Goal: Information Seeking & Learning: Understand process/instructions

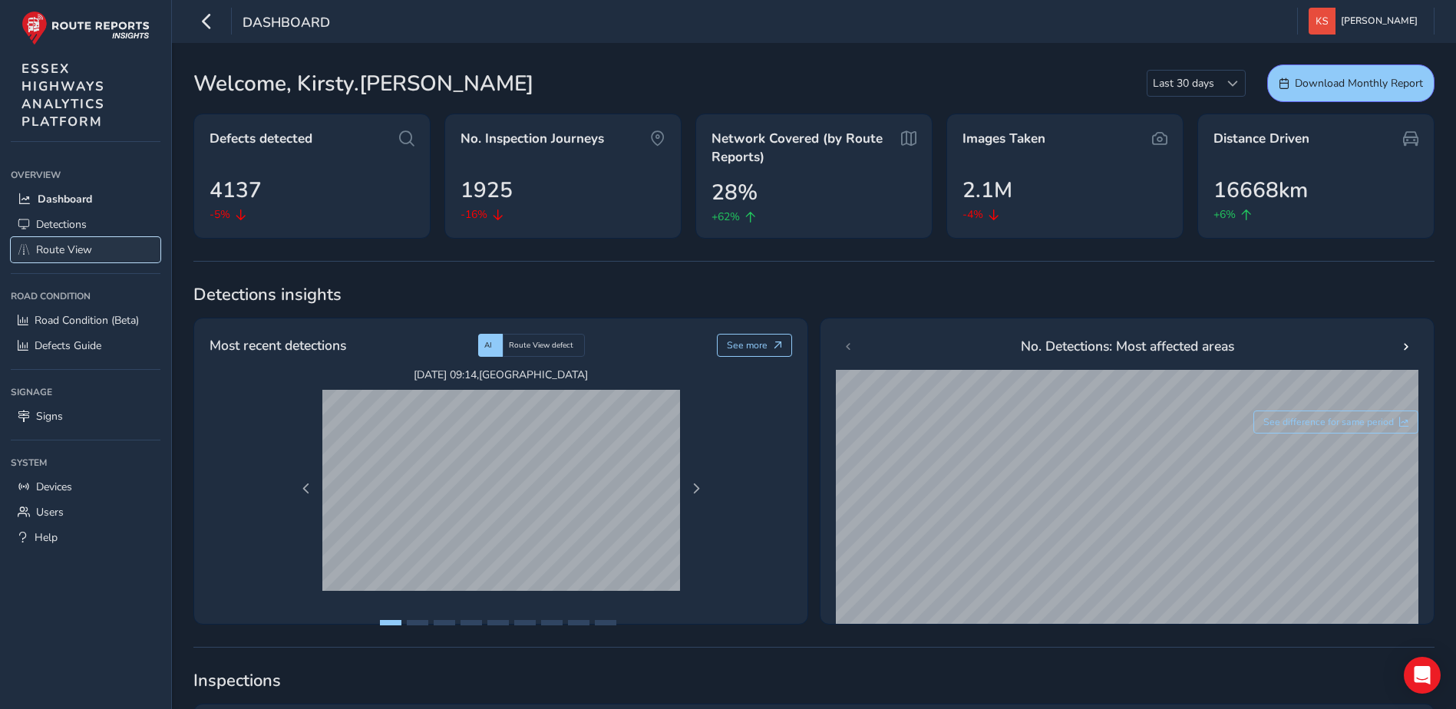
click at [84, 243] on span "Route View" at bounding box center [64, 250] width 56 height 15
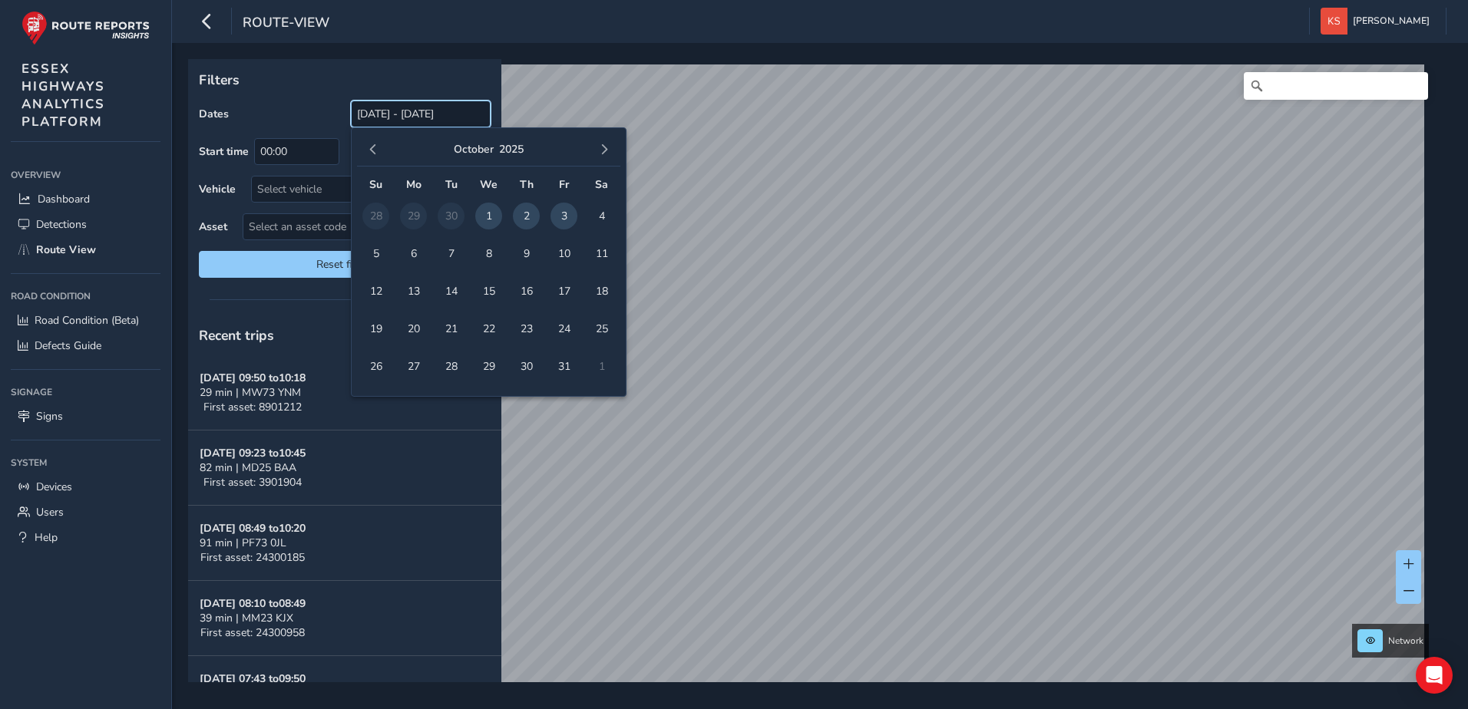
click at [471, 116] on input "[DATE] - [DATE]" at bounding box center [421, 114] width 140 height 27
click at [371, 146] on span "button" at bounding box center [373, 149] width 11 height 11
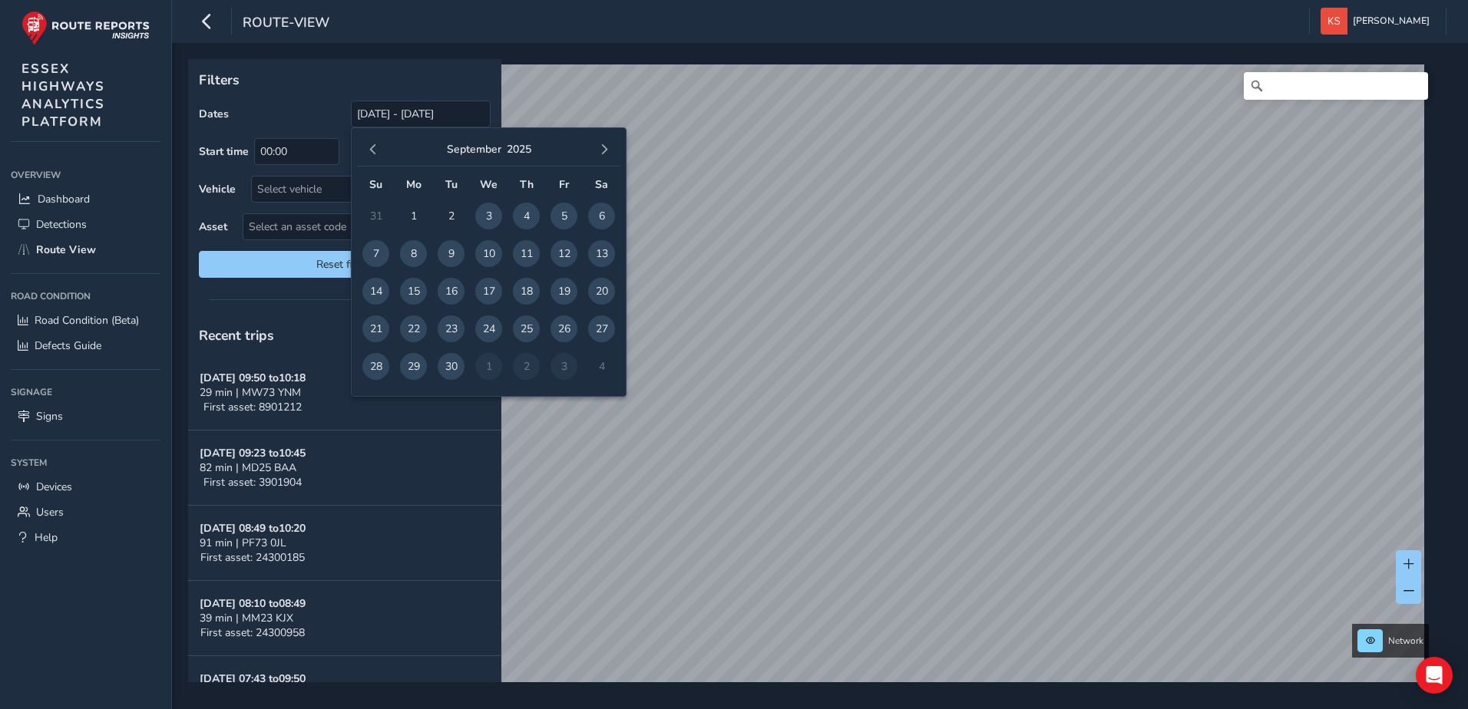
click at [371, 146] on span "button" at bounding box center [373, 149] width 11 height 11
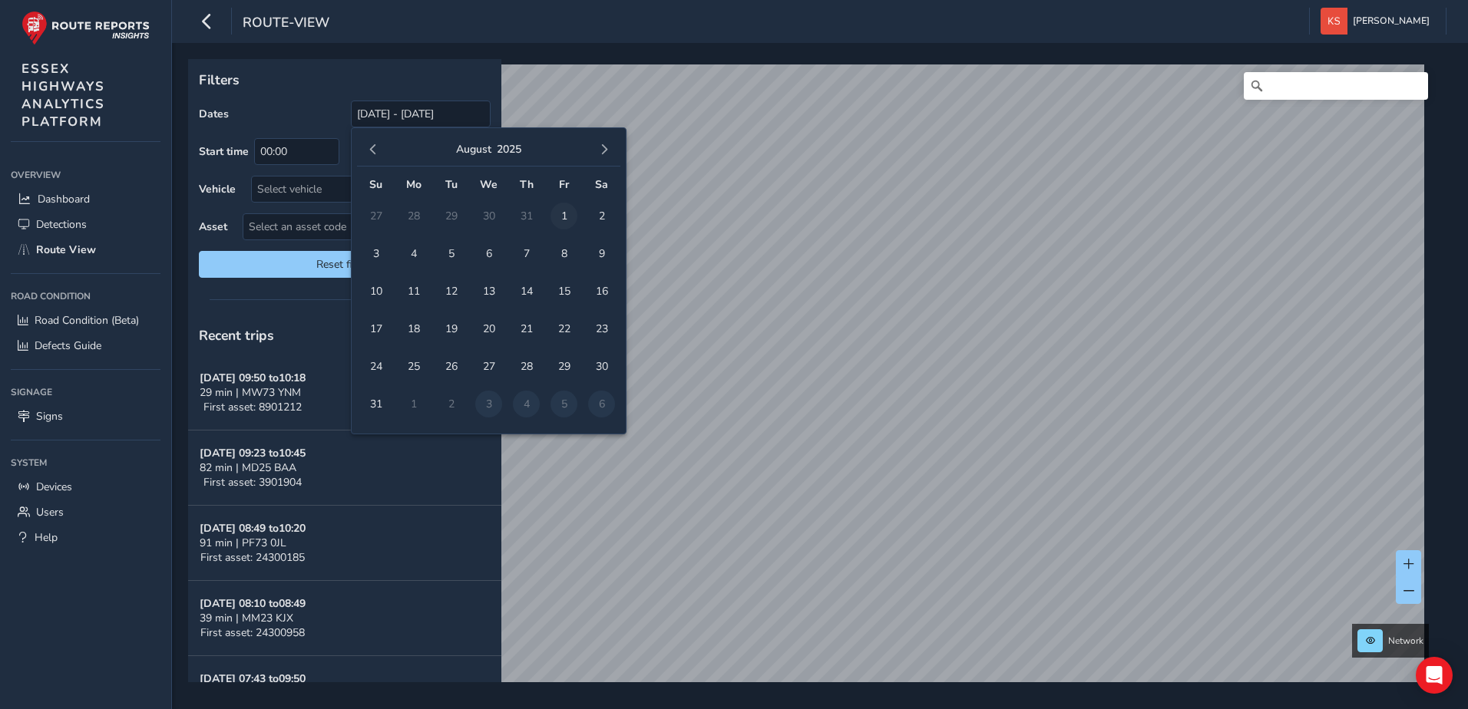
click at [563, 212] on span "1" at bounding box center [563, 216] width 27 height 27
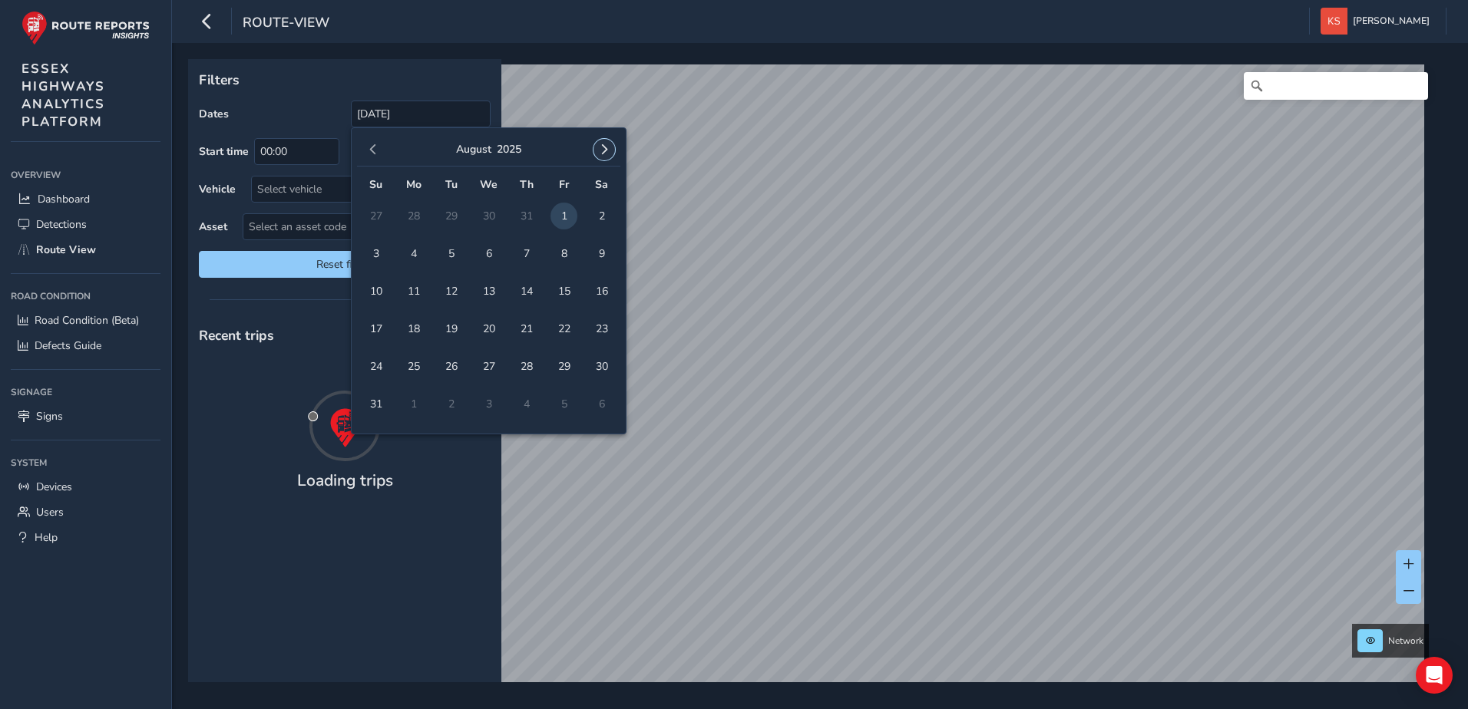
click at [604, 149] on span "button" at bounding box center [604, 149] width 11 height 11
click at [562, 213] on span "3" at bounding box center [563, 216] width 27 height 27
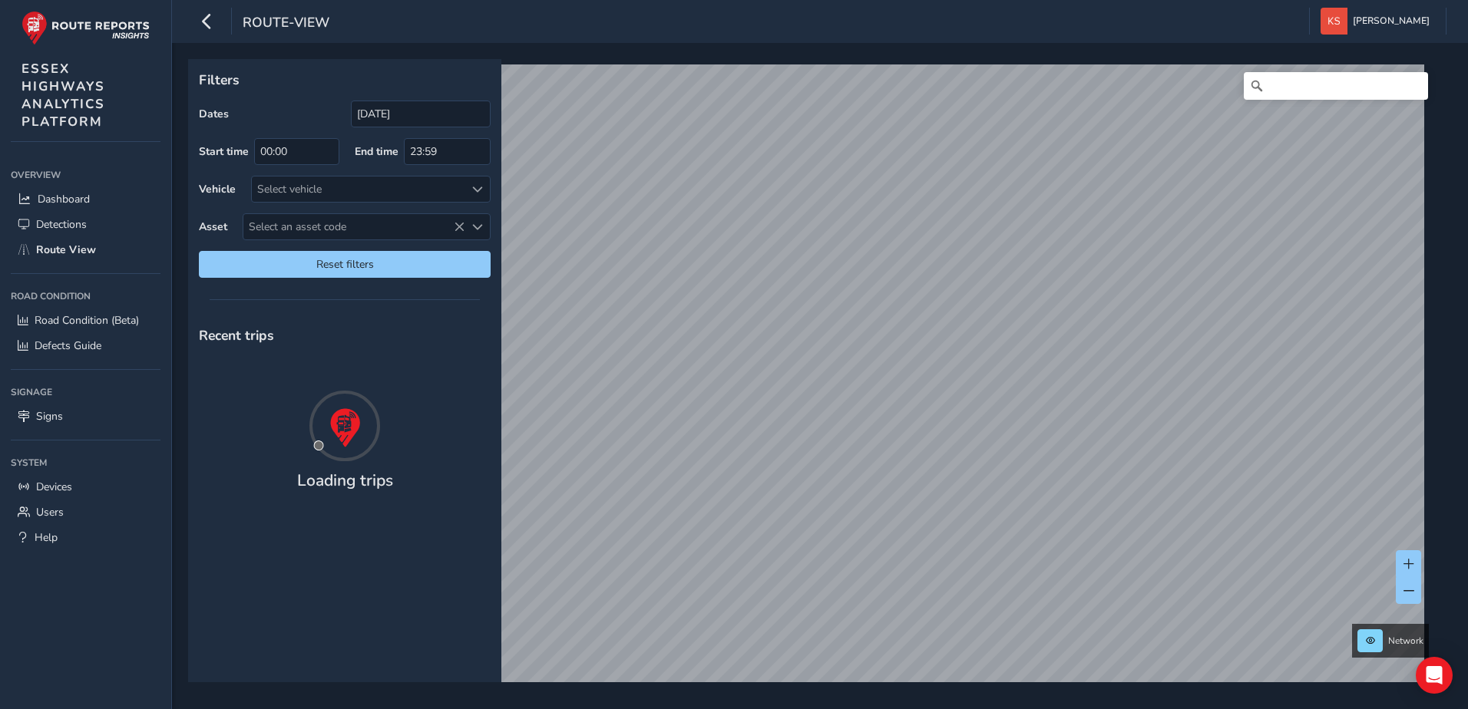
type input "[DATE] - [DATE]"
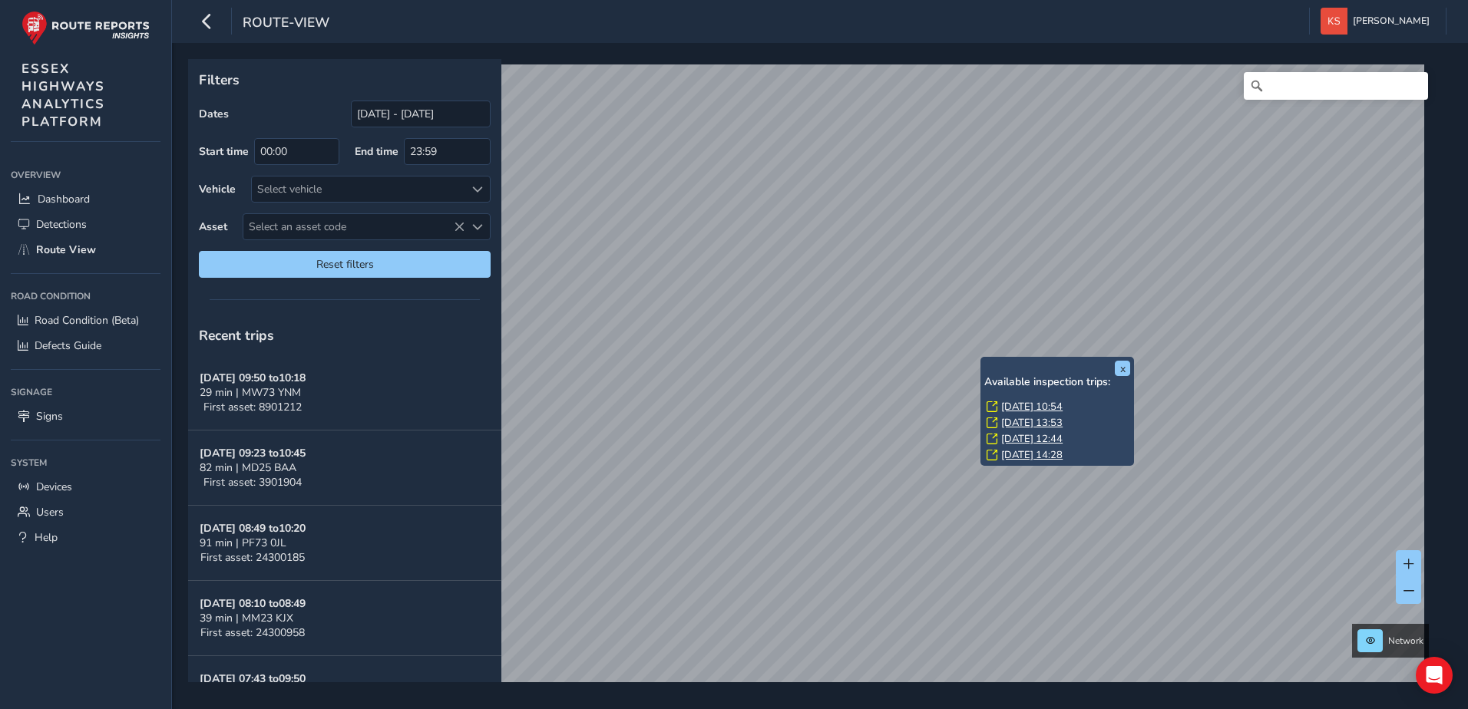
click at [1031, 404] on link "[DATE] 10:54" at bounding box center [1031, 407] width 61 height 14
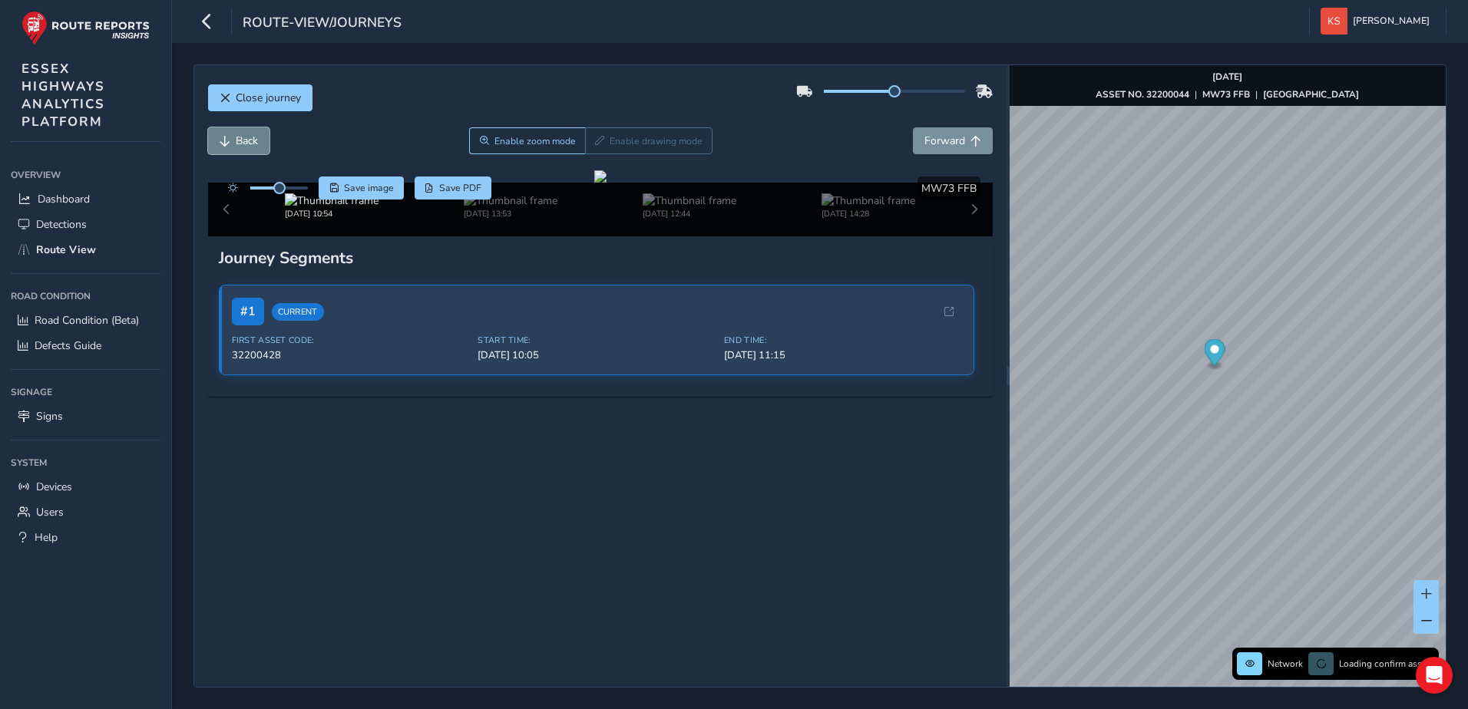
click at [256, 143] on span "Back" at bounding box center [247, 141] width 22 height 15
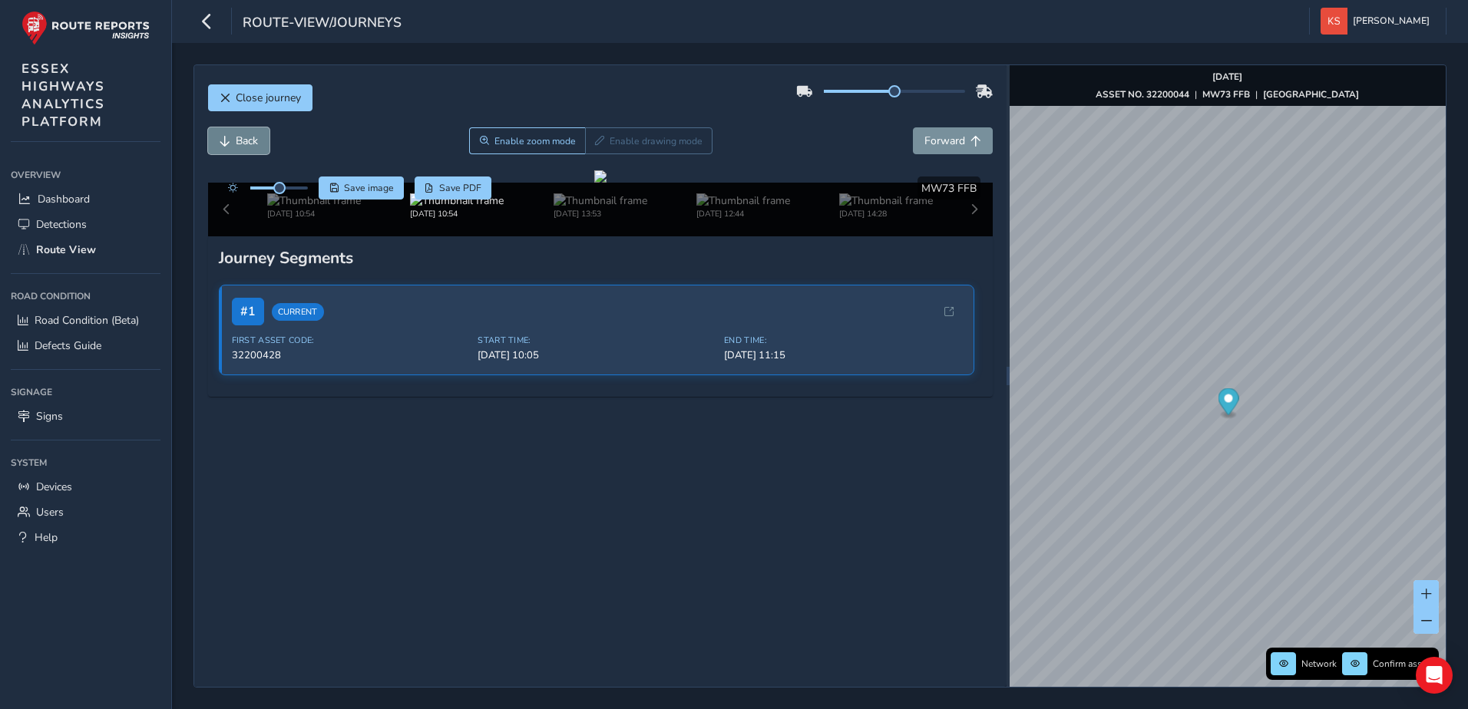
click at [256, 143] on span "Back" at bounding box center [247, 141] width 22 height 15
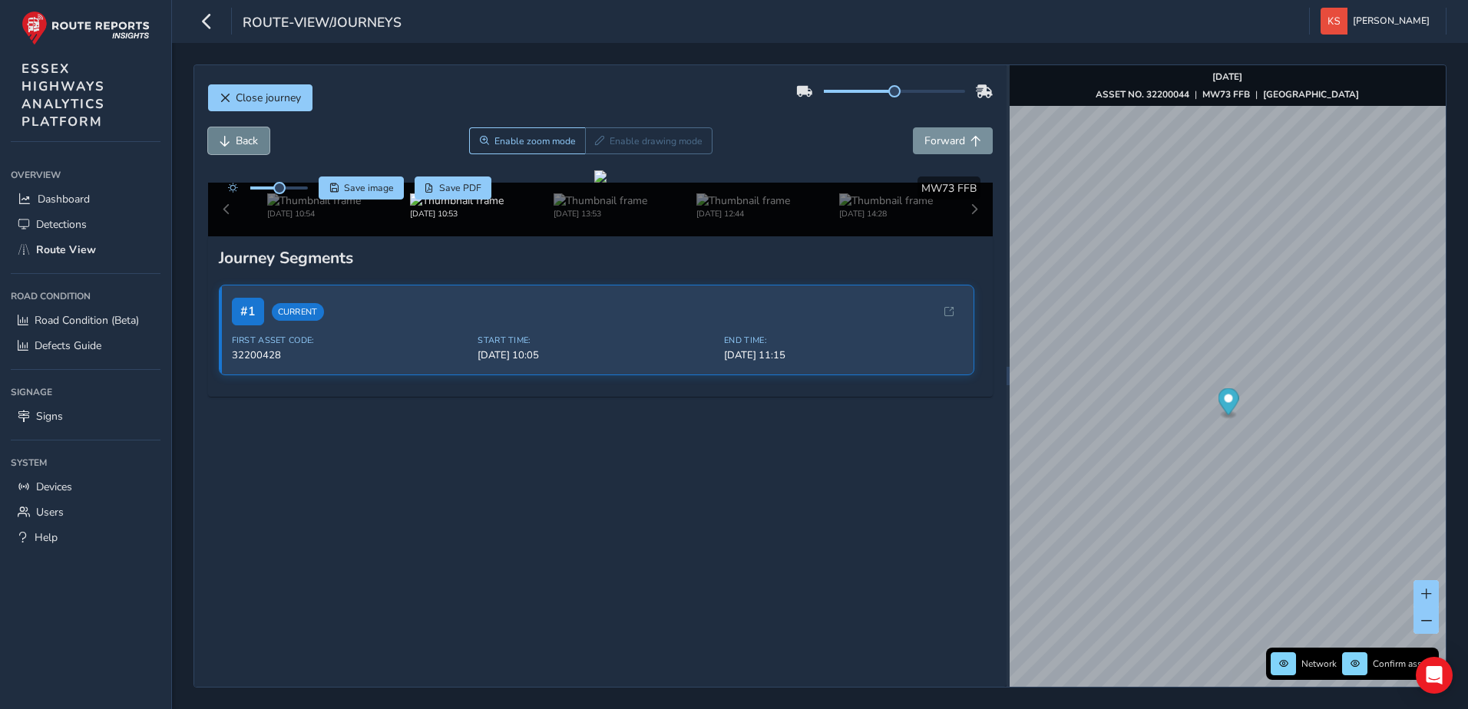
click at [256, 143] on span "Back" at bounding box center [247, 141] width 22 height 15
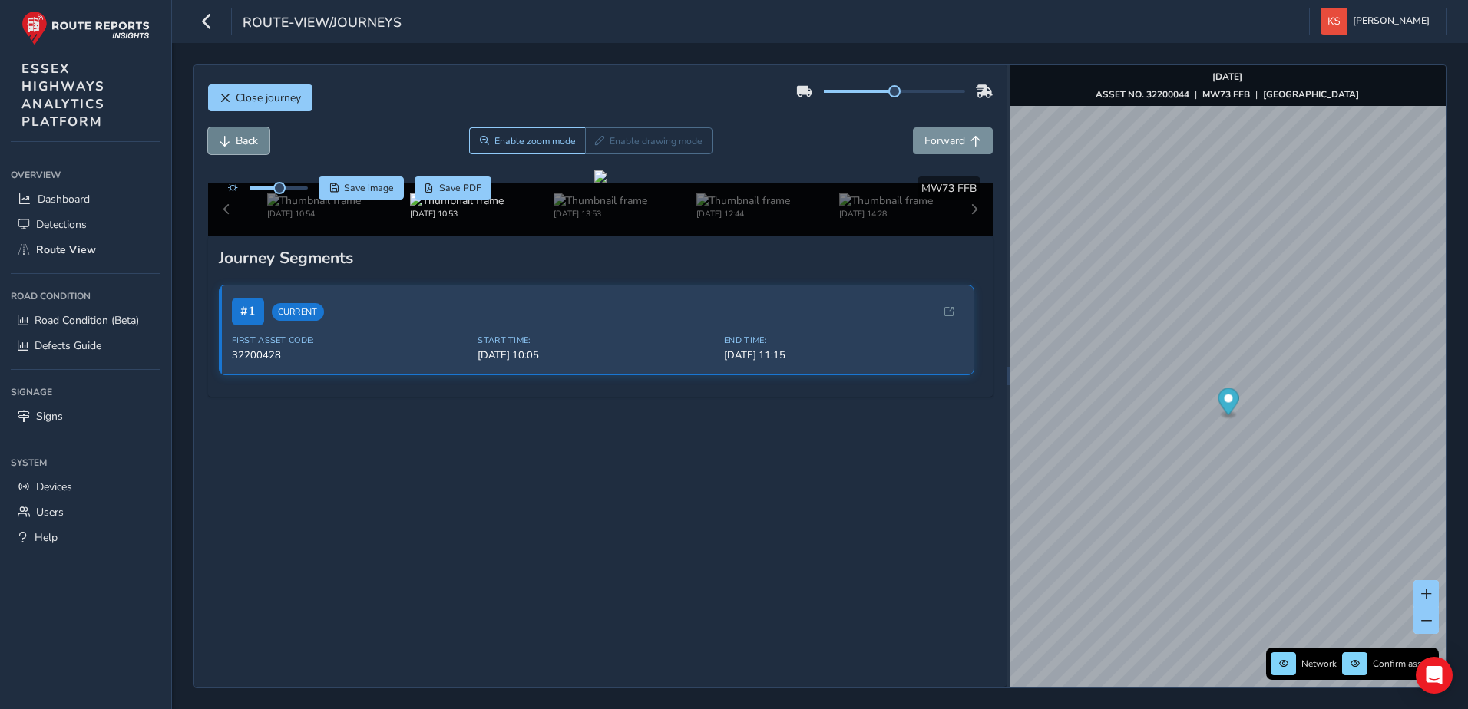
click at [256, 143] on span "Back" at bounding box center [247, 141] width 22 height 15
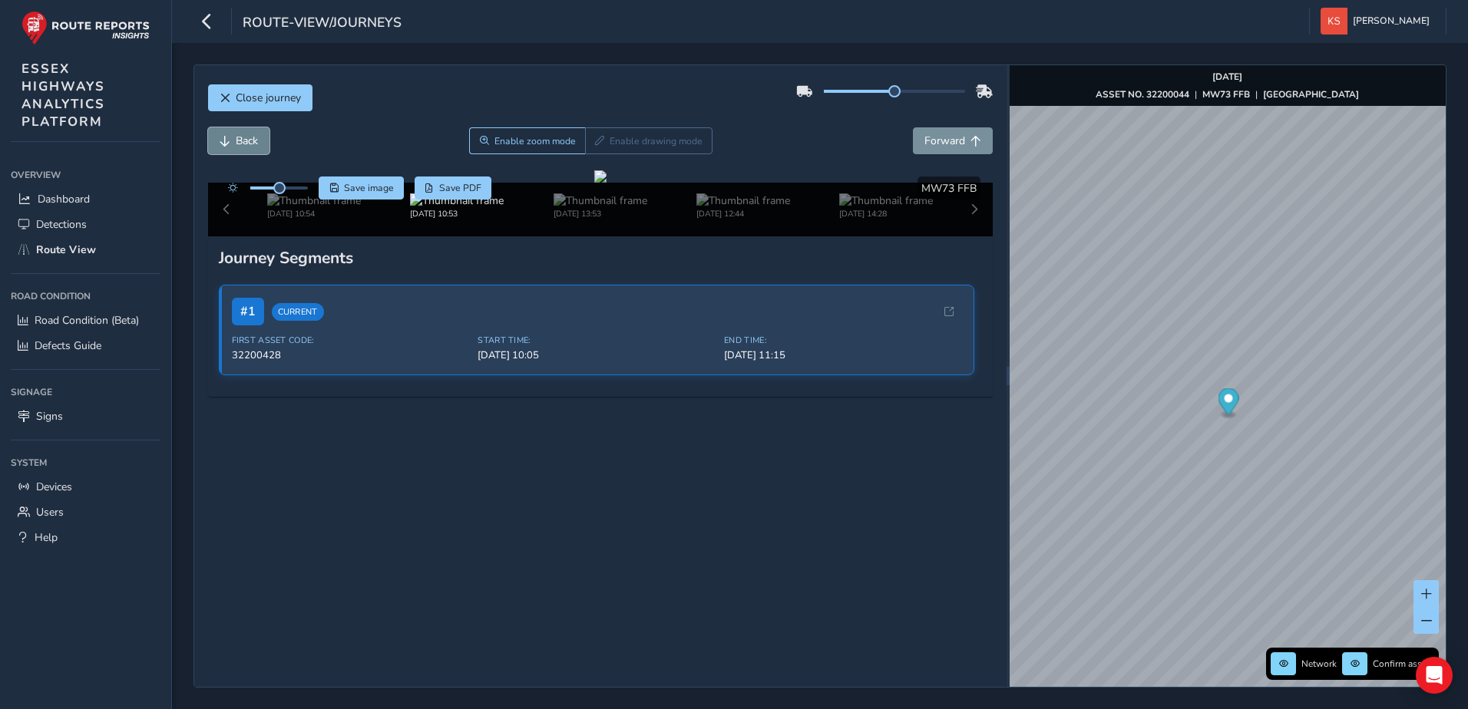
click at [256, 143] on span "Back" at bounding box center [247, 141] width 22 height 15
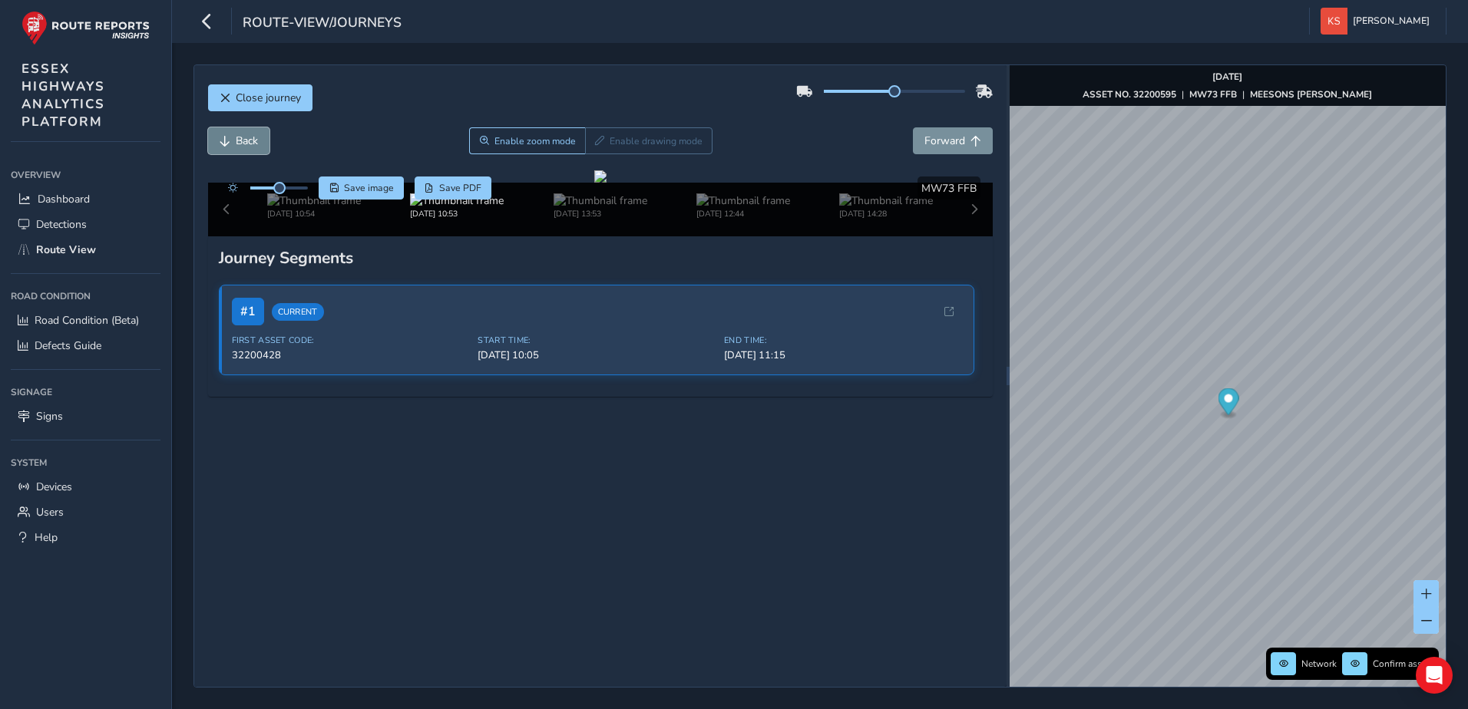
click at [256, 143] on span "Back" at bounding box center [247, 141] width 22 height 15
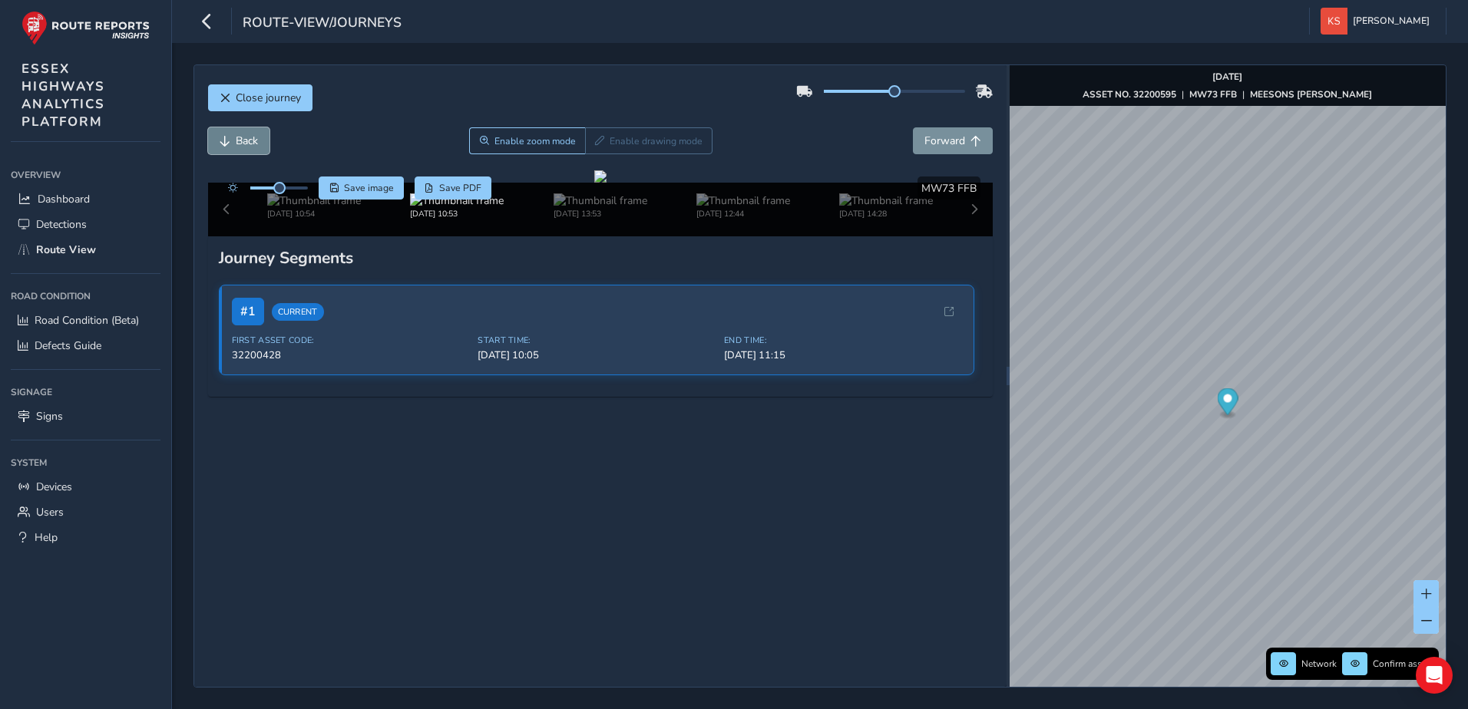
click at [256, 143] on span "Back" at bounding box center [247, 141] width 22 height 15
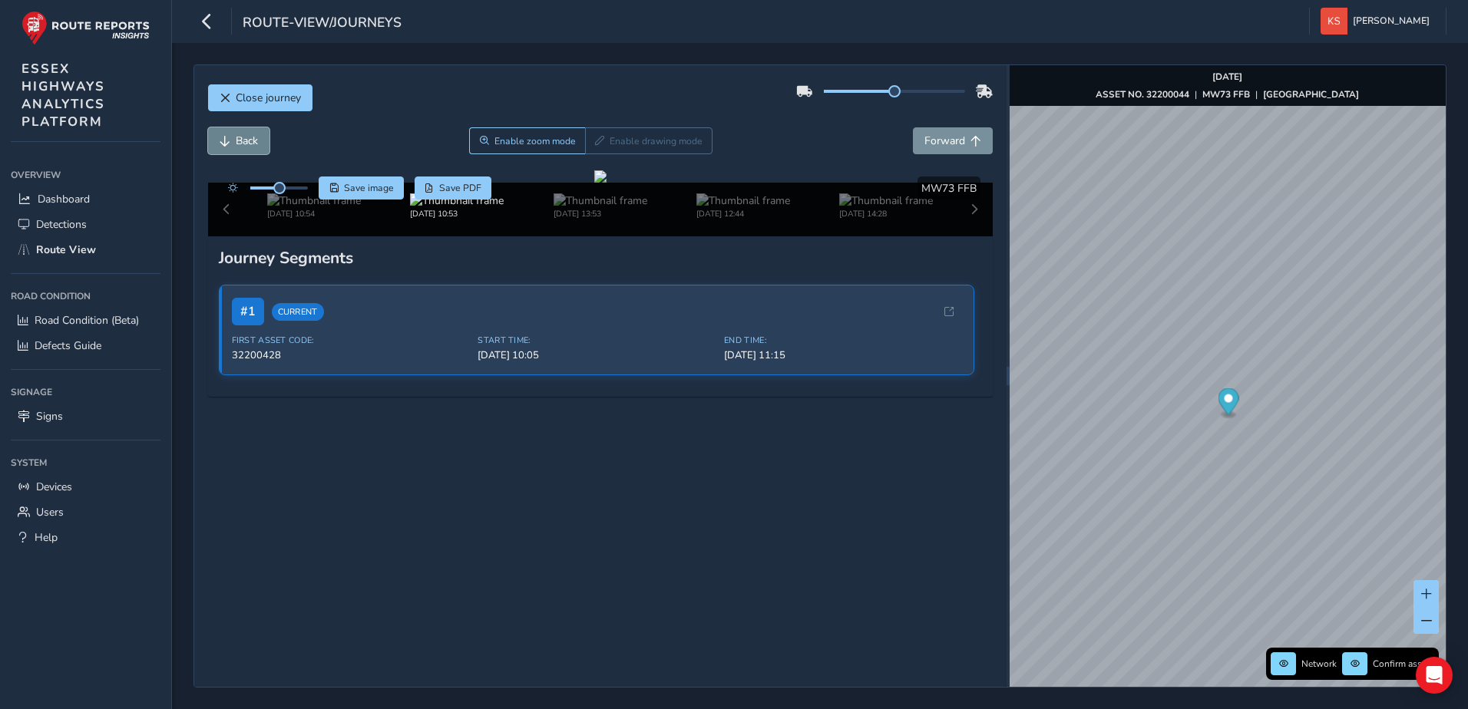
click at [256, 143] on span "Back" at bounding box center [247, 141] width 22 height 15
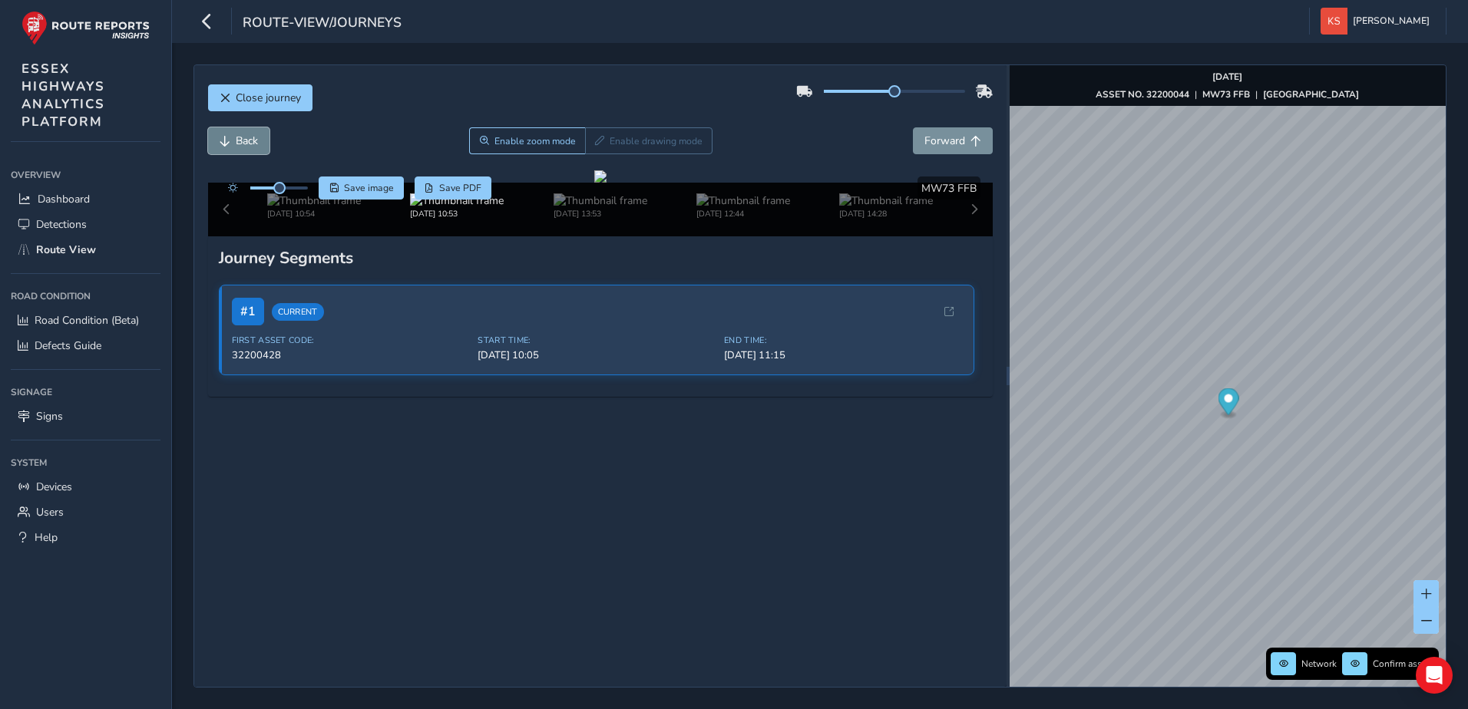
click at [256, 143] on span "Back" at bounding box center [247, 141] width 22 height 15
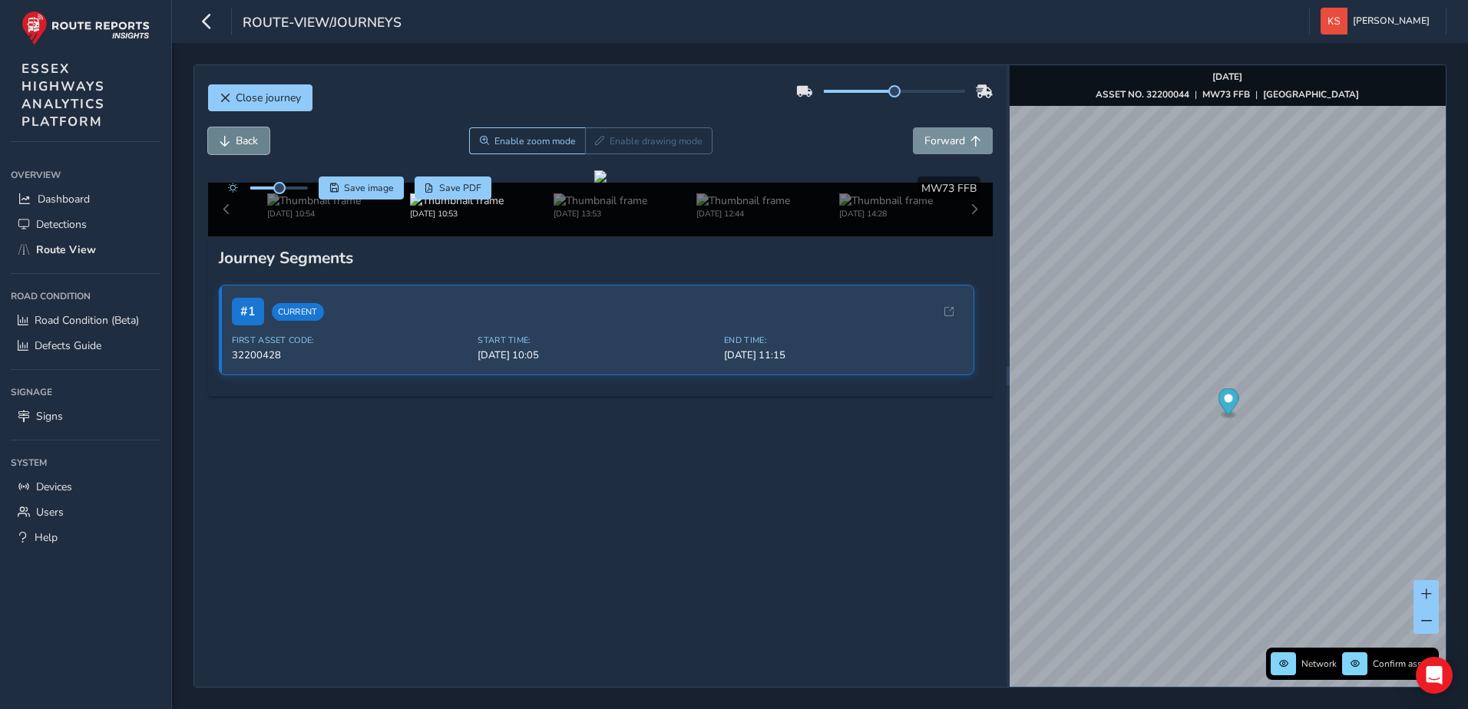
click at [256, 143] on span "Back" at bounding box center [247, 141] width 22 height 15
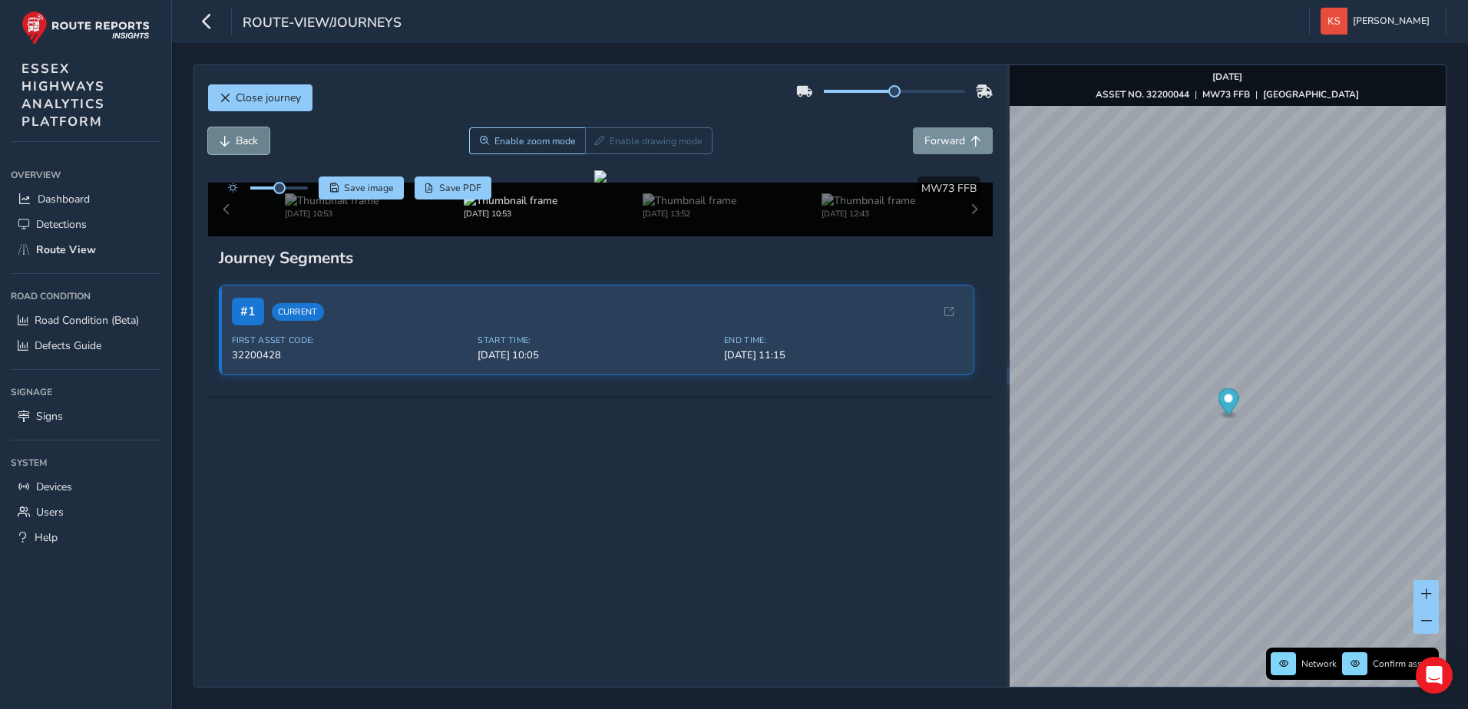
click at [256, 143] on span "Back" at bounding box center [247, 141] width 22 height 15
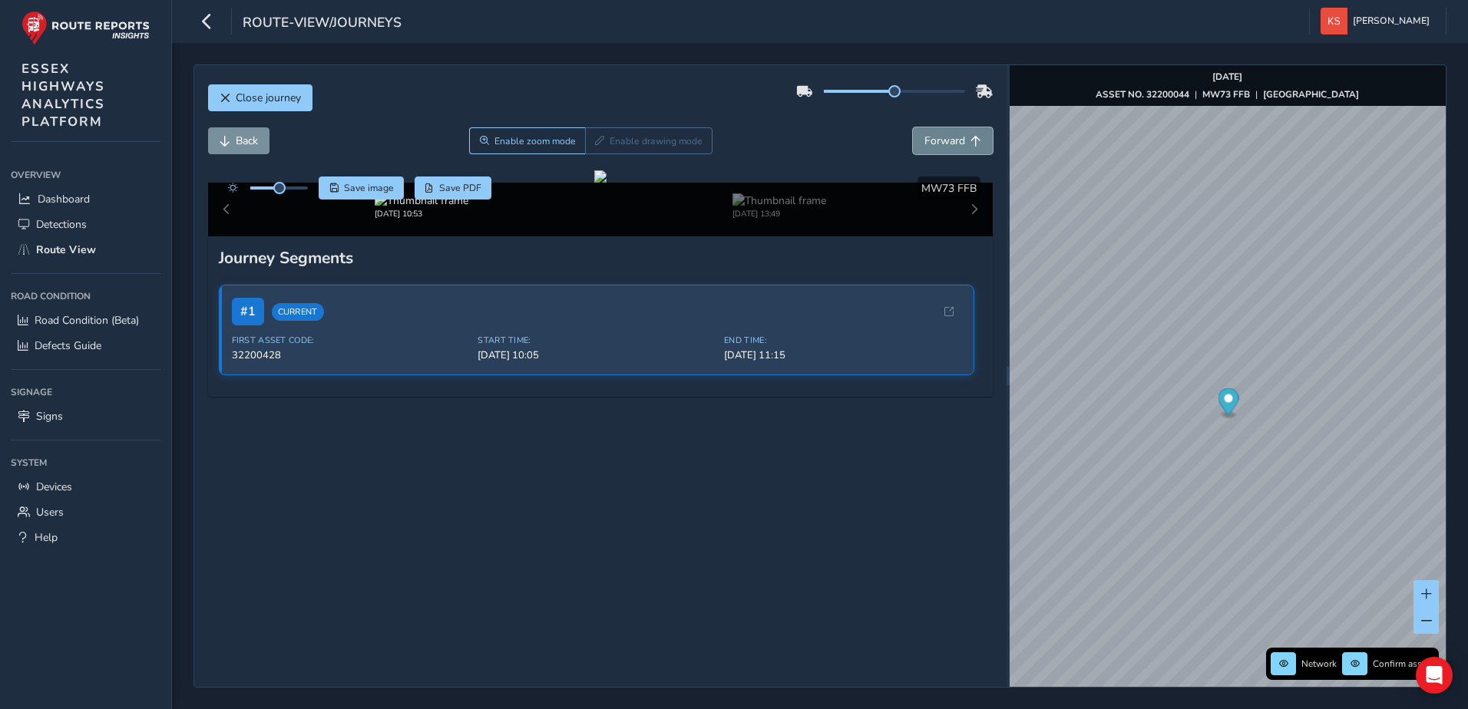
click at [938, 142] on span "Forward" at bounding box center [944, 141] width 41 height 15
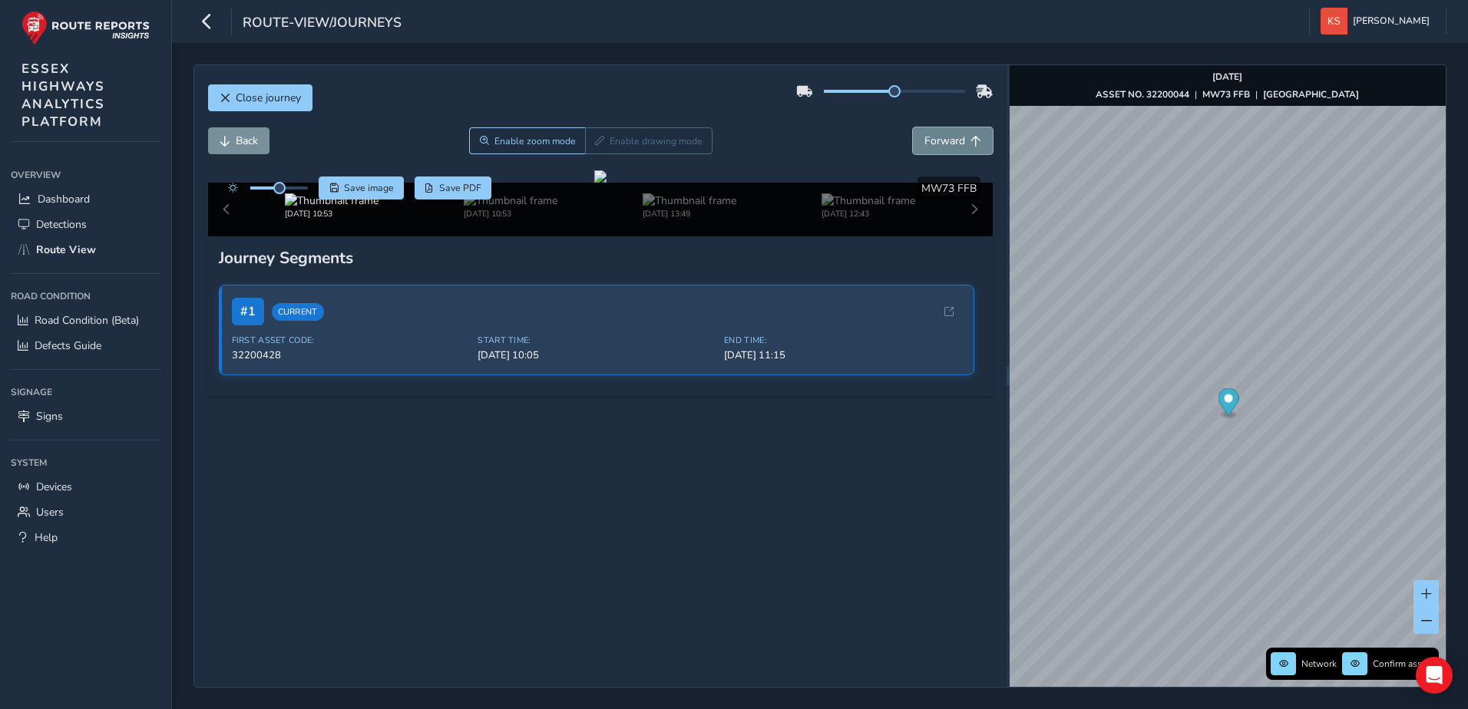
click at [938, 142] on span "Forward" at bounding box center [944, 141] width 41 height 15
click at [209, 19] on icon "button" at bounding box center [207, 21] width 16 height 27
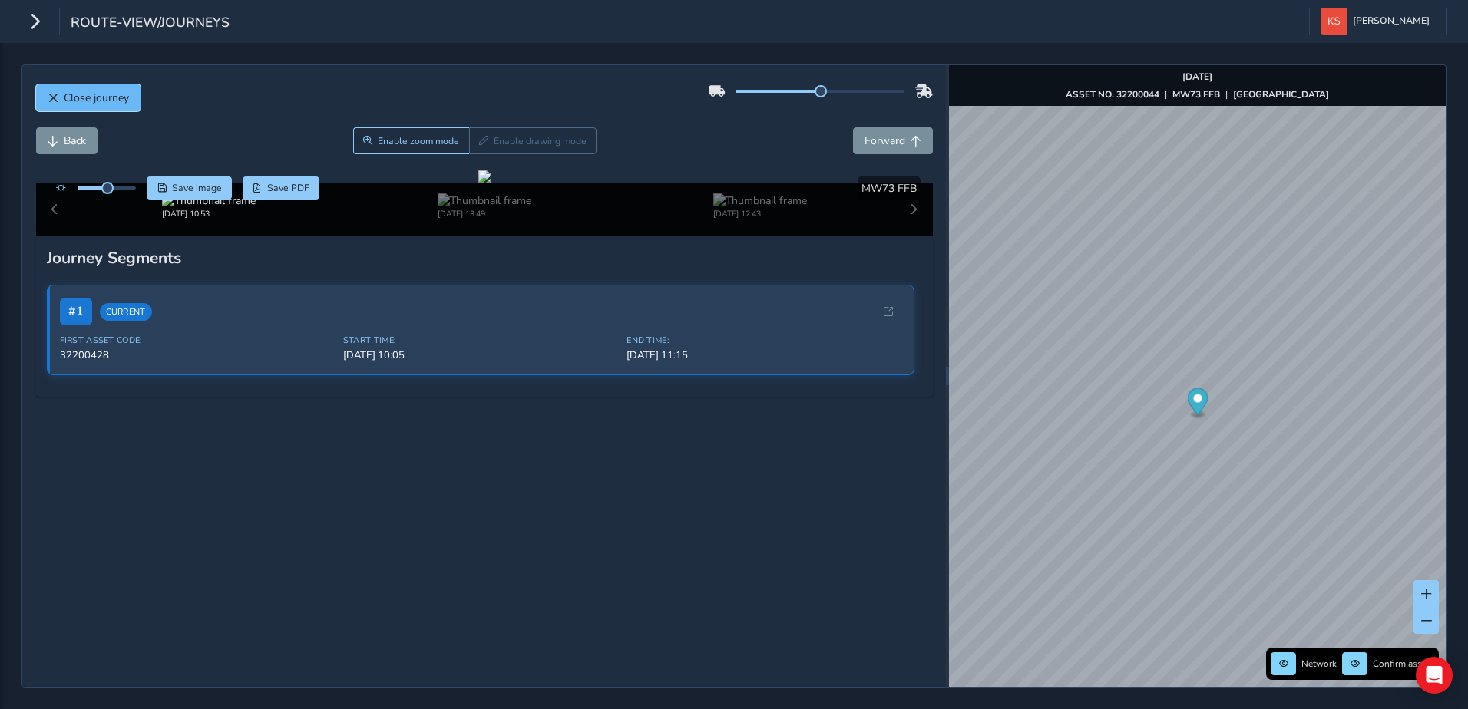
click at [55, 93] on span "Close journey" at bounding box center [53, 98] width 11 height 11
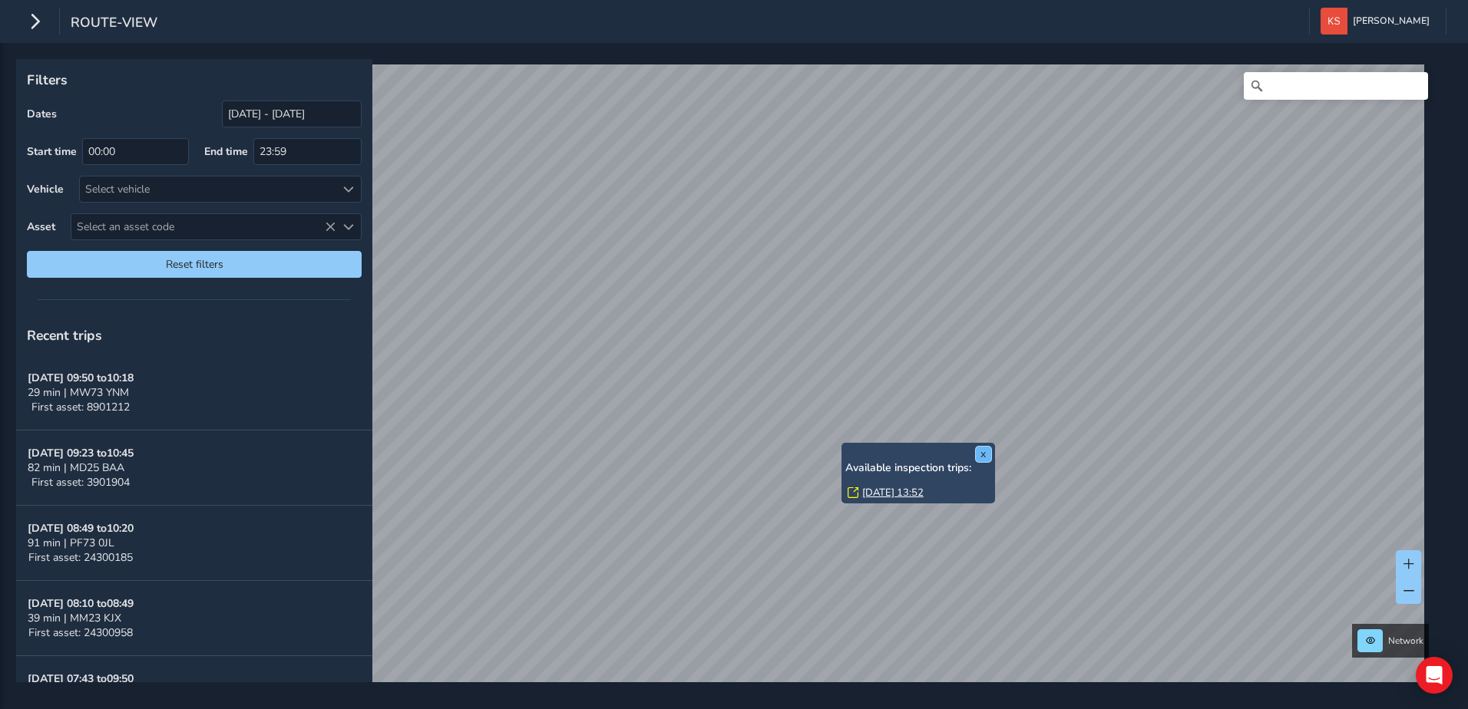
click at [984, 451] on button "x" at bounding box center [983, 454] width 15 height 15
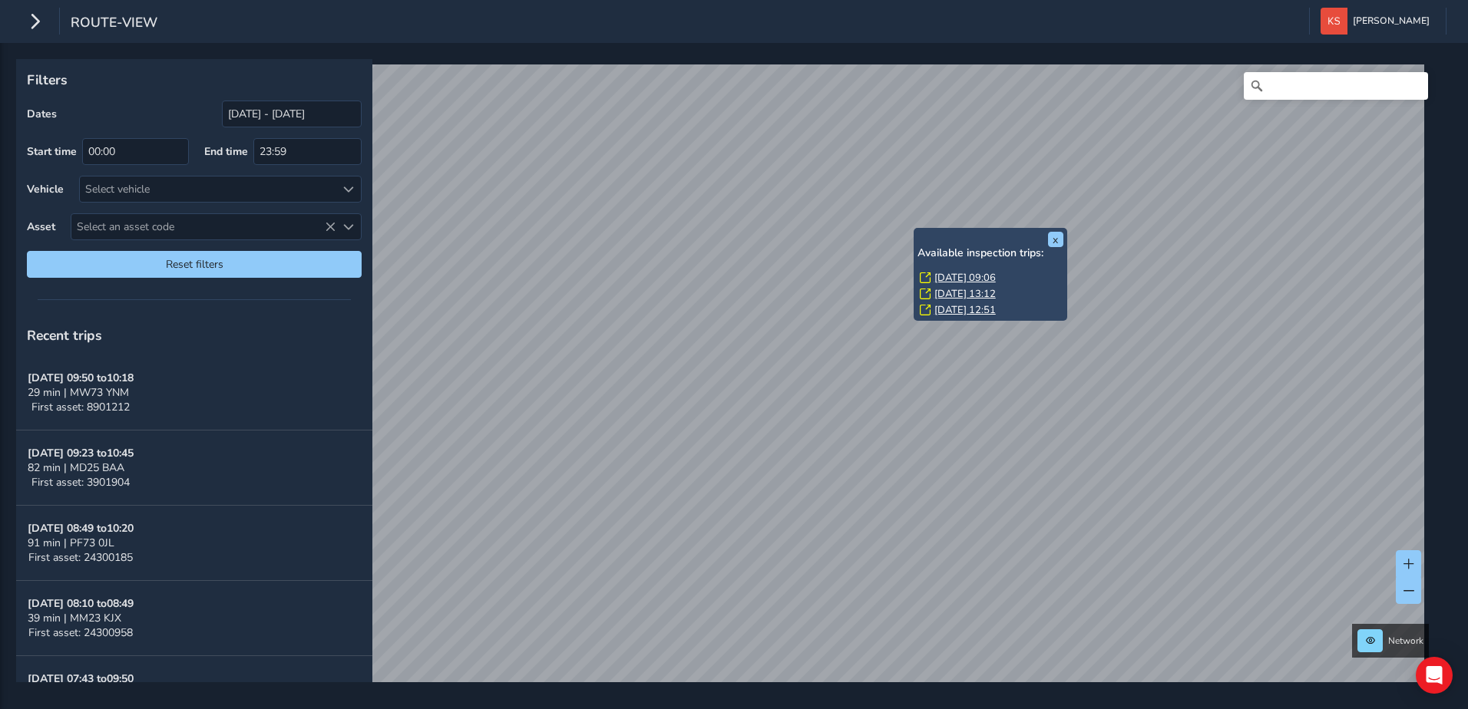
click at [943, 275] on link "[DATE] 09:06" at bounding box center [964, 278] width 61 height 14
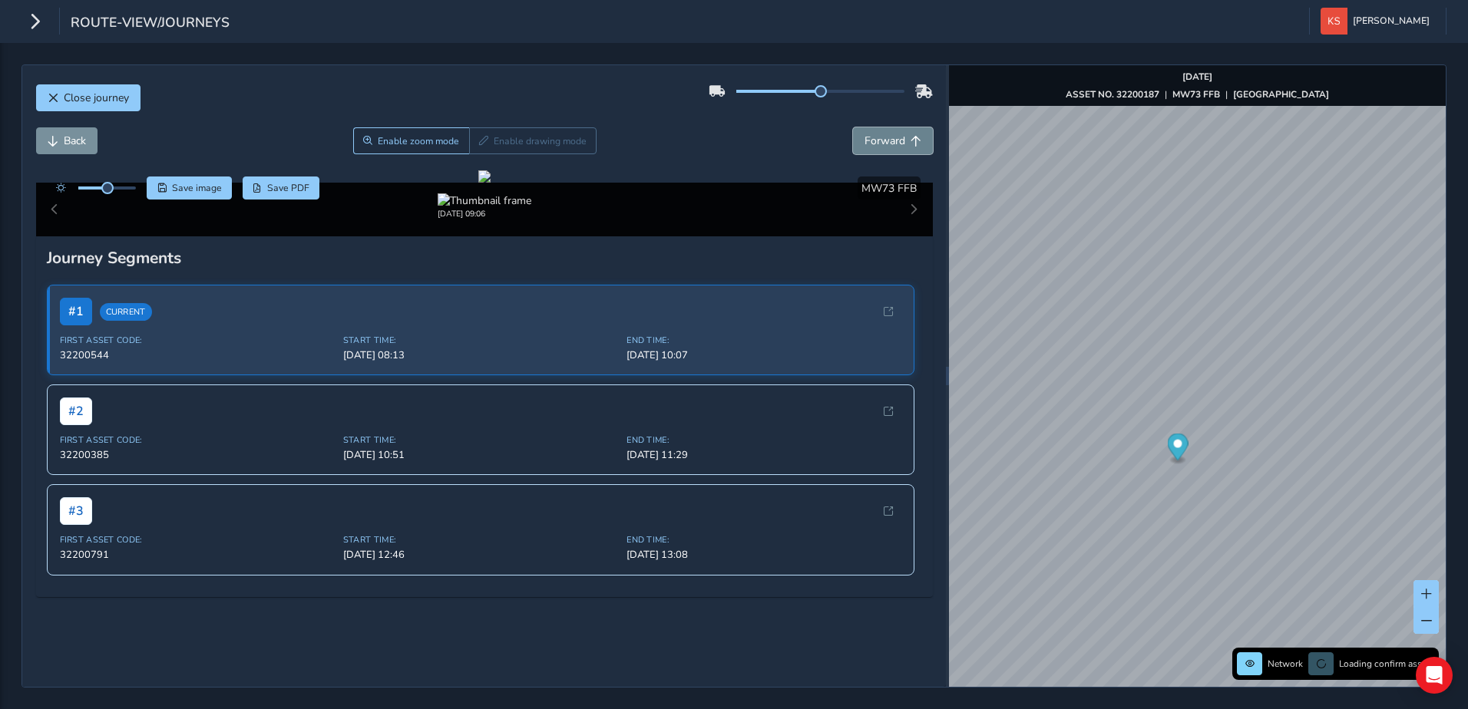
click at [893, 142] on span "Forward" at bounding box center [884, 141] width 41 height 15
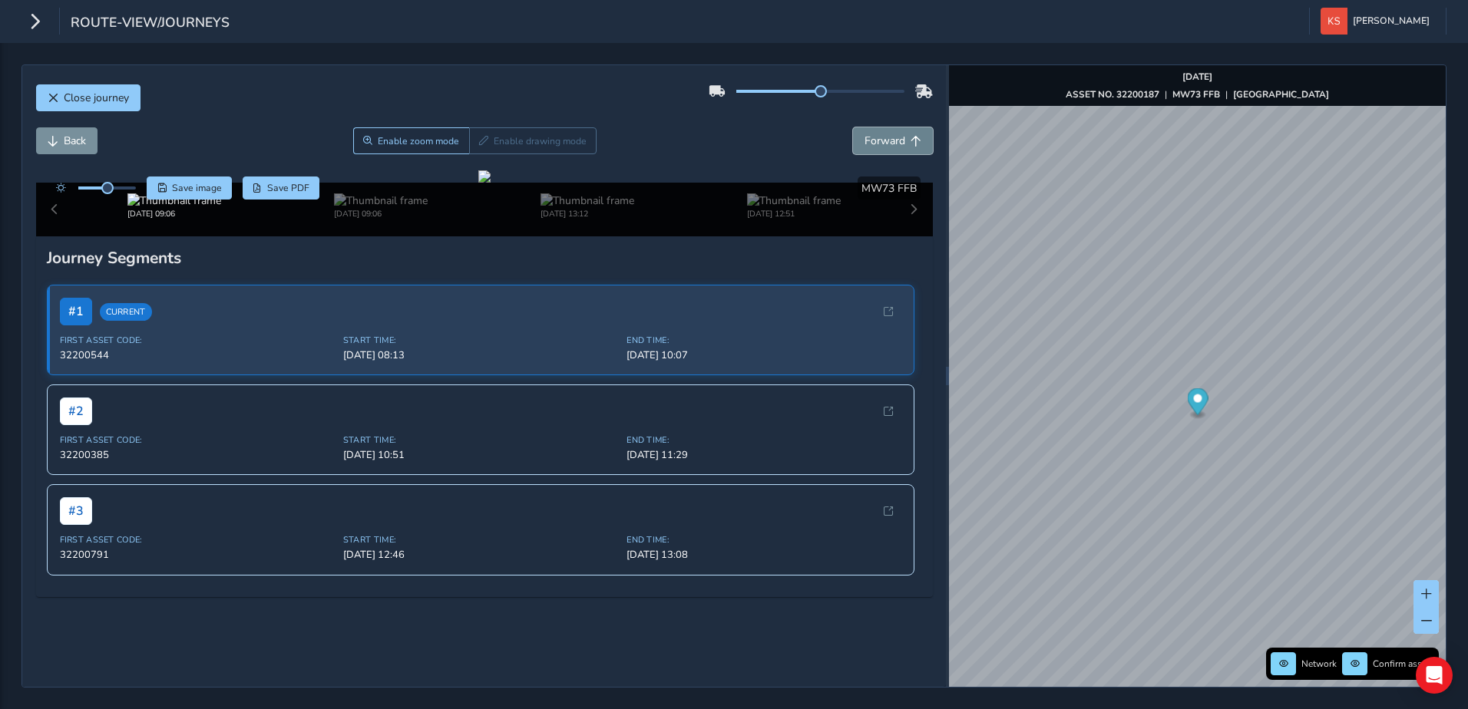
click at [893, 142] on span "Forward" at bounding box center [884, 141] width 41 height 15
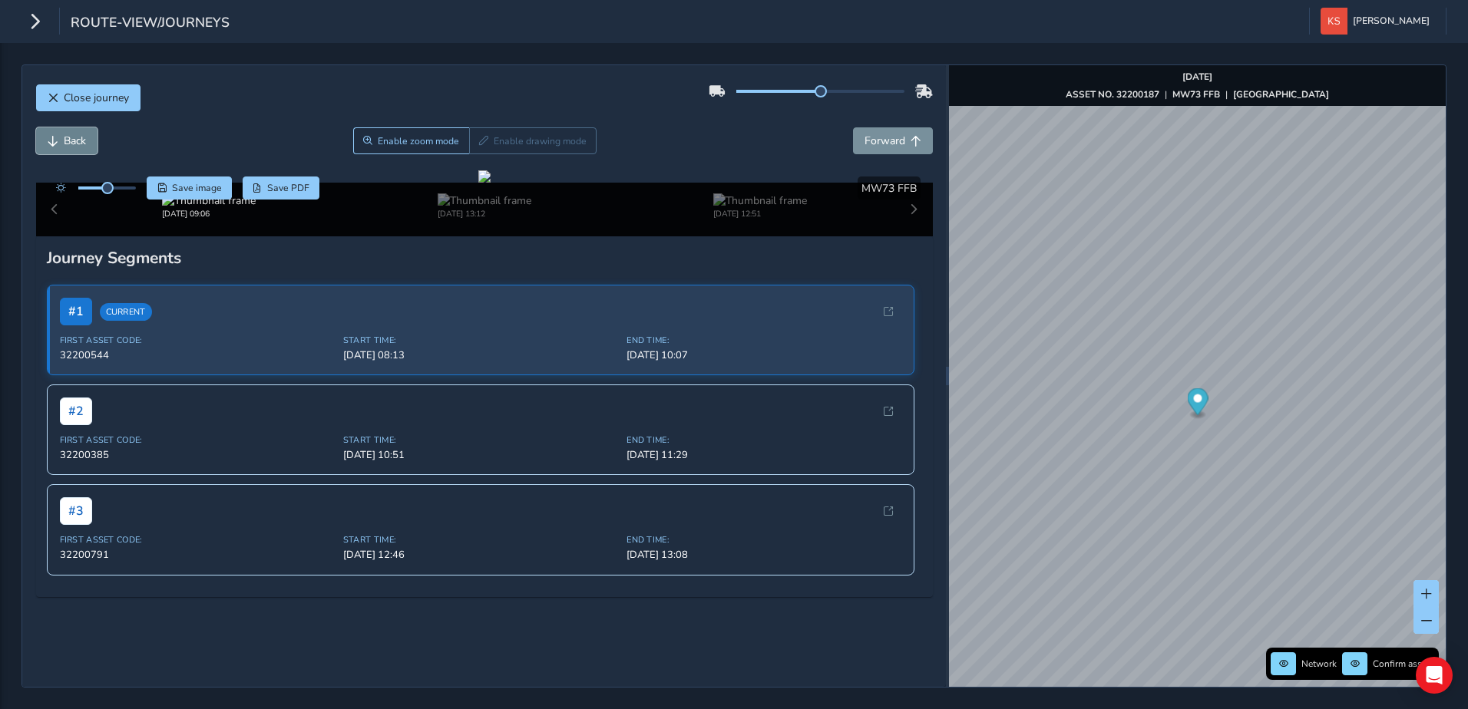
click at [55, 139] on span "Back" at bounding box center [53, 141] width 11 height 11
click at [897, 145] on button "Forward" at bounding box center [893, 140] width 80 height 27
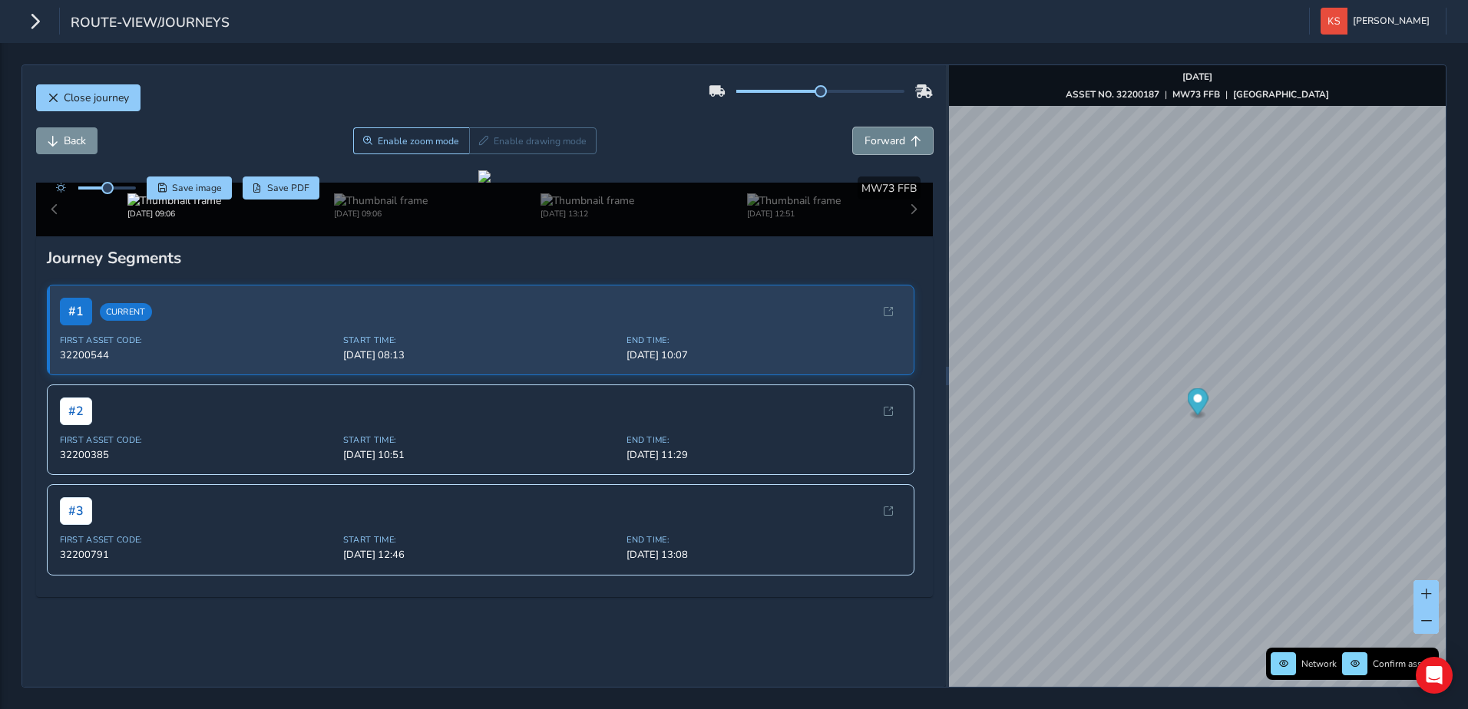
click at [897, 145] on button "Forward" at bounding box center [893, 140] width 80 height 27
click at [71, 141] on span "Back" at bounding box center [75, 141] width 22 height 15
click at [897, 142] on button "Forward" at bounding box center [893, 140] width 80 height 27
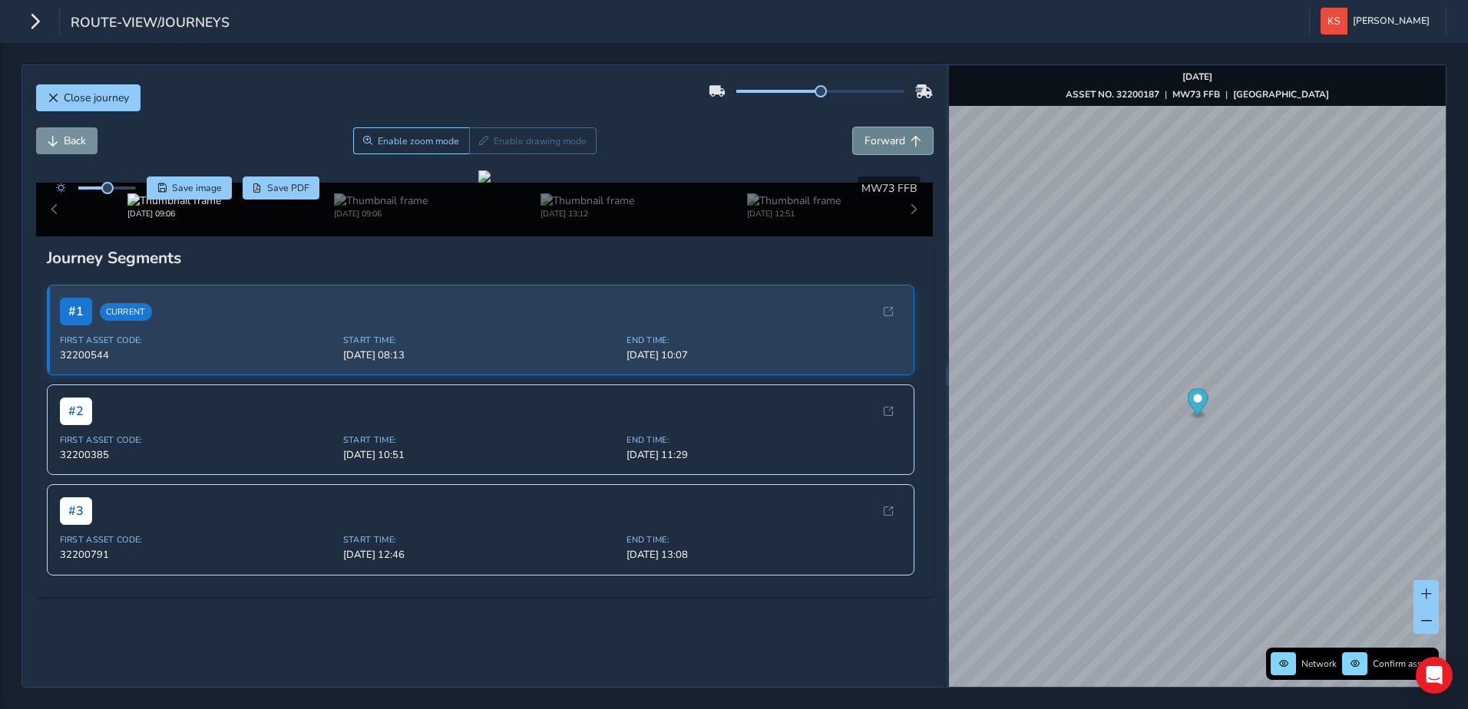
click at [897, 142] on button "Forward" at bounding box center [893, 140] width 80 height 27
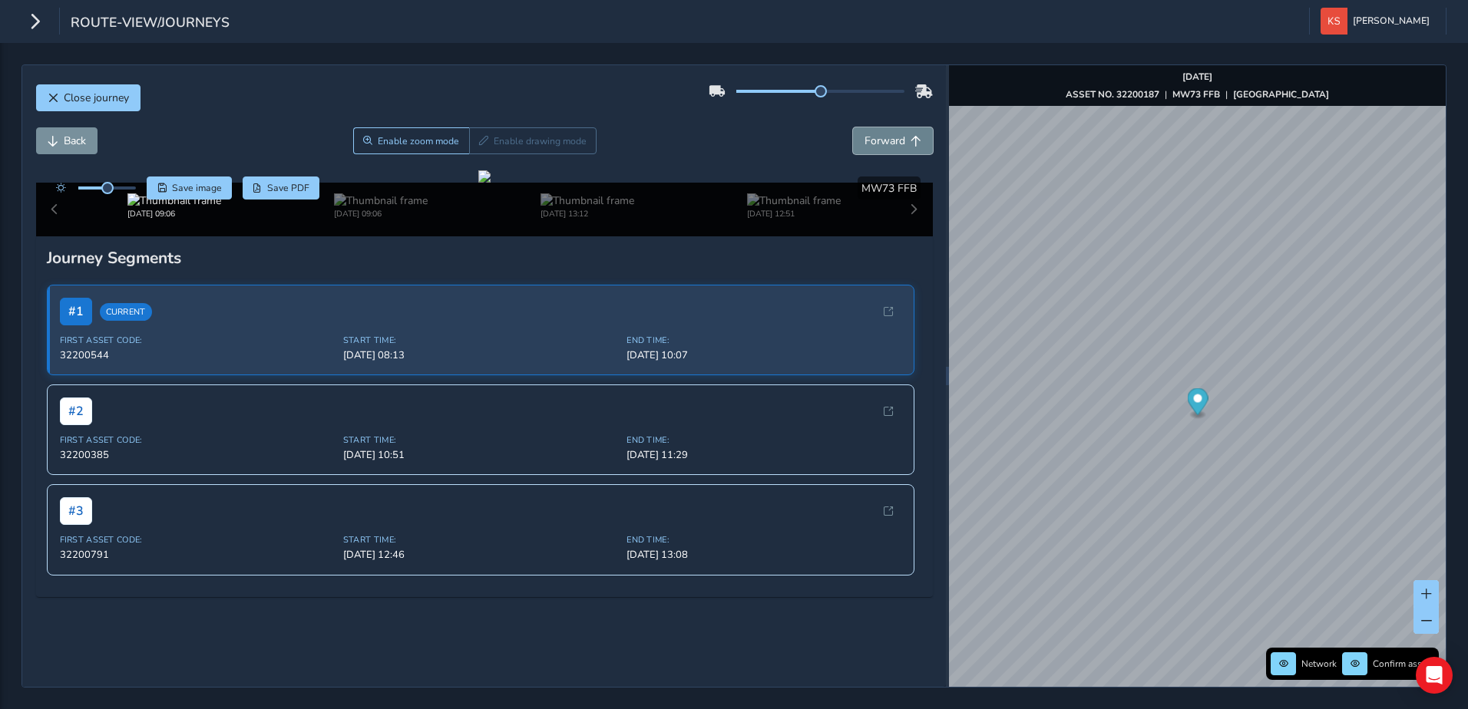
click at [897, 142] on button "Forward" at bounding box center [893, 140] width 80 height 27
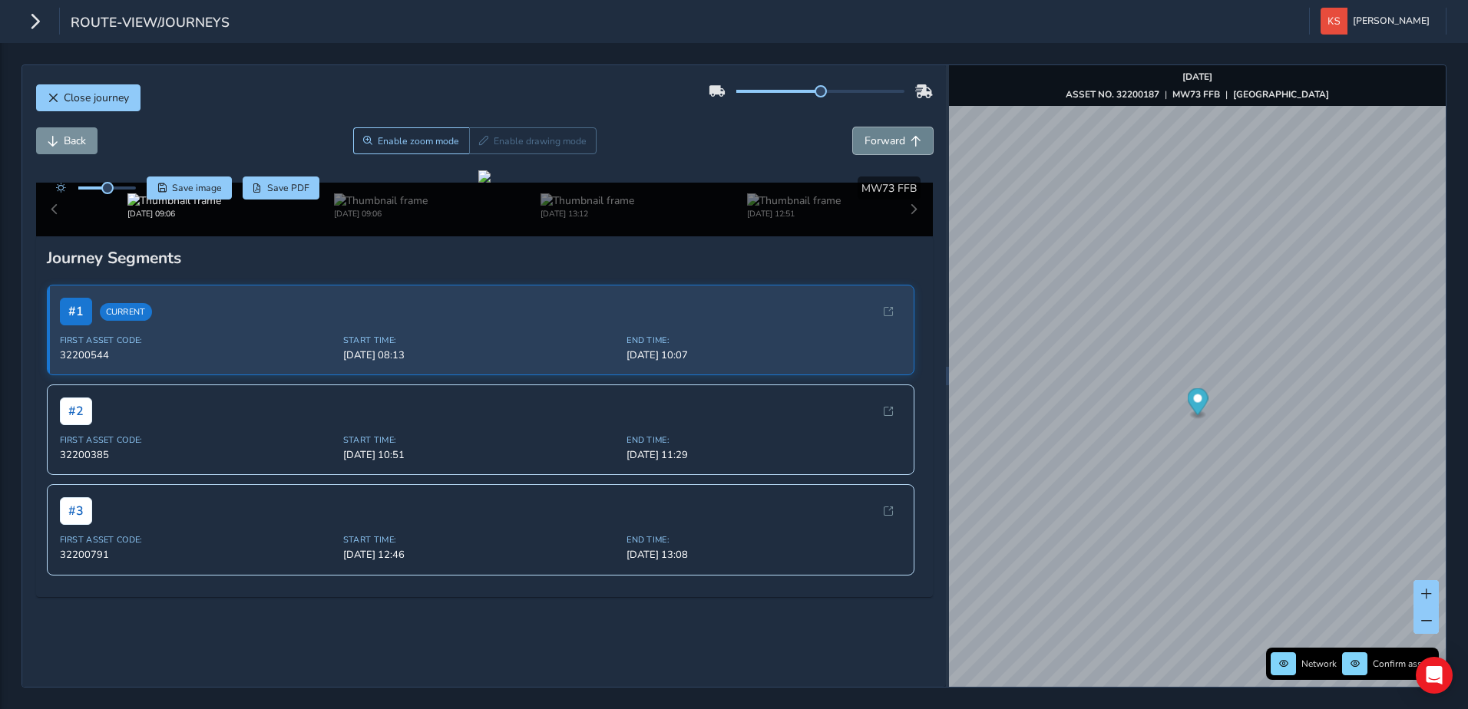
click at [897, 142] on button "Forward" at bounding box center [893, 140] width 80 height 27
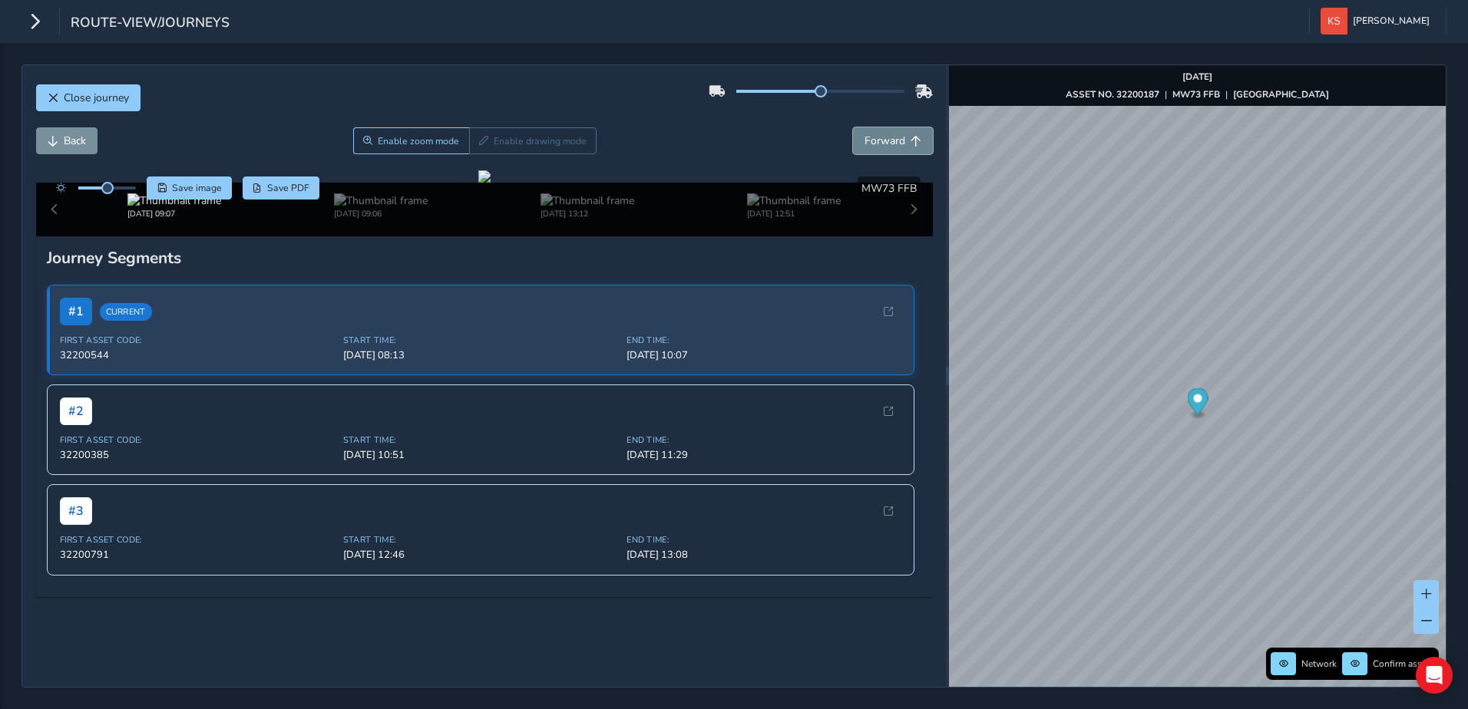
click at [897, 142] on button "Forward" at bounding box center [893, 140] width 80 height 27
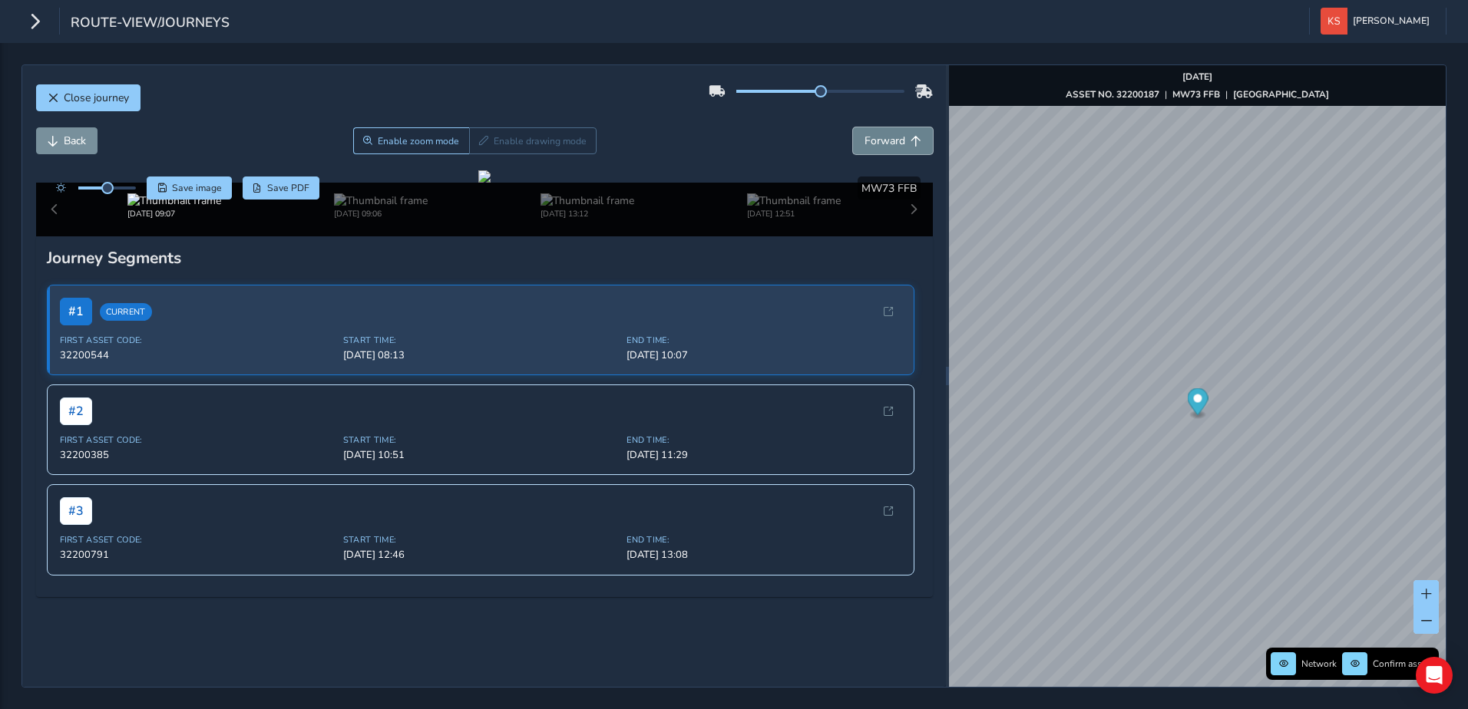
click at [897, 142] on button "Forward" at bounding box center [893, 140] width 80 height 27
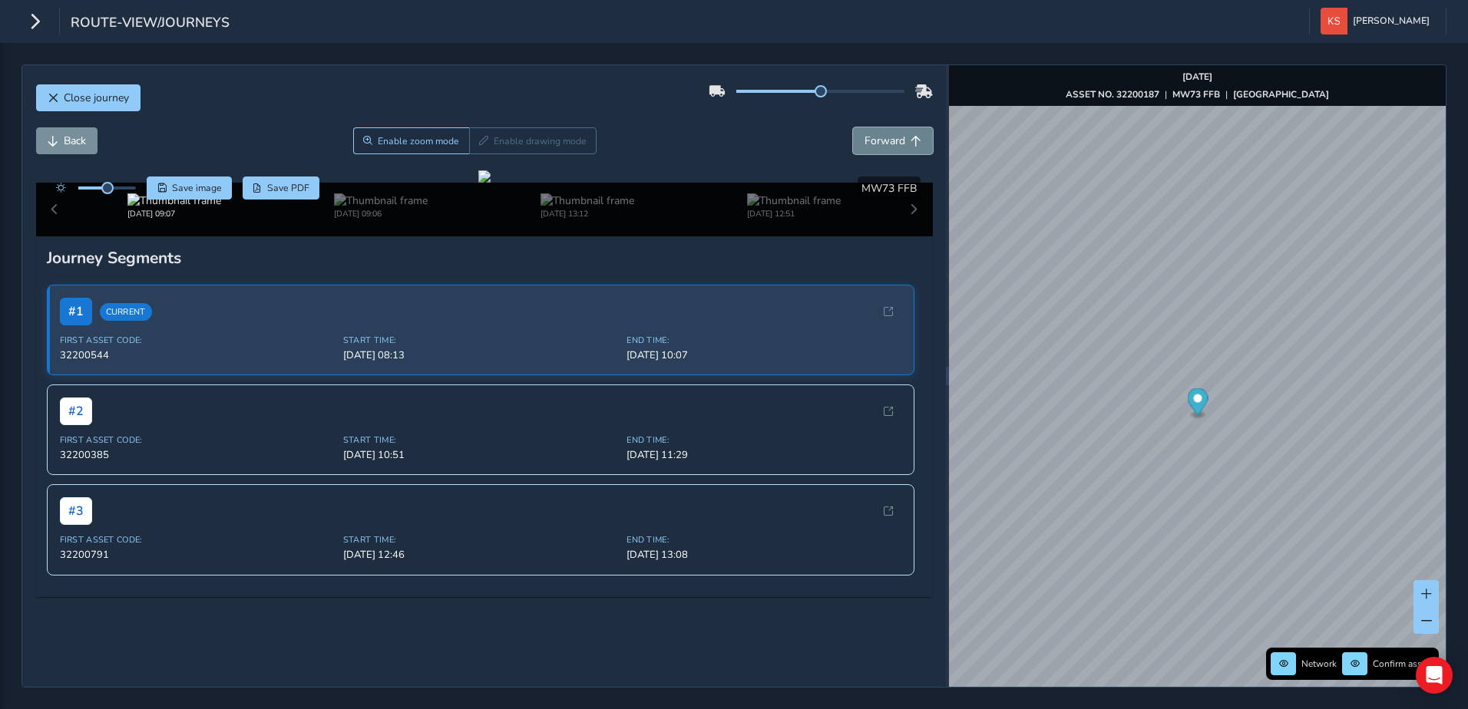
click at [897, 142] on button "Forward" at bounding box center [893, 140] width 80 height 27
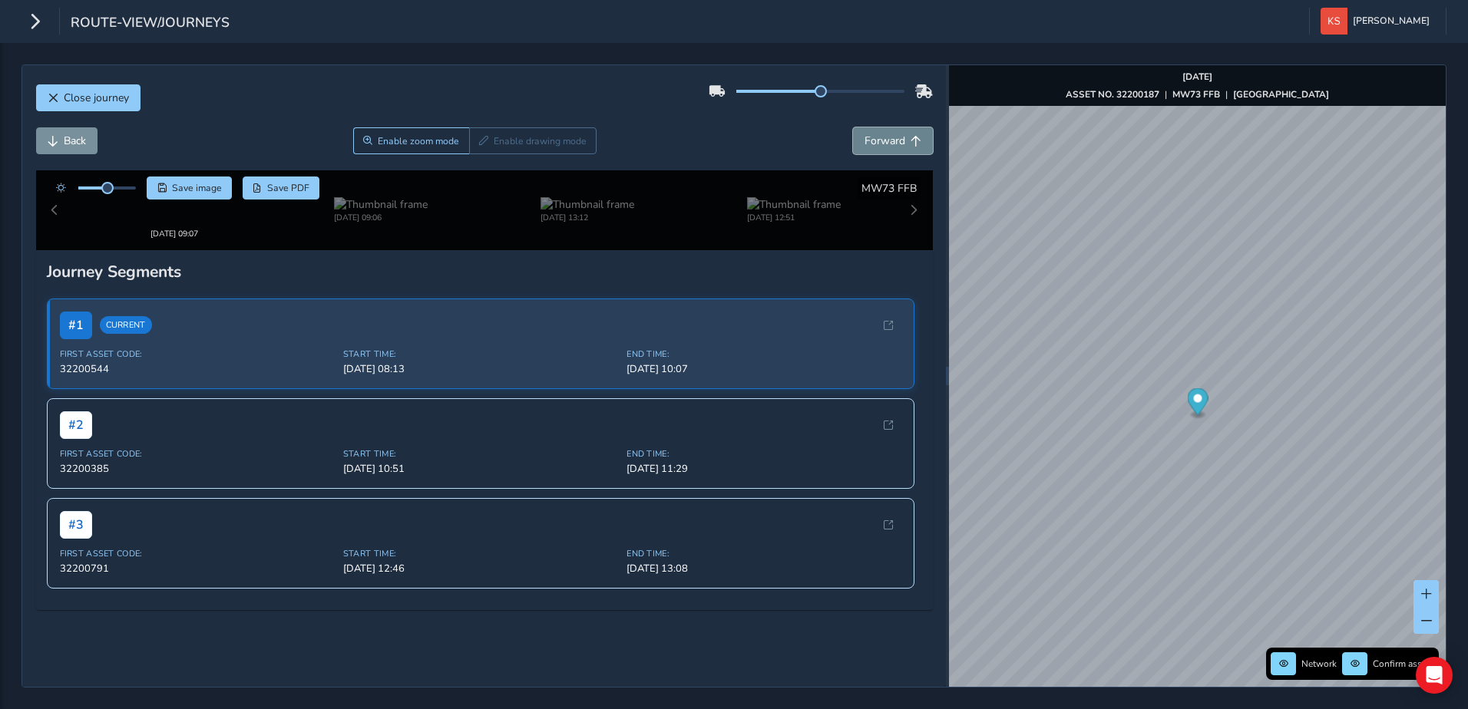
click at [897, 142] on button "Forward" at bounding box center [893, 140] width 80 height 27
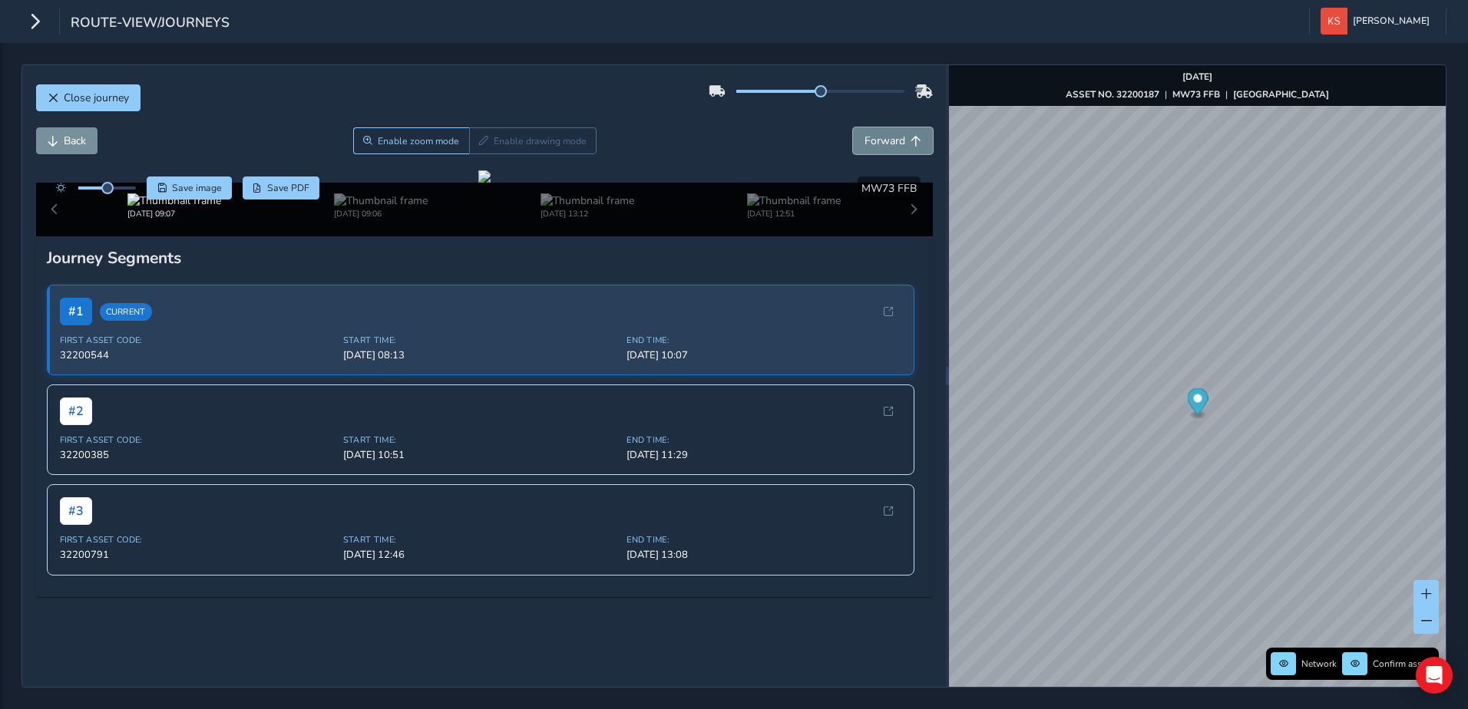
click at [897, 142] on button "Forward" at bounding box center [893, 140] width 80 height 27
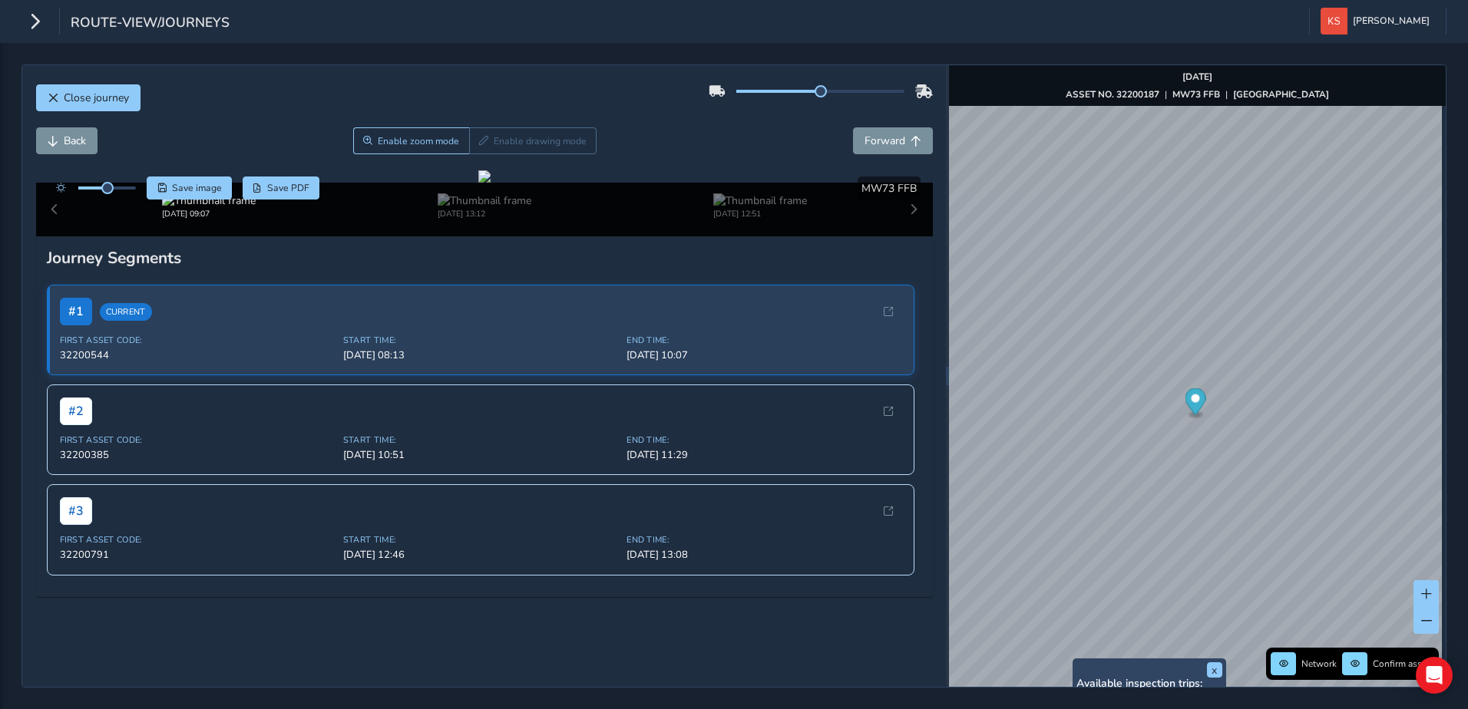
click at [1072, 664] on div "x Available inspection trips: [GEOGRAPHIC_DATA][DATE] 13:52 [DATE] 11:00 [DATE]…" at bounding box center [1149, 705] width 154 height 93
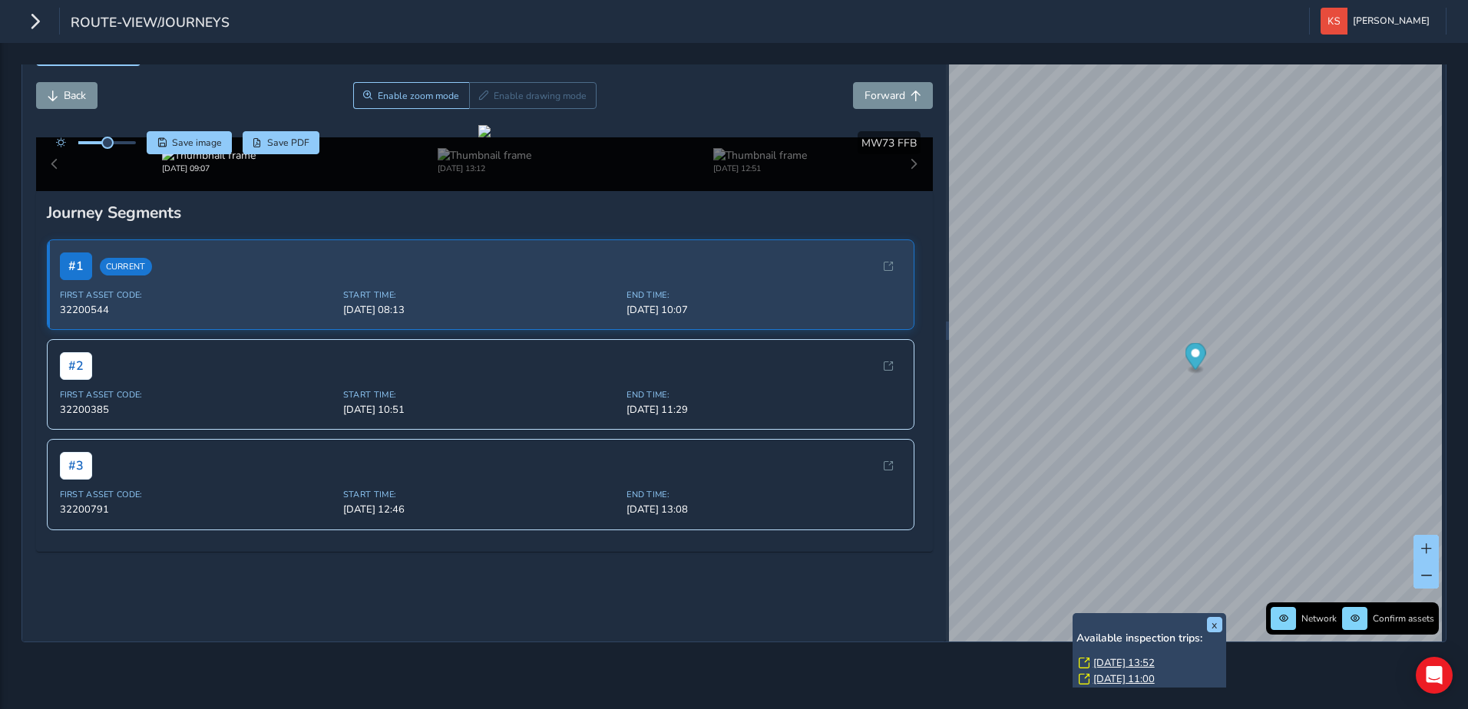
scroll to position [64, 0]
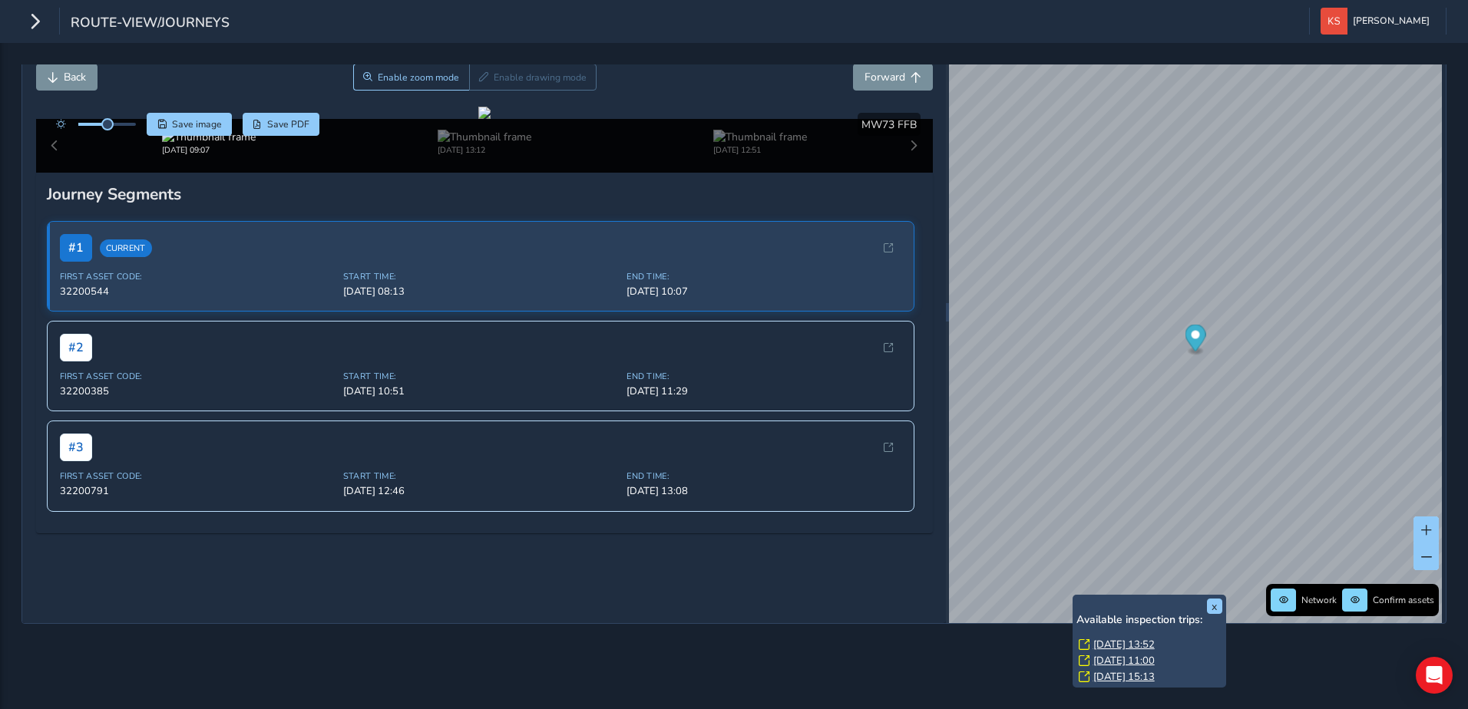
click at [1100, 643] on link "[DATE] 13:52" at bounding box center [1123, 645] width 61 height 14
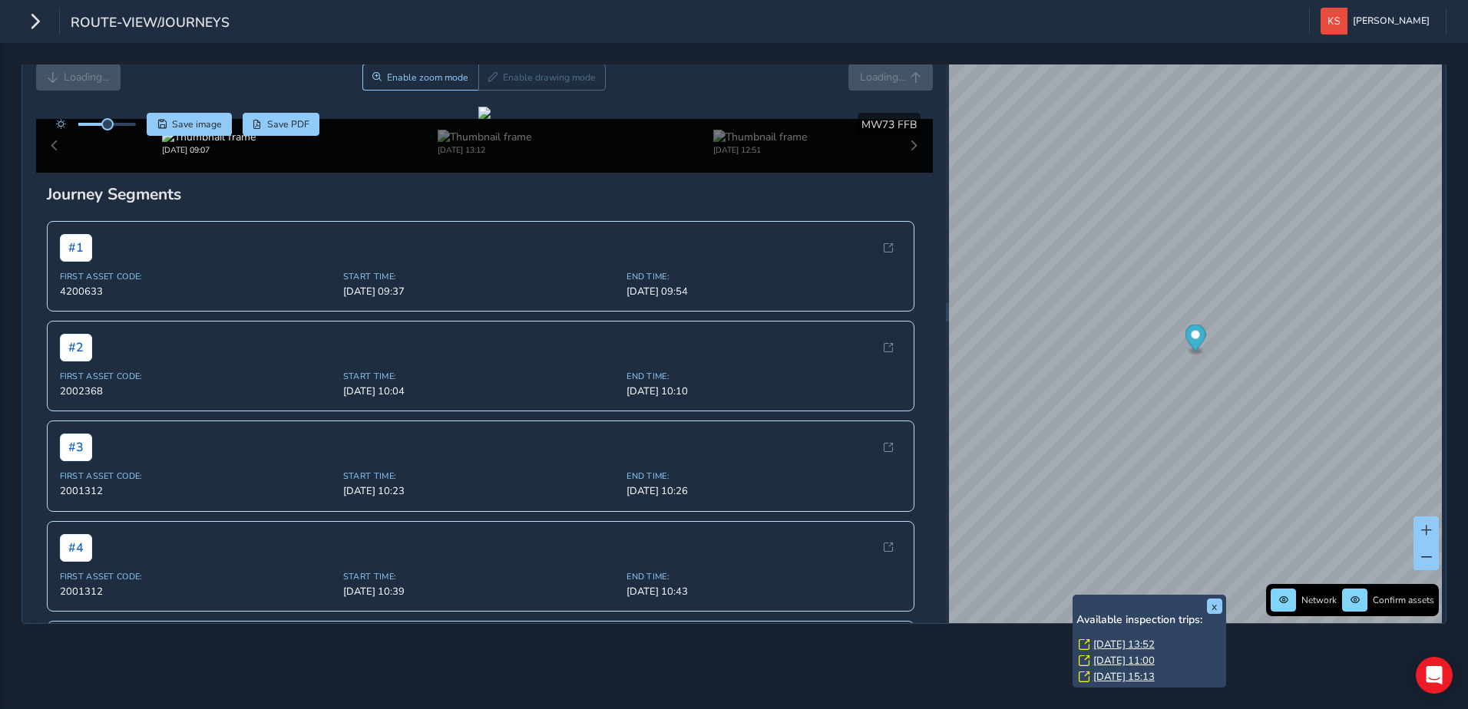
click at [1136, 639] on link "[DATE] 13:52" at bounding box center [1123, 645] width 61 height 14
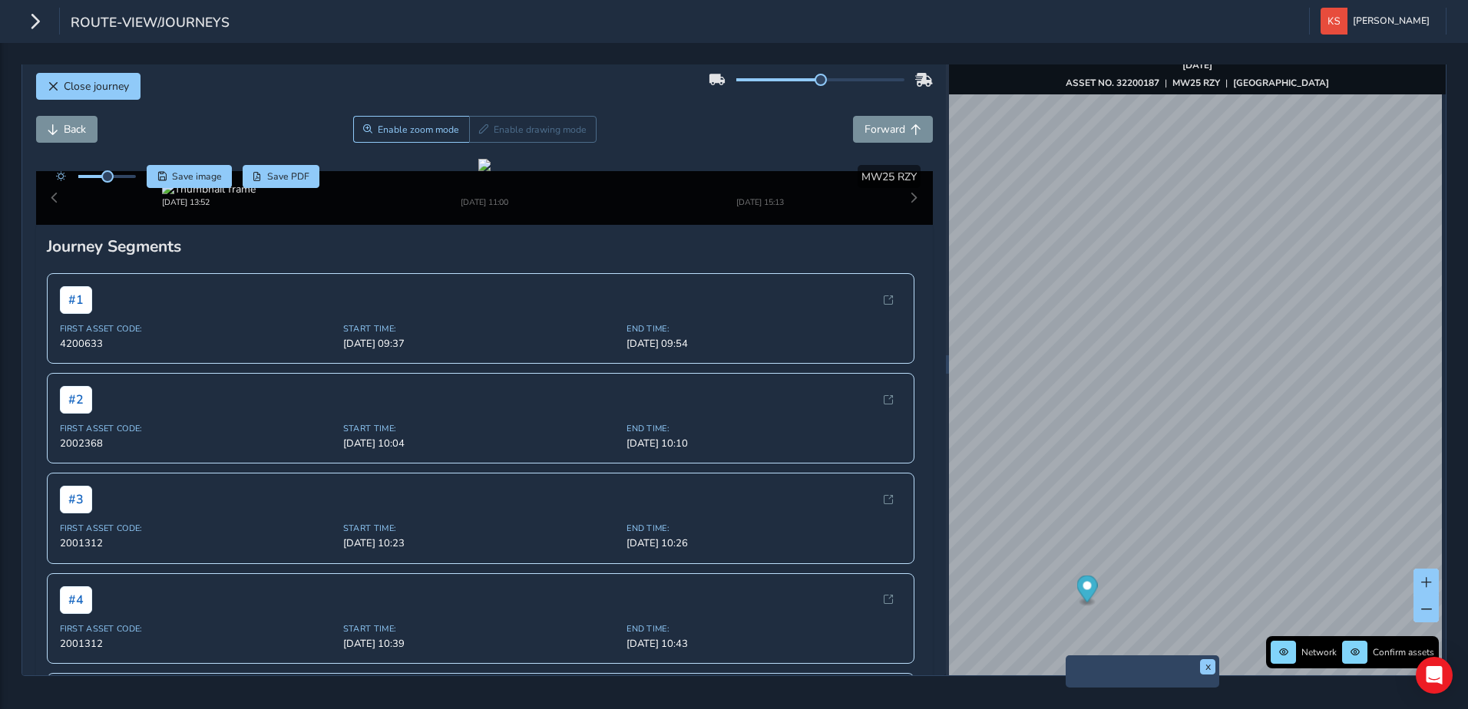
scroll to position [64, 0]
click at [910, 124] on span "Forward" at bounding box center [915, 129] width 11 height 11
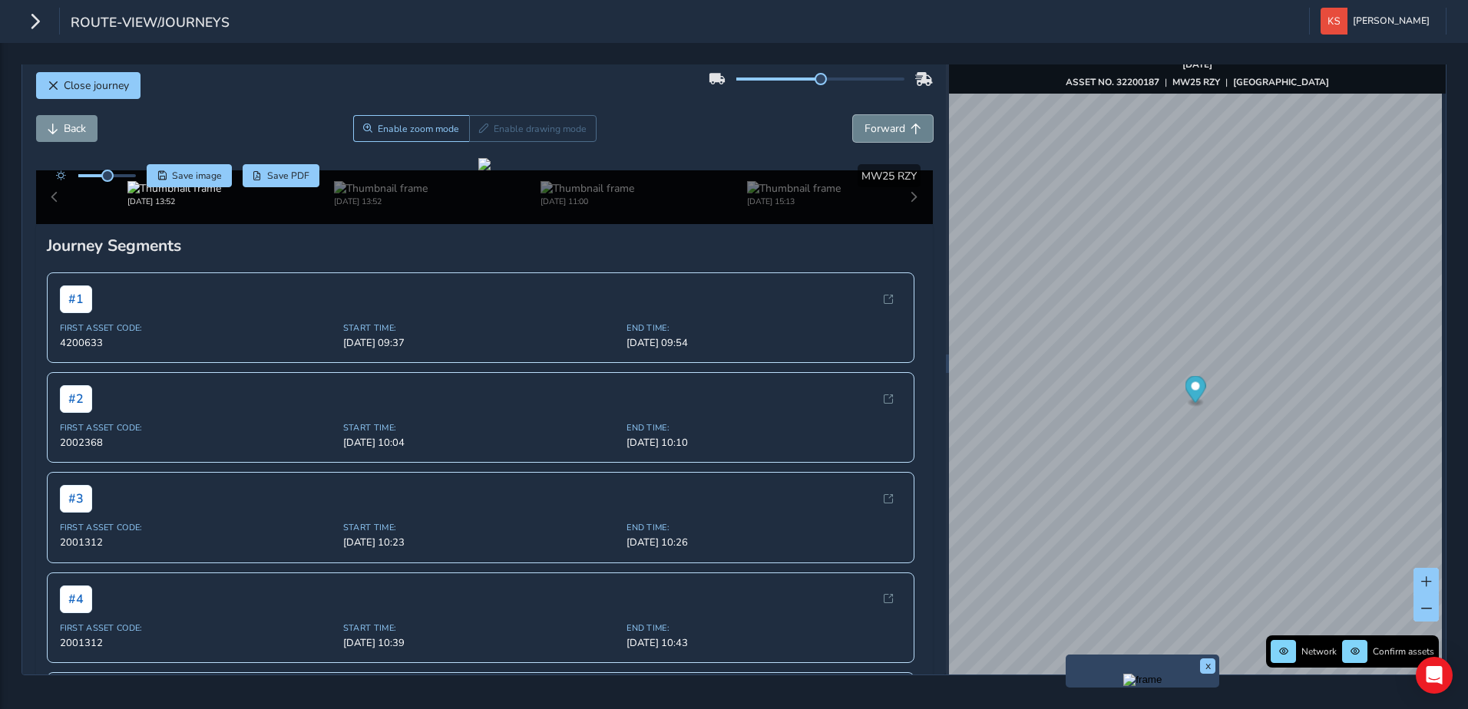
click at [910, 124] on span "Forward" at bounding box center [915, 129] width 11 height 11
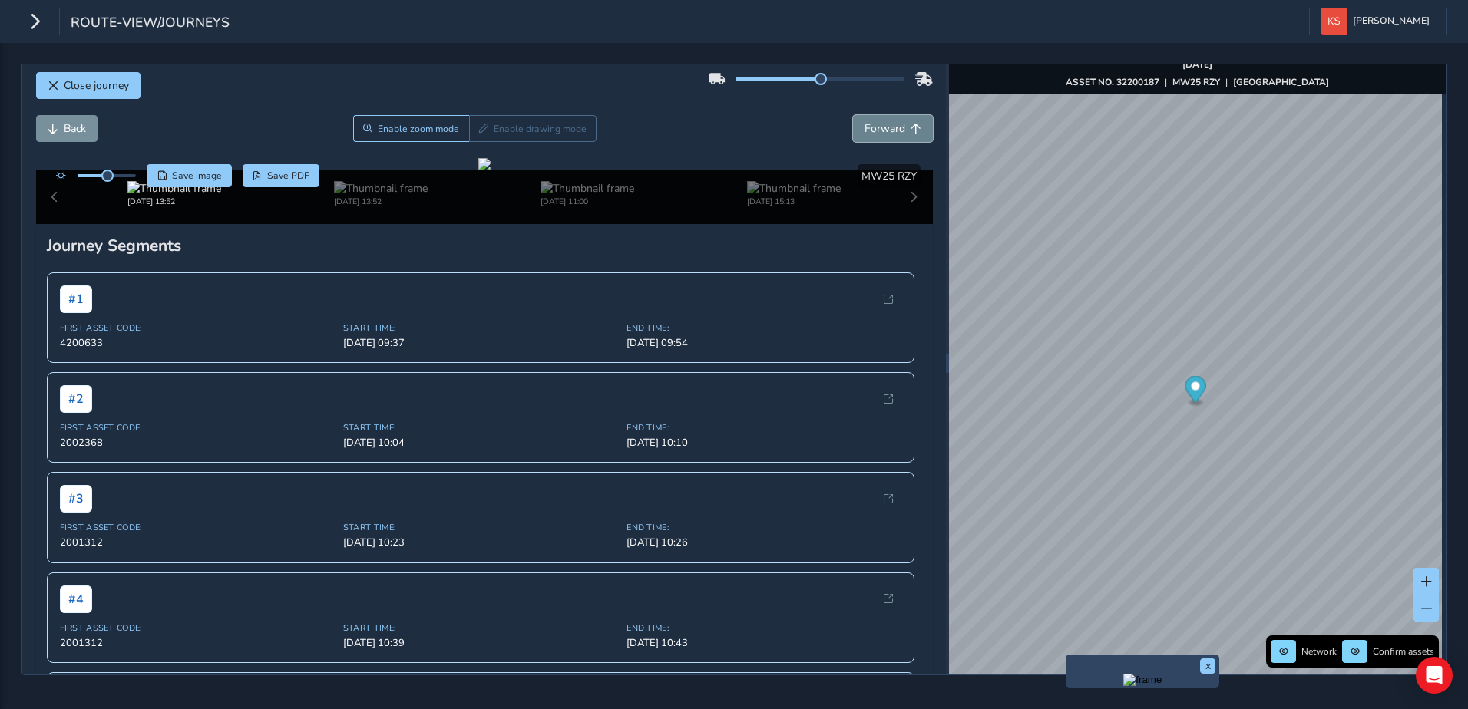
click at [910, 124] on span "Forward" at bounding box center [915, 129] width 11 height 11
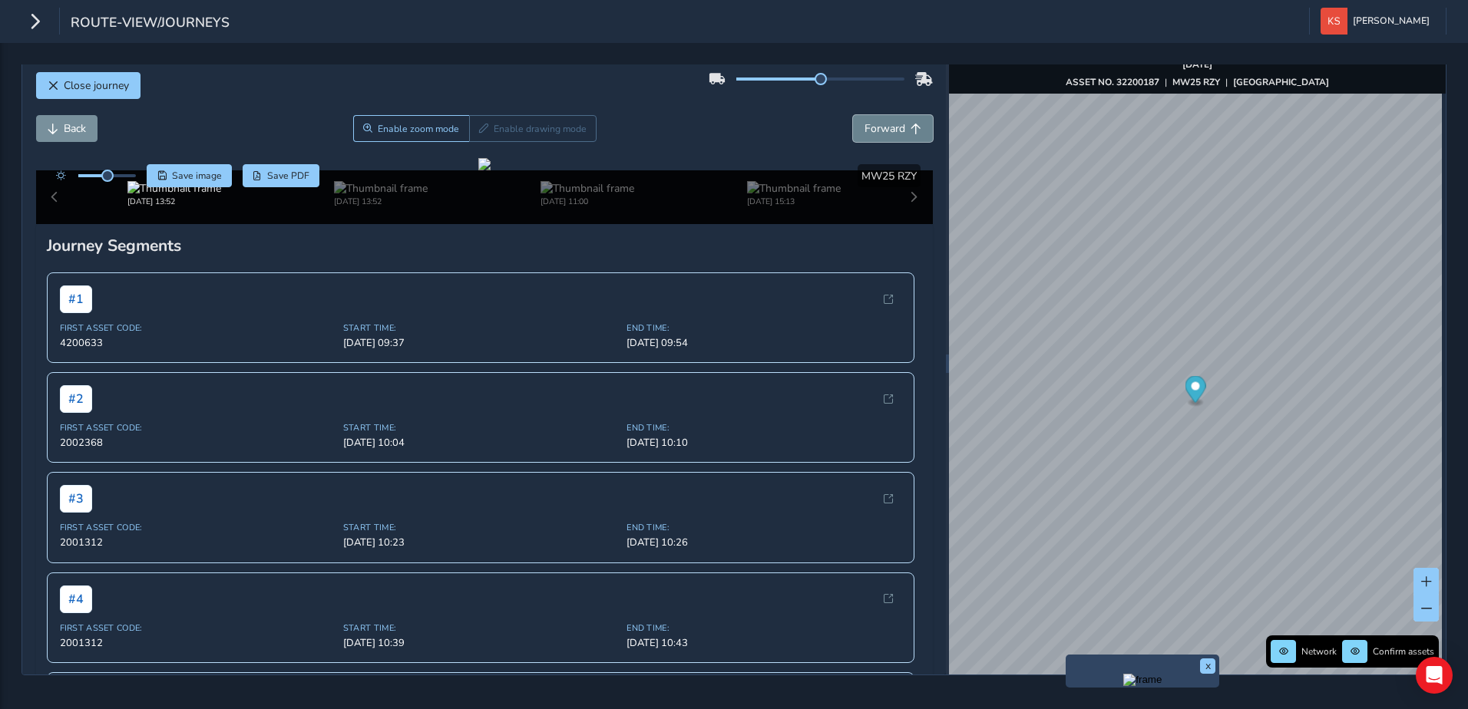
click at [910, 124] on span "Forward" at bounding box center [915, 129] width 11 height 11
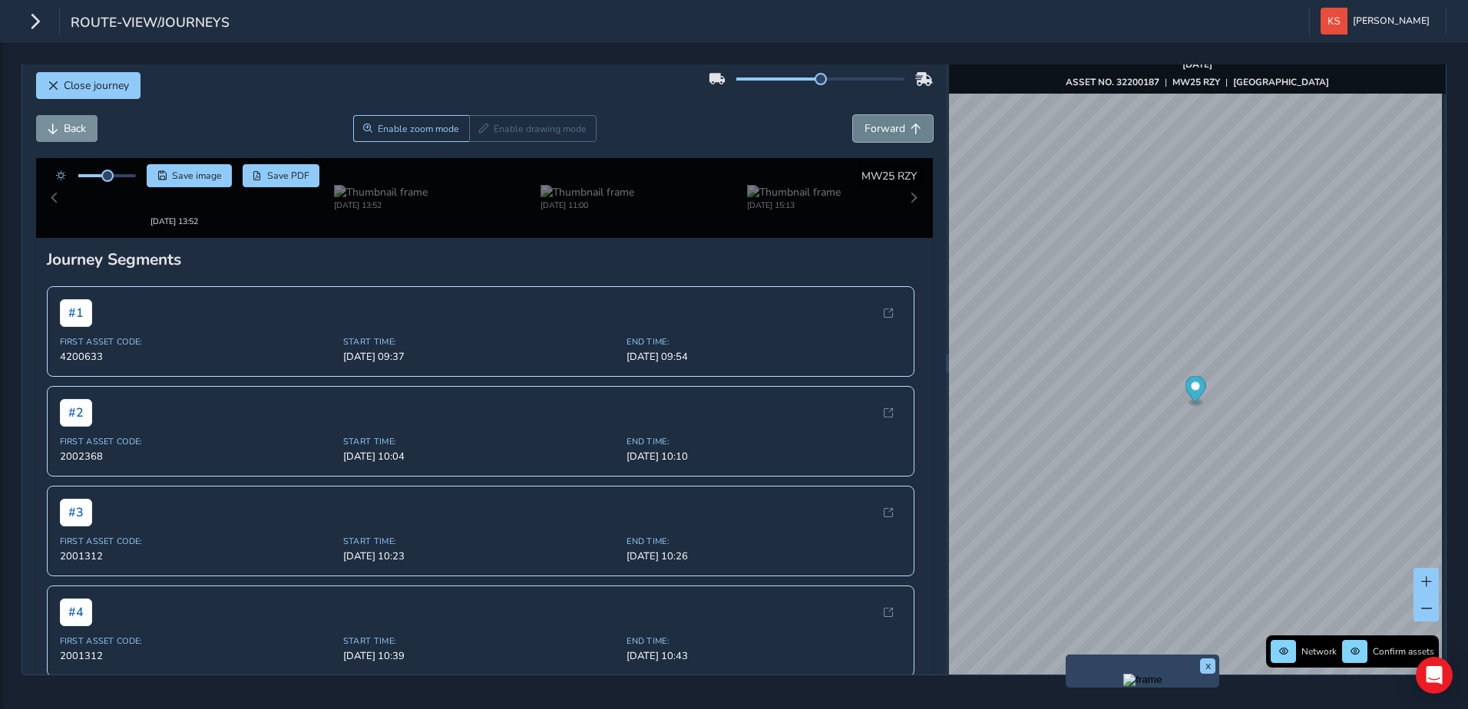
click at [910, 124] on span "Forward" at bounding box center [915, 129] width 11 height 11
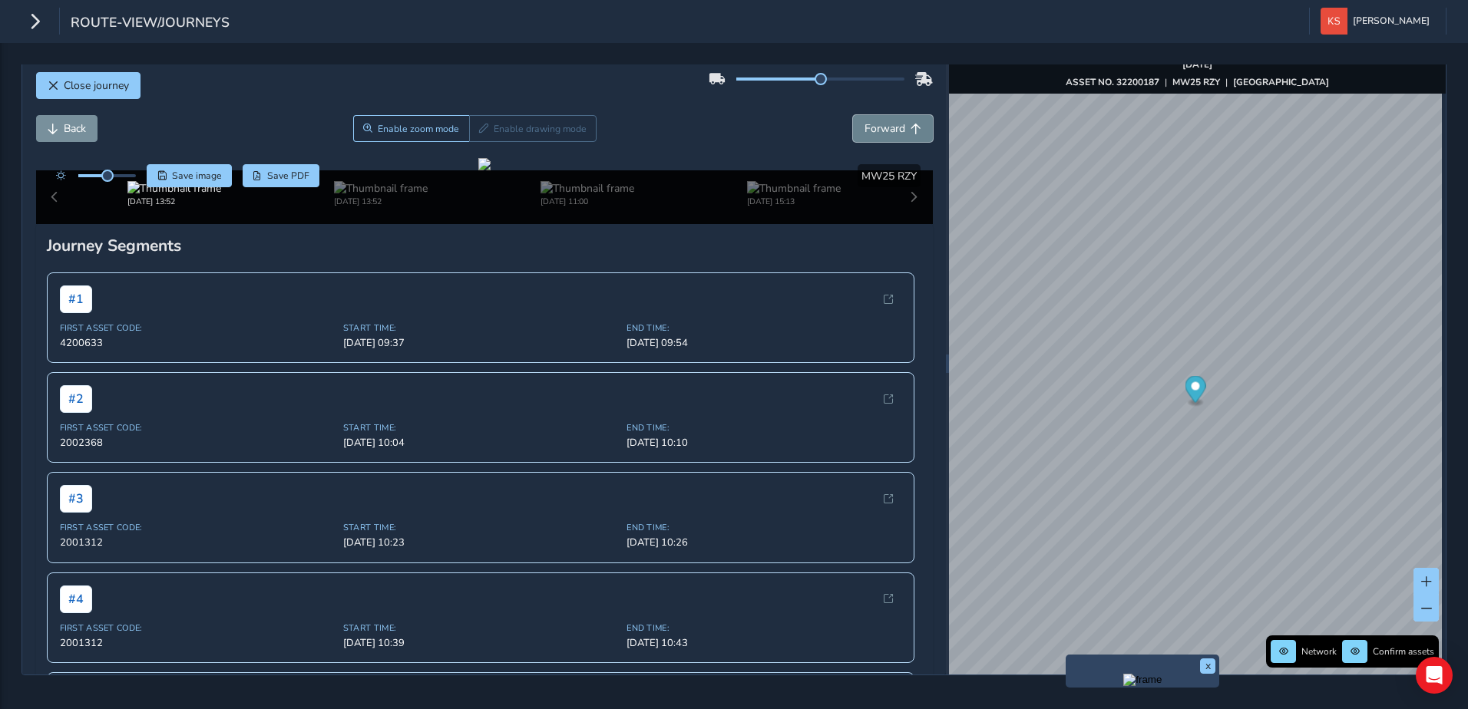
click at [910, 124] on span "Forward" at bounding box center [915, 129] width 11 height 11
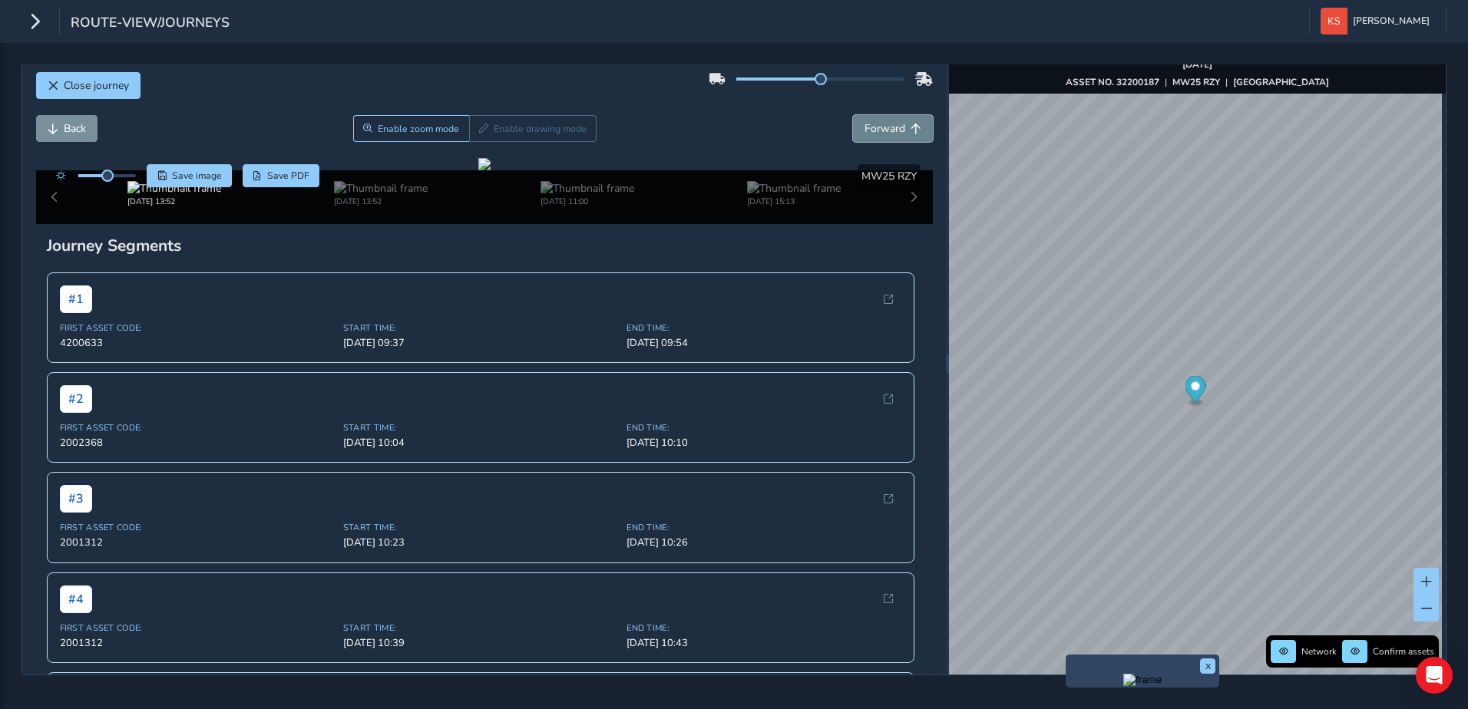
click at [910, 124] on span "Forward" at bounding box center [915, 129] width 11 height 11
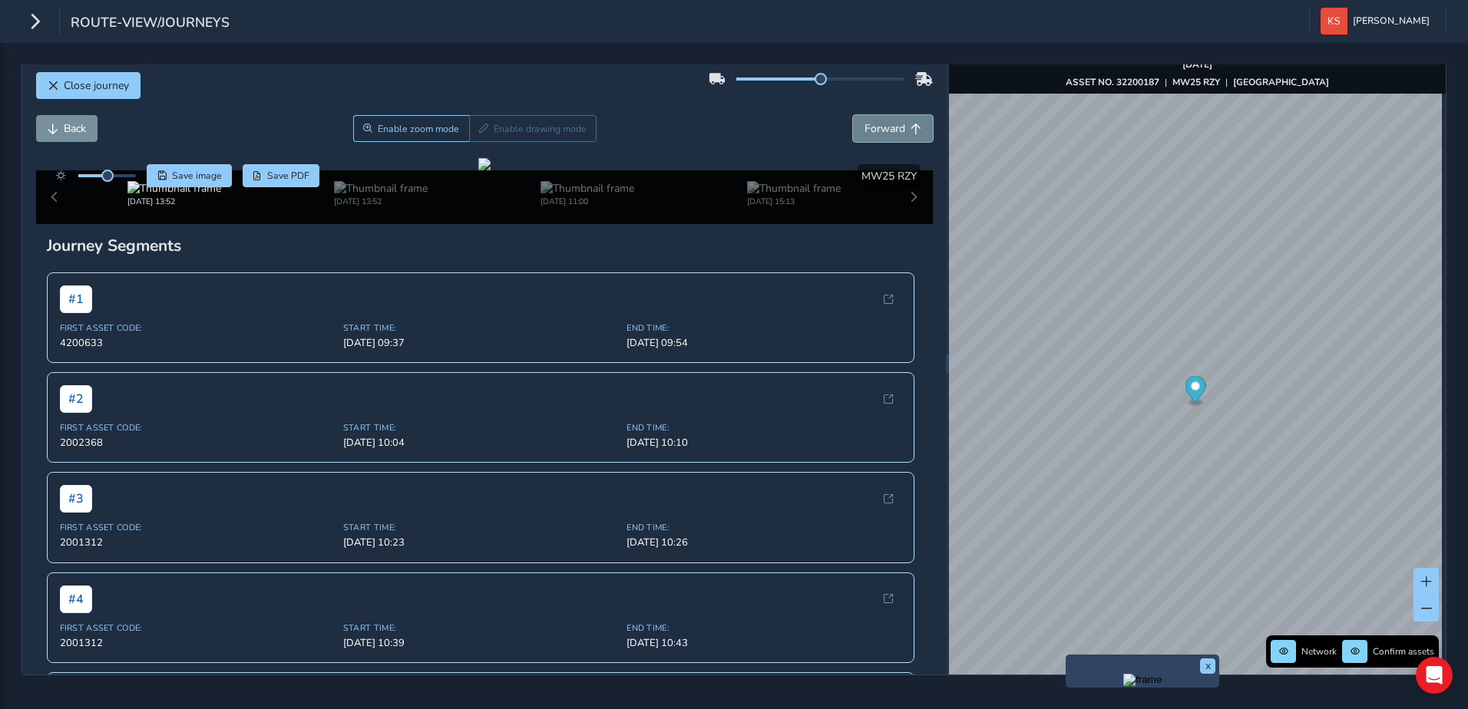
click at [910, 124] on span "Forward" at bounding box center [915, 129] width 11 height 11
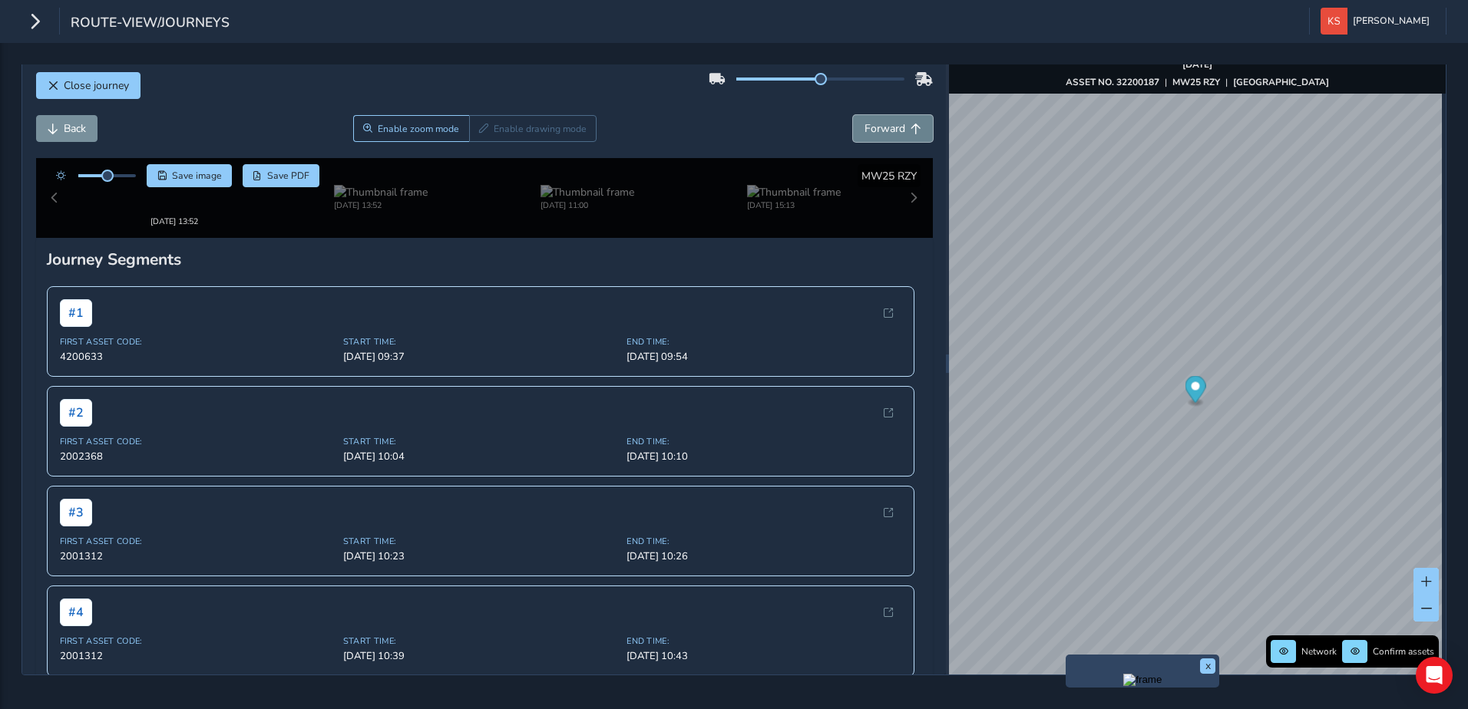
click at [910, 124] on span "Forward" at bounding box center [915, 129] width 11 height 11
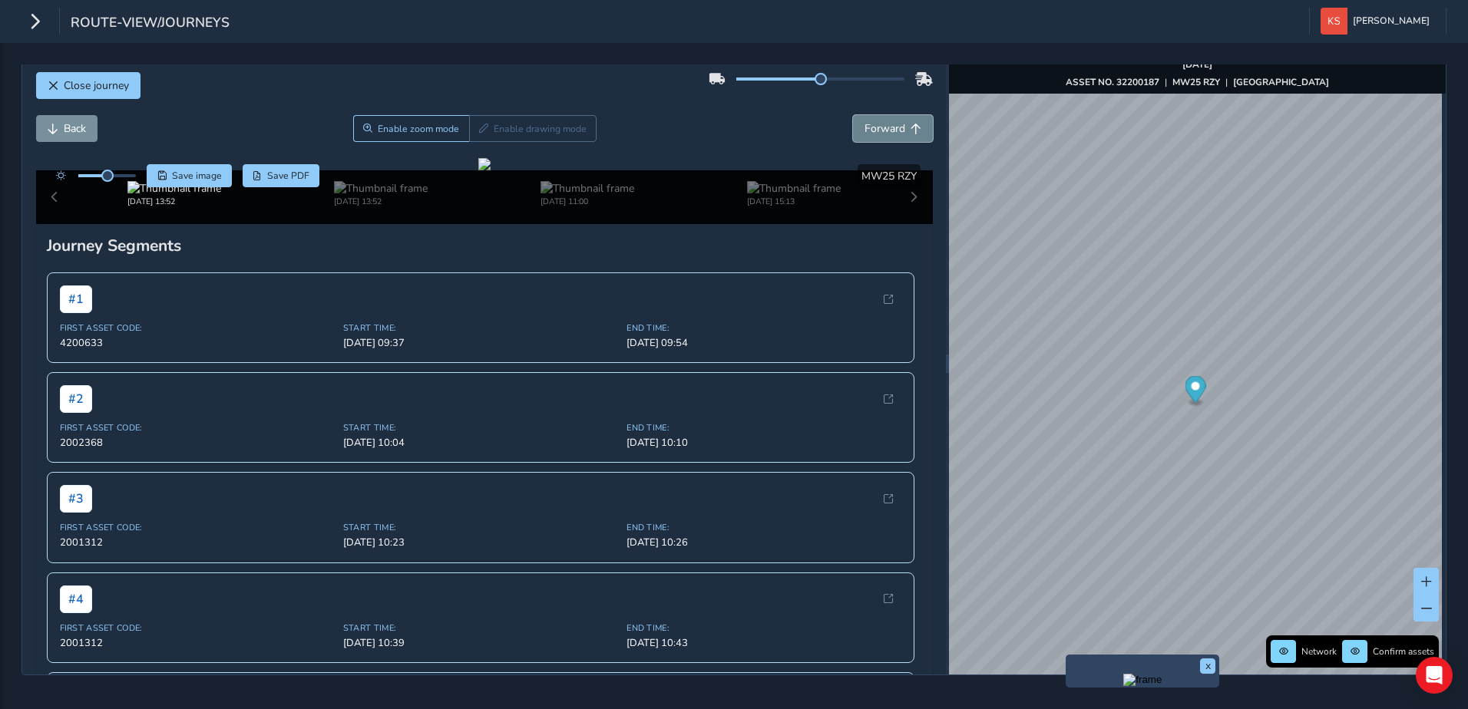
click at [910, 124] on span "Forward" at bounding box center [915, 129] width 11 height 11
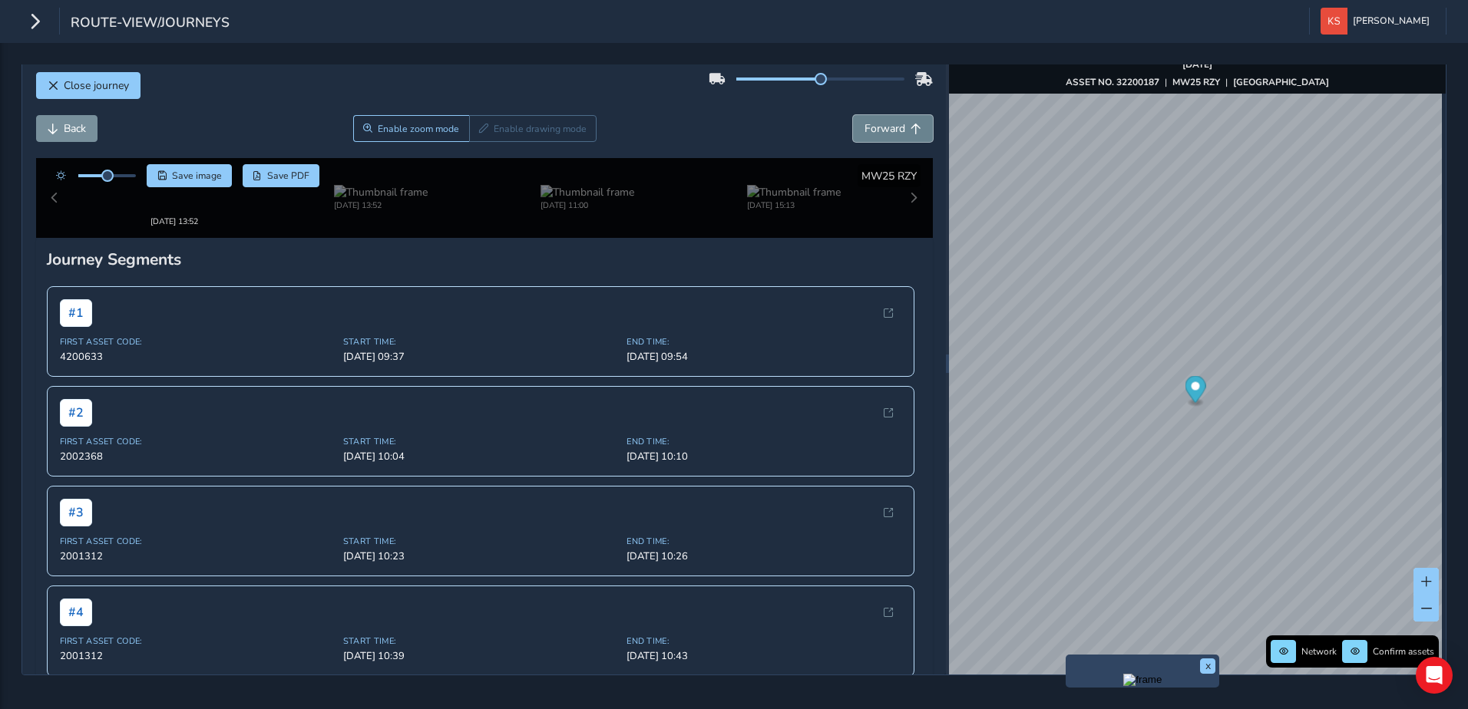
click at [910, 124] on span "Forward" at bounding box center [915, 129] width 11 height 11
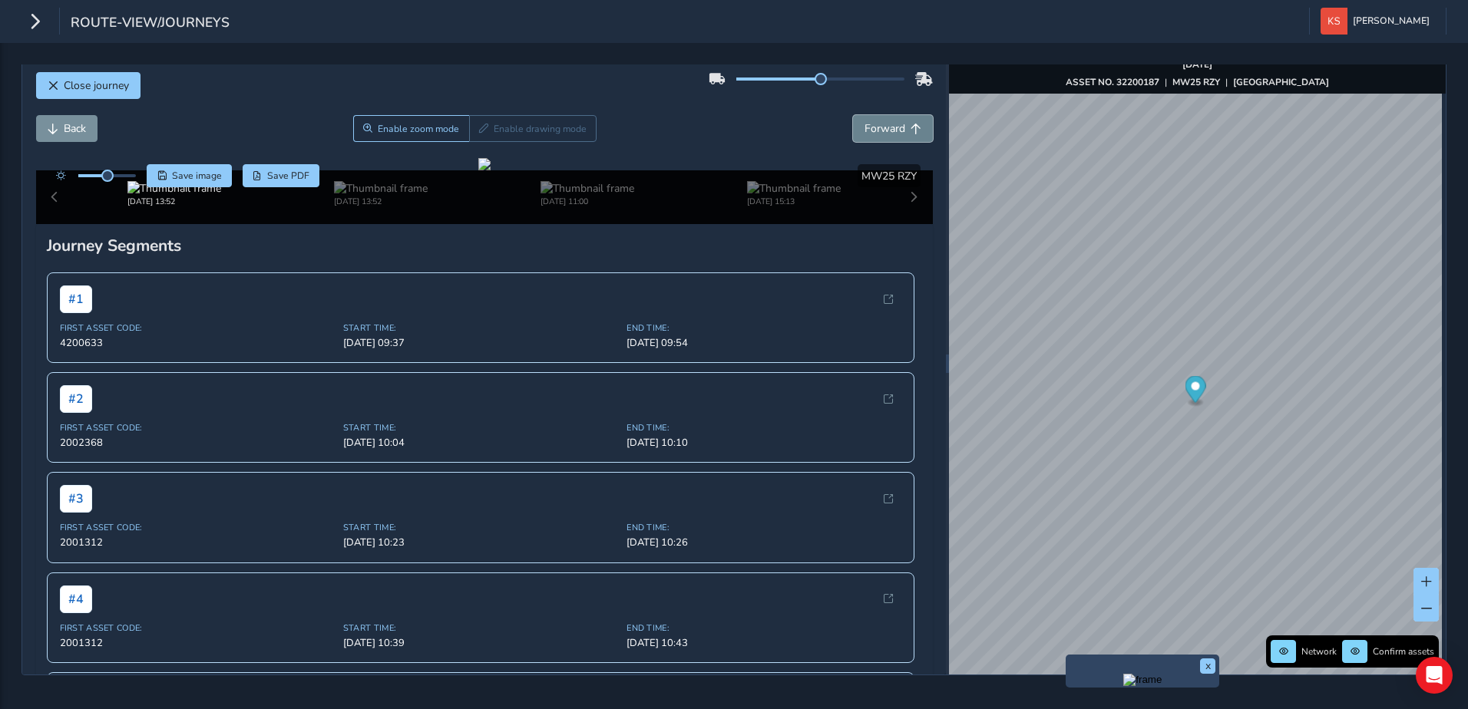
click at [910, 124] on span "Forward" at bounding box center [915, 129] width 11 height 11
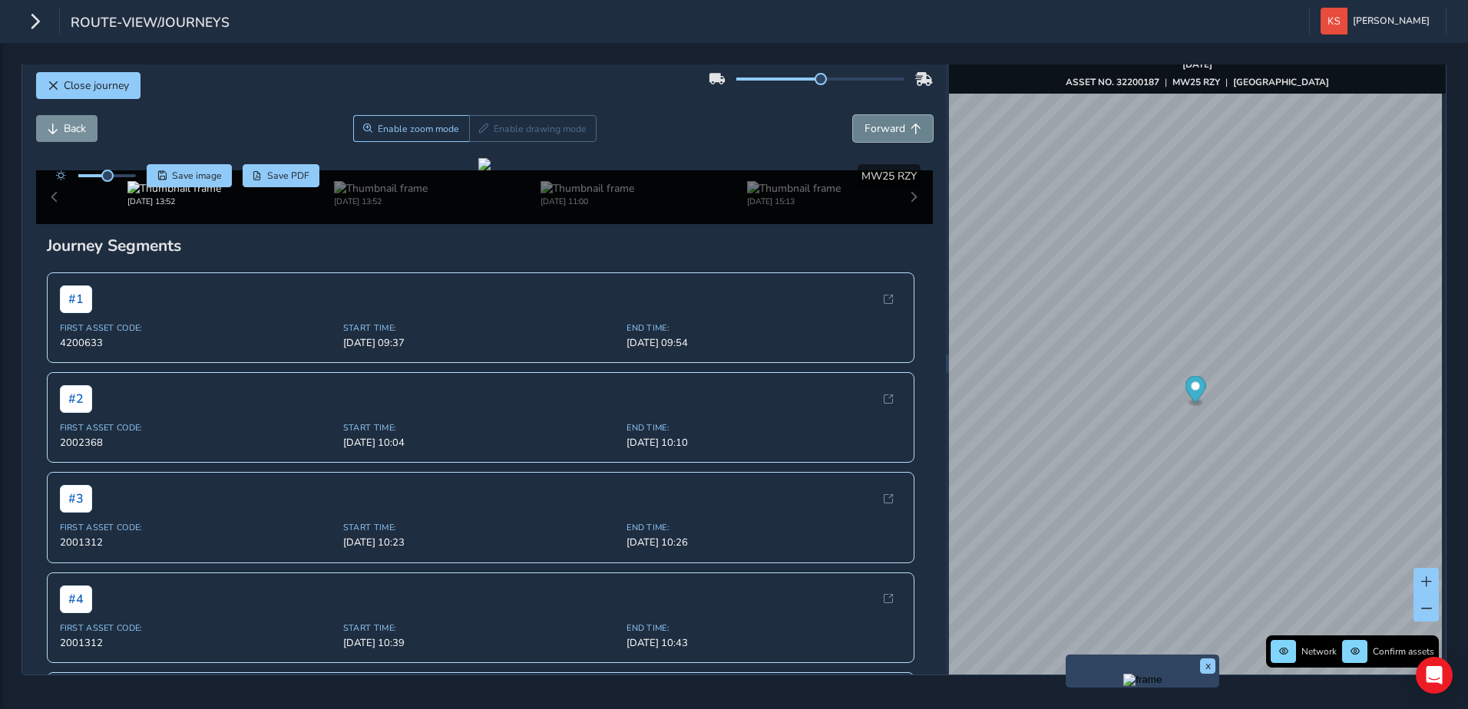
click at [910, 124] on span "Forward" at bounding box center [915, 129] width 11 height 11
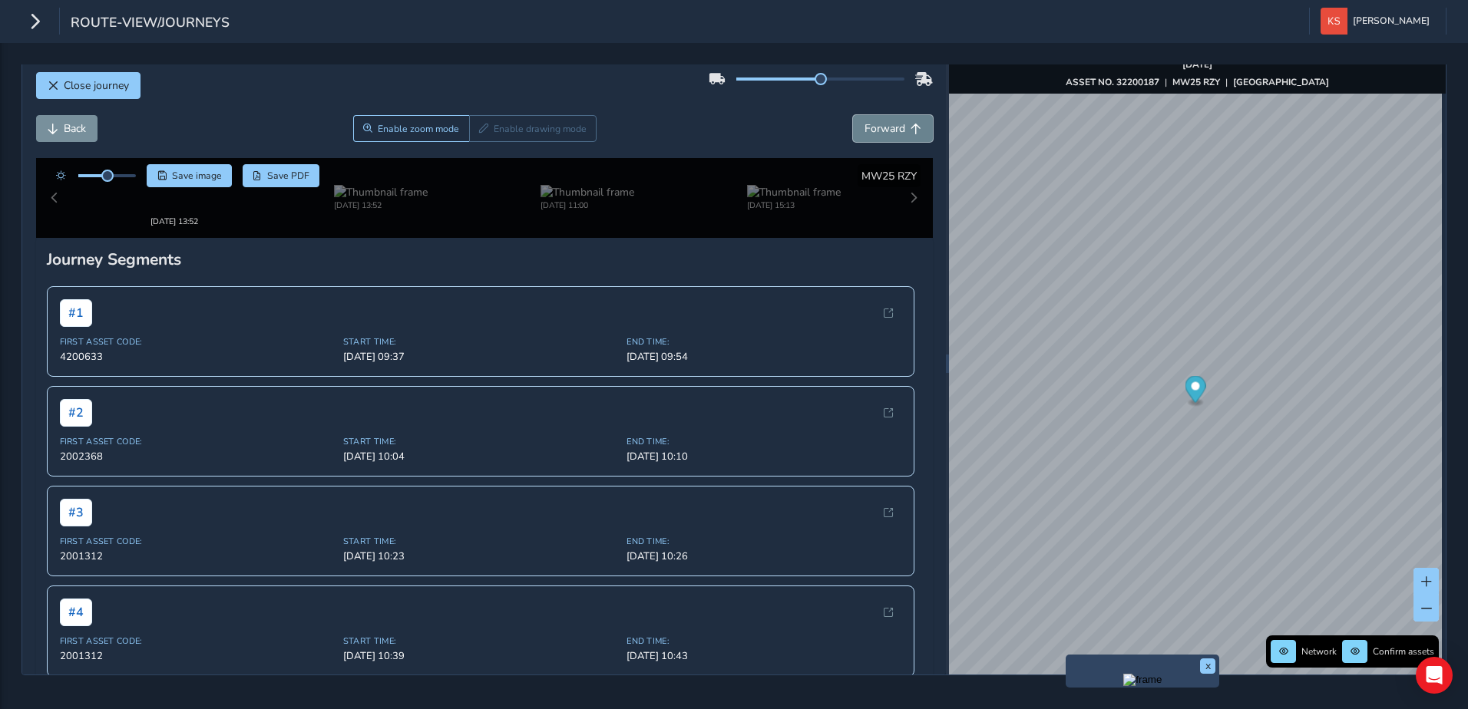
click at [910, 124] on span "Forward" at bounding box center [915, 129] width 11 height 11
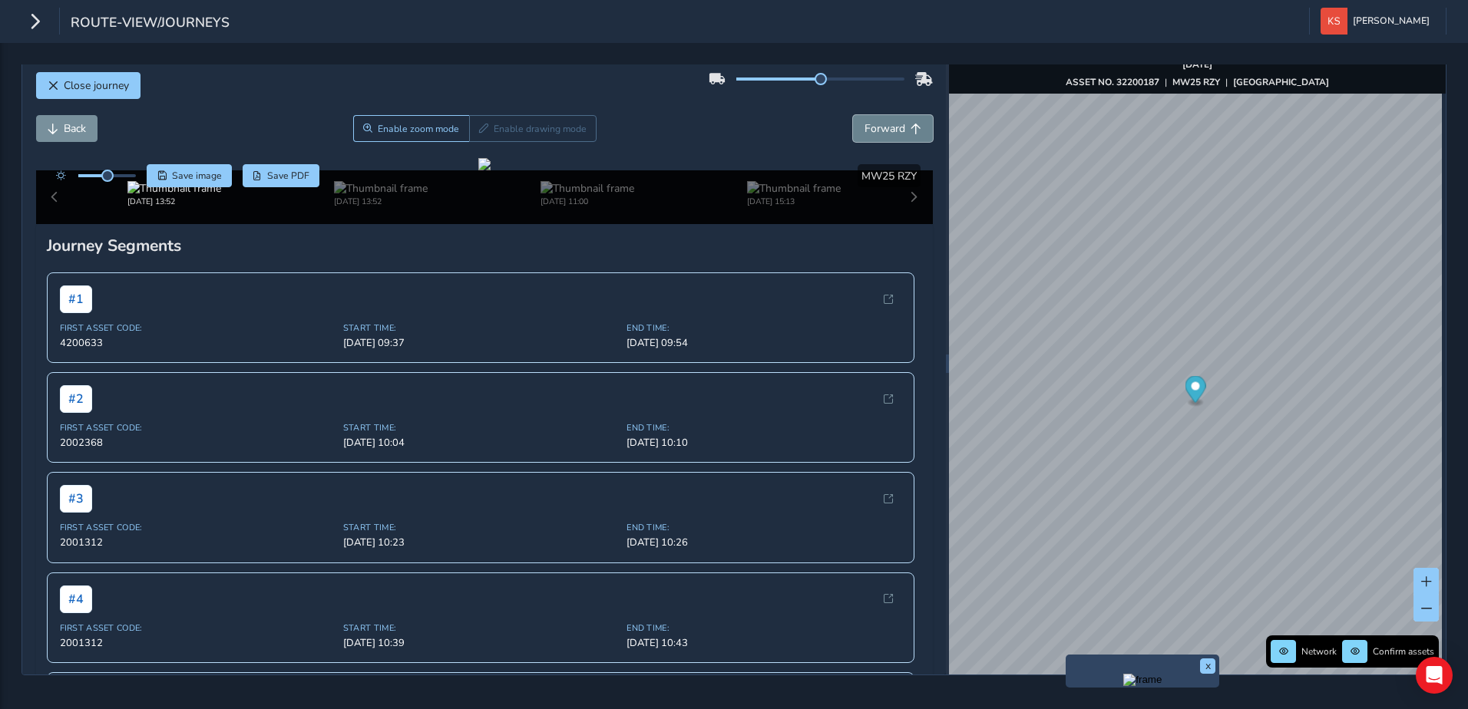
click at [910, 124] on span "Forward" at bounding box center [915, 129] width 11 height 11
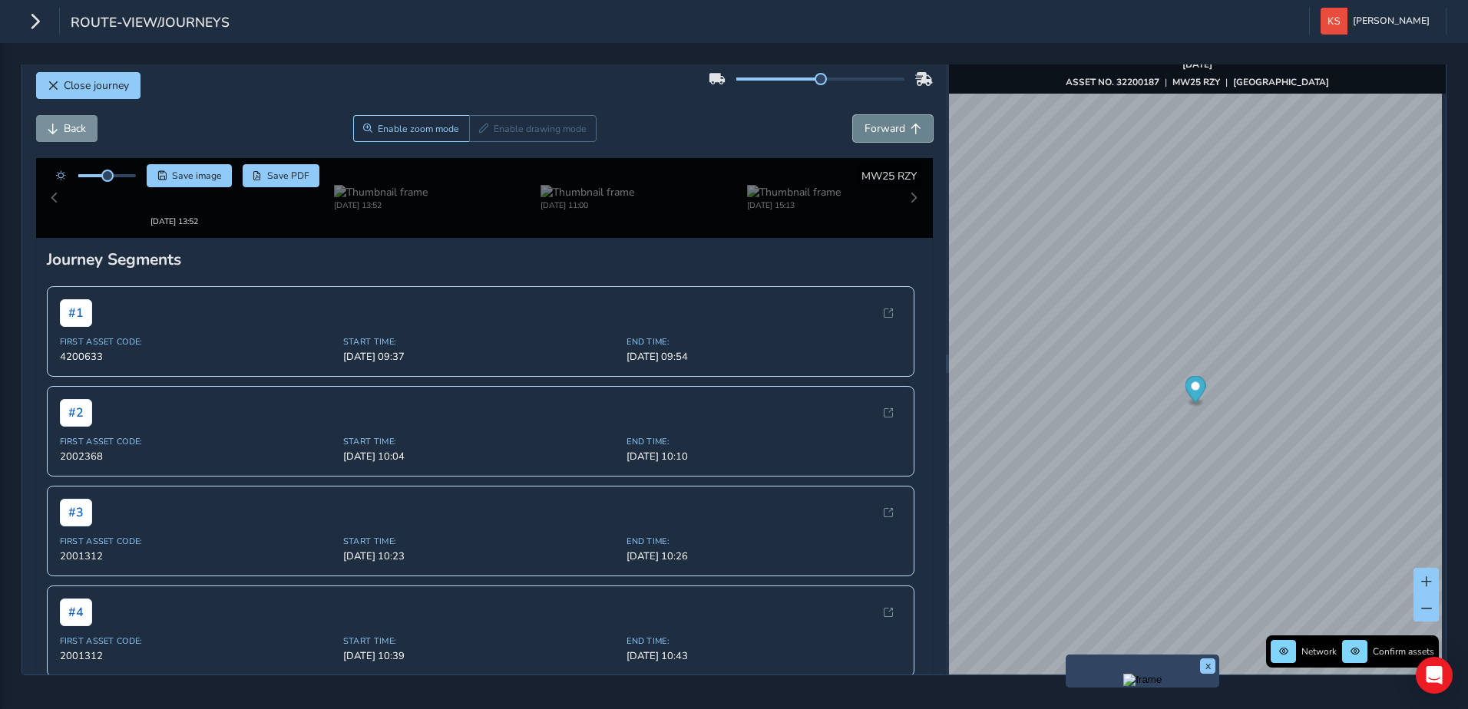
click at [910, 124] on span "Forward" at bounding box center [915, 129] width 11 height 11
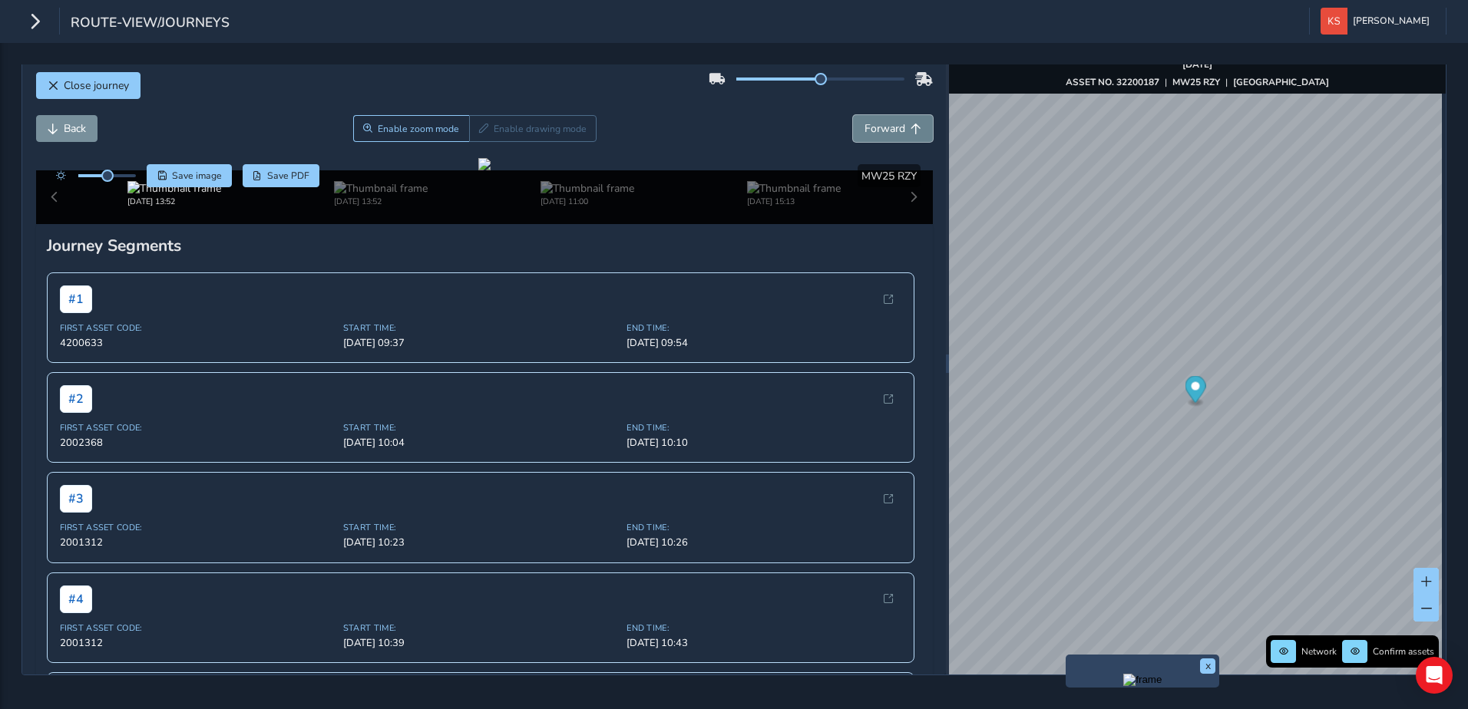
click at [910, 124] on span "Forward" at bounding box center [915, 129] width 11 height 11
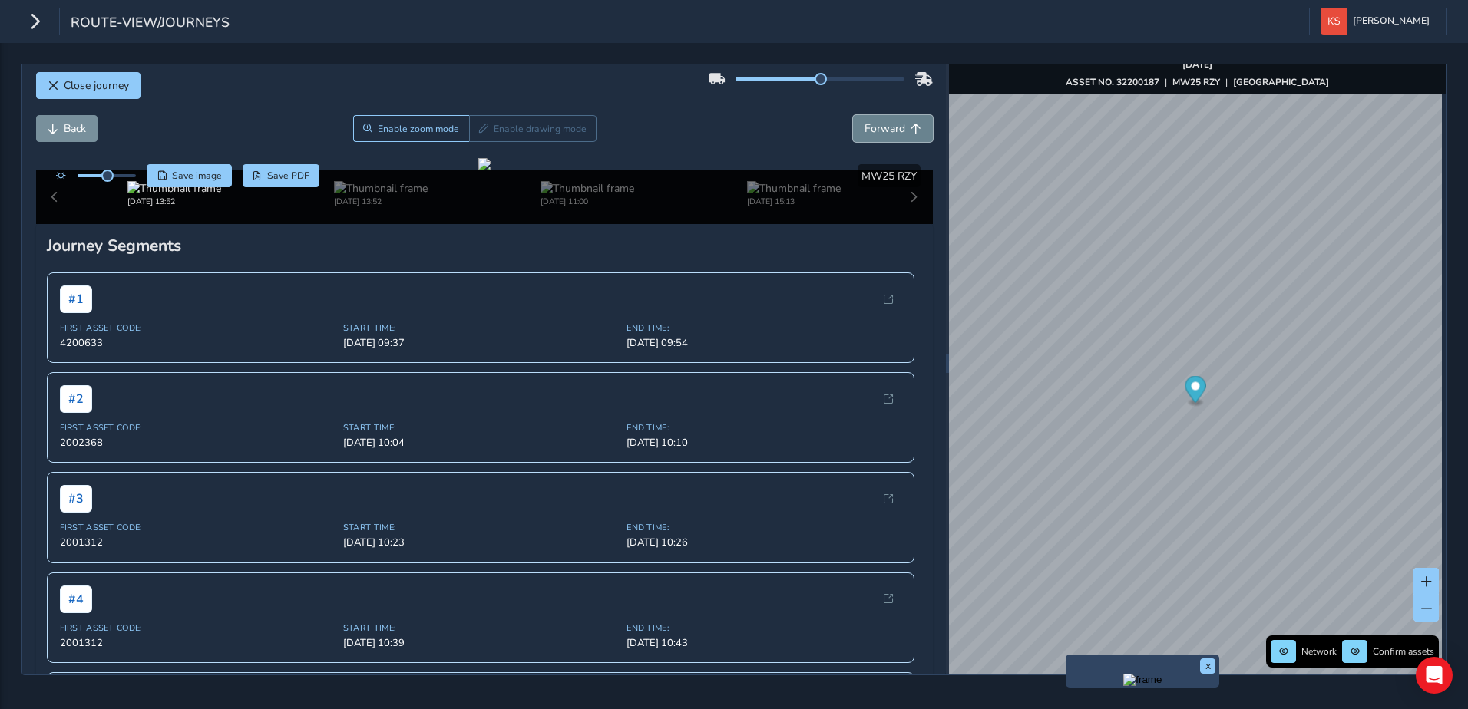
click at [910, 124] on span "Forward" at bounding box center [915, 129] width 11 height 11
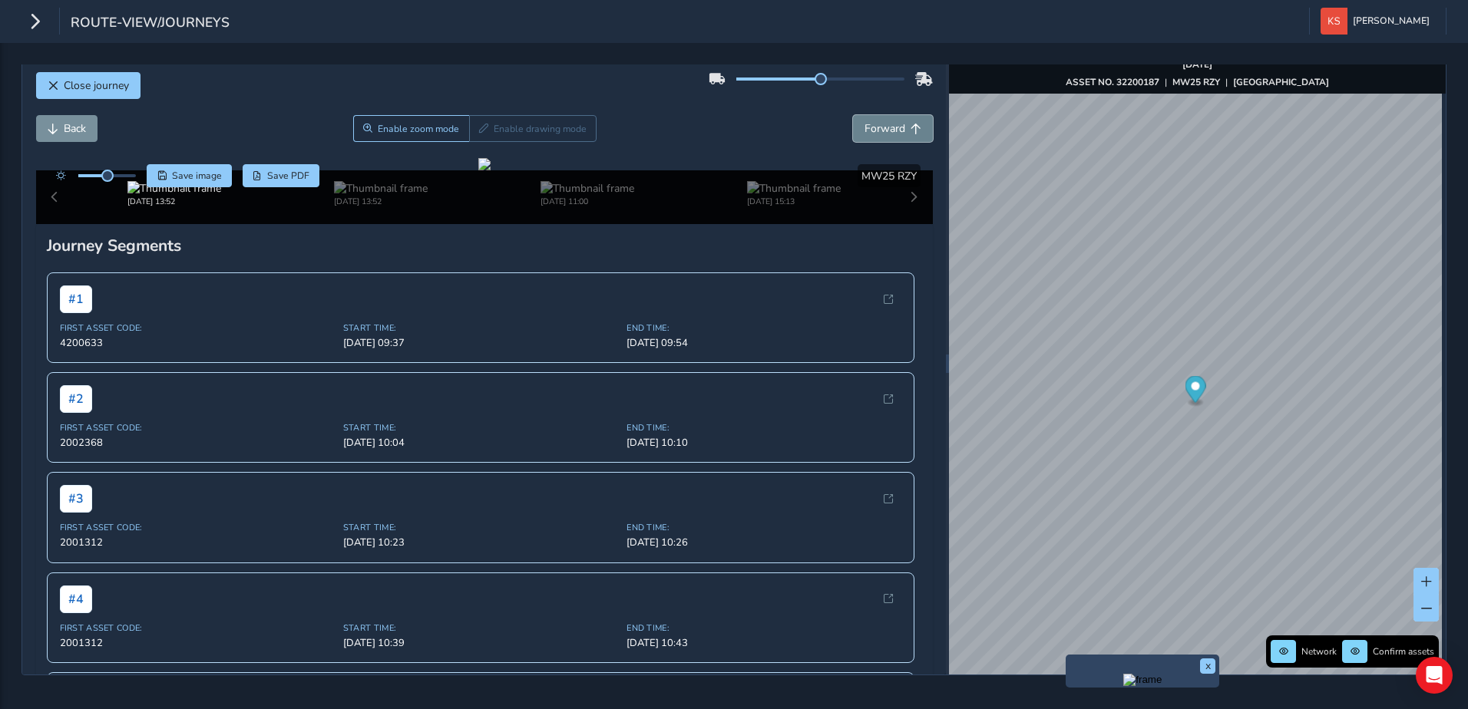
click at [910, 124] on span "Forward" at bounding box center [915, 129] width 11 height 11
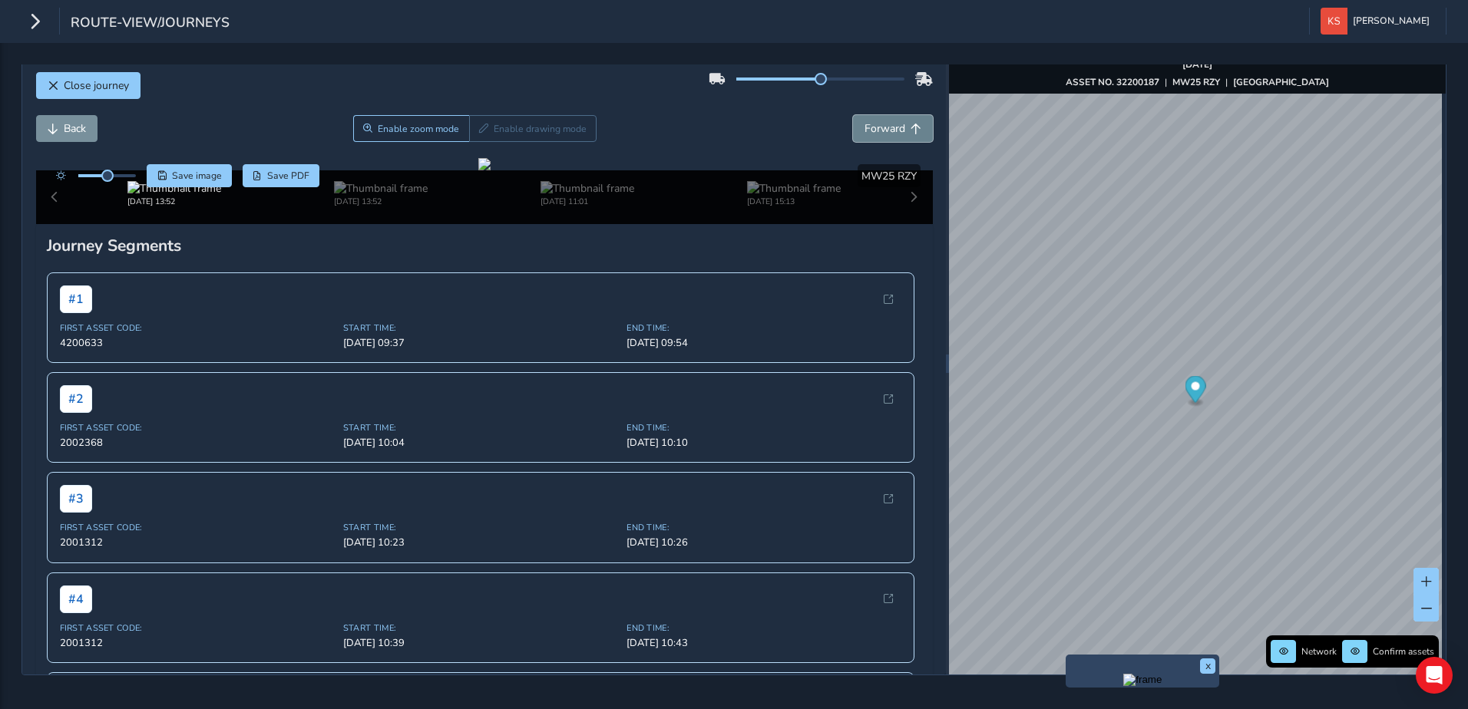
click at [910, 124] on span "Forward" at bounding box center [915, 129] width 11 height 11
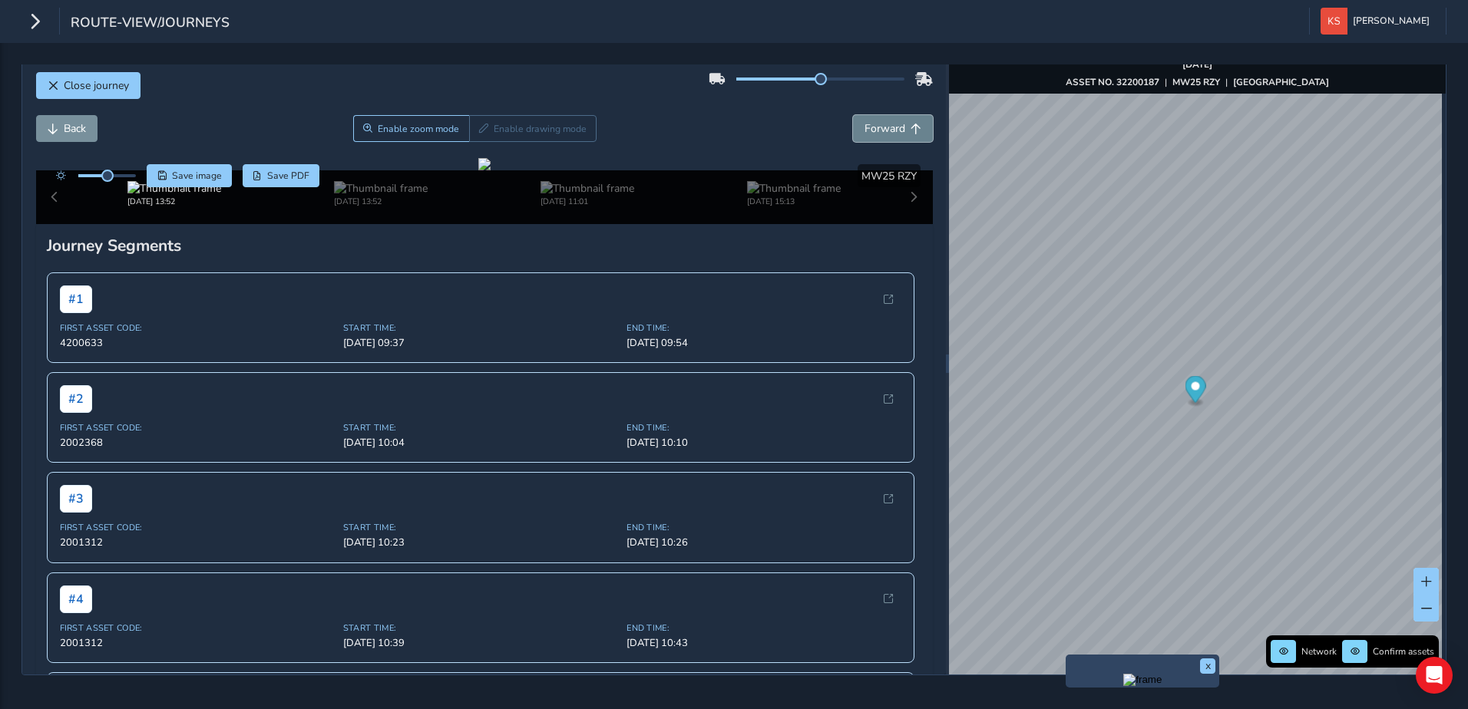
click at [910, 124] on span "Forward" at bounding box center [915, 129] width 11 height 11
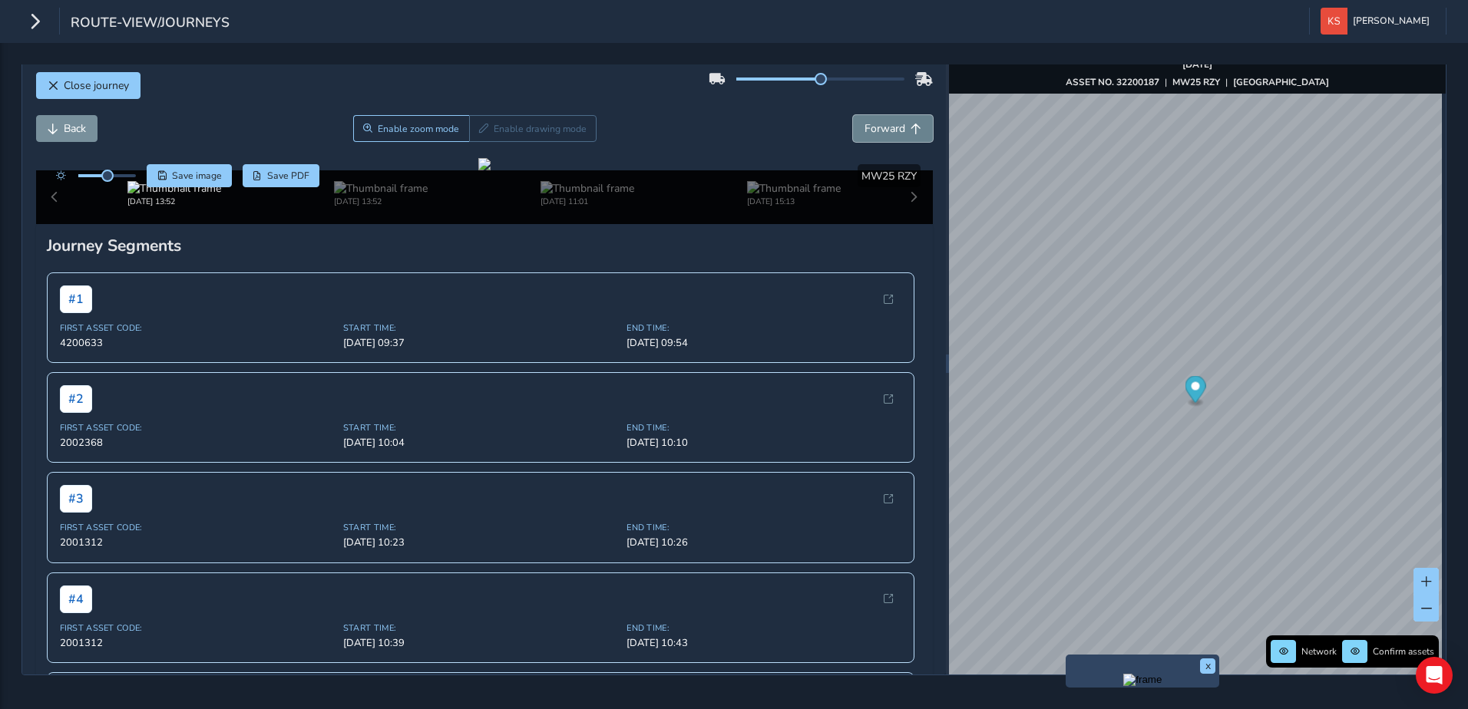
click at [910, 124] on span "Forward" at bounding box center [915, 129] width 11 height 11
click at [69, 121] on span "Back" at bounding box center [75, 128] width 22 height 15
click at [910, 124] on span "Forward" at bounding box center [915, 129] width 11 height 11
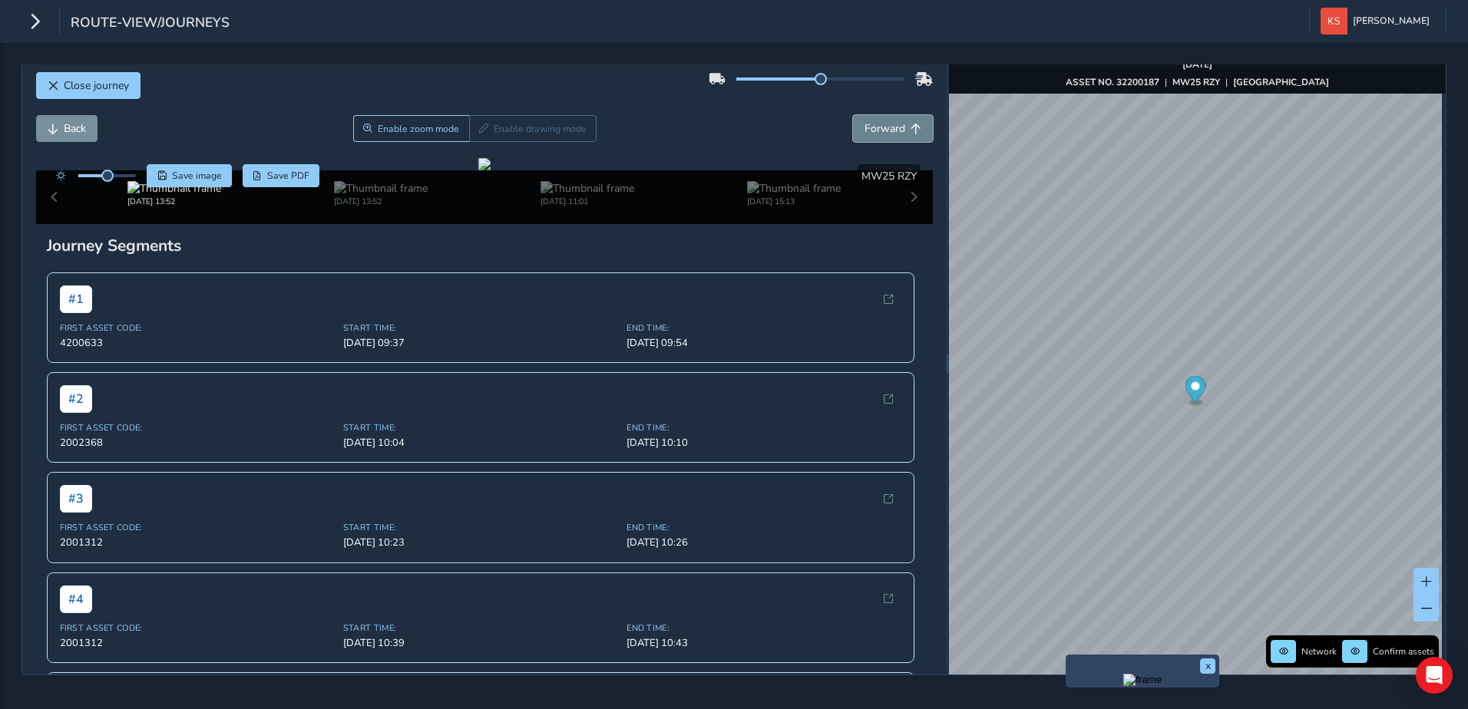
click at [910, 124] on span "Forward" at bounding box center [915, 129] width 11 height 11
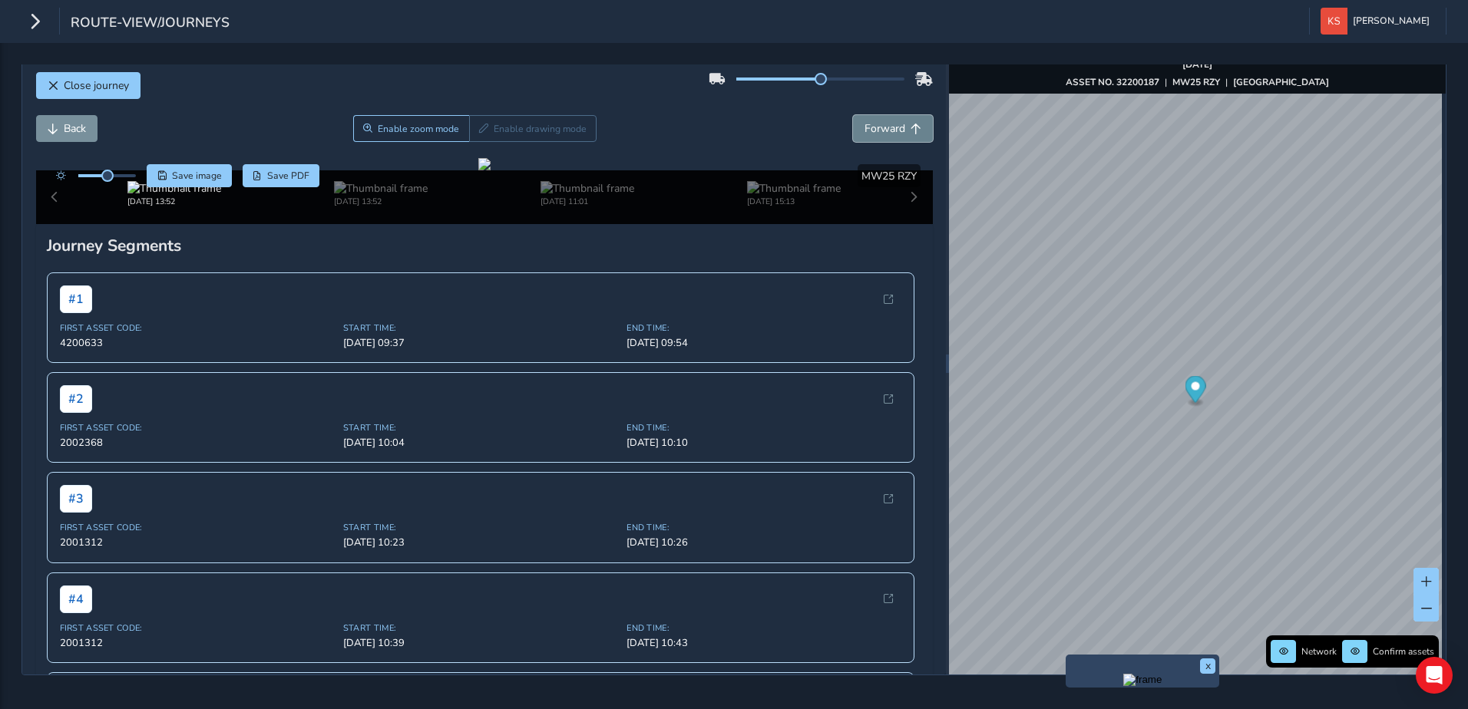
click at [910, 124] on span "Forward" at bounding box center [915, 129] width 11 height 11
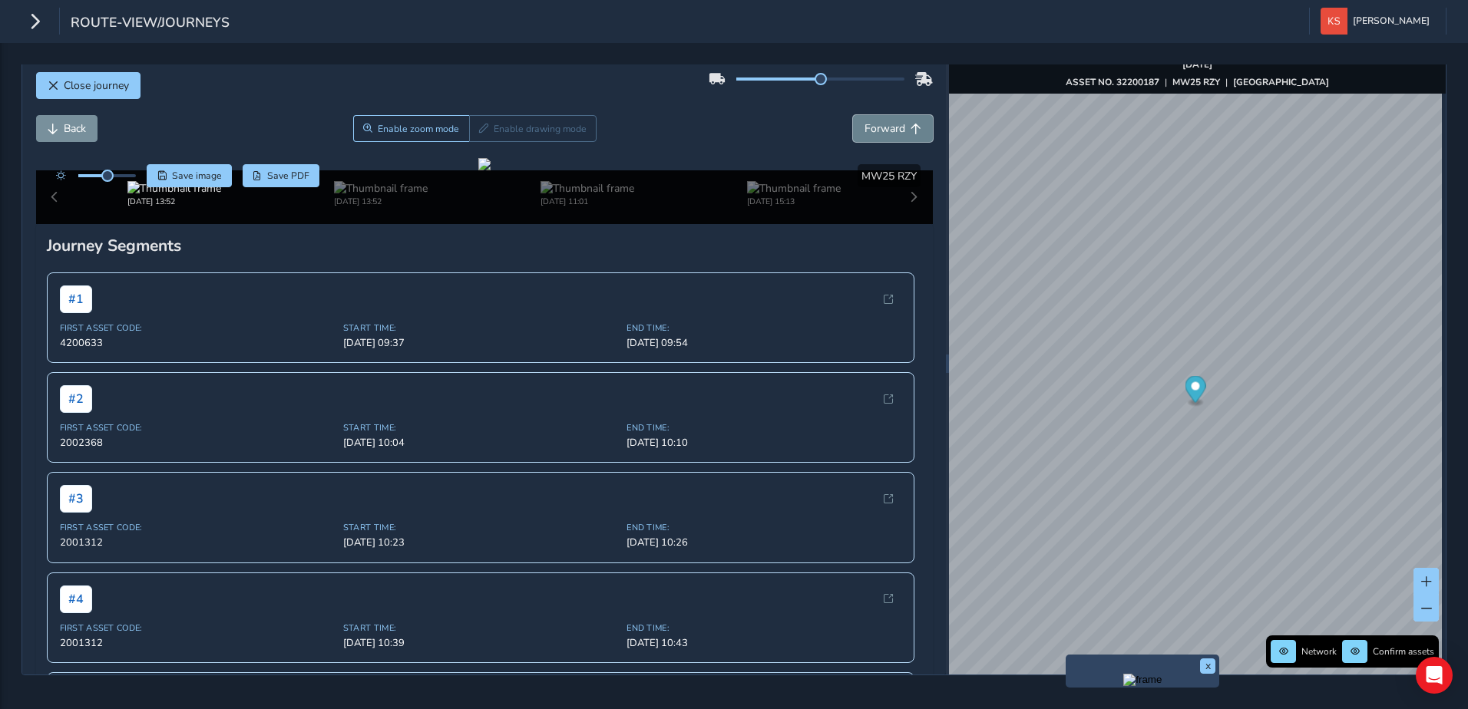
click at [910, 124] on span "Forward" at bounding box center [915, 129] width 11 height 11
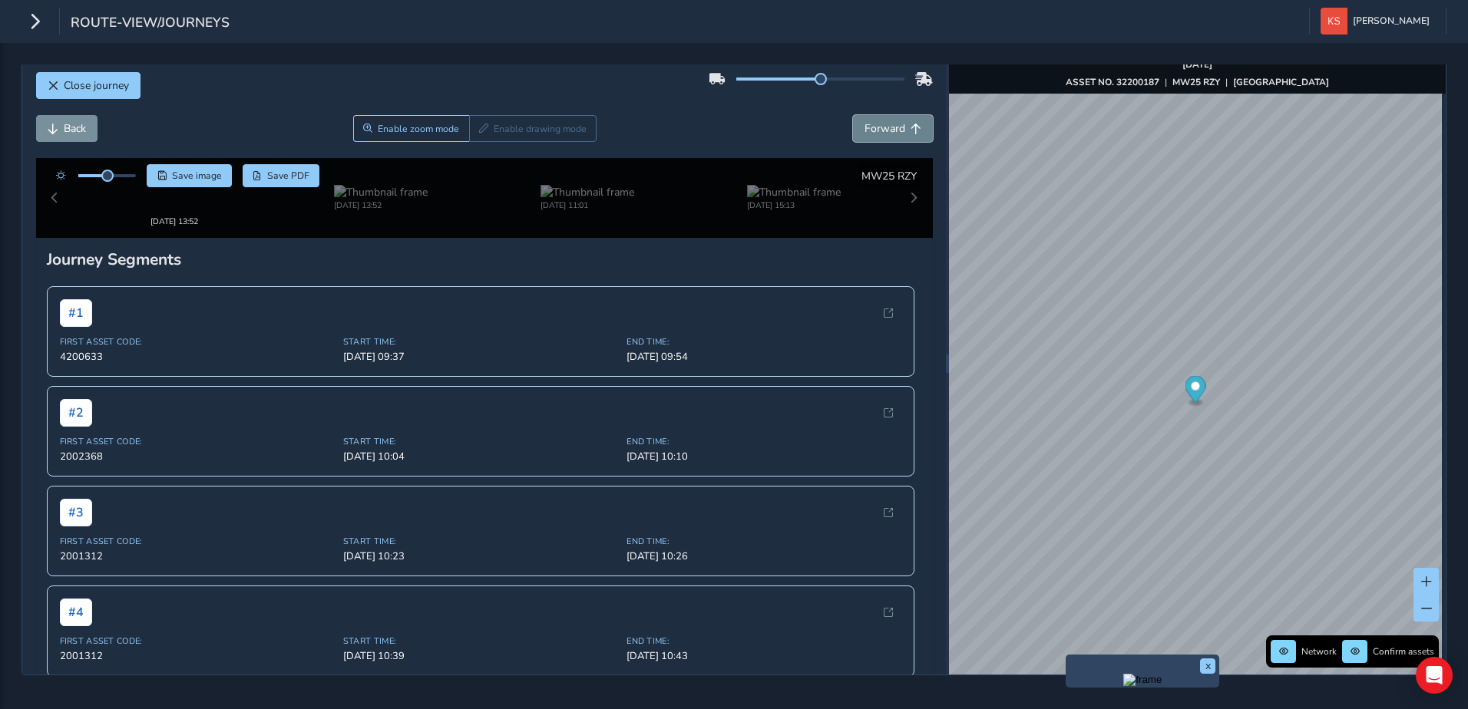
click at [910, 124] on span "Forward" at bounding box center [915, 129] width 11 height 11
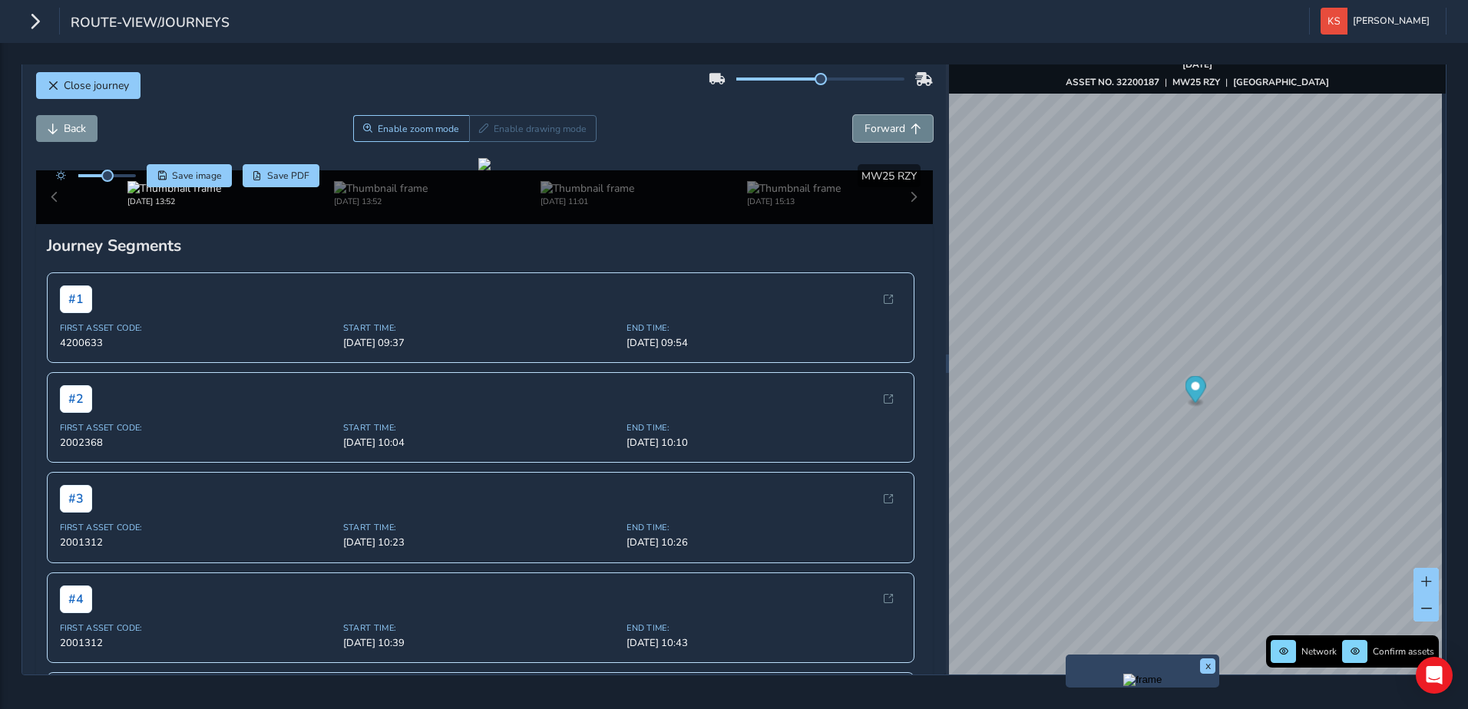
click at [910, 124] on span "Forward" at bounding box center [915, 129] width 11 height 11
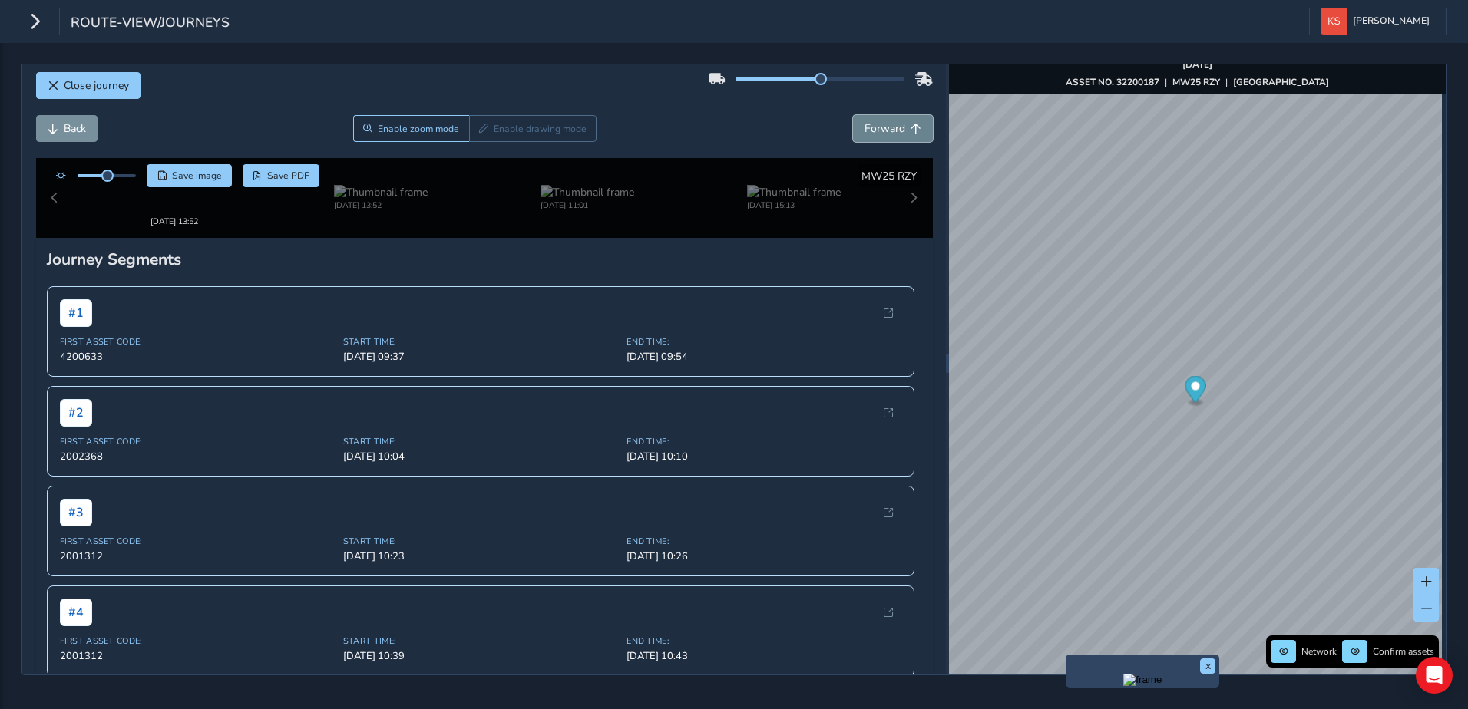
click at [910, 124] on span "Forward" at bounding box center [915, 129] width 11 height 11
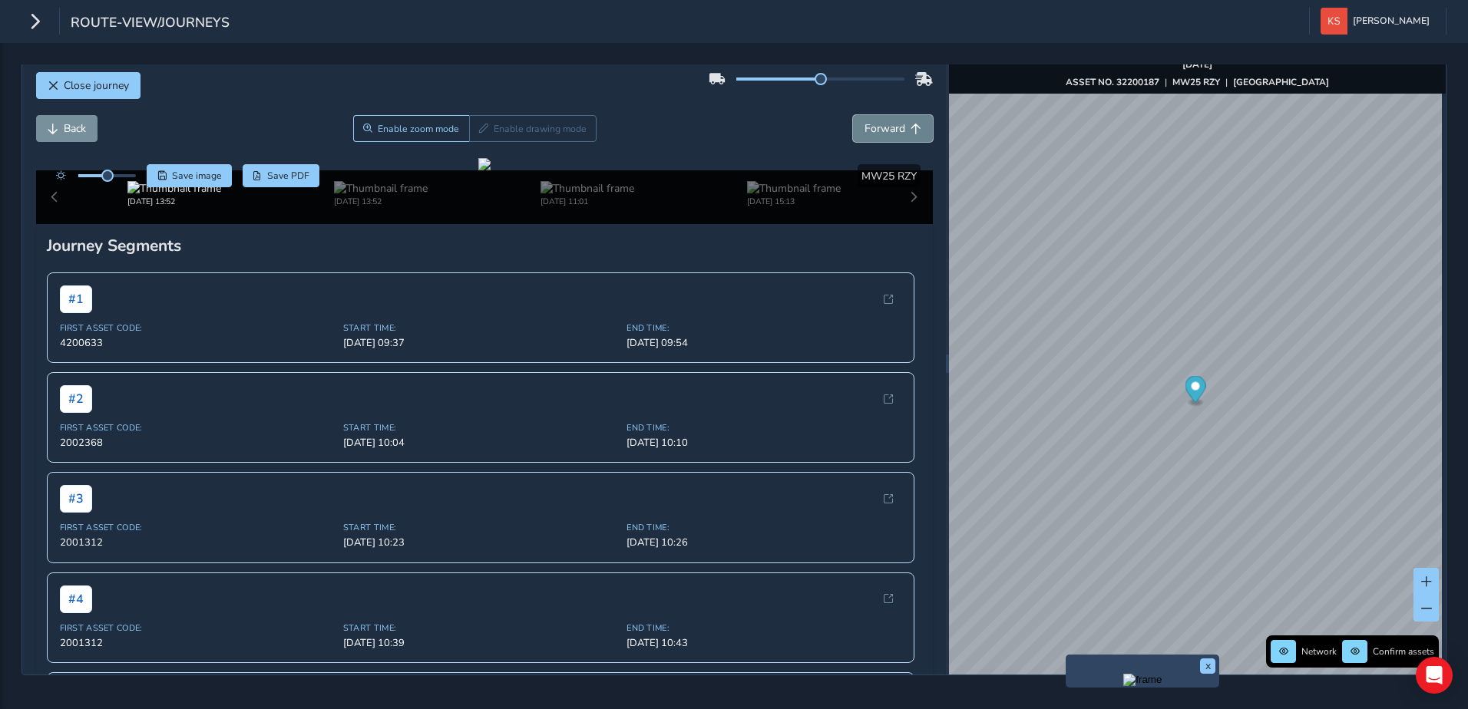
click at [910, 124] on span "Forward" at bounding box center [915, 129] width 11 height 11
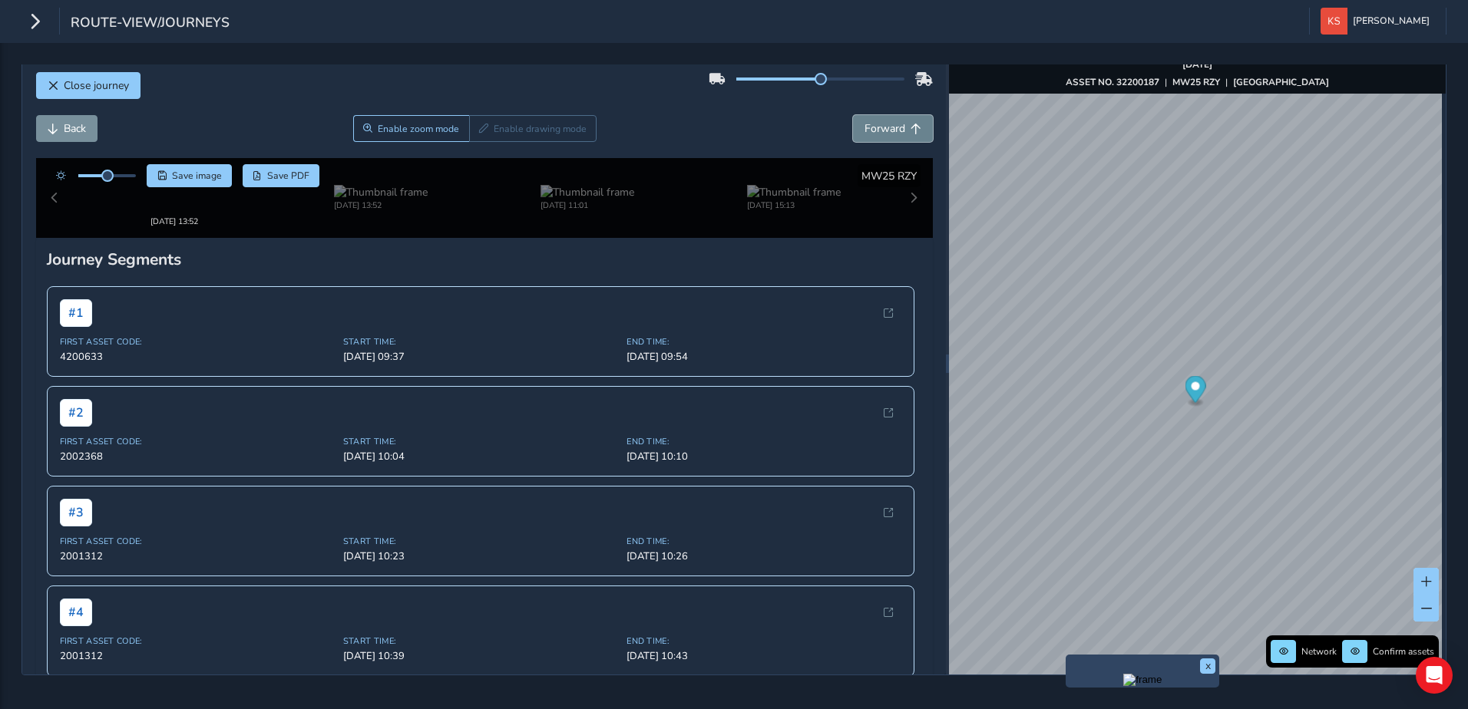
click at [910, 124] on span "Forward" at bounding box center [915, 129] width 11 height 11
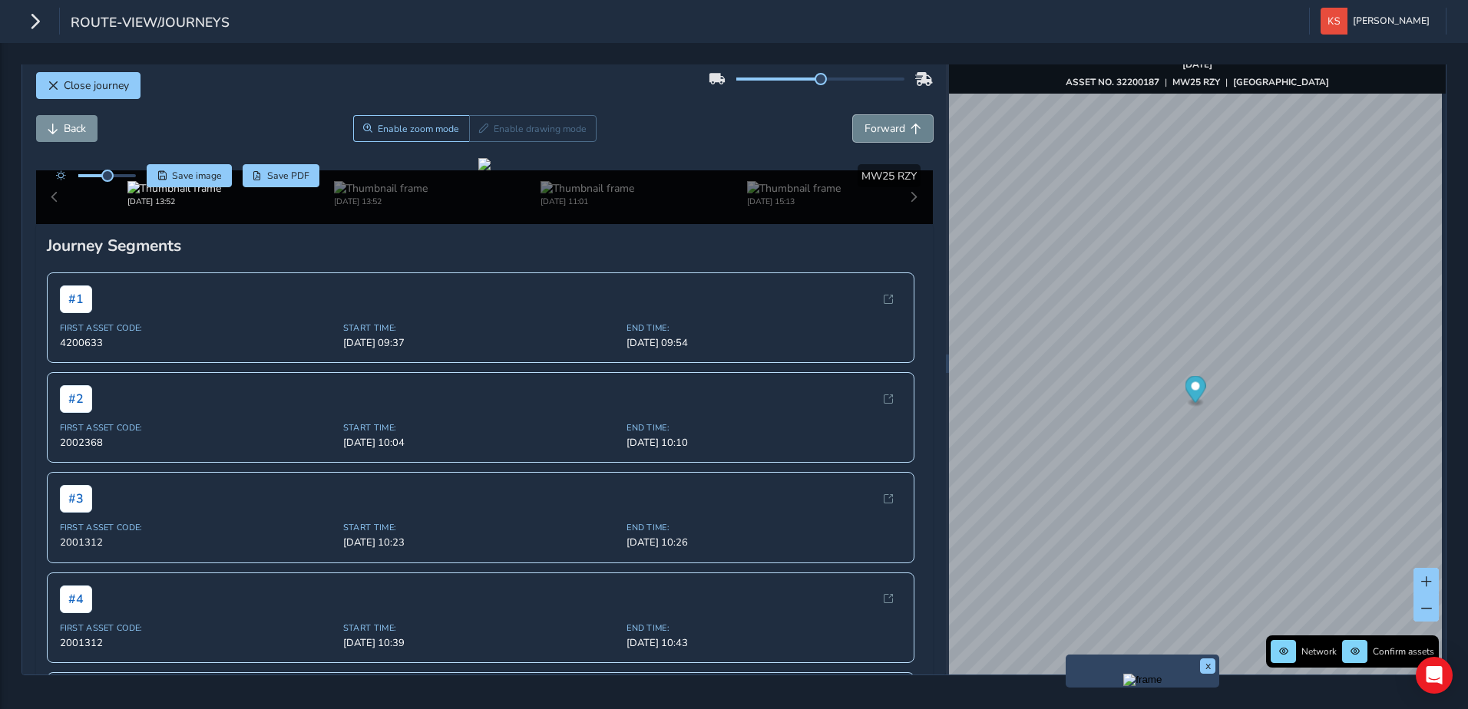
click at [910, 124] on span "Forward" at bounding box center [915, 129] width 11 height 11
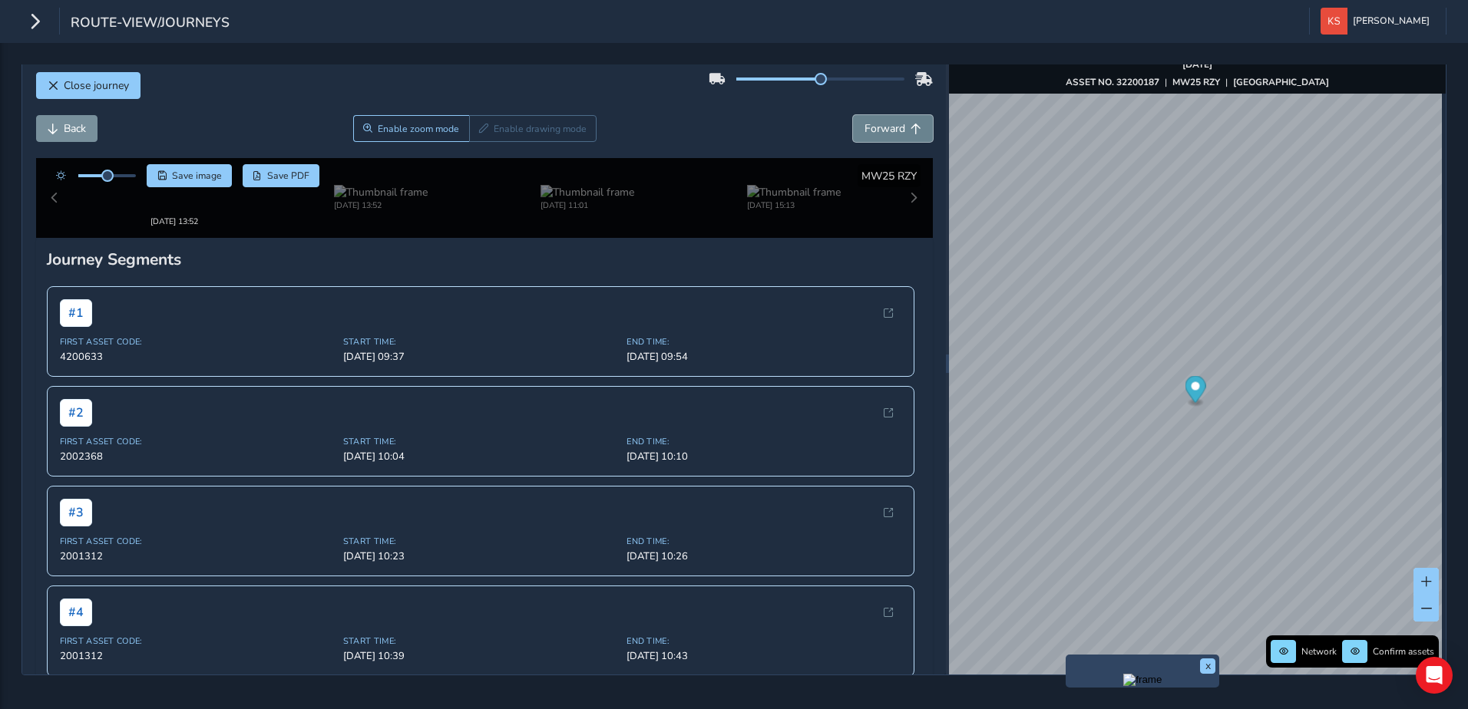
click at [910, 124] on span "Forward" at bounding box center [915, 129] width 11 height 11
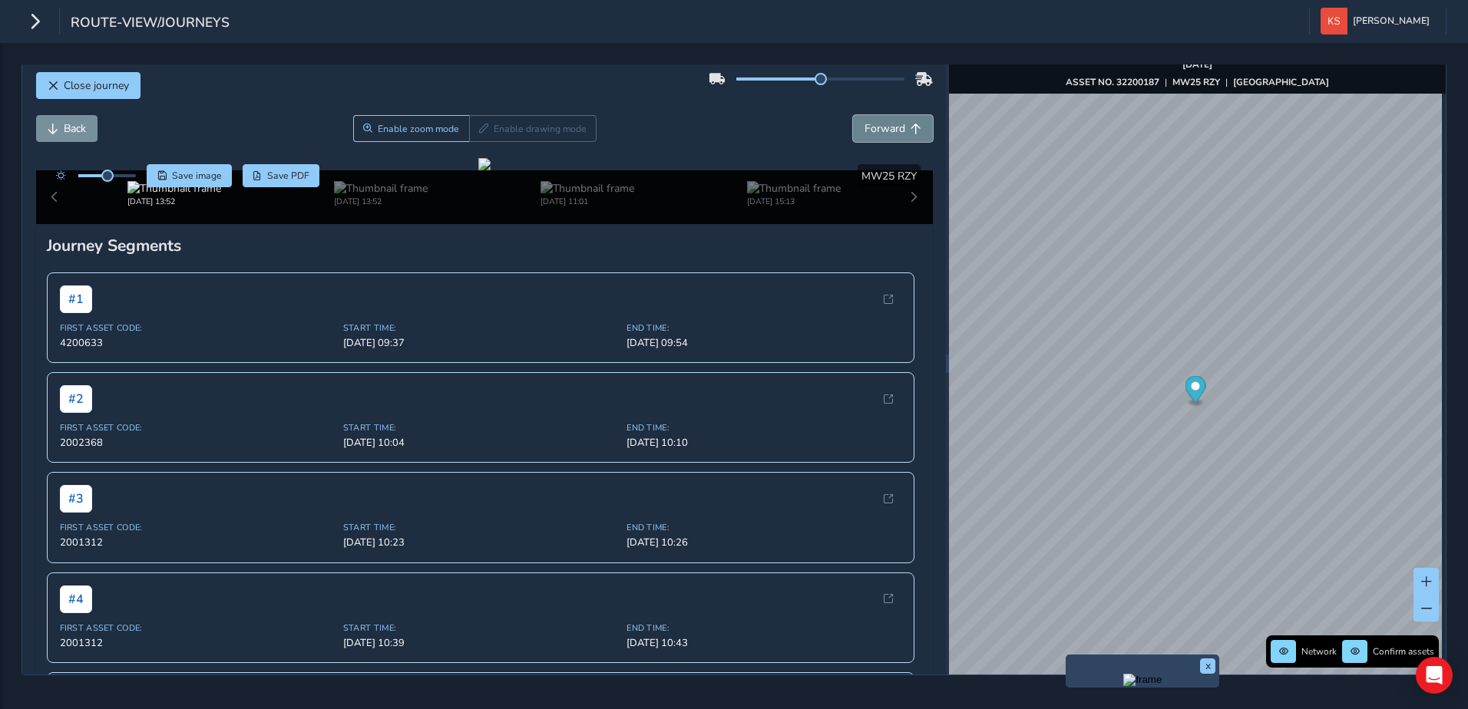
click at [910, 124] on span "Forward" at bounding box center [915, 129] width 11 height 11
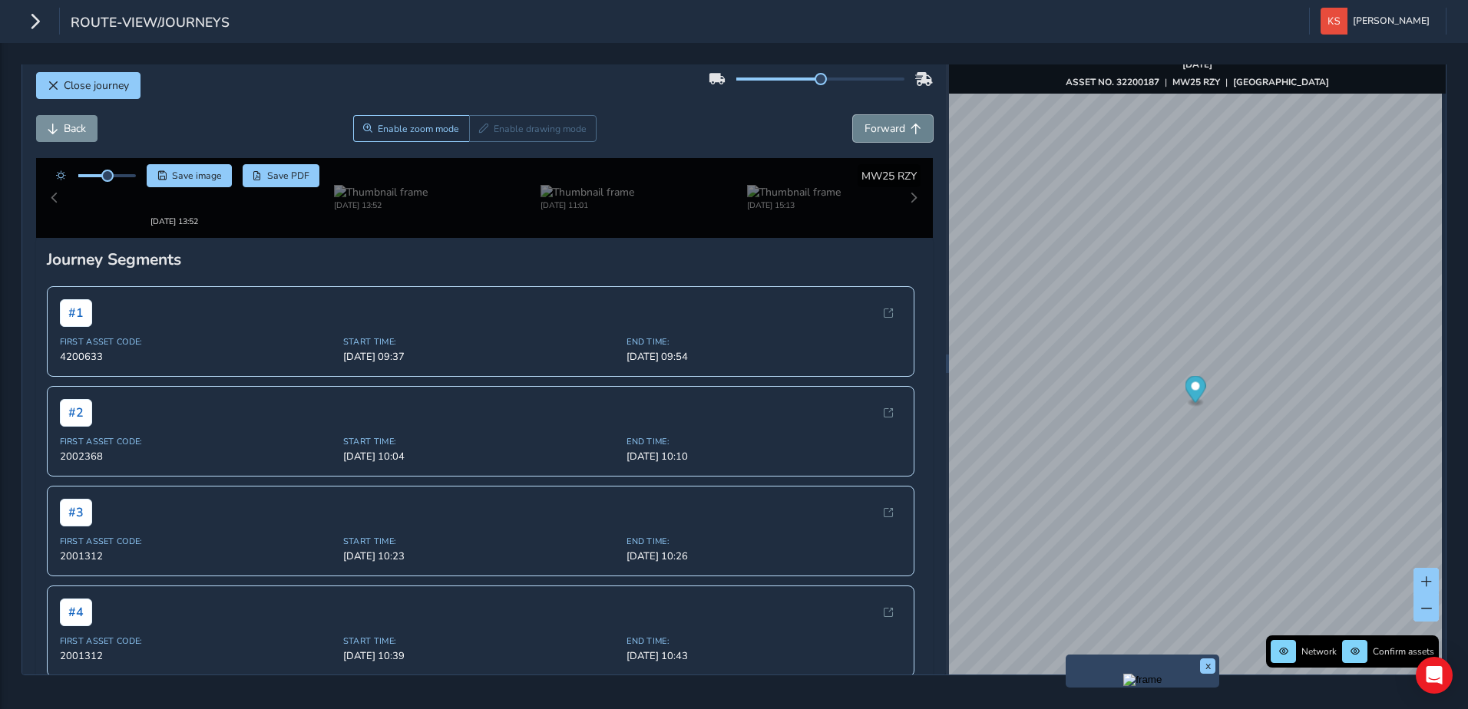
click at [910, 124] on span "Forward" at bounding box center [915, 129] width 11 height 11
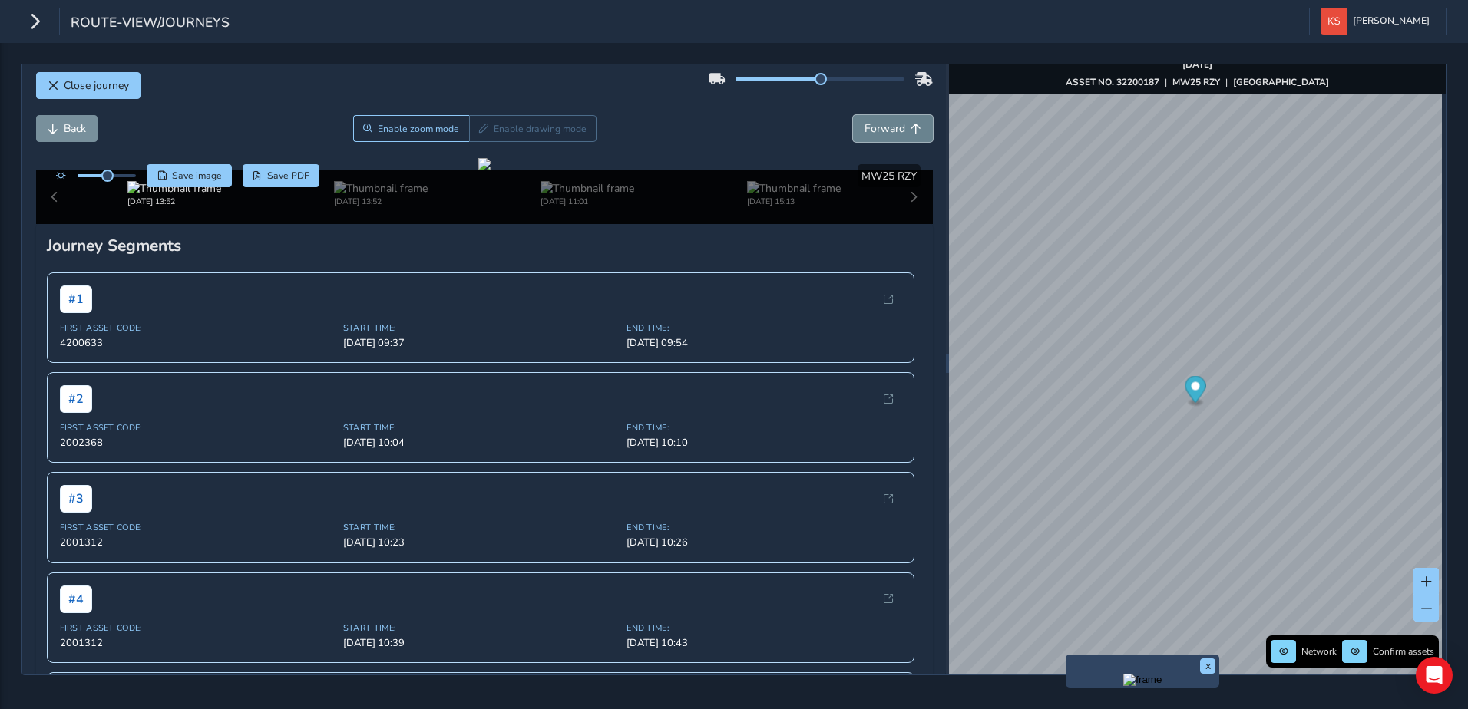
click at [910, 124] on span "Forward" at bounding box center [915, 129] width 11 height 11
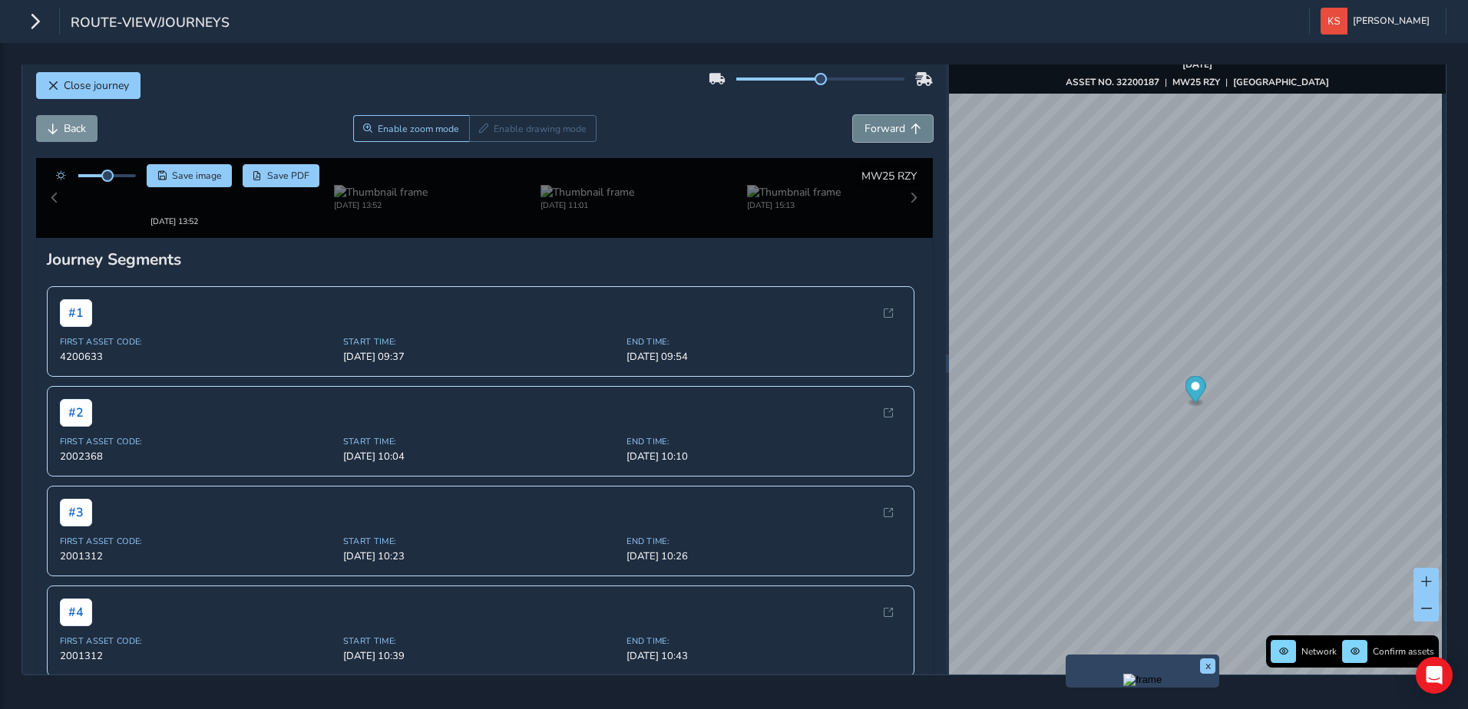
click at [910, 124] on span "Forward" at bounding box center [915, 129] width 11 height 11
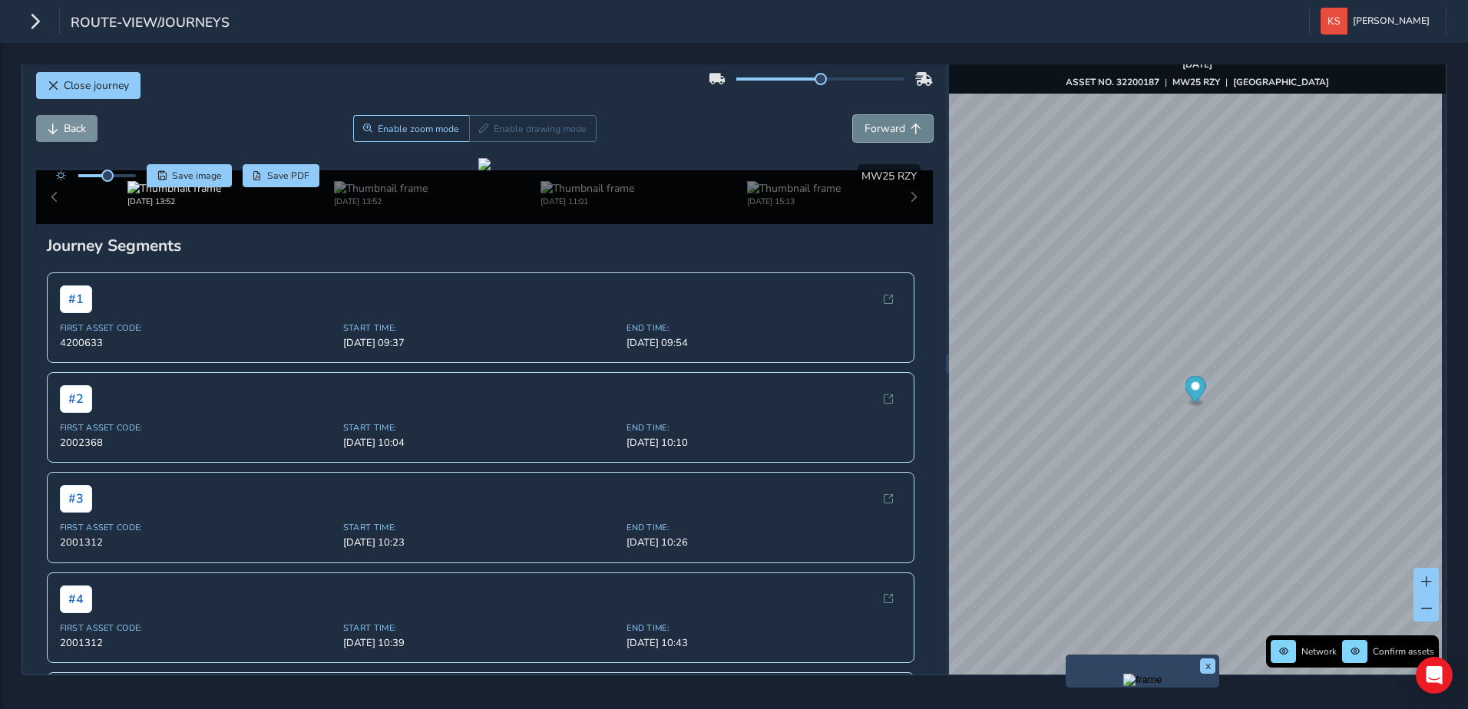
click at [910, 124] on span "Forward" at bounding box center [915, 129] width 11 height 11
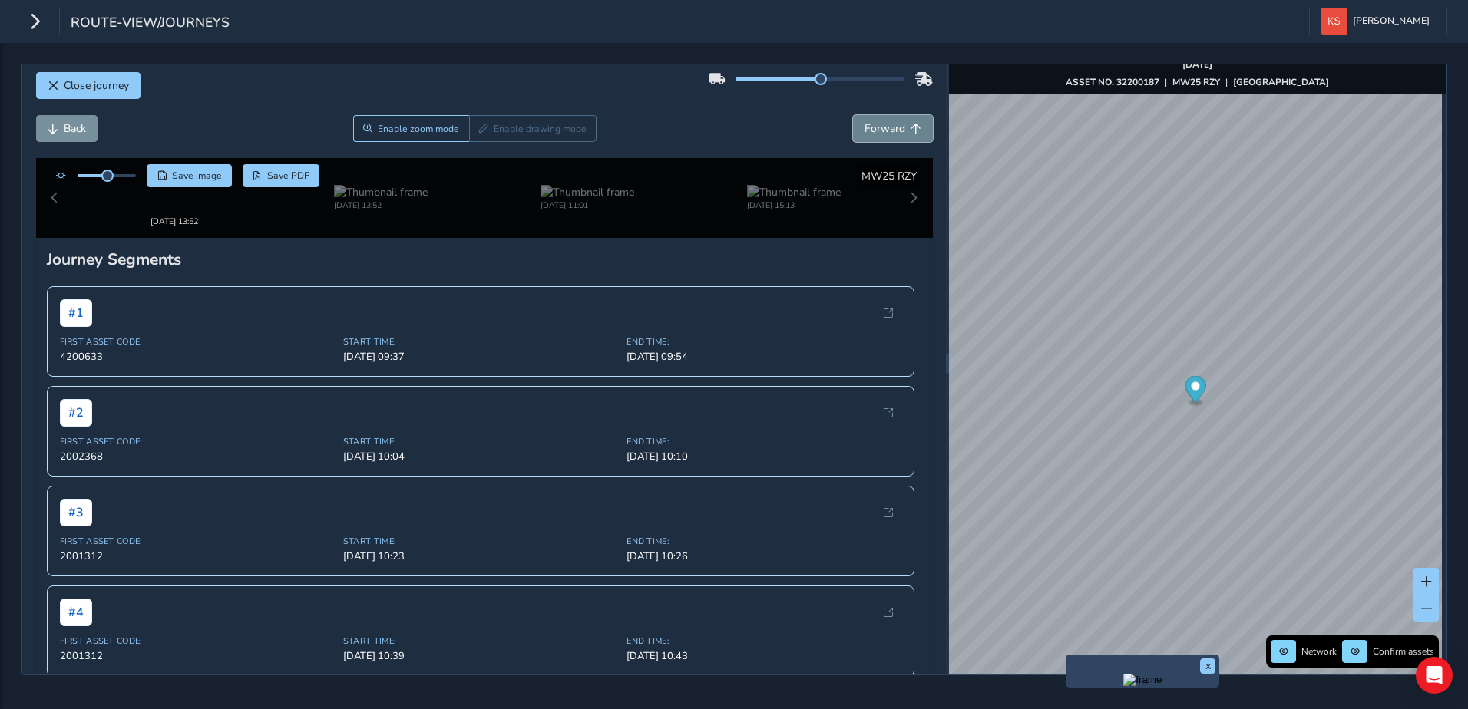
click at [910, 124] on span "Forward" at bounding box center [915, 129] width 11 height 11
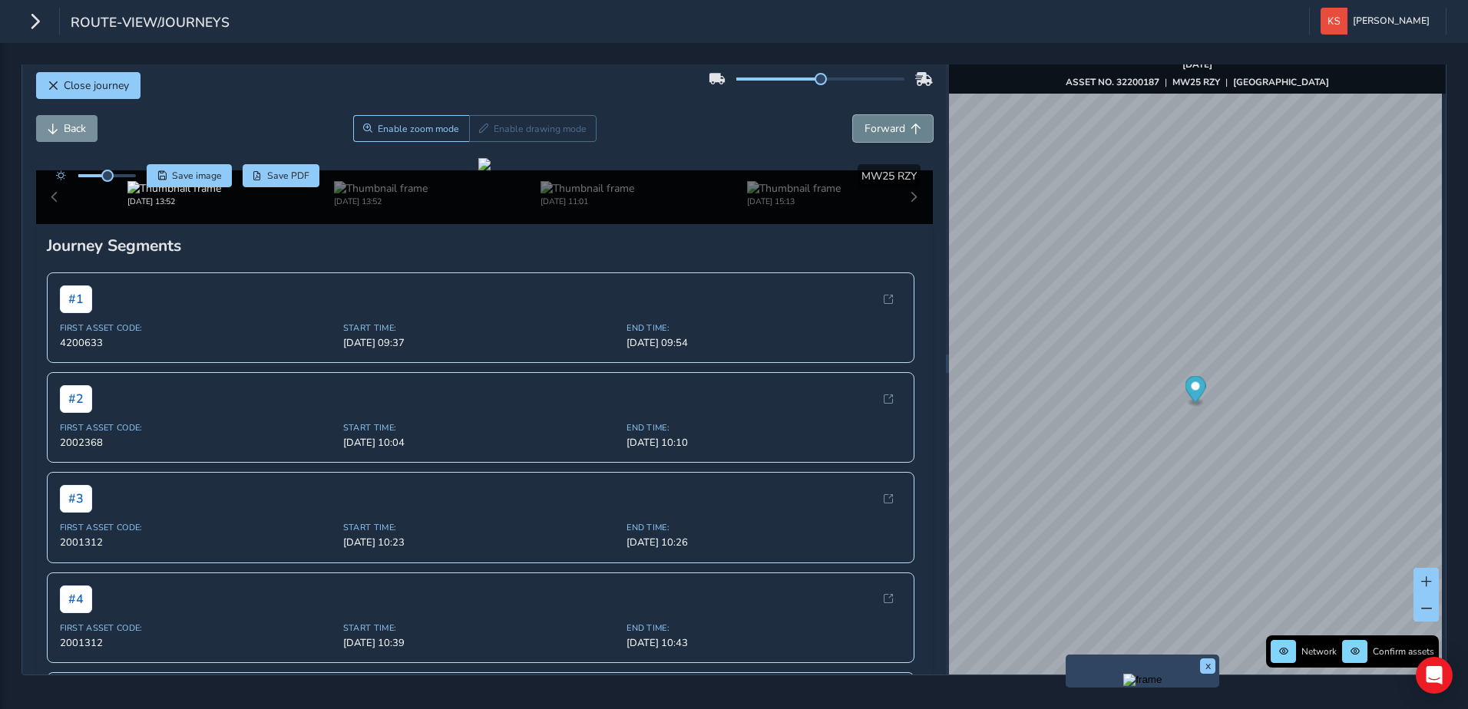
click at [910, 124] on span "Forward" at bounding box center [915, 129] width 11 height 11
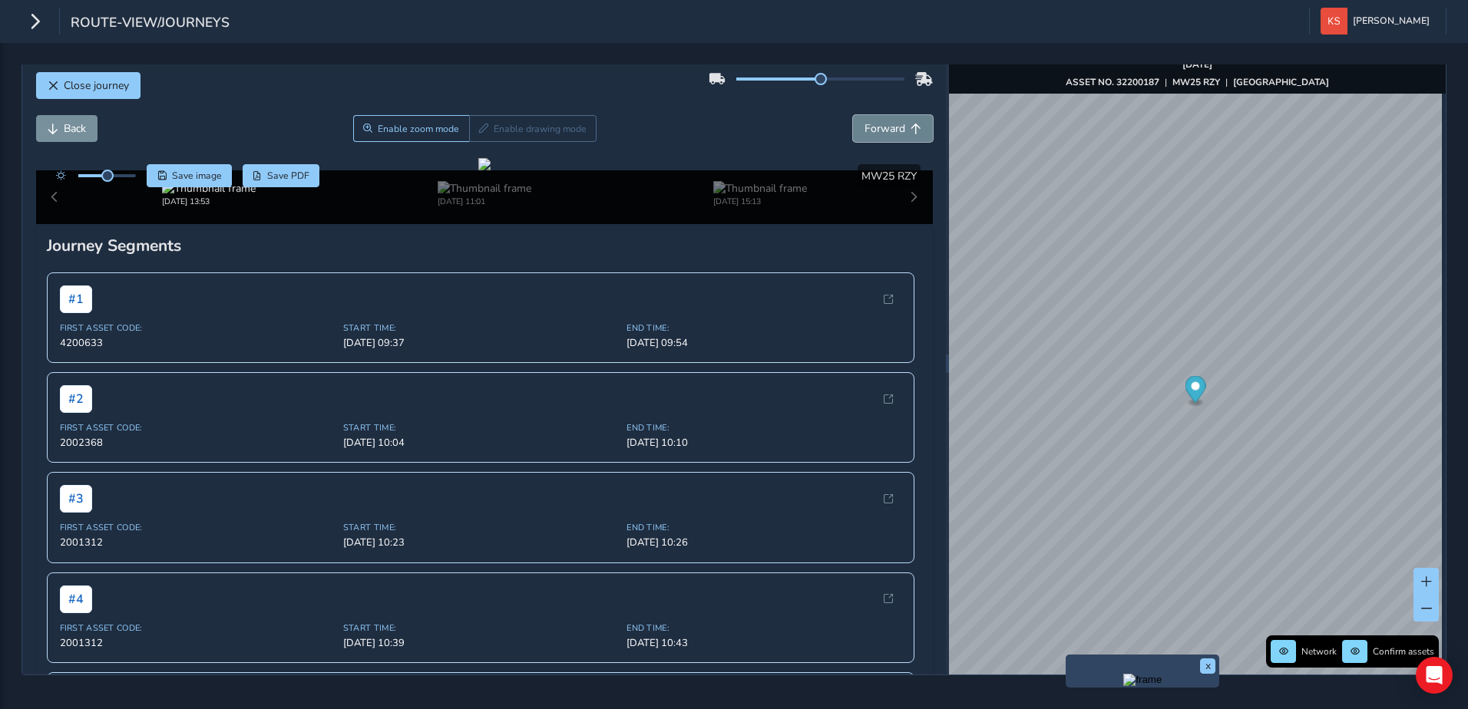
click at [910, 124] on span "Forward" at bounding box center [915, 129] width 11 height 11
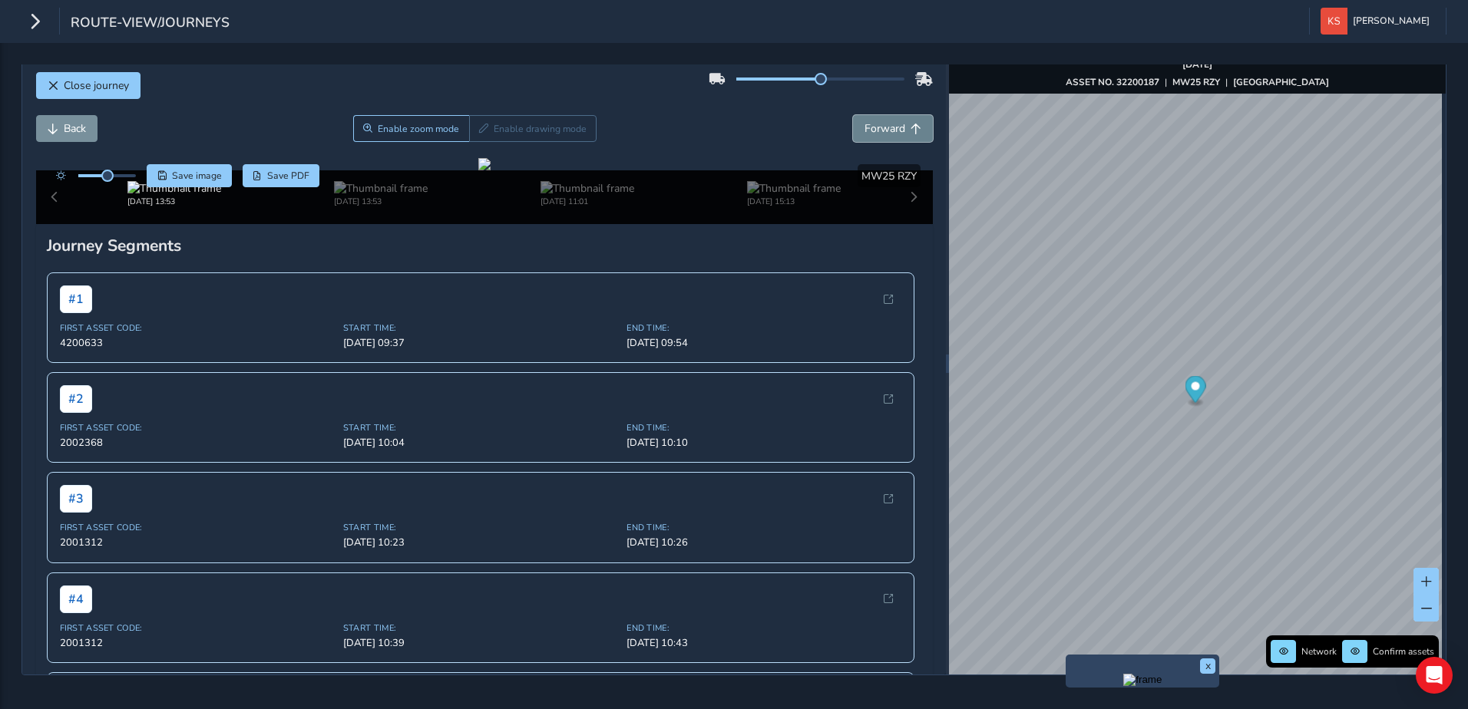
click at [910, 124] on span "Forward" at bounding box center [915, 129] width 11 height 11
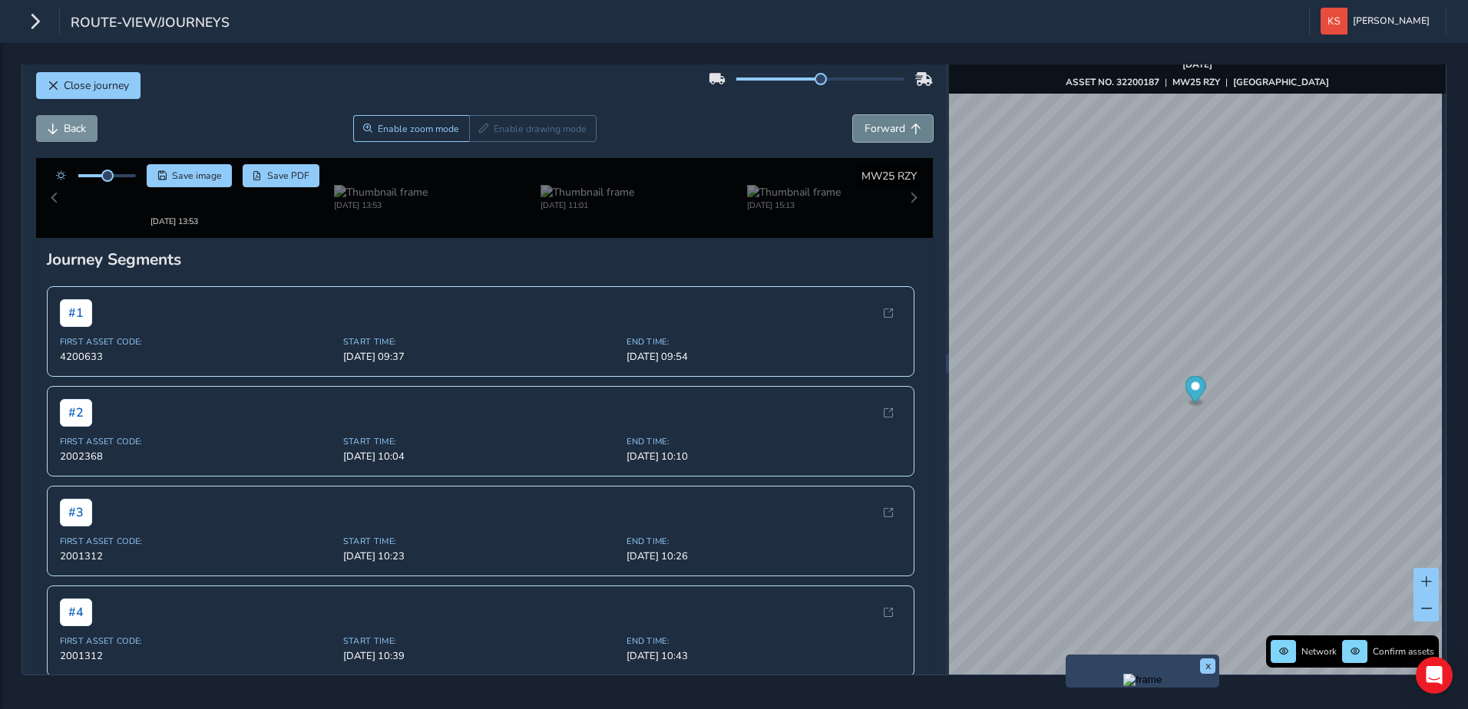
click at [910, 124] on span "Forward" at bounding box center [915, 129] width 11 height 11
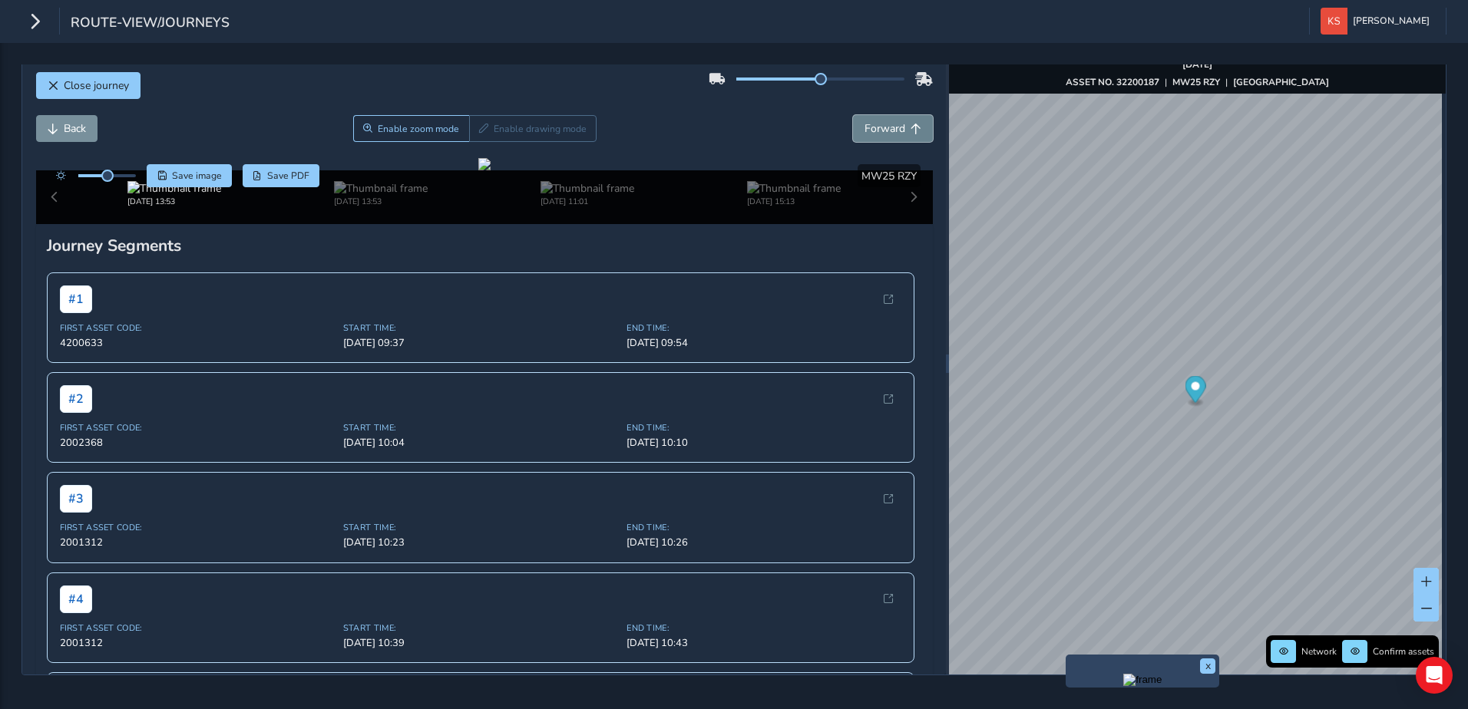
click at [910, 124] on span "Forward" at bounding box center [915, 129] width 11 height 11
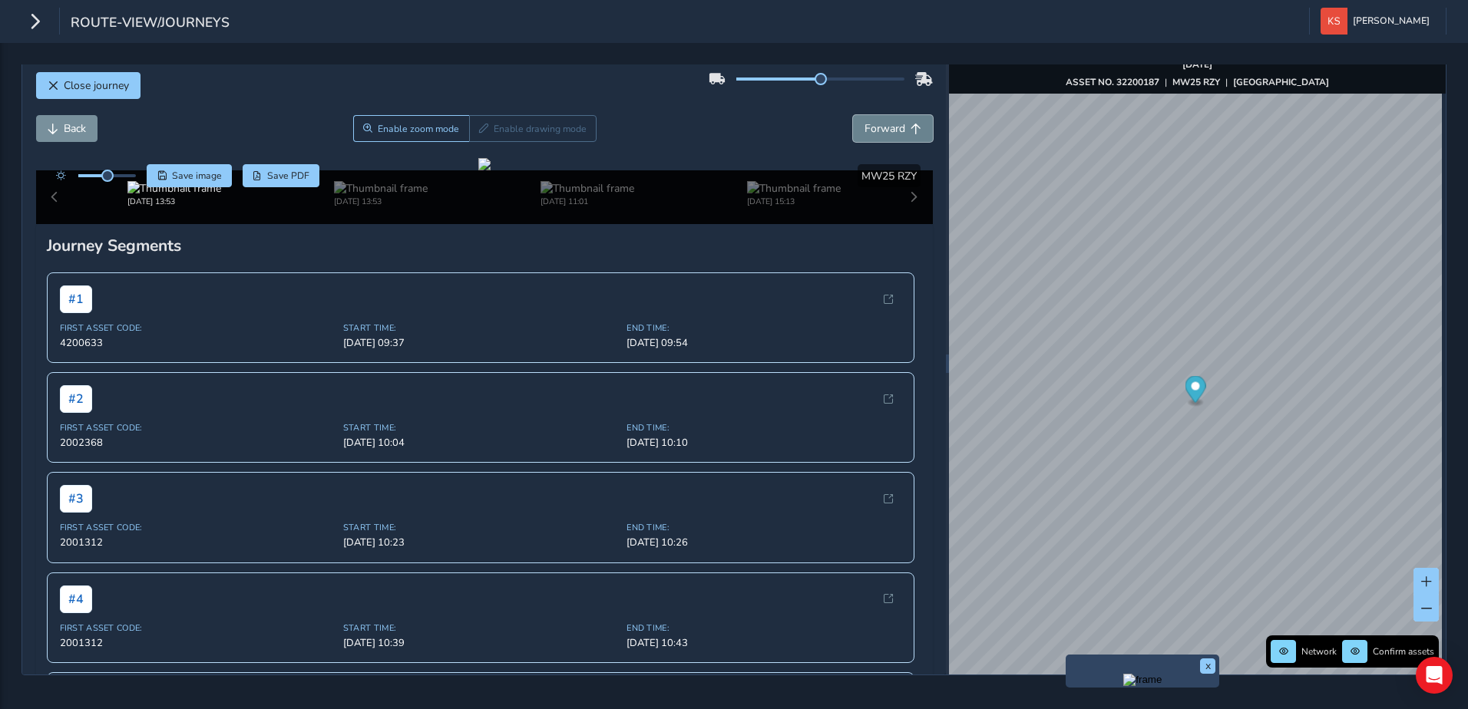
click at [910, 124] on span "Forward" at bounding box center [915, 129] width 11 height 11
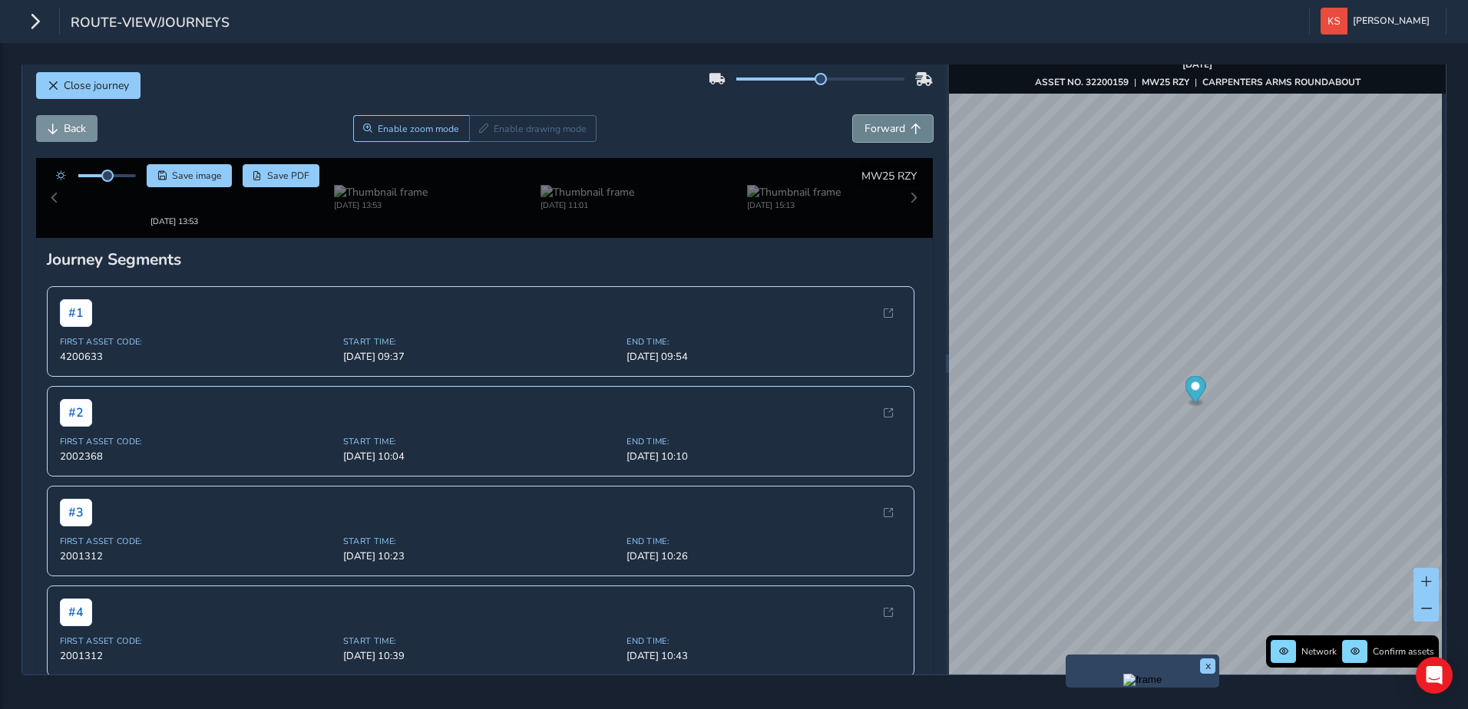
click at [910, 124] on span "Forward" at bounding box center [915, 129] width 11 height 11
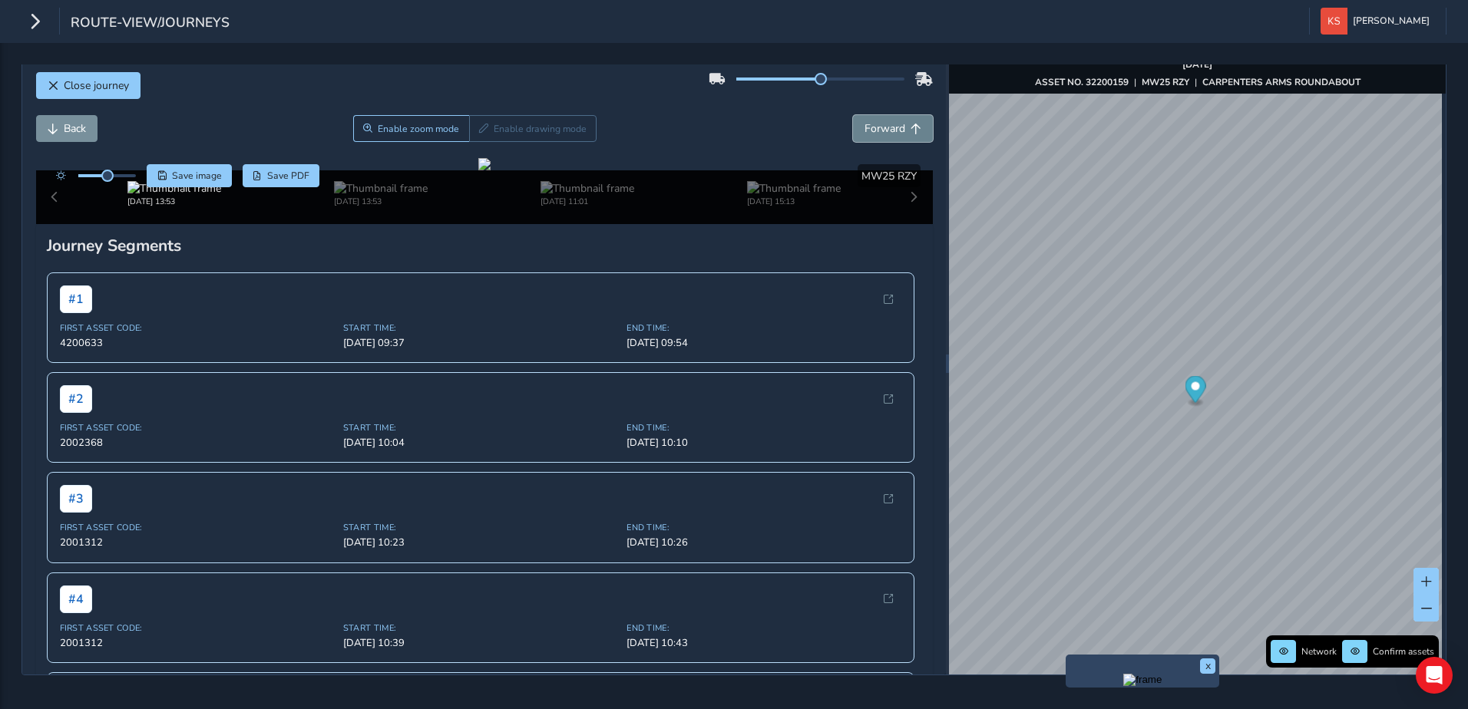
click at [910, 124] on span "Forward" at bounding box center [915, 129] width 11 height 11
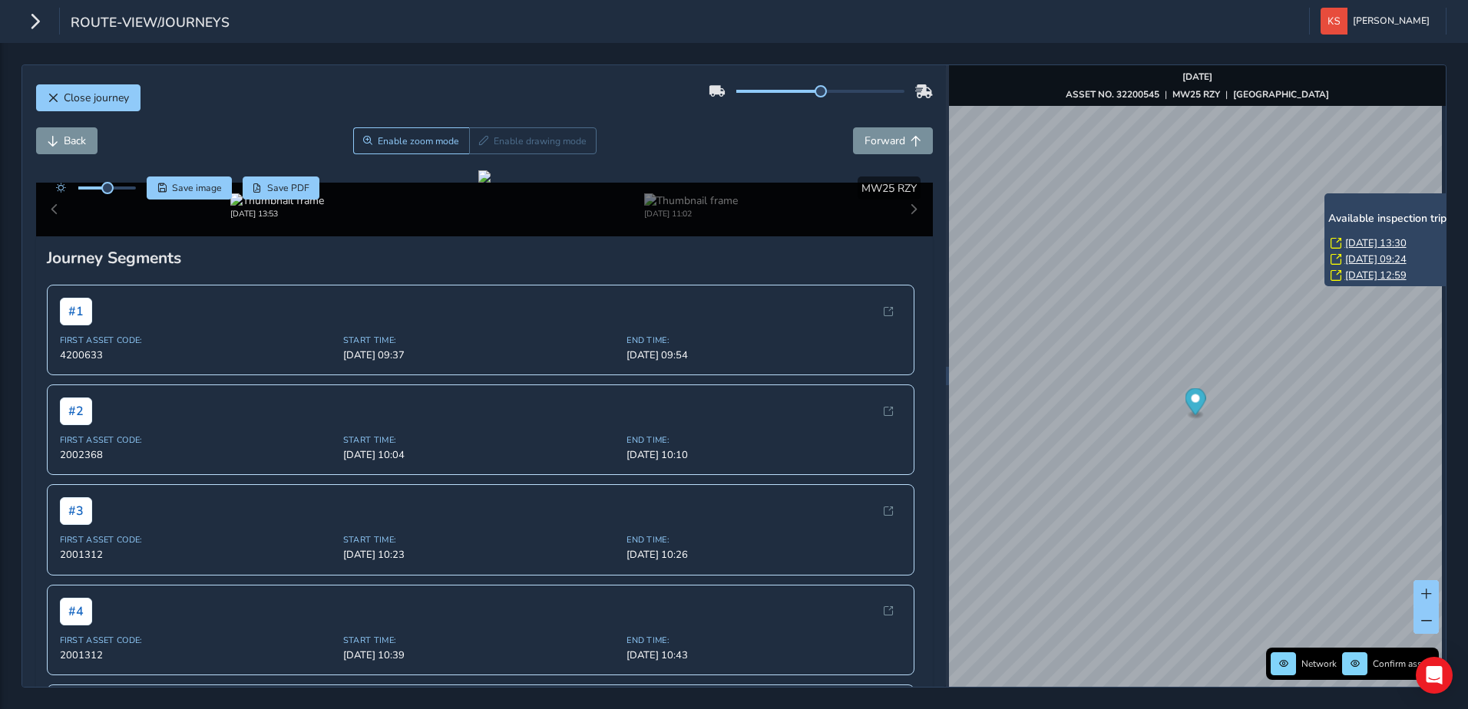
click at [1370, 236] on link "[DATE] 13:30" at bounding box center [1375, 243] width 61 height 14
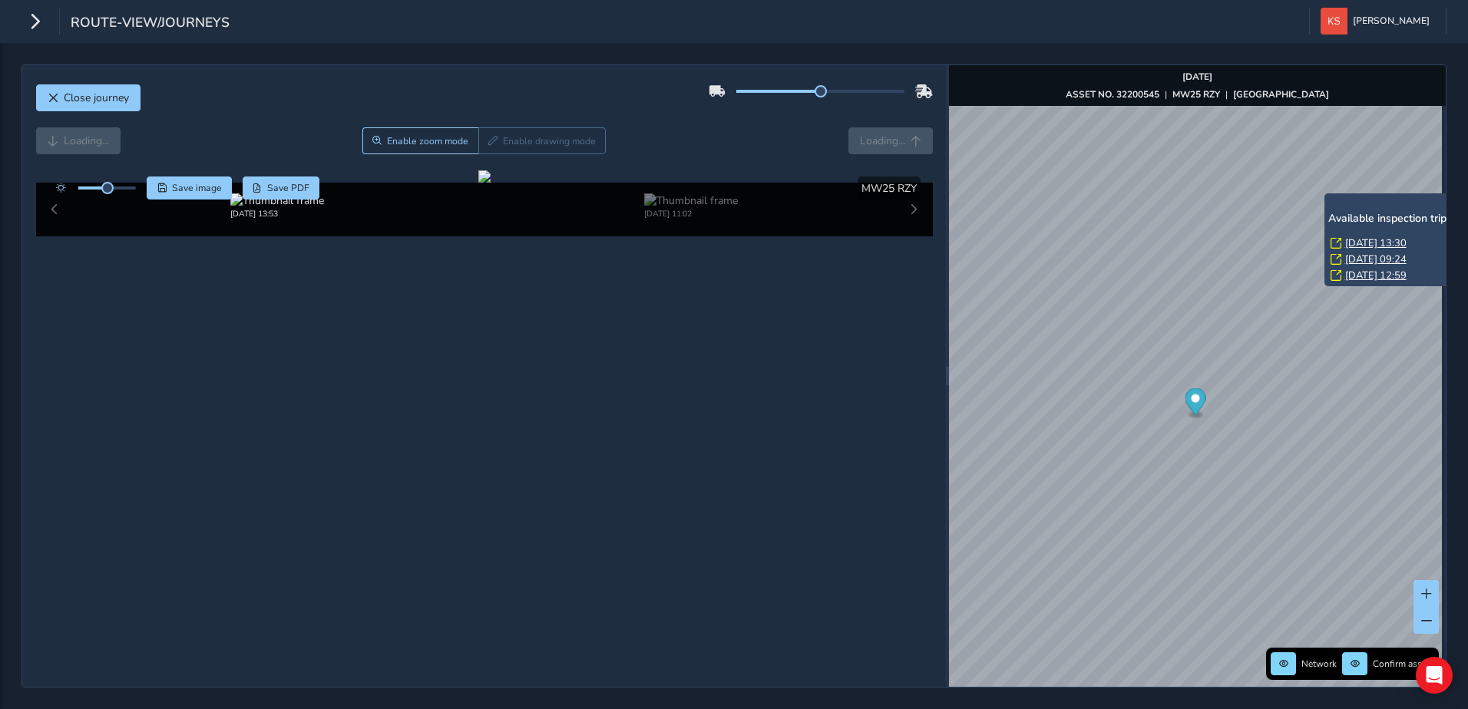
click at [1363, 236] on link "[DATE] 13:30" at bounding box center [1375, 243] width 61 height 14
click at [1385, 236] on link "[DATE] 13:30" at bounding box center [1375, 243] width 61 height 14
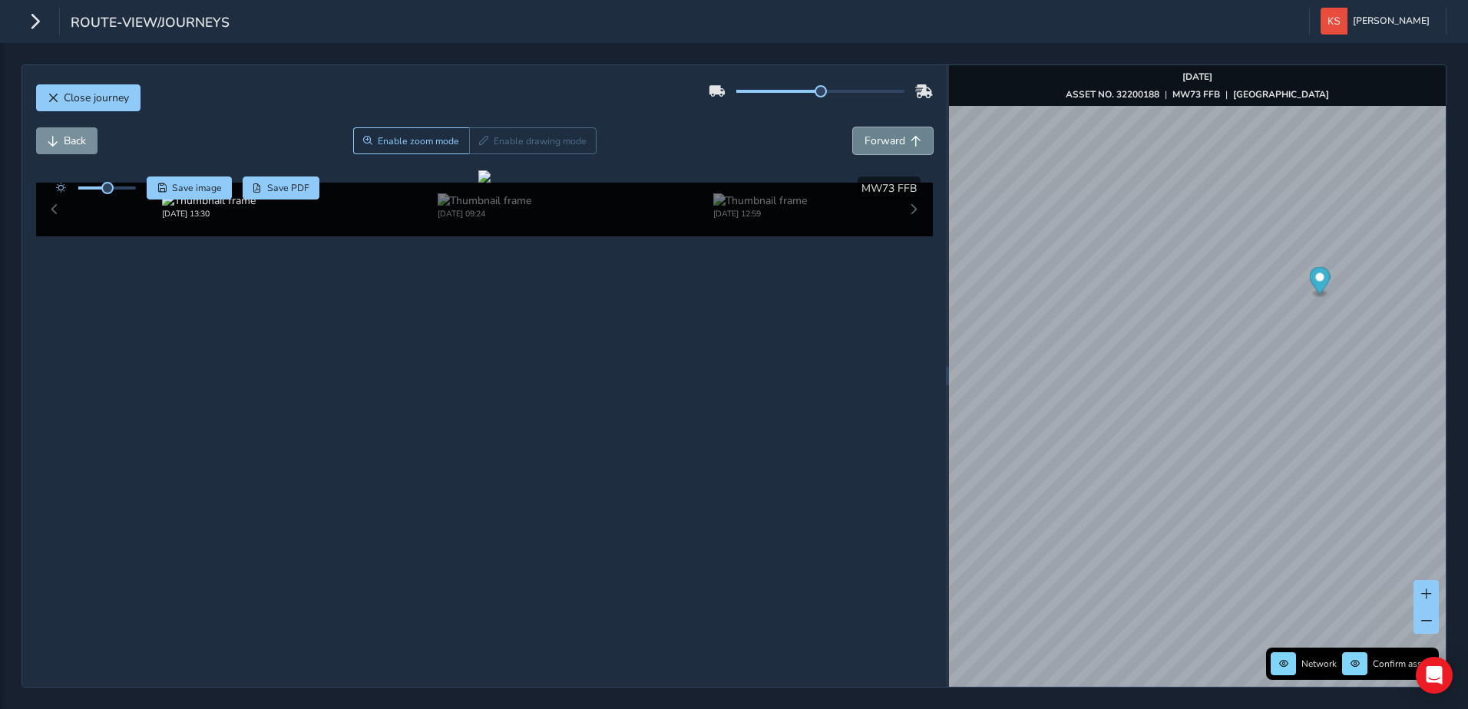
click at [910, 138] on span "Forward" at bounding box center [915, 141] width 11 height 11
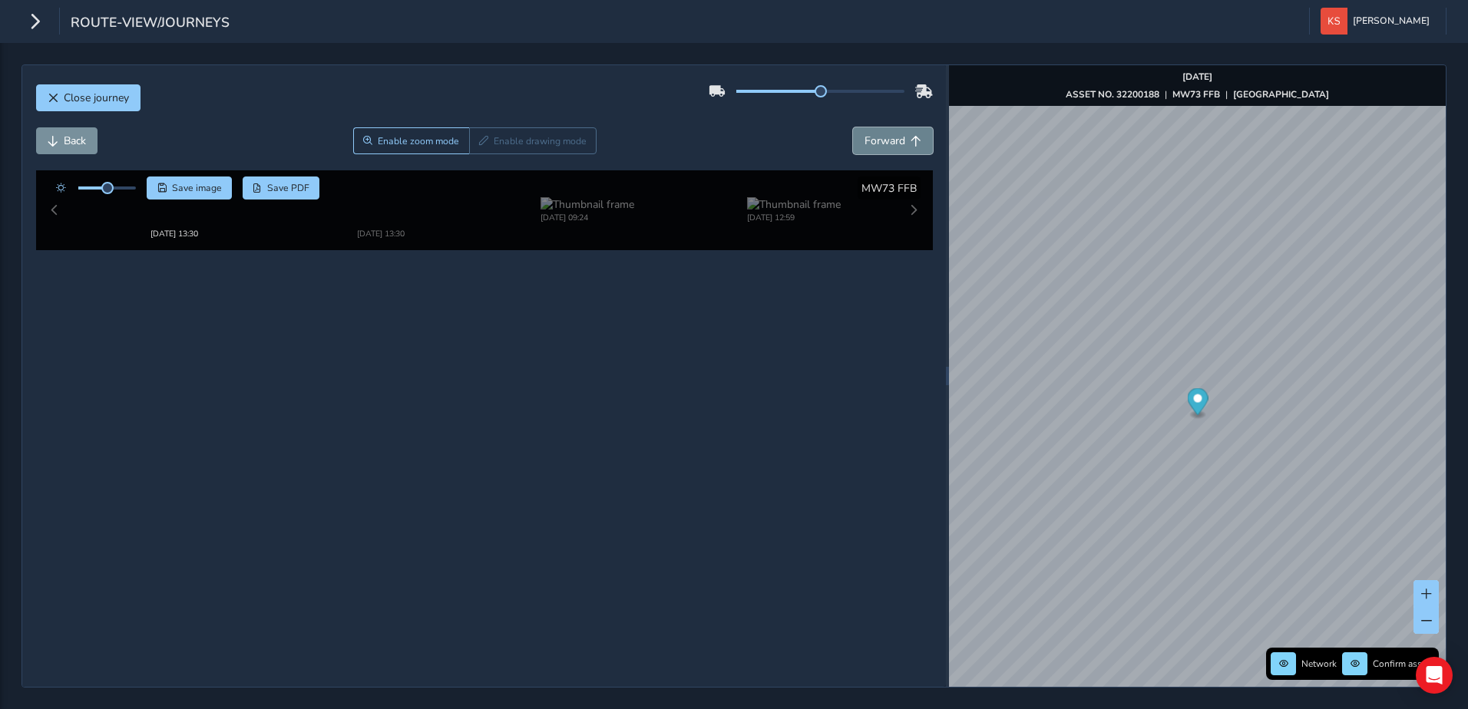
click at [910, 138] on span "Forward" at bounding box center [915, 141] width 11 height 11
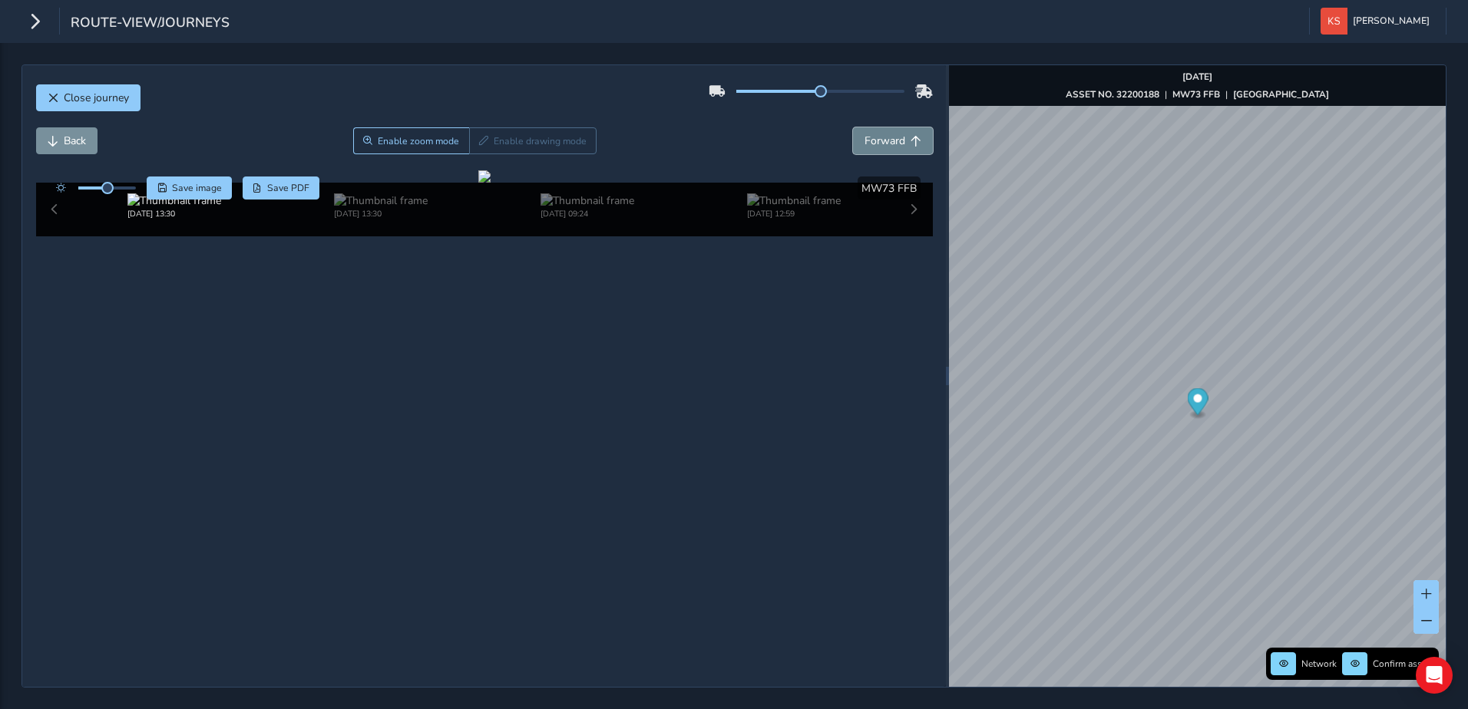
click at [910, 138] on span "Forward" at bounding box center [915, 141] width 11 height 11
click at [910, 142] on span "Forward" at bounding box center [915, 141] width 11 height 11
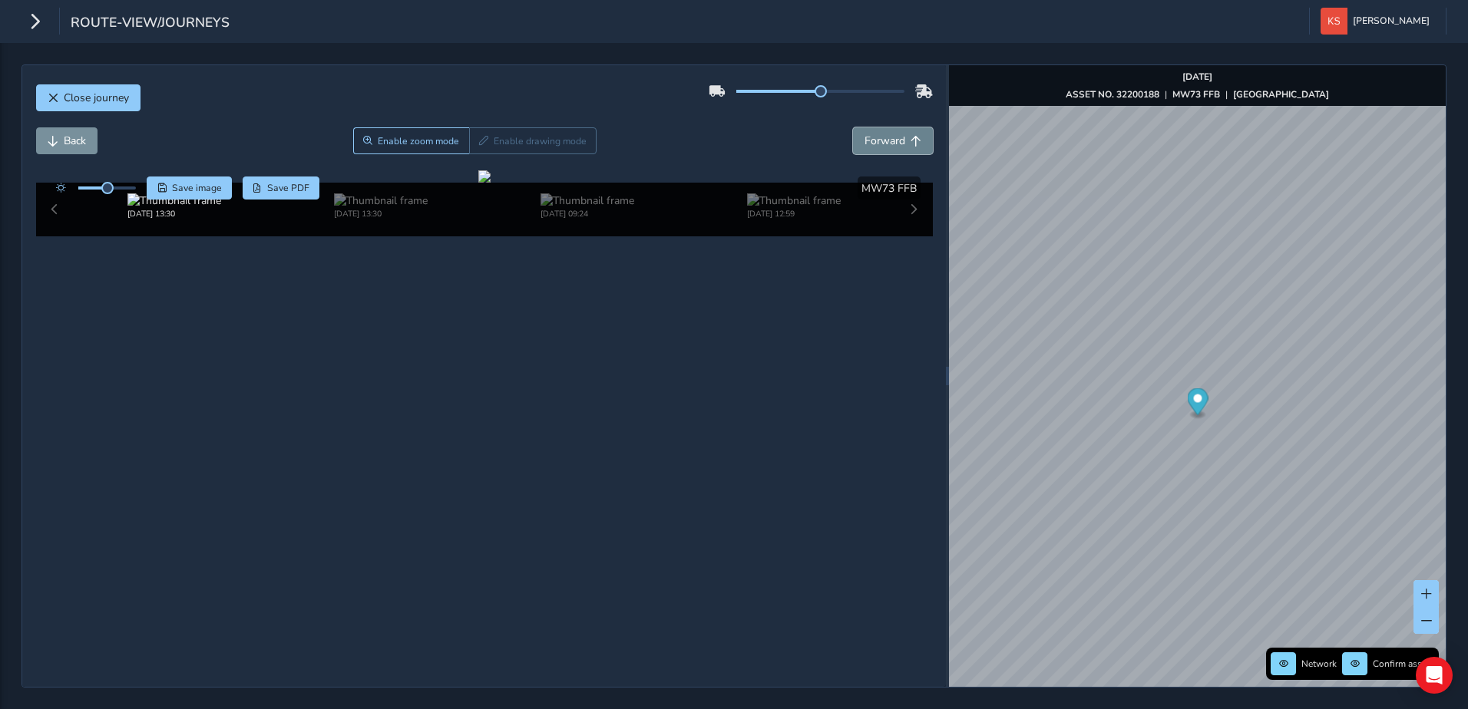
click at [910, 142] on span "Forward" at bounding box center [915, 141] width 11 height 11
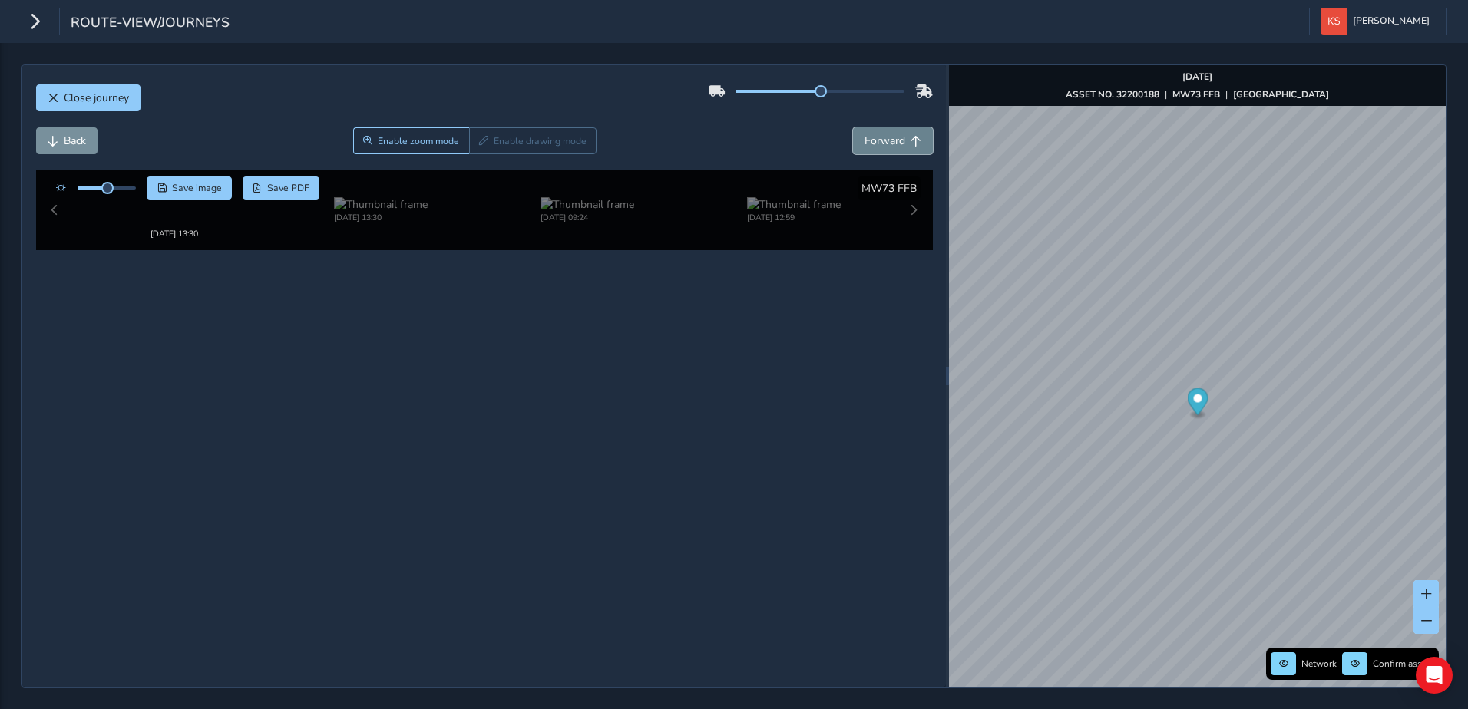
click at [910, 142] on span "Forward" at bounding box center [915, 141] width 11 height 11
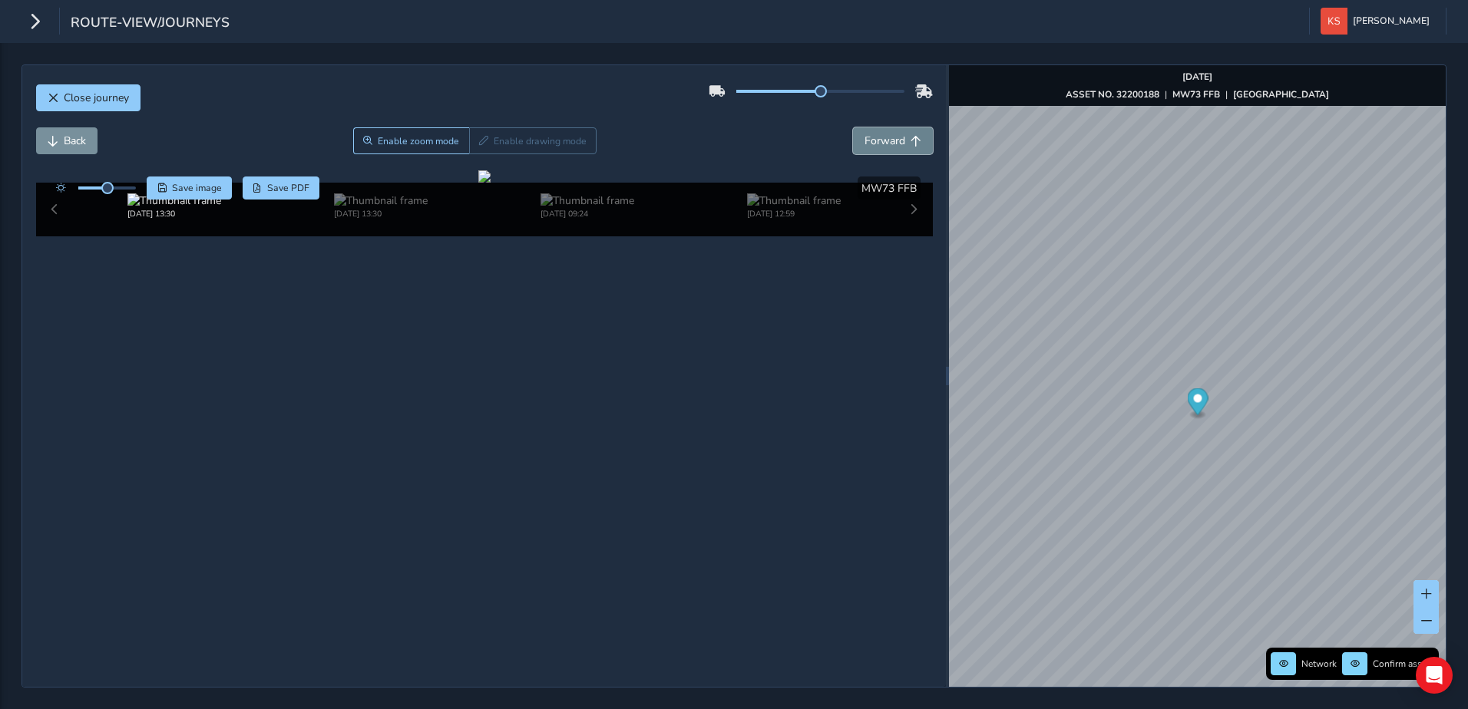
click at [910, 142] on span "Forward" at bounding box center [915, 141] width 11 height 11
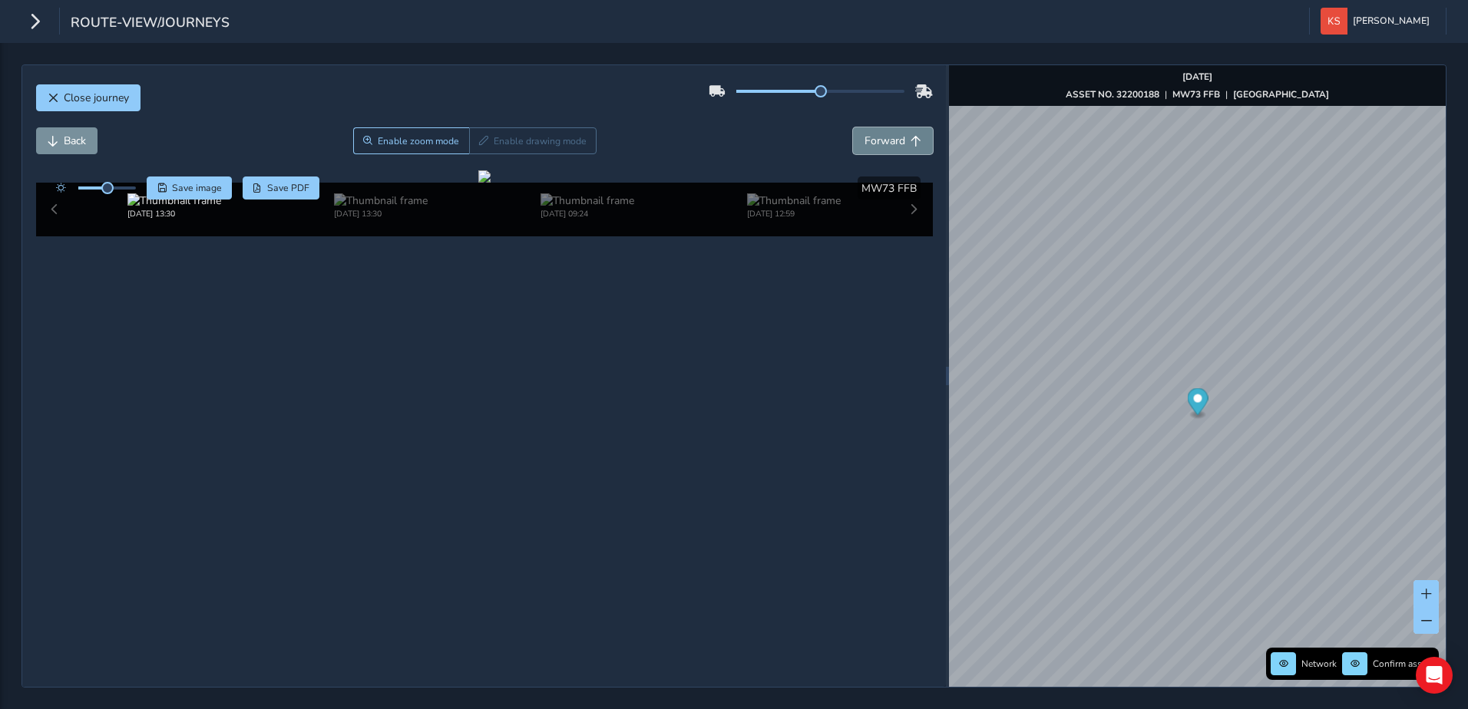
click at [910, 142] on span "Forward" at bounding box center [915, 141] width 11 height 11
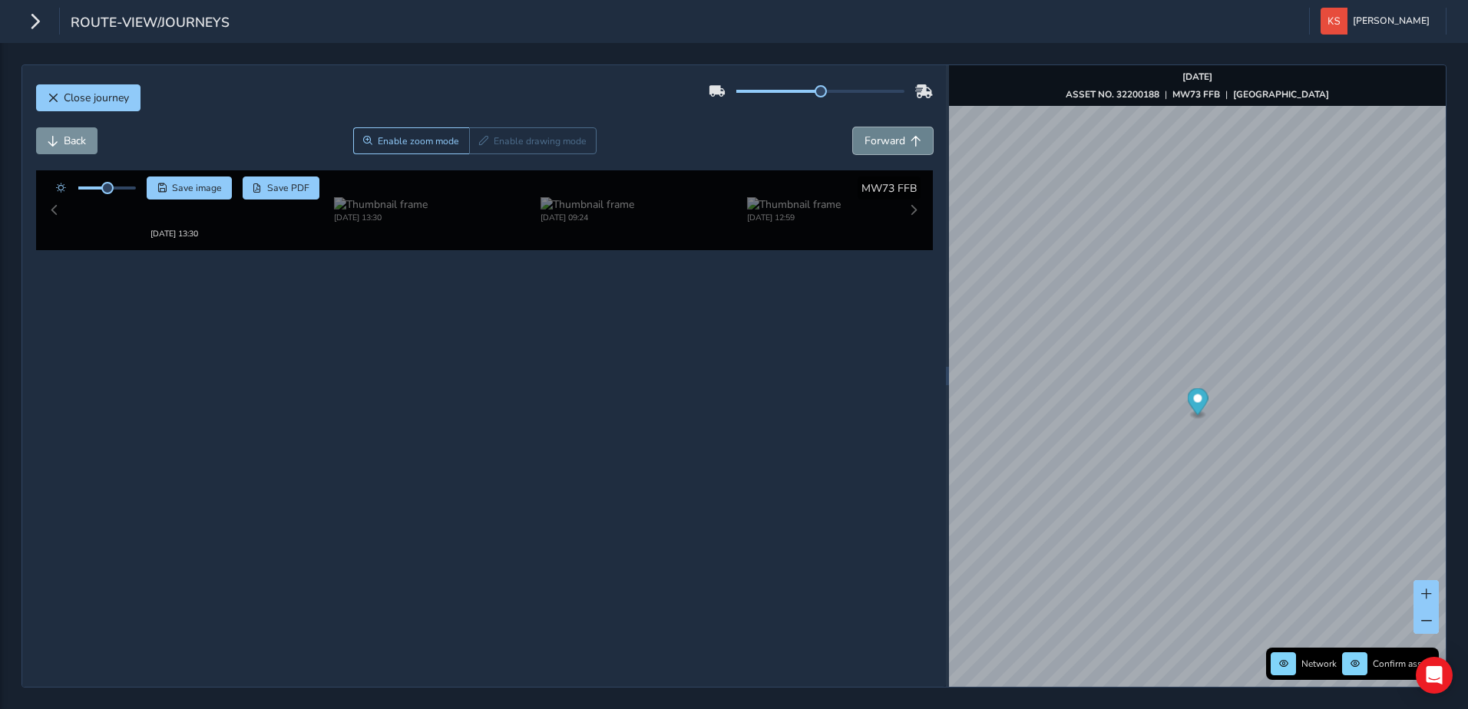
click at [910, 142] on span "Forward" at bounding box center [915, 141] width 11 height 11
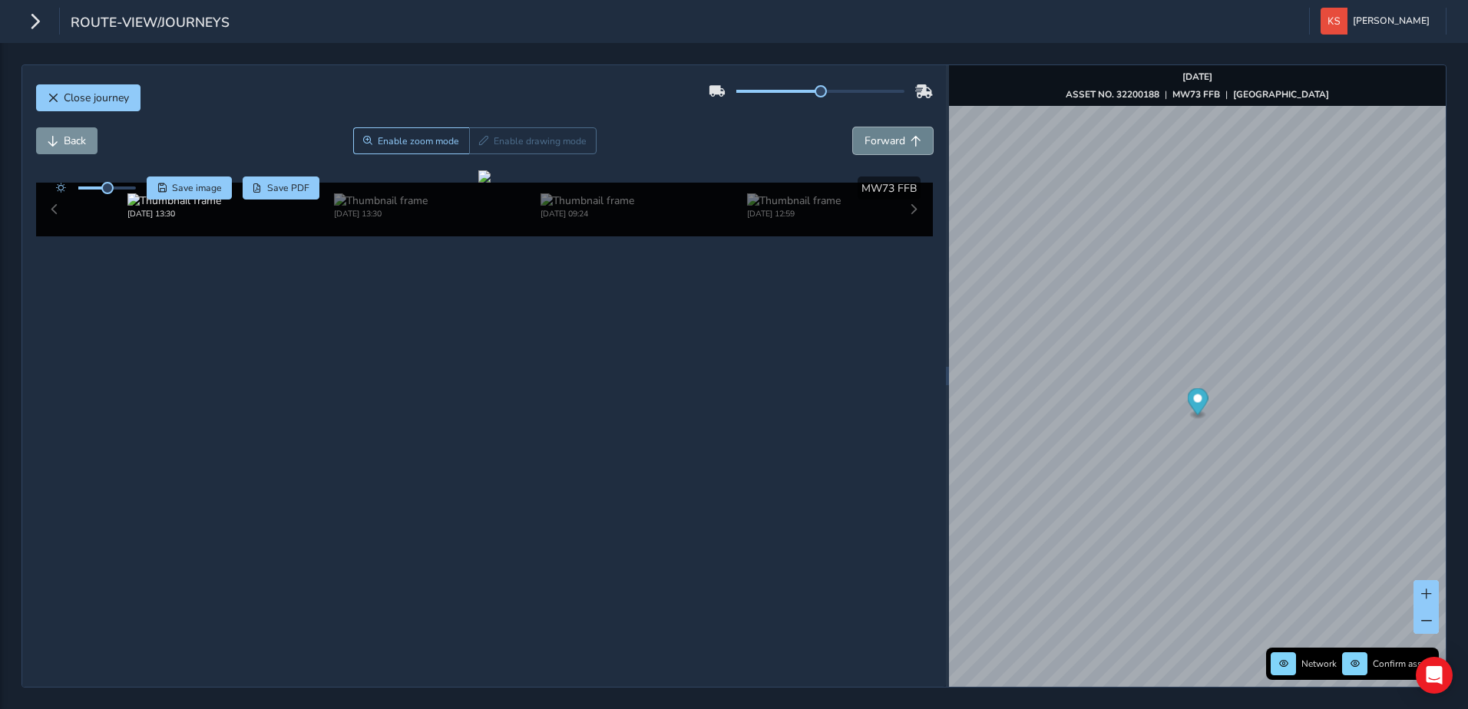
click at [910, 142] on span "Forward" at bounding box center [915, 141] width 11 height 11
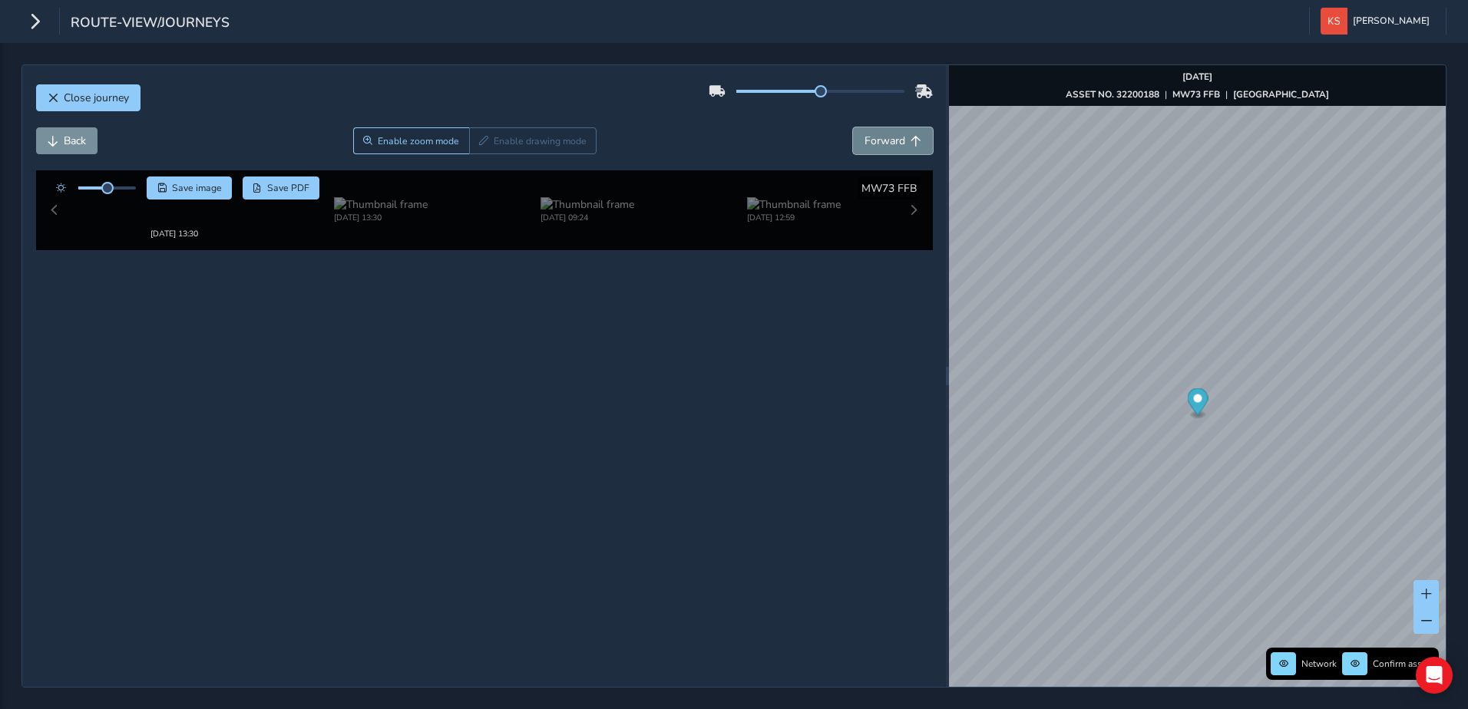
click at [910, 142] on span "Forward" at bounding box center [915, 141] width 11 height 11
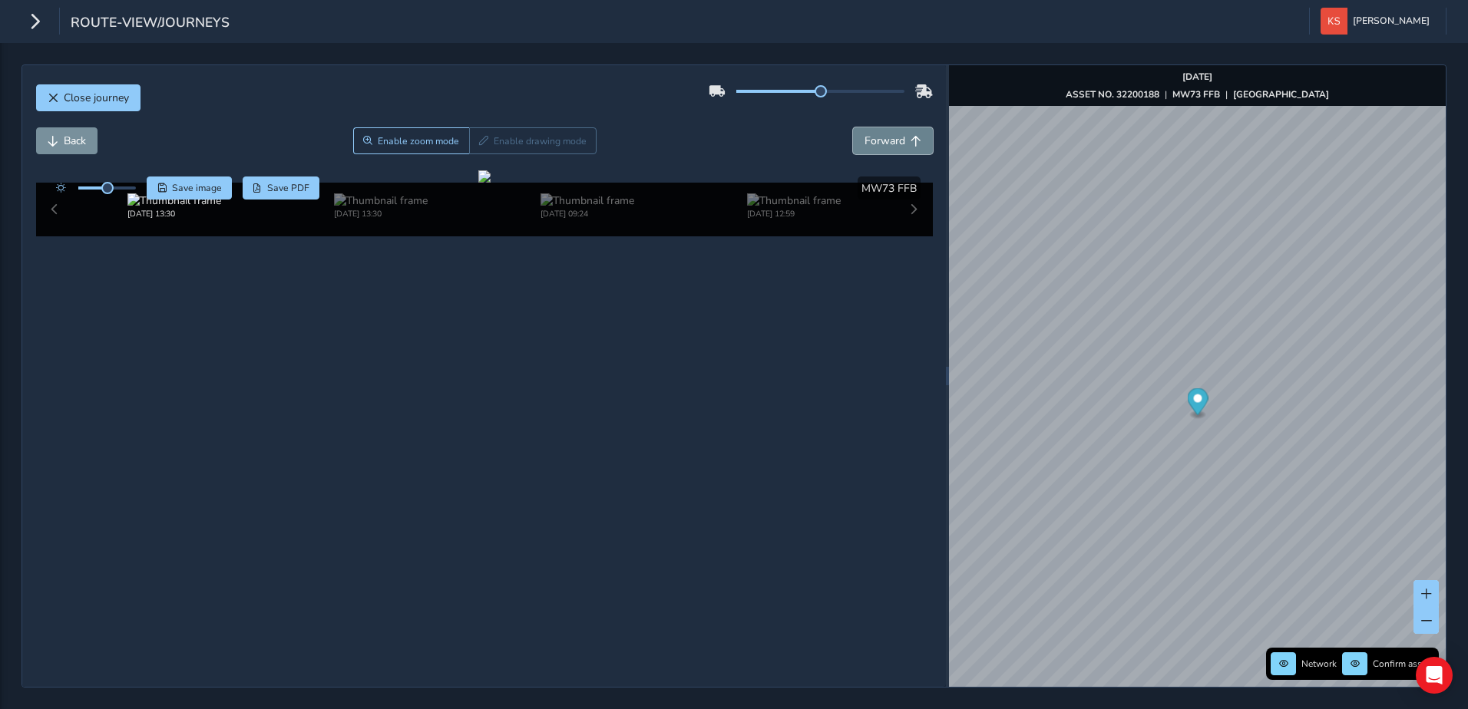
click at [910, 142] on span "Forward" at bounding box center [915, 141] width 11 height 11
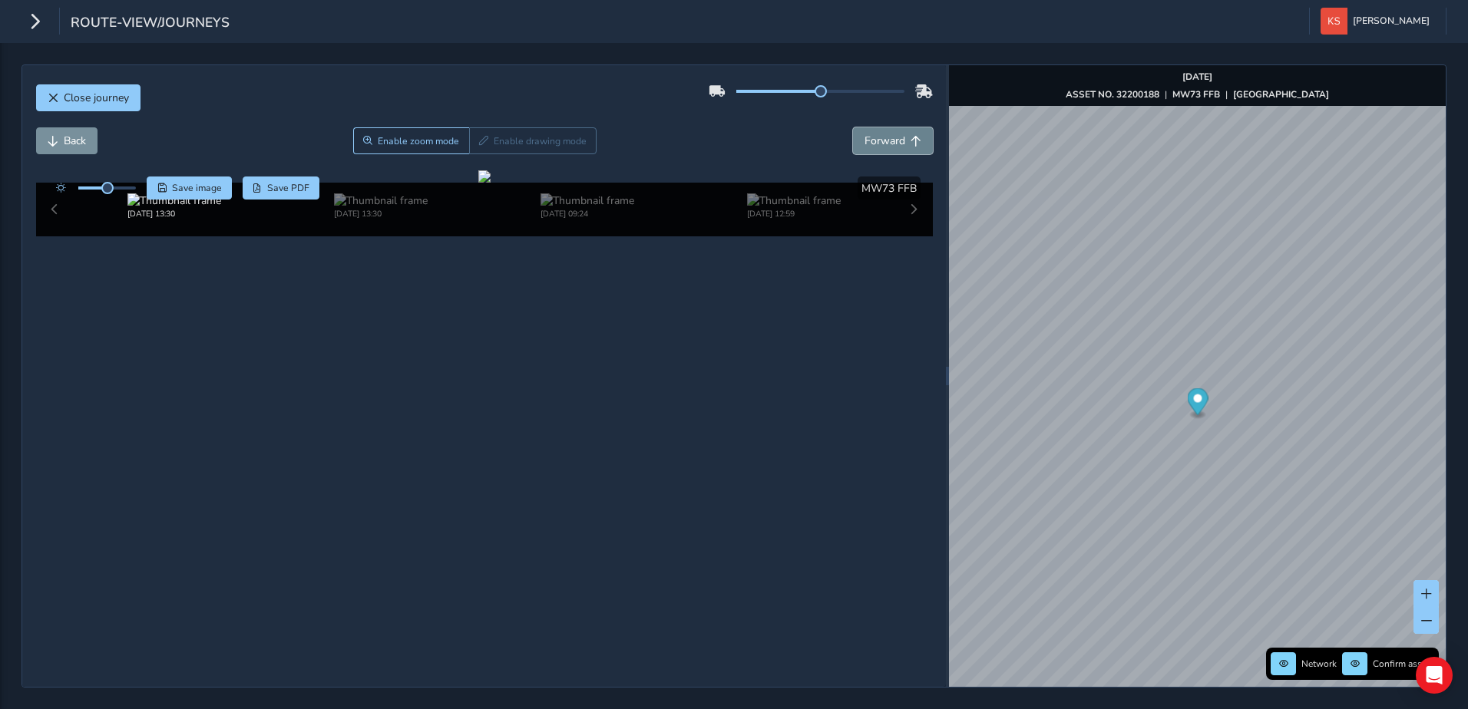
click at [910, 142] on span "Forward" at bounding box center [915, 141] width 11 height 11
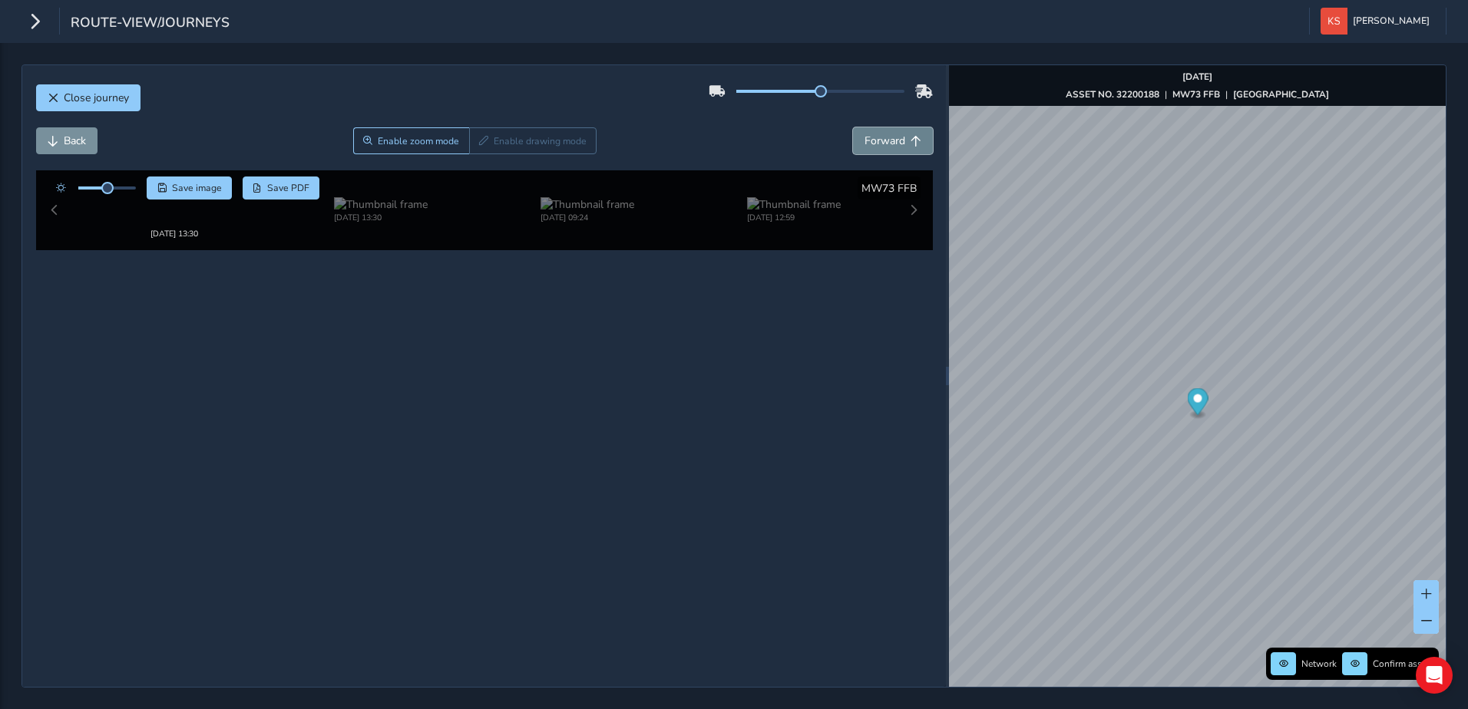
click at [910, 142] on span "Forward" at bounding box center [915, 141] width 11 height 11
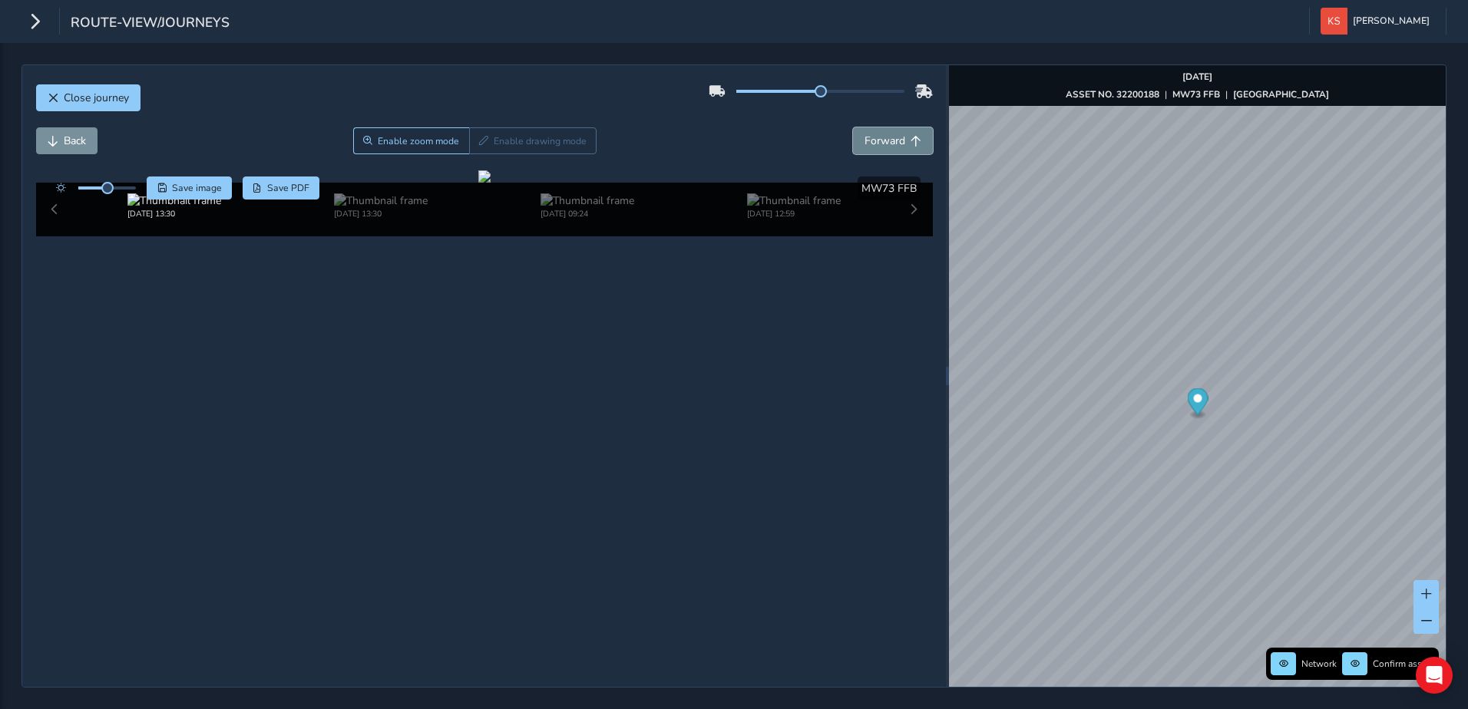
click at [910, 142] on span "Forward" at bounding box center [915, 141] width 11 height 11
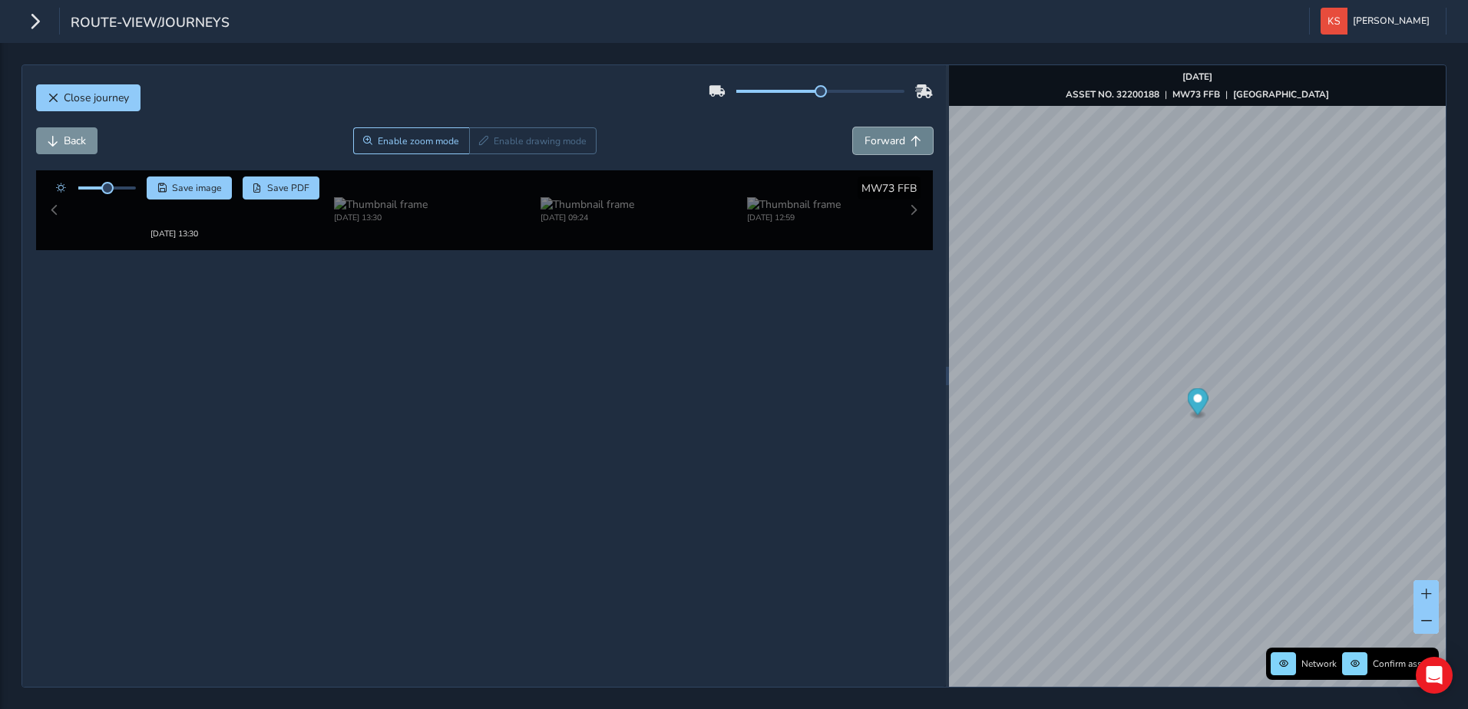
click at [910, 142] on span "Forward" at bounding box center [915, 141] width 11 height 11
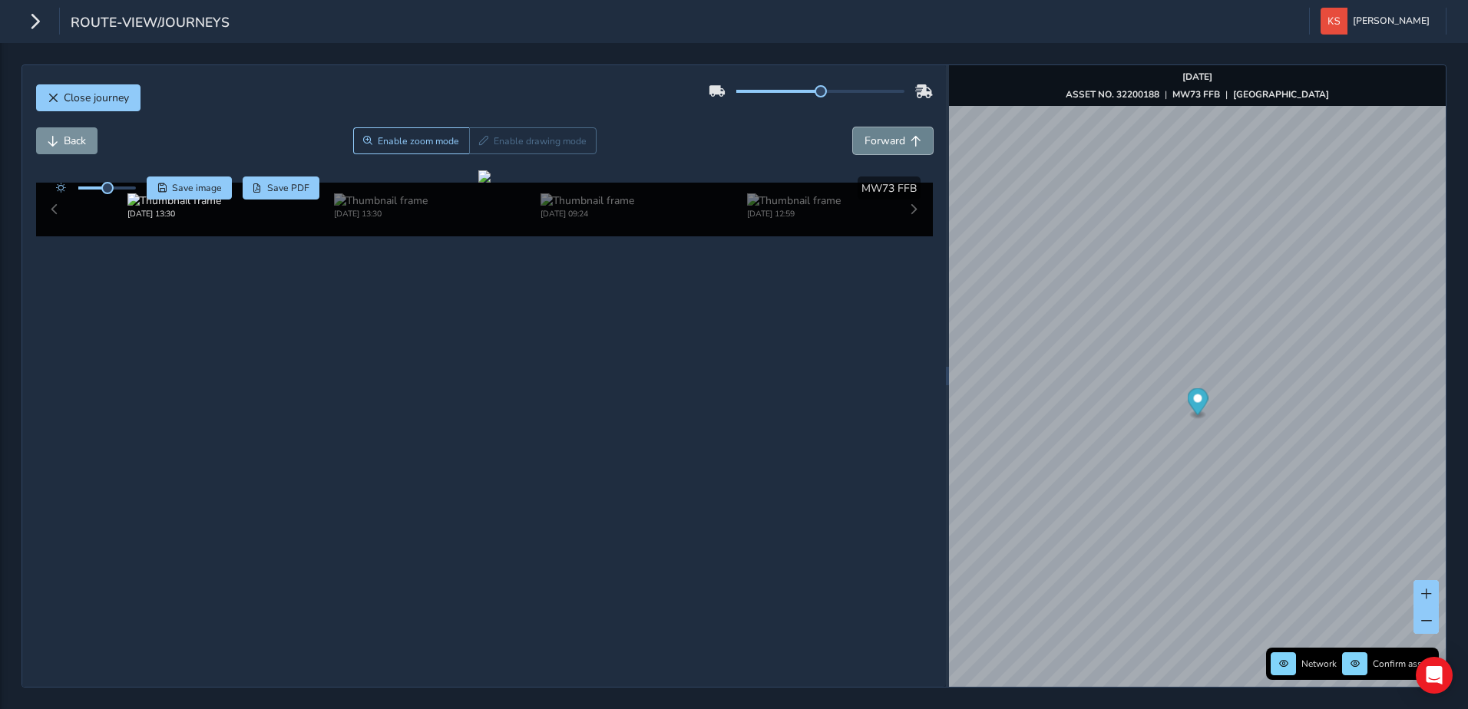
click at [910, 142] on span "Forward" at bounding box center [915, 141] width 11 height 11
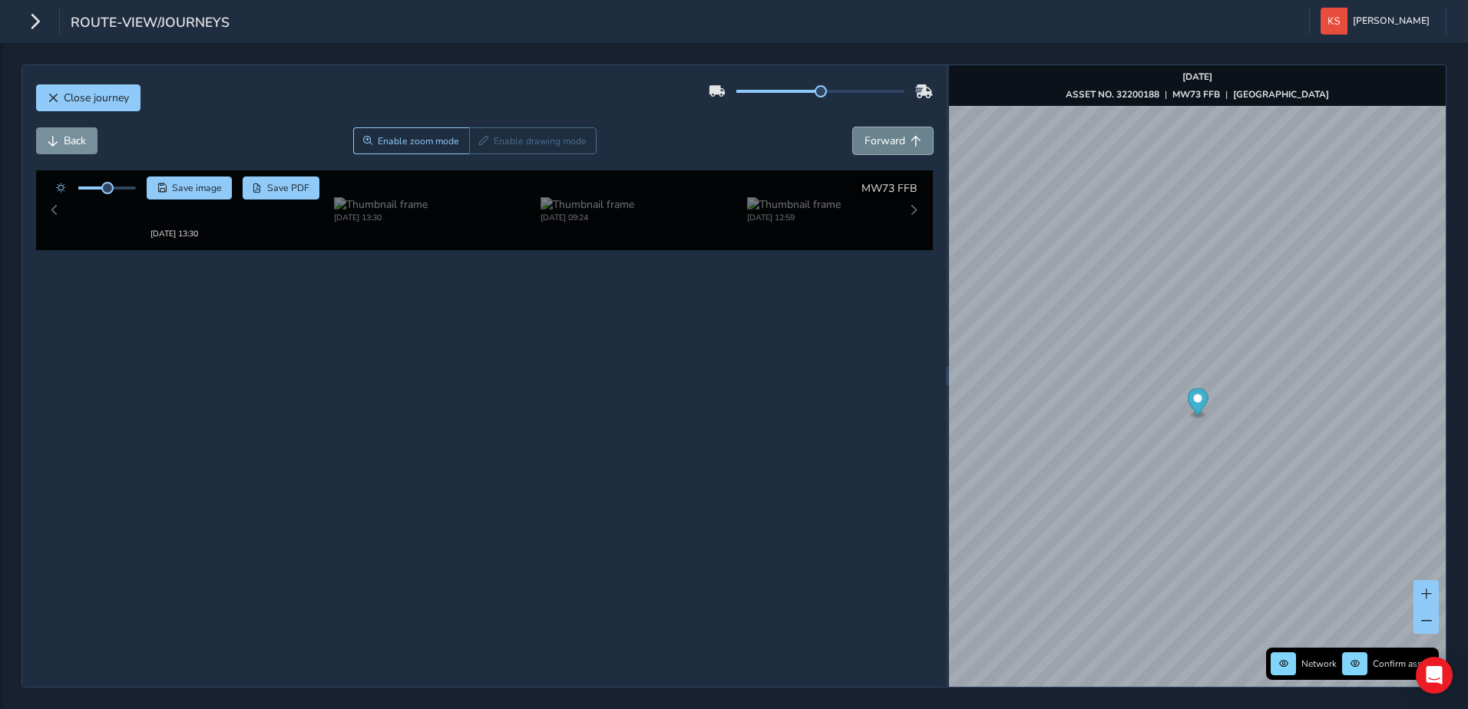
click at [910, 142] on span "Forward" at bounding box center [915, 141] width 11 height 11
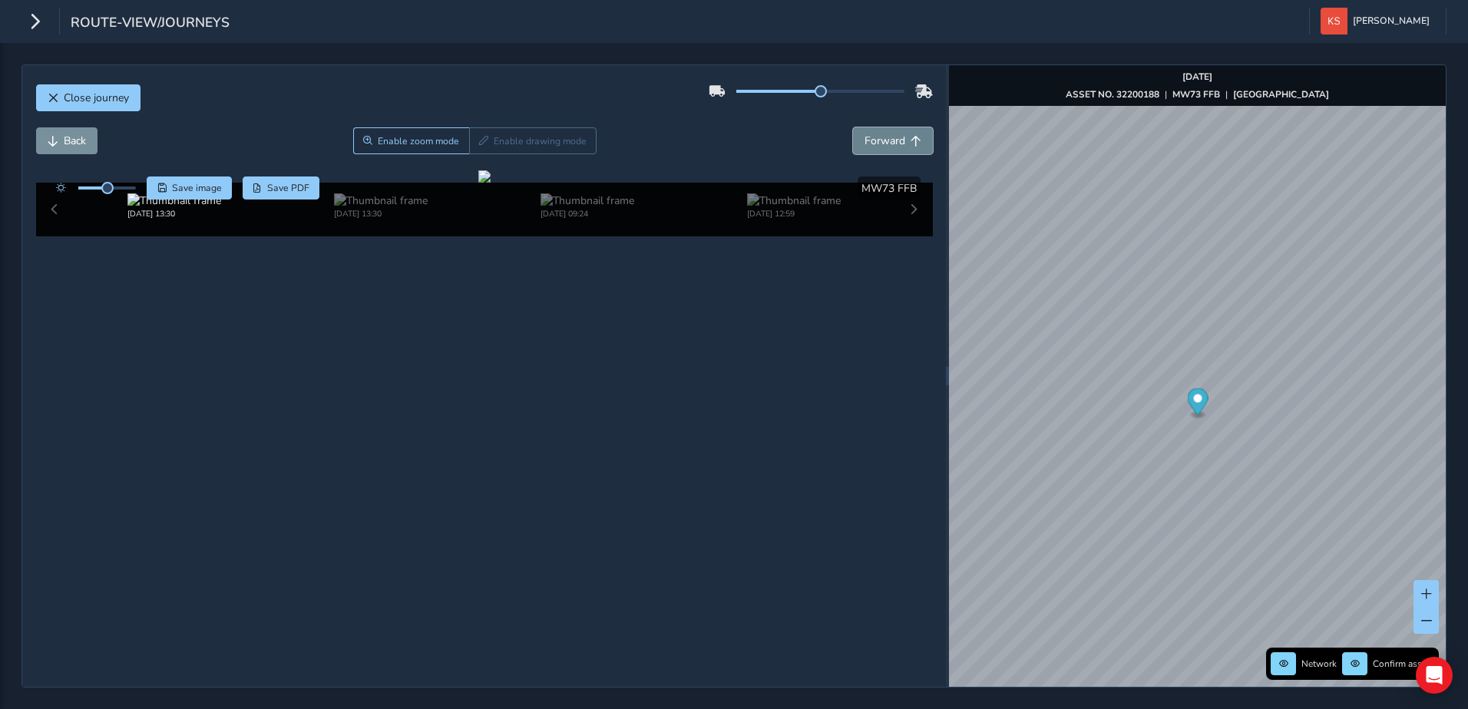
click at [910, 142] on span "Forward" at bounding box center [915, 141] width 11 height 11
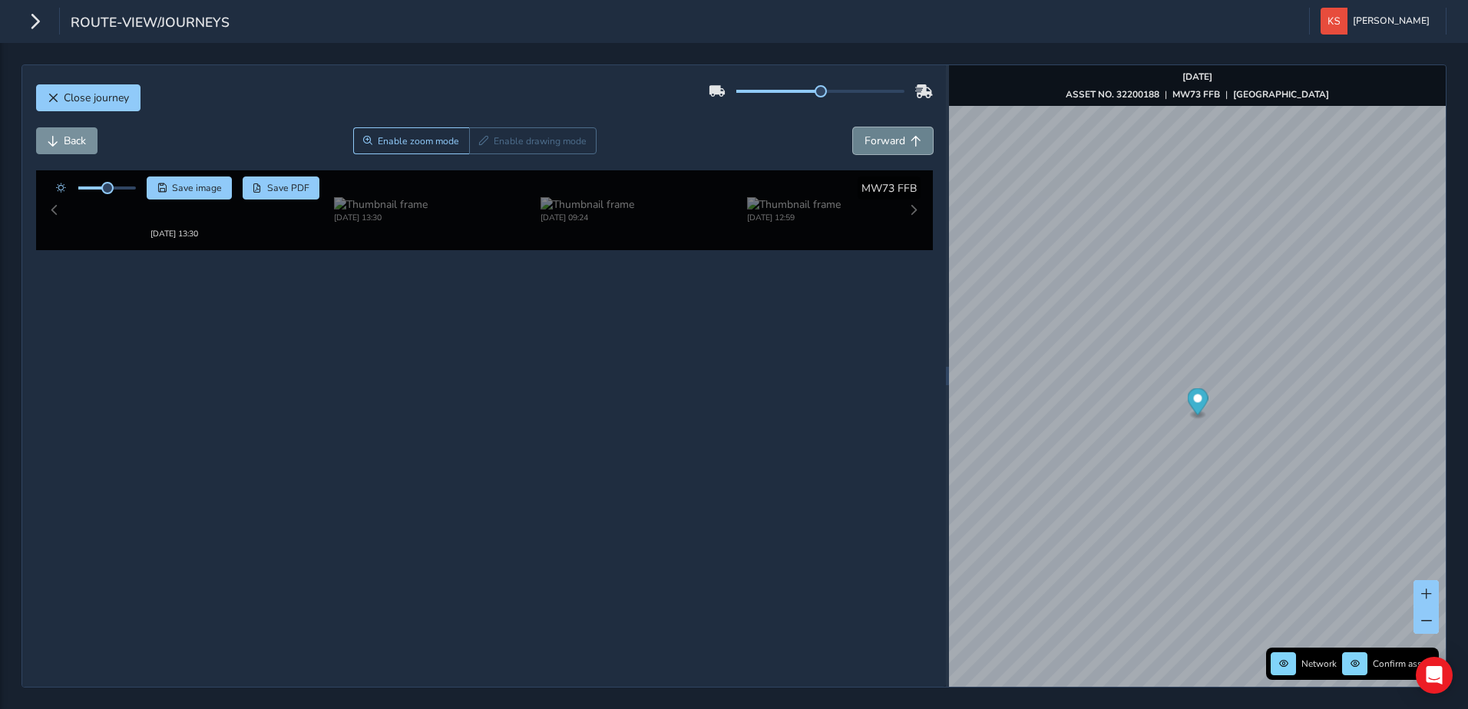
click at [910, 142] on span "Forward" at bounding box center [915, 141] width 11 height 11
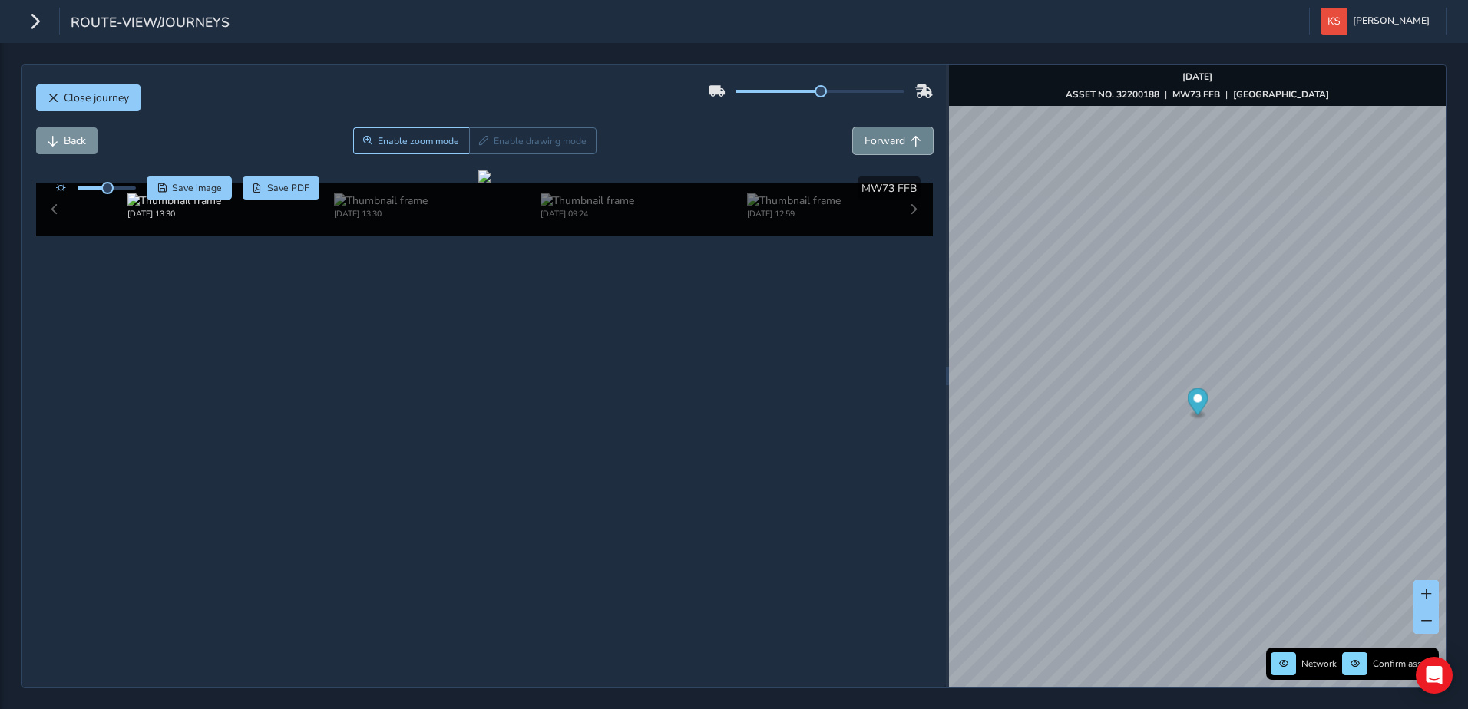
click at [910, 142] on span "Forward" at bounding box center [915, 141] width 11 height 11
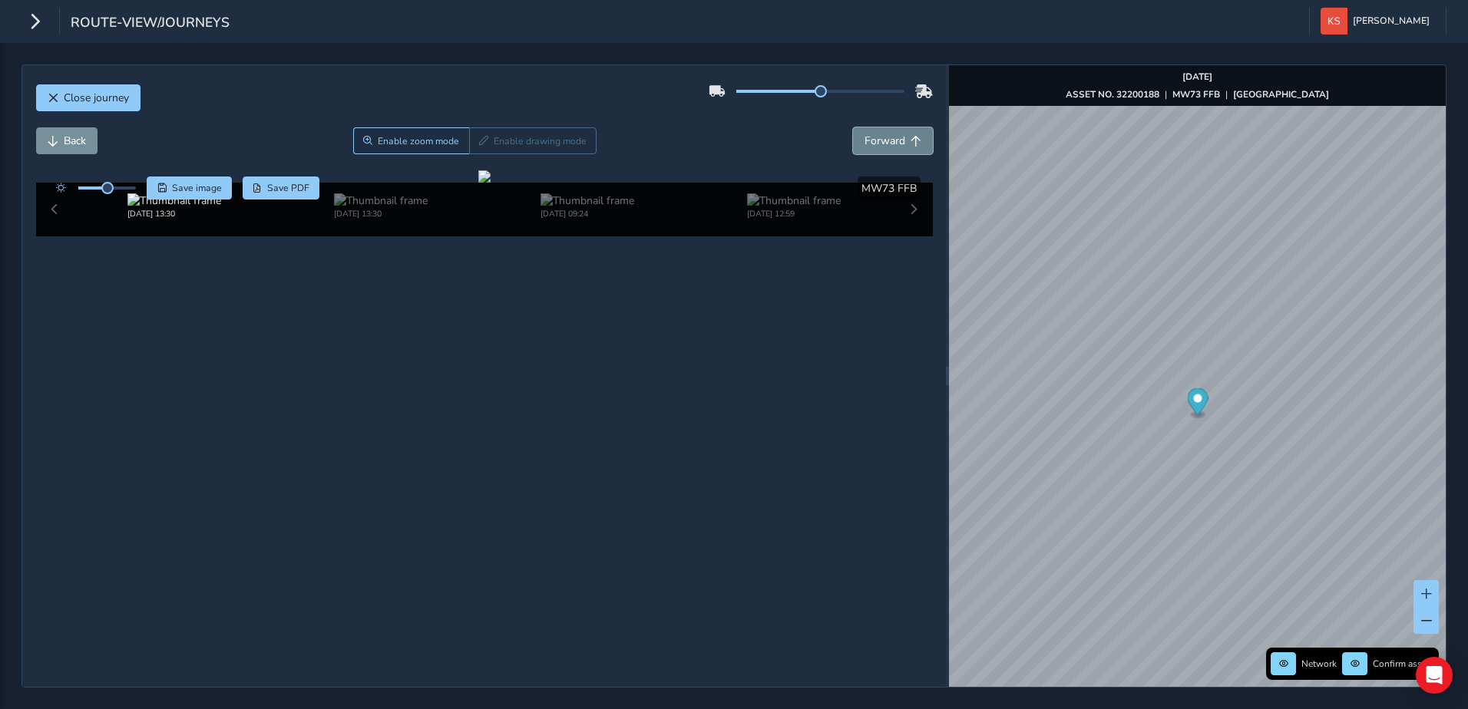
click at [910, 142] on span "Forward" at bounding box center [915, 141] width 11 height 11
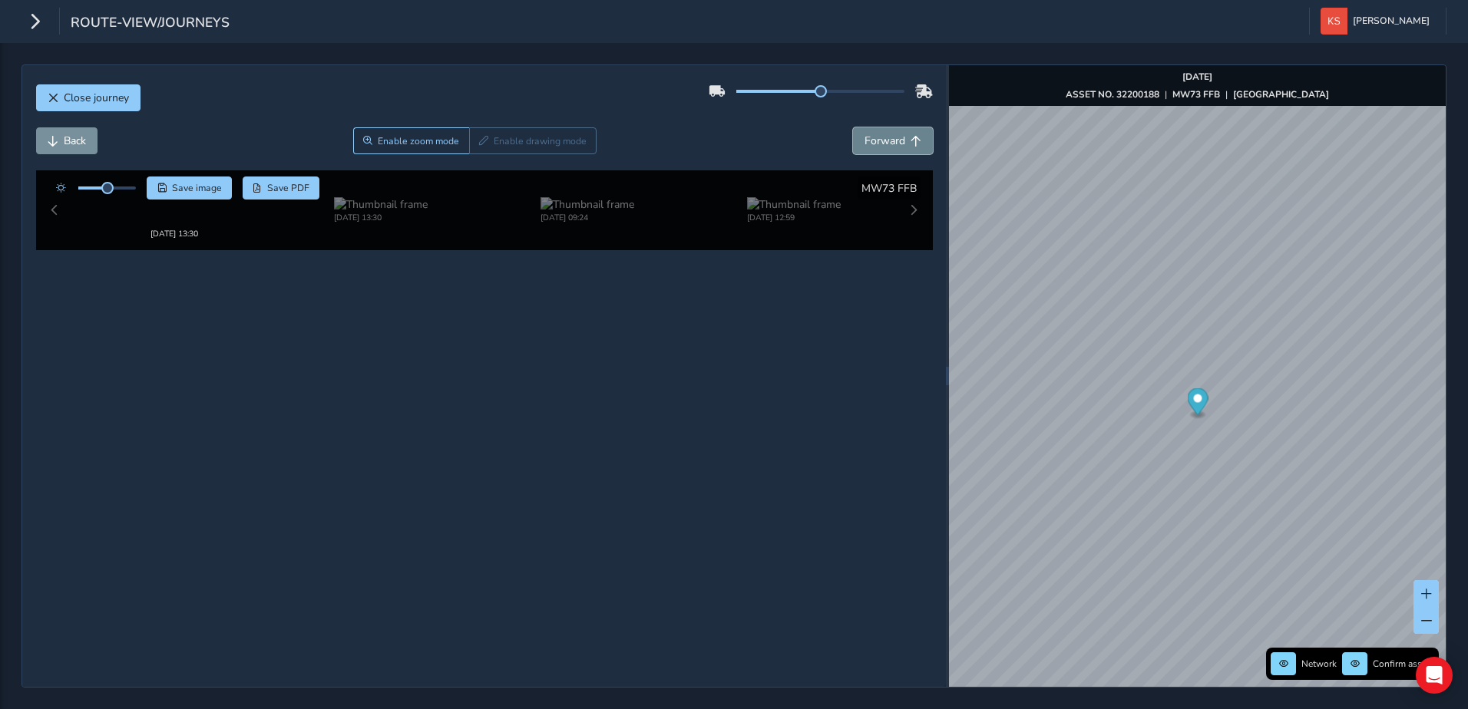
click at [910, 142] on span "Forward" at bounding box center [915, 141] width 11 height 11
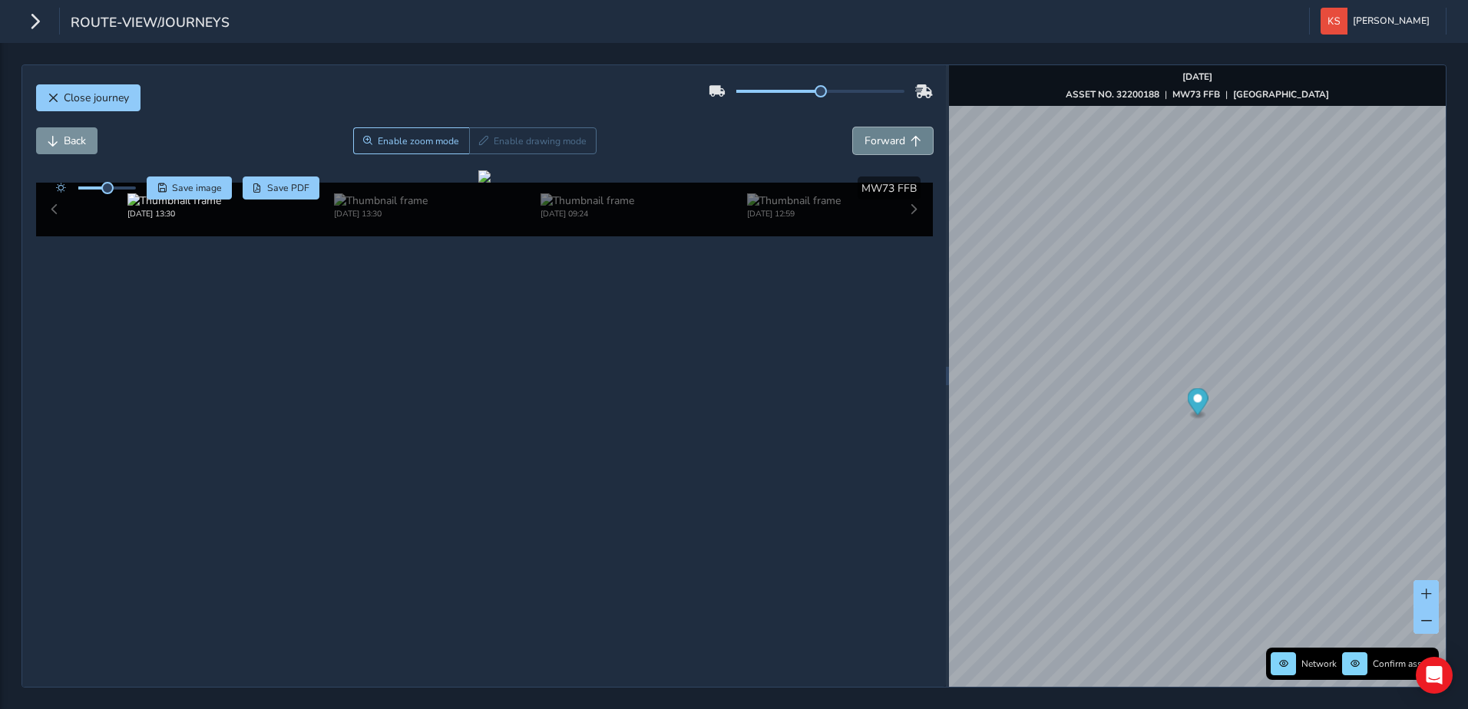
click at [910, 142] on span "Forward" at bounding box center [915, 141] width 11 height 11
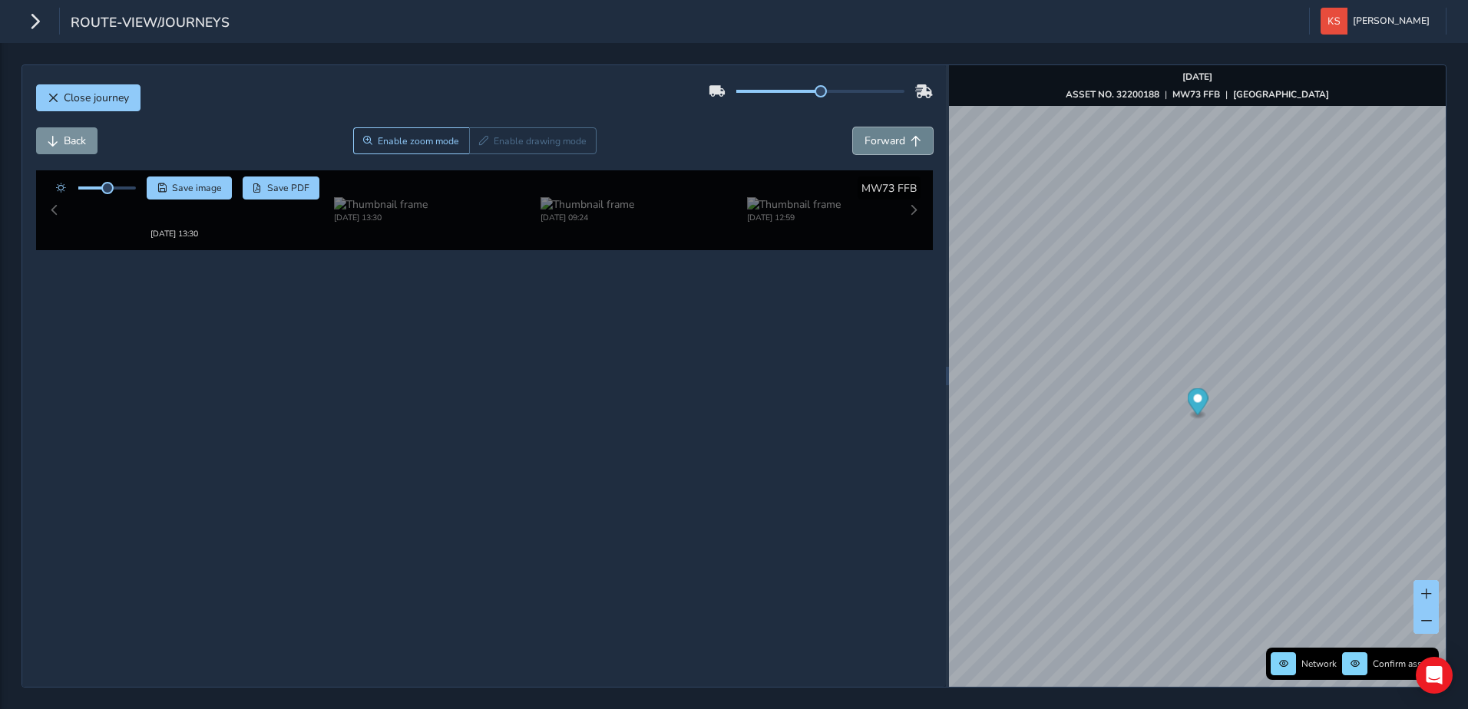
click at [910, 142] on span "Forward" at bounding box center [915, 141] width 11 height 11
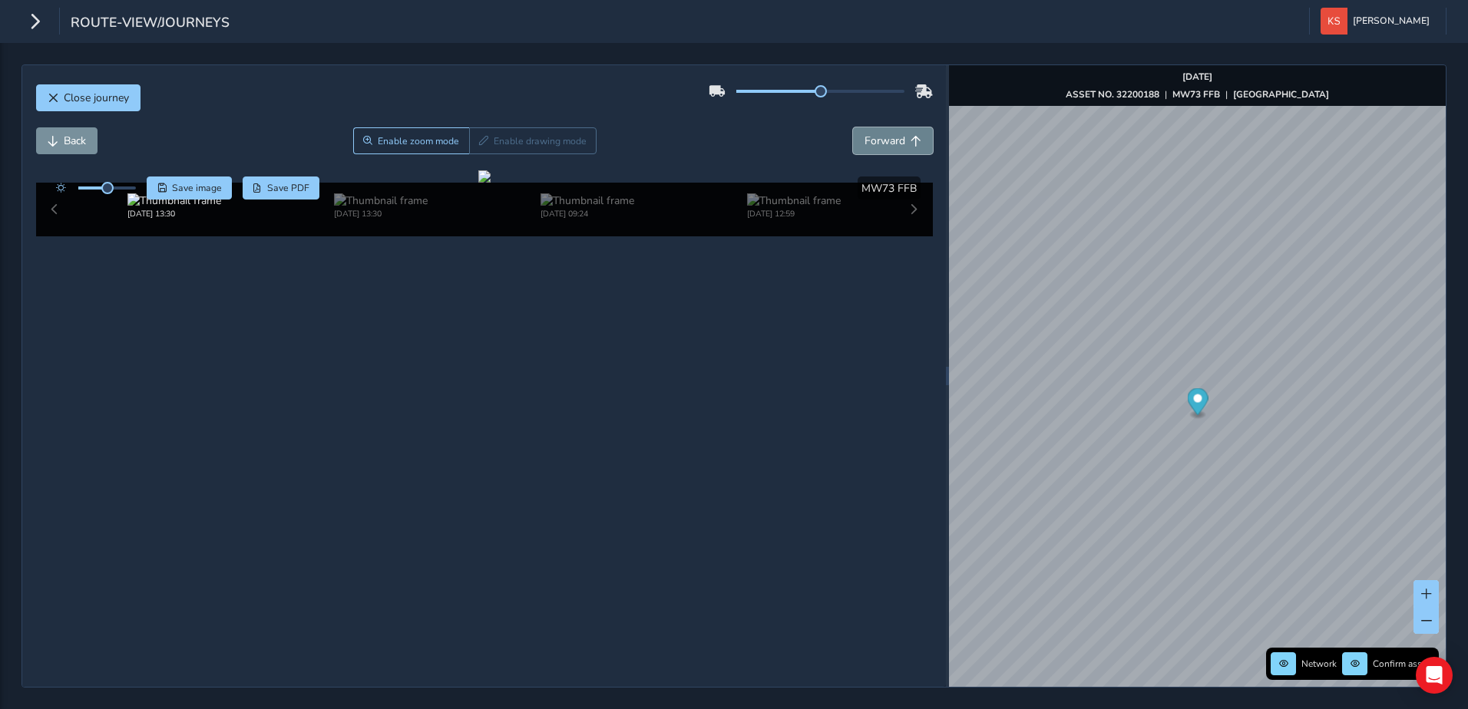
click at [910, 142] on span "Forward" at bounding box center [915, 141] width 11 height 11
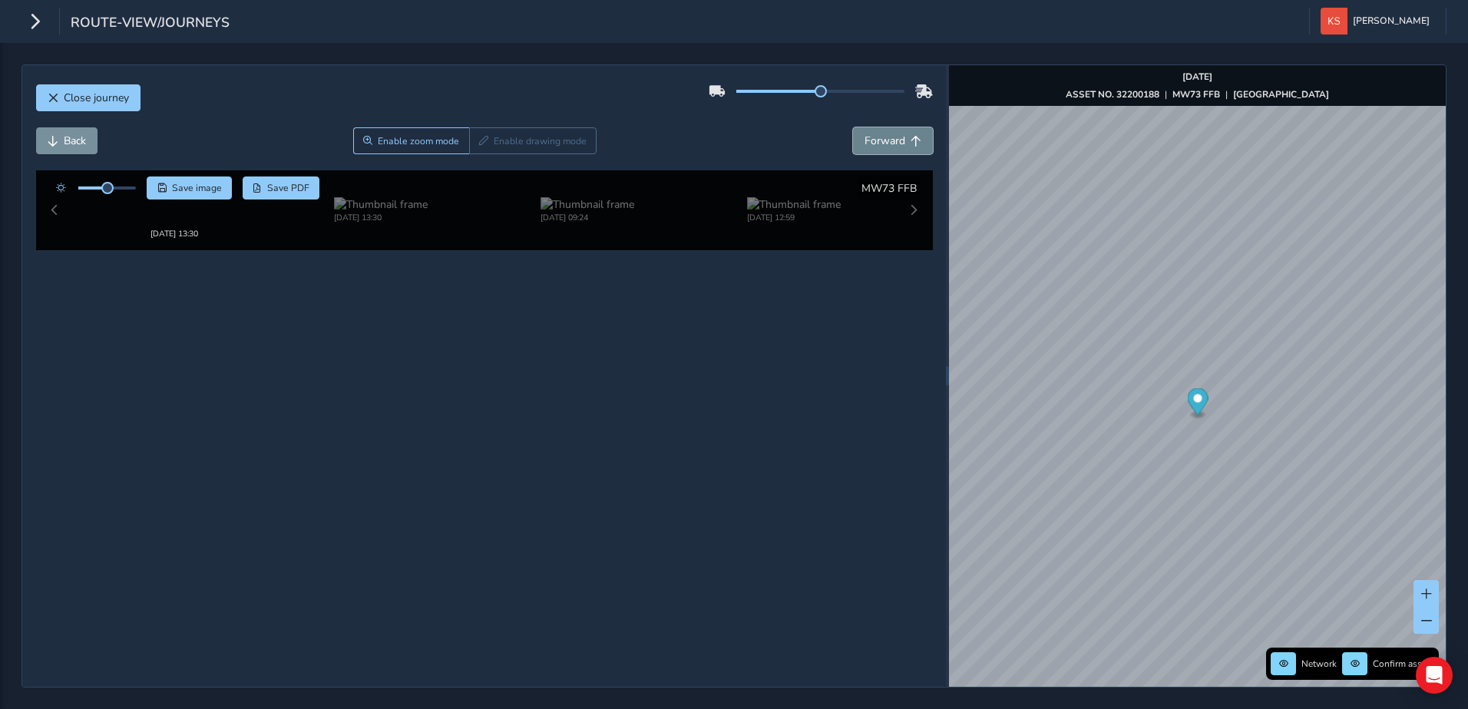
click at [910, 142] on span "Forward" at bounding box center [915, 141] width 11 height 11
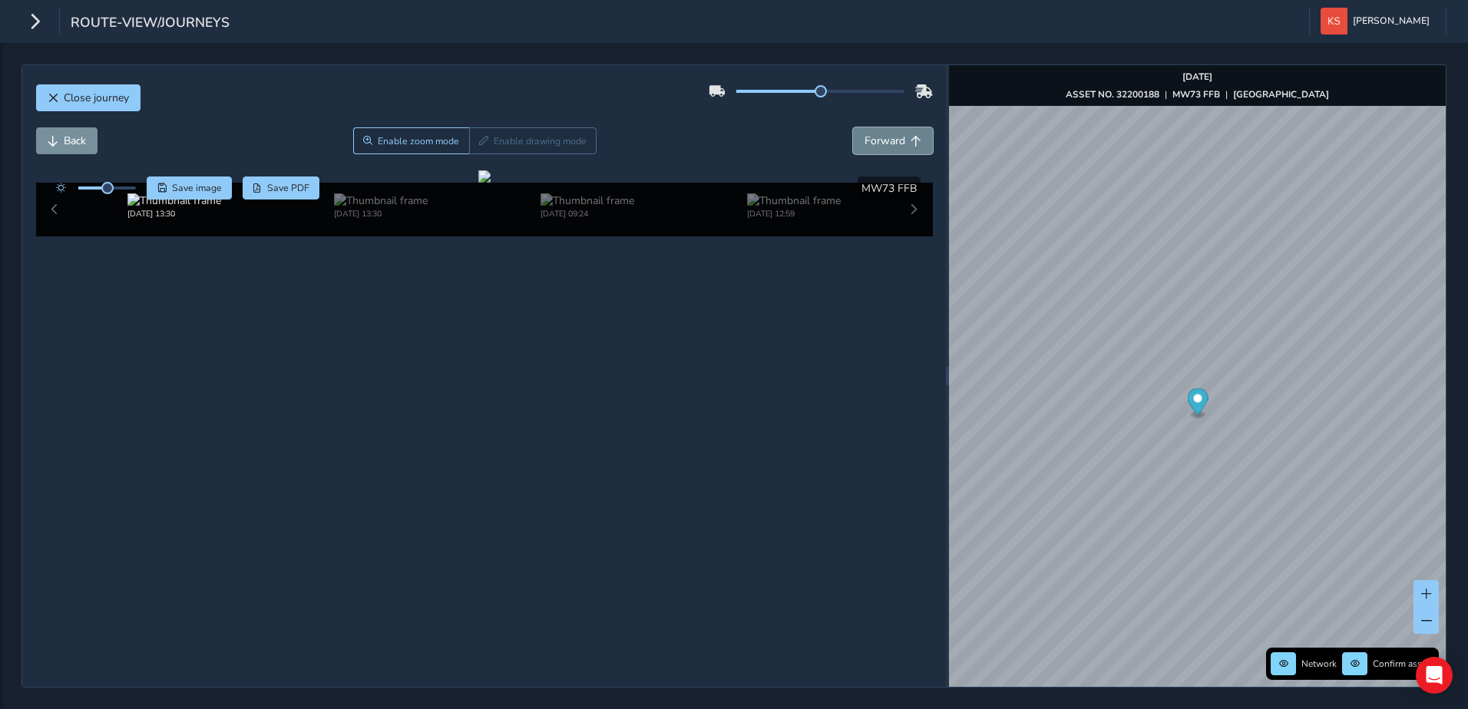
click at [910, 142] on span "Forward" at bounding box center [915, 141] width 11 height 11
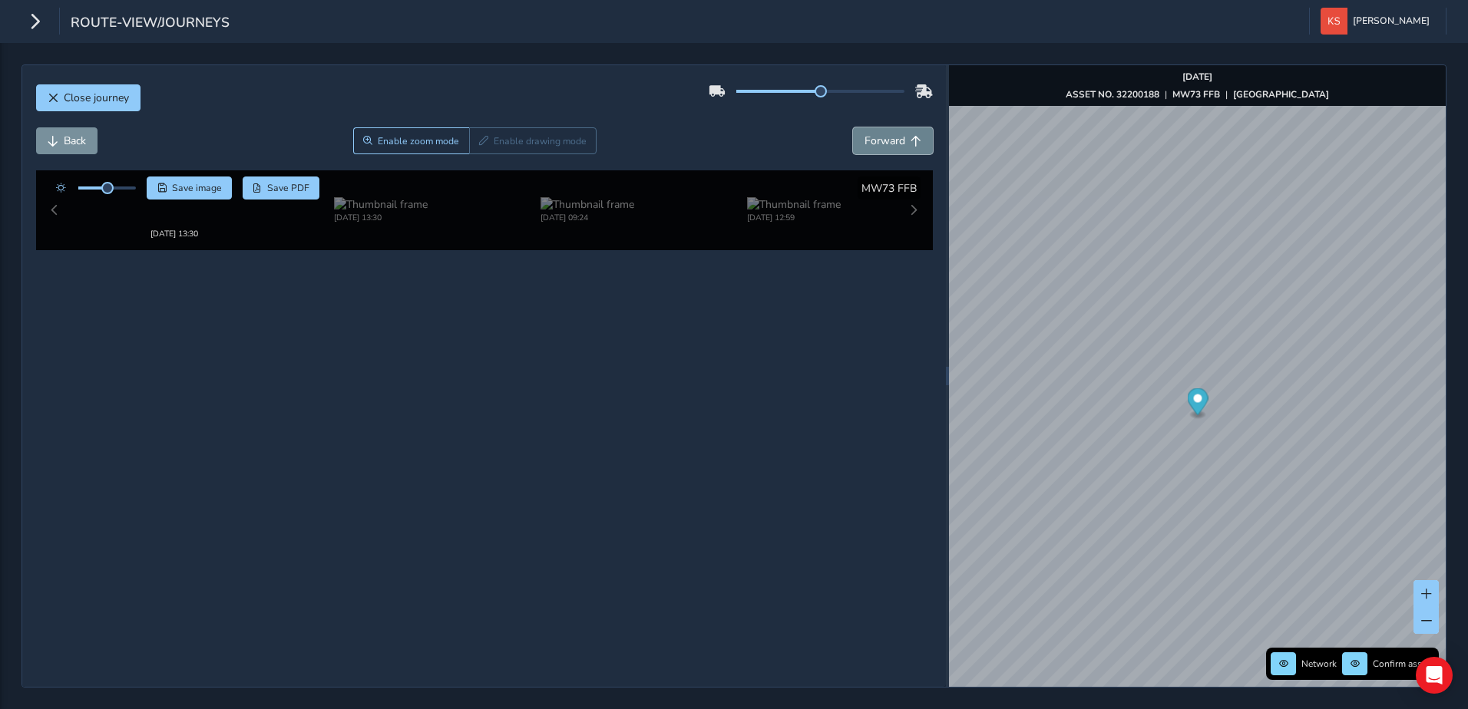
click at [910, 142] on span "Forward" at bounding box center [915, 141] width 11 height 11
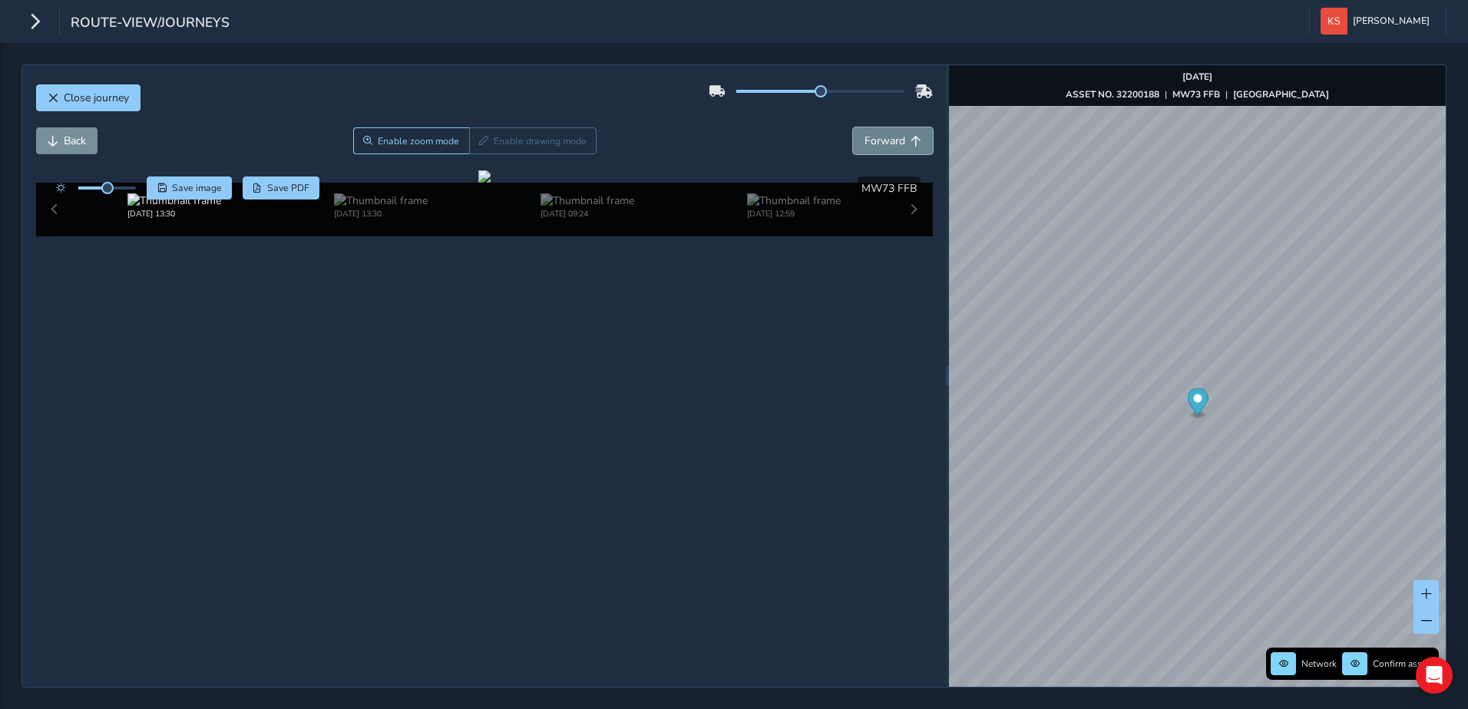
click at [910, 142] on span "Forward" at bounding box center [915, 141] width 11 height 11
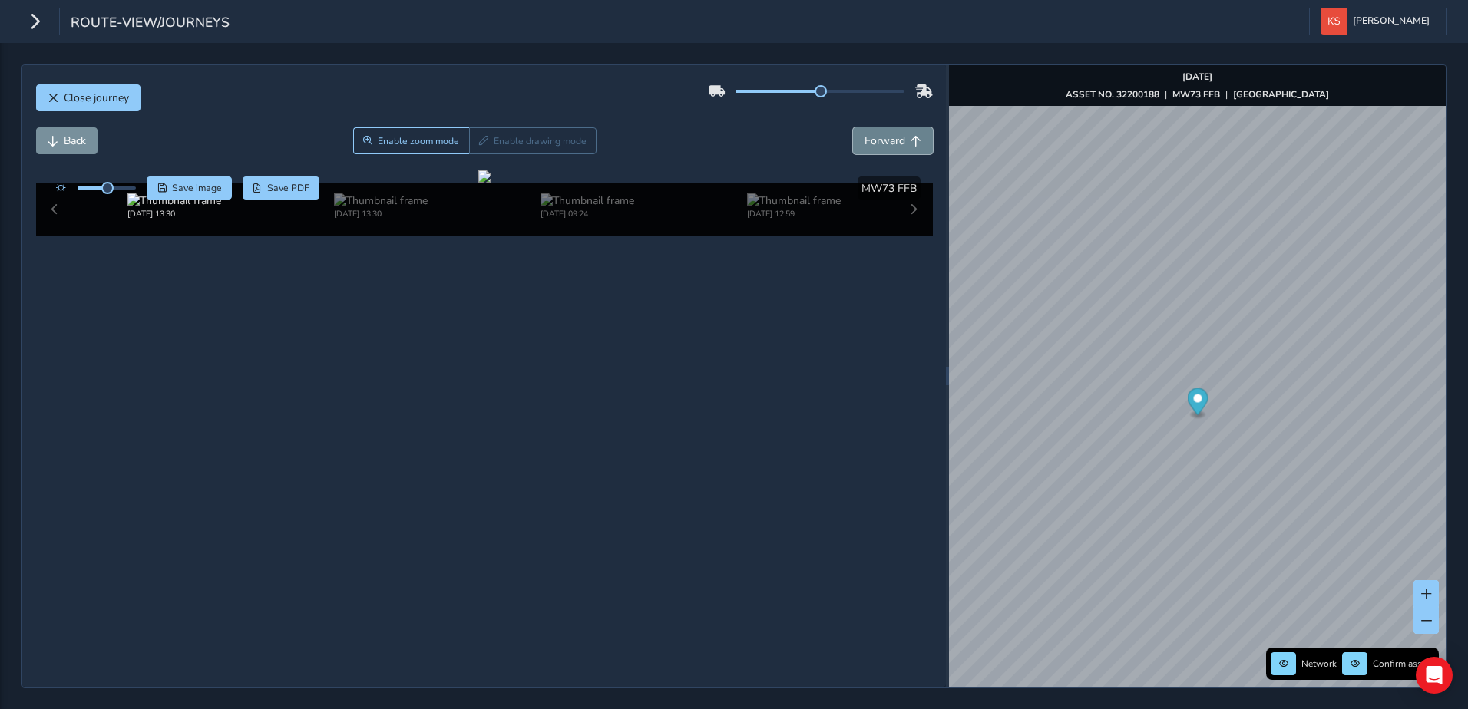
click at [910, 142] on span "Forward" at bounding box center [915, 141] width 11 height 11
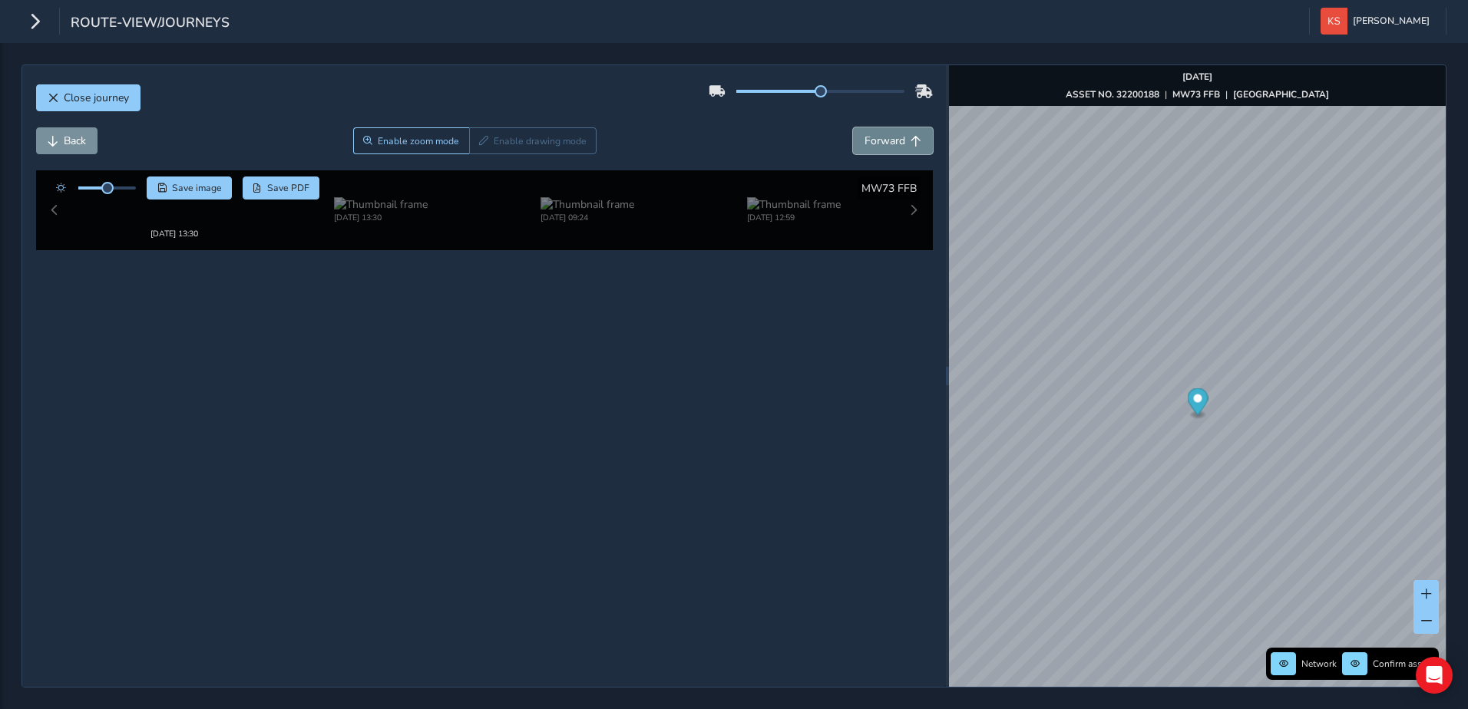
click at [910, 142] on span "Forward" at bounding box center [915, 141] width 11 height 11
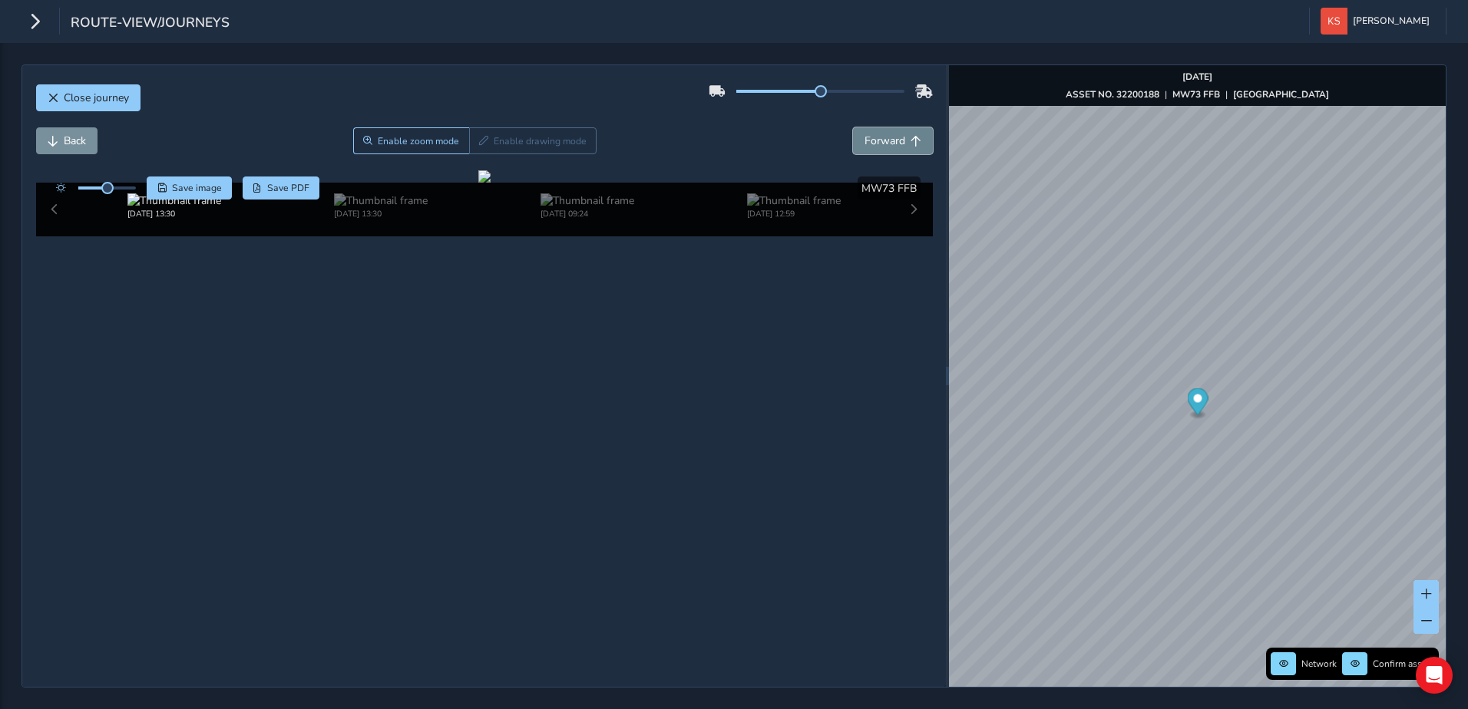
click at [910, 142] on span "Forward" at bounding box center [915, 141] width 11 height 11
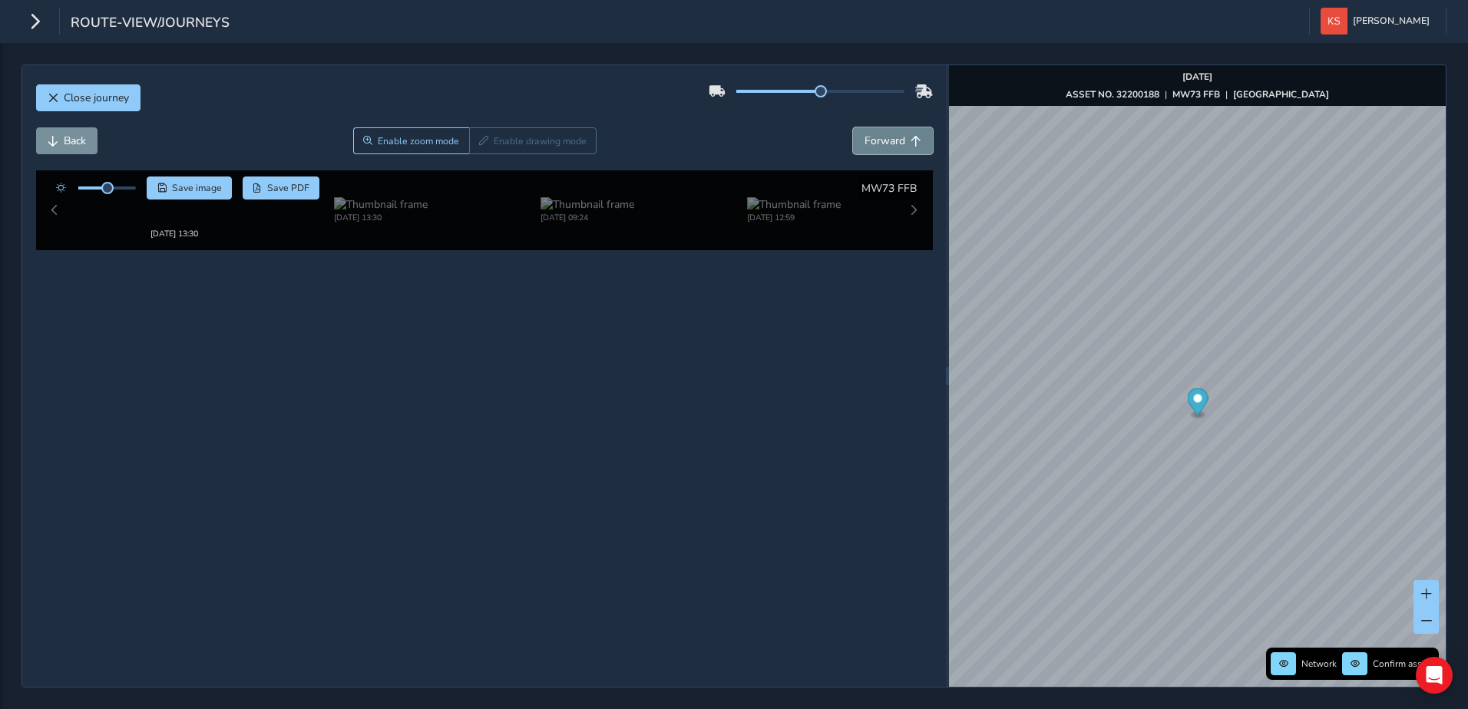
click at [910, 142] on span "Forward" at bounding box center [915, 141] width 11 height 11
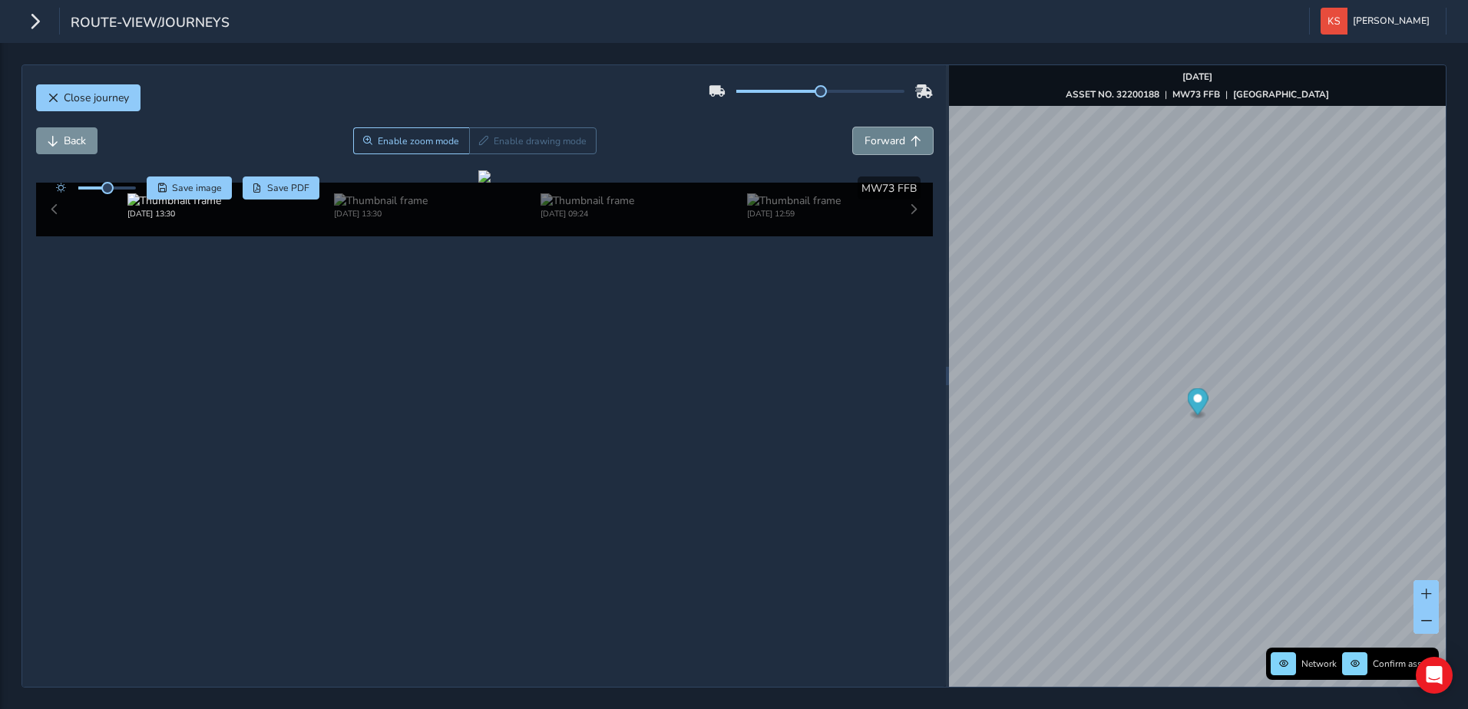
click at [910, 142] on span "Forward" at bounding box center [915, 141] width 11 height 11
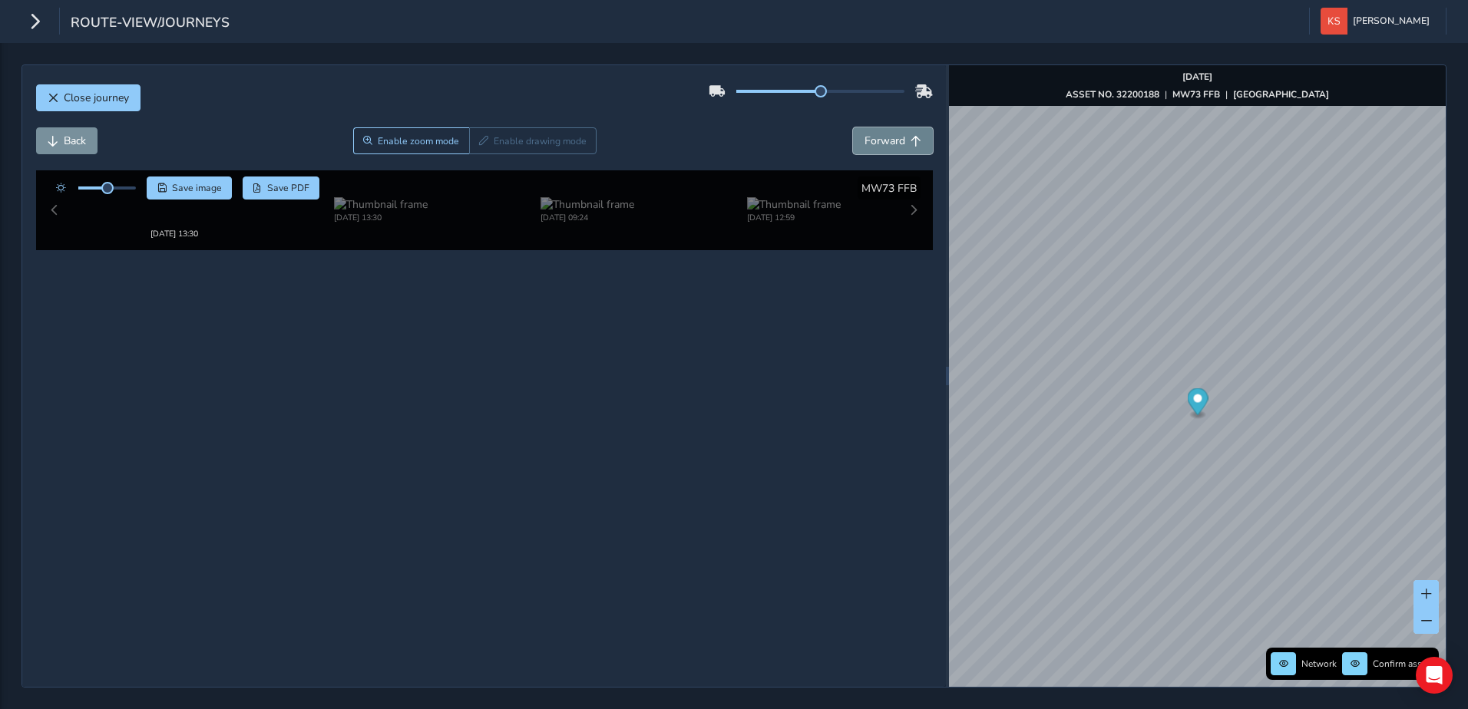
click at [910, 142] on span "Forward" at bounding box center [915, 141] width 11 height 11
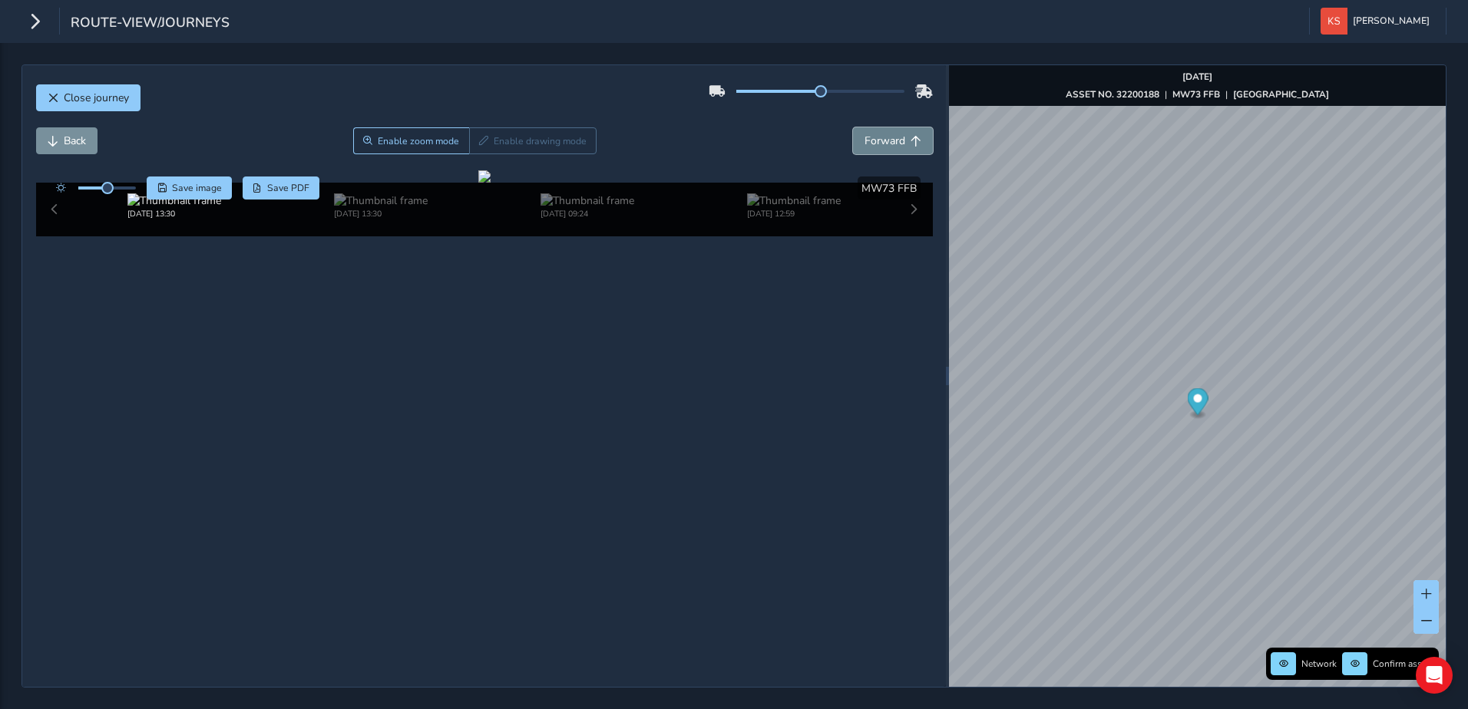
click at [910, 142] on span "Forward" at bounding box center [915, 141] width 11 height 11
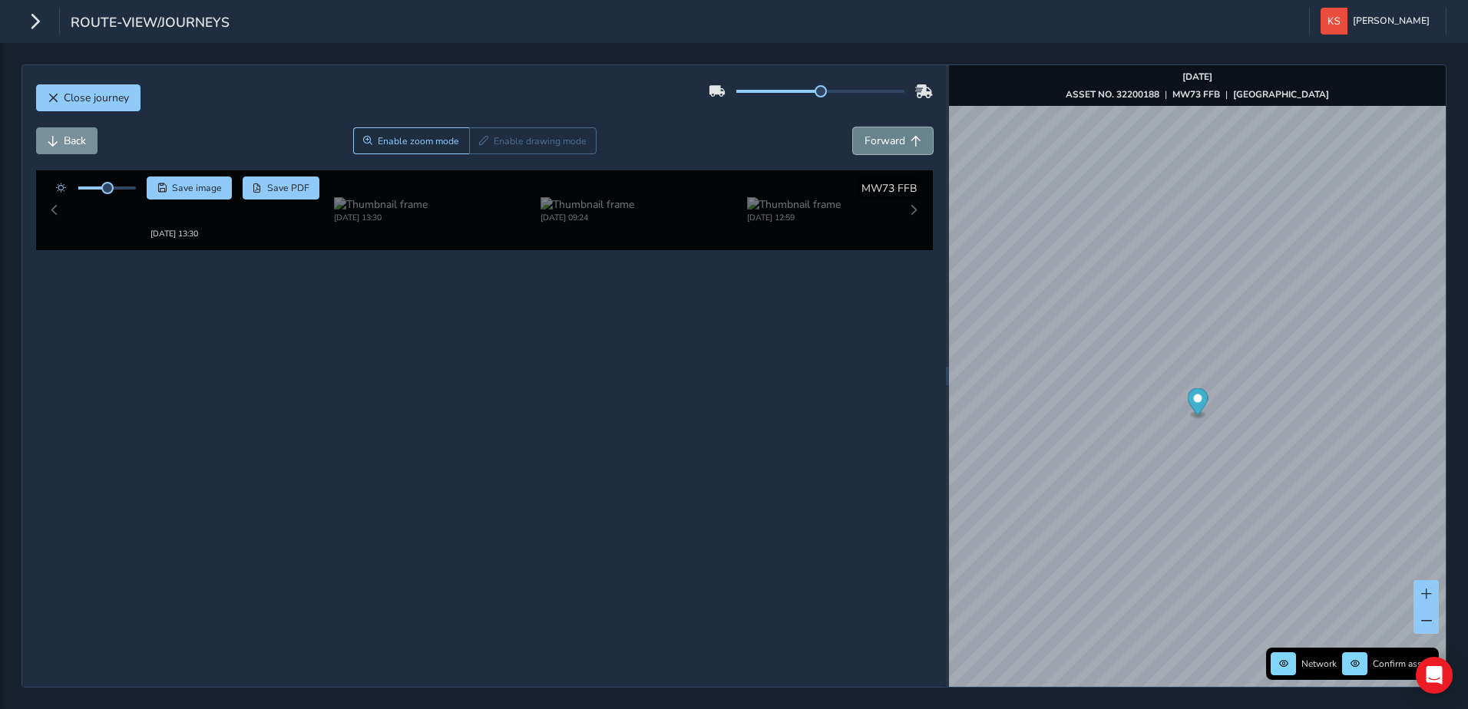
click at [910, 142] on span "Forward" at bounding box center [915, 141] width 11 height 11
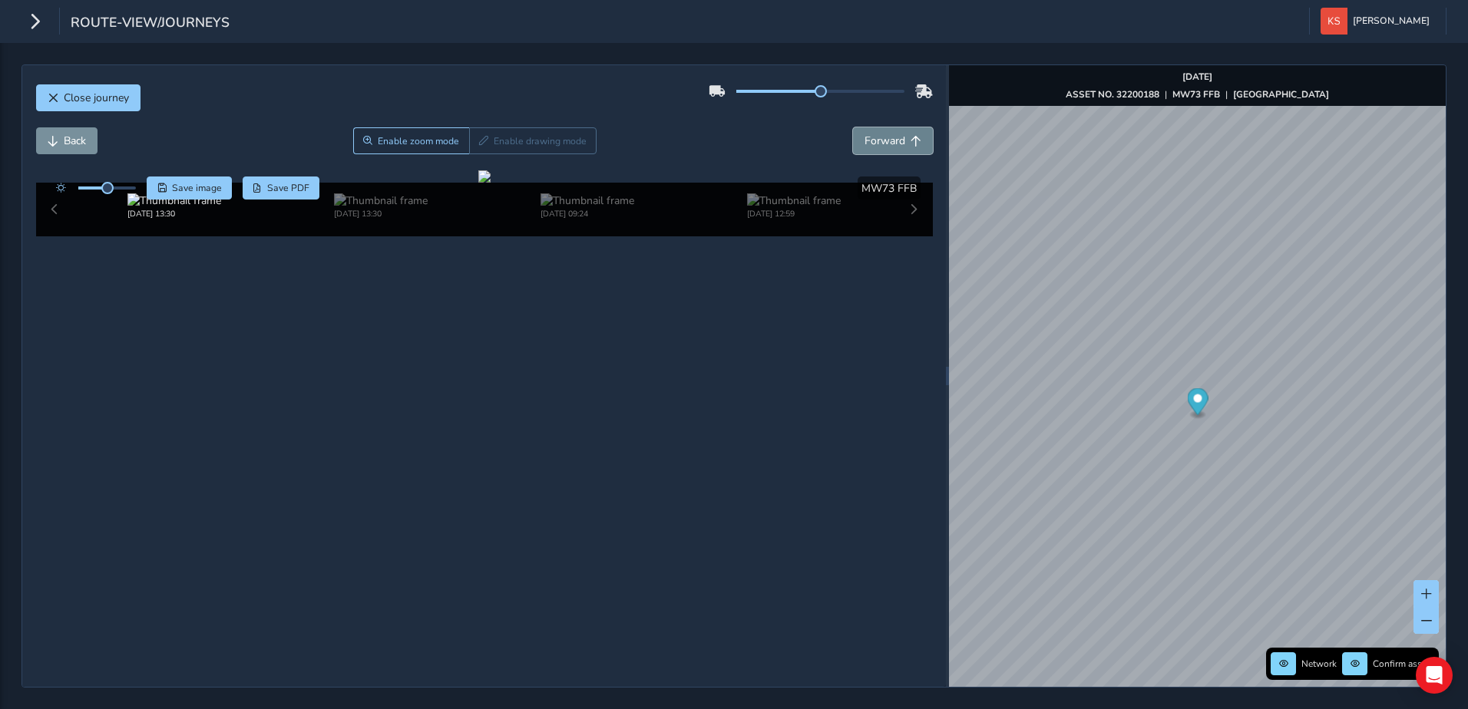
click at [910, 142] on span "Forward" at bounding box center [915, 141] width 11 height 11
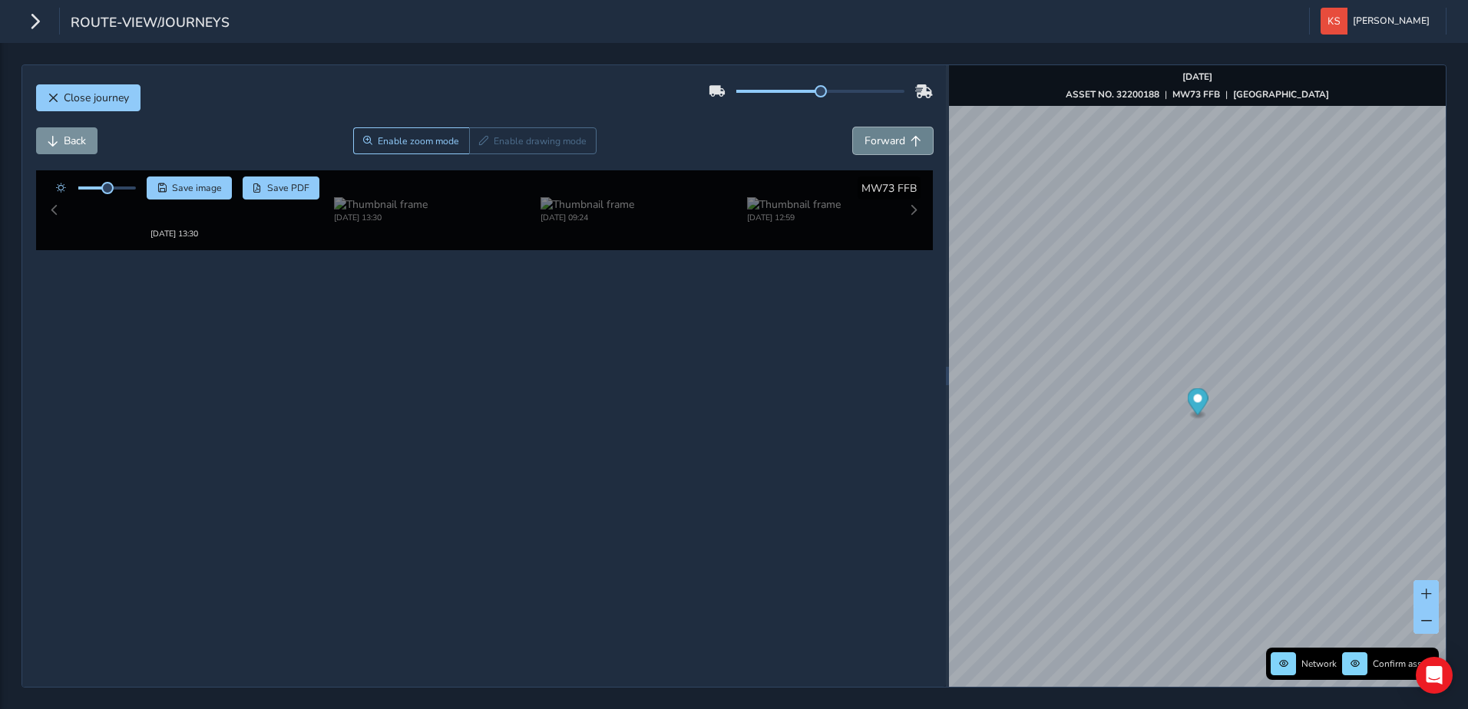
click at [910, 142] on span "Forward" at bounding box center [915, 141] width 11 height 11
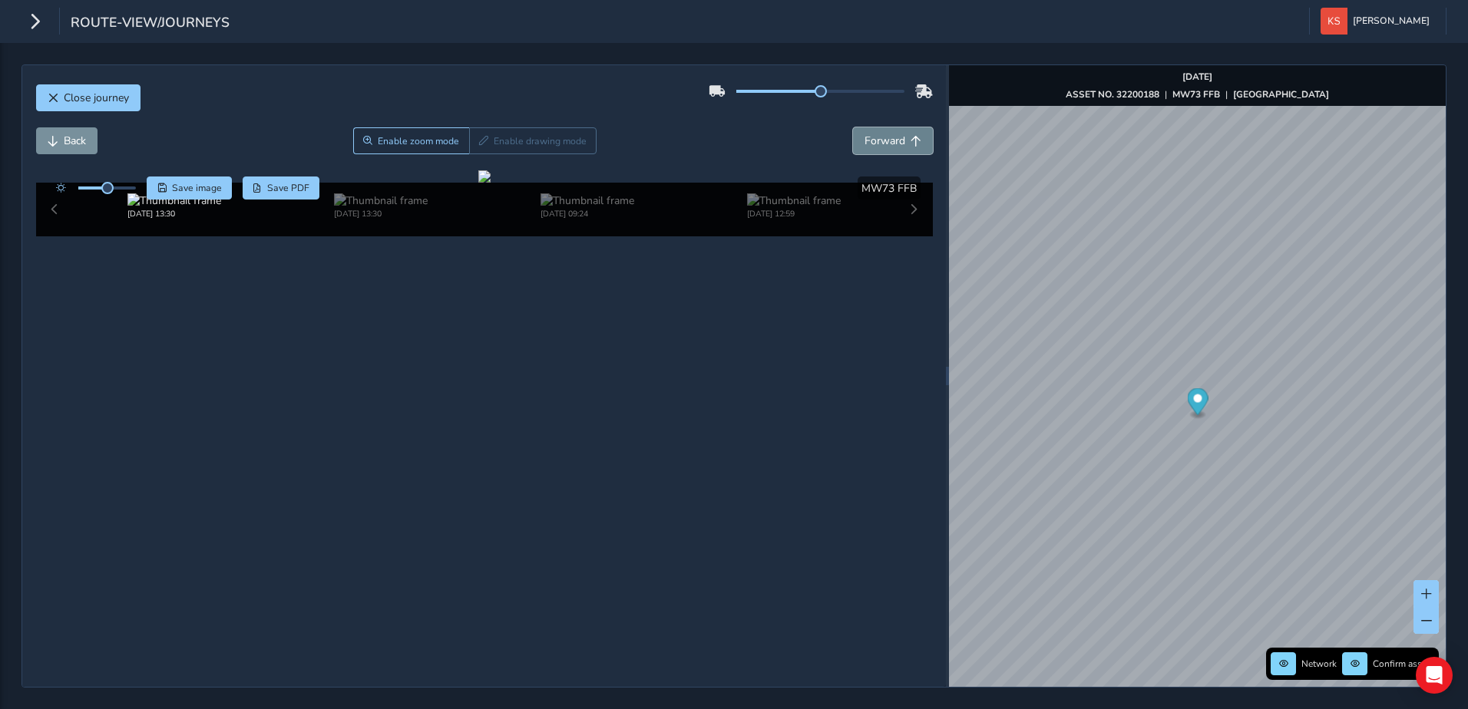
click at [910, 142] on span "Forward" at bounding box center [915, 141] width 11 height 11
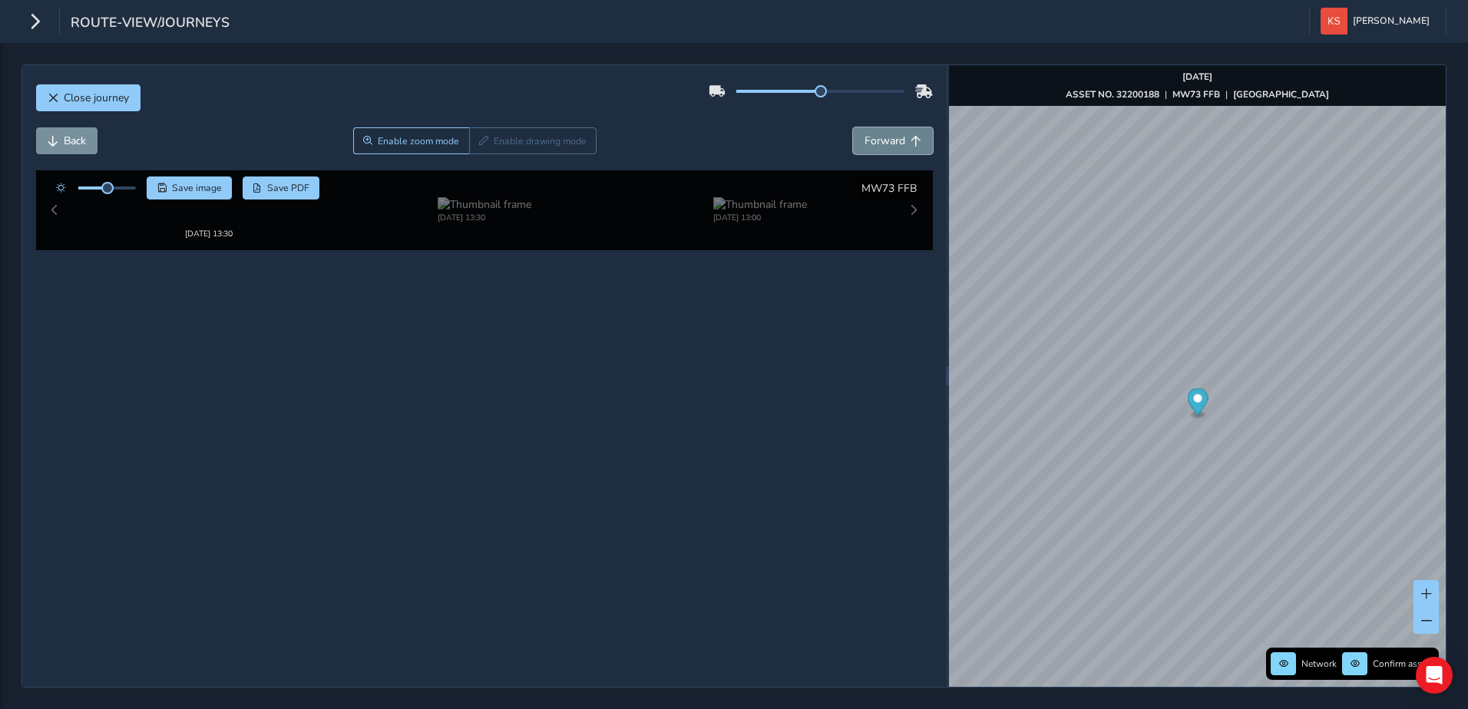
click at [910, 142] on span "Forward" at bounding box center [915, 141] width 11 height 11
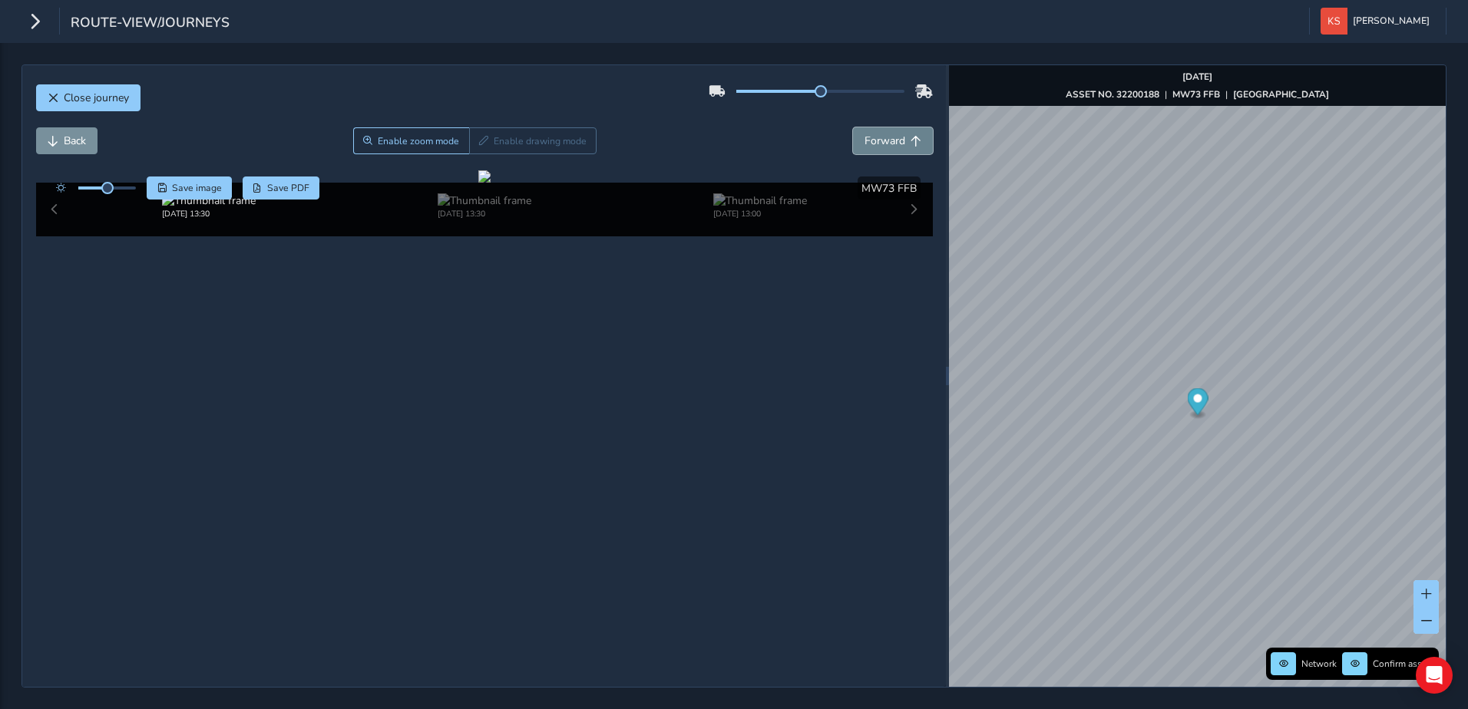
click at [910, 142] on span "Forward" at bounding box center [915, 141] width 11 height 11
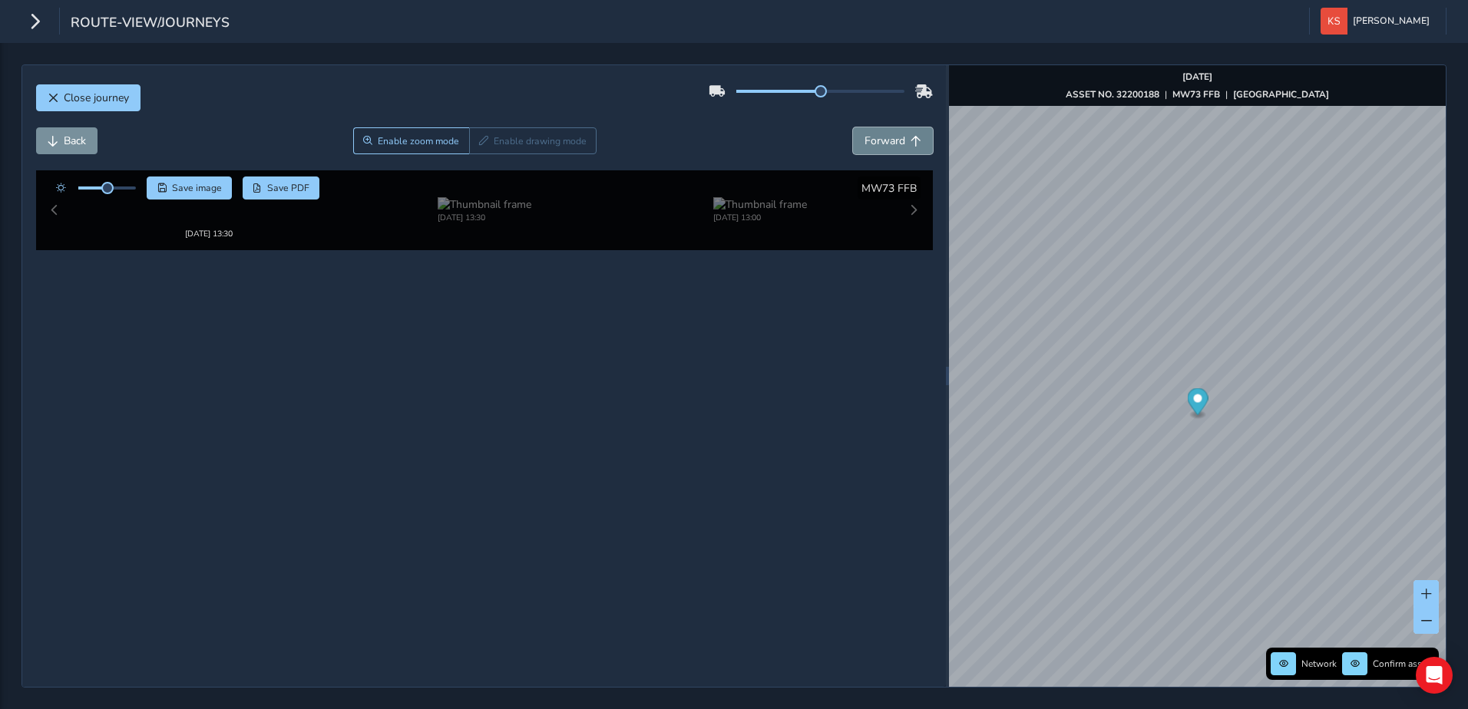
click at [910, 142] on span "Forward" at bounding box center [915, 141] width 11 height 11
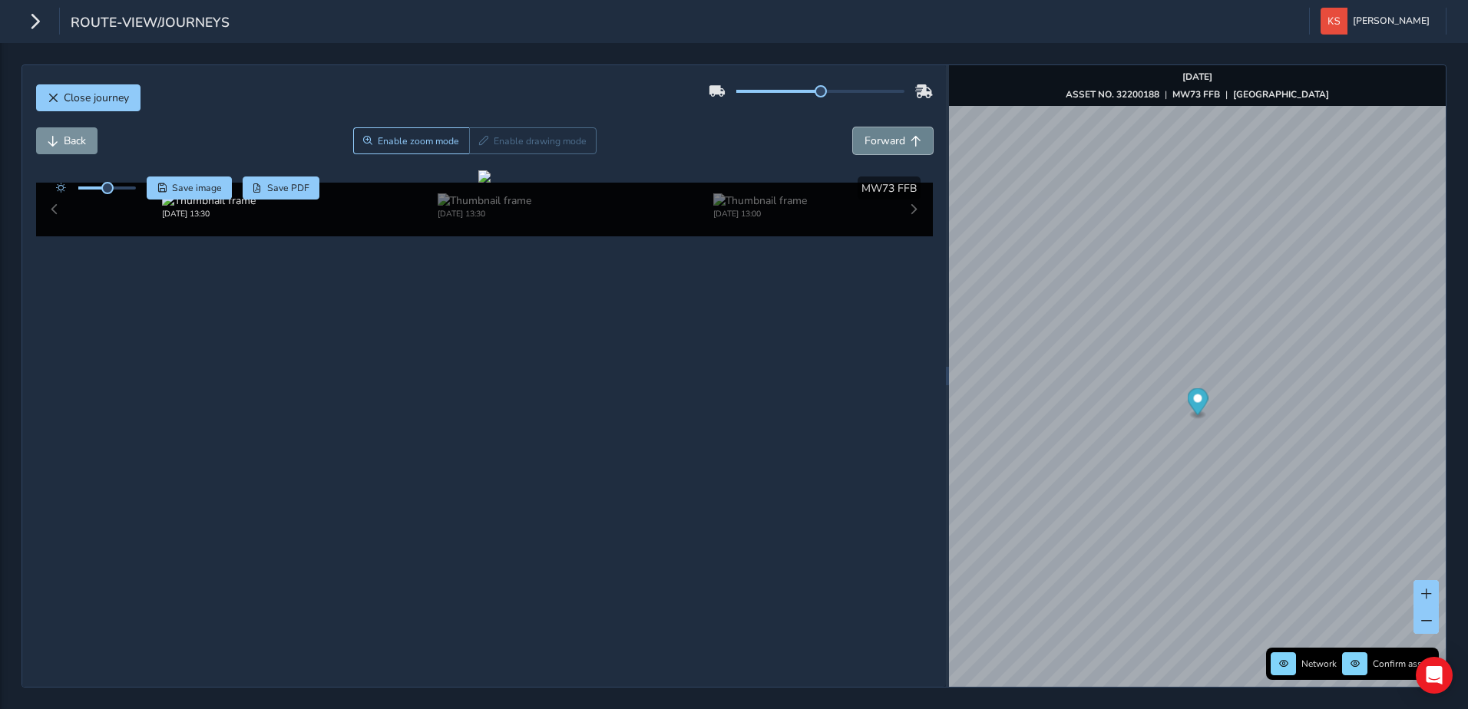
click at [910, 142] on span "Forward" at bounding box center [915, 141] width 11 height 11
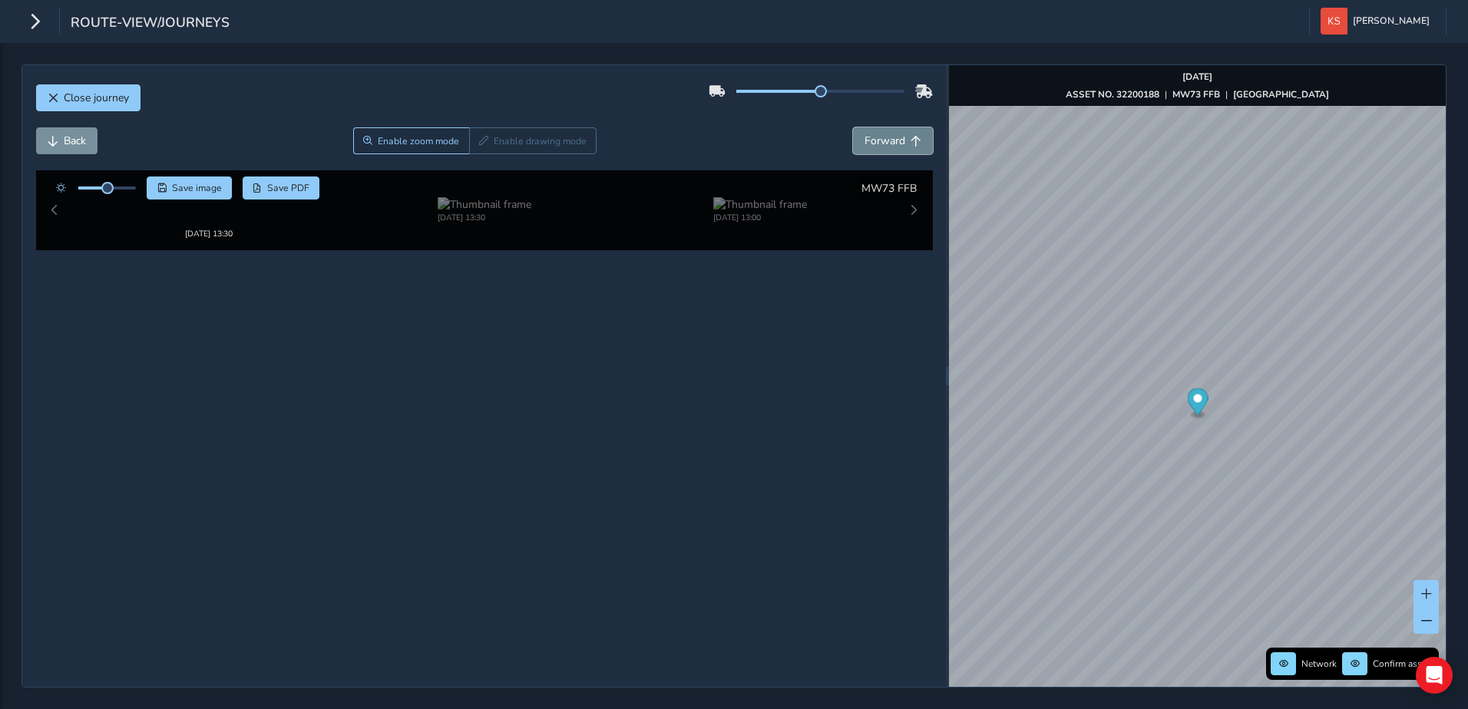
click at [910, 142] on span "Forward" at bounding box center [915, 141] width 11 height 11
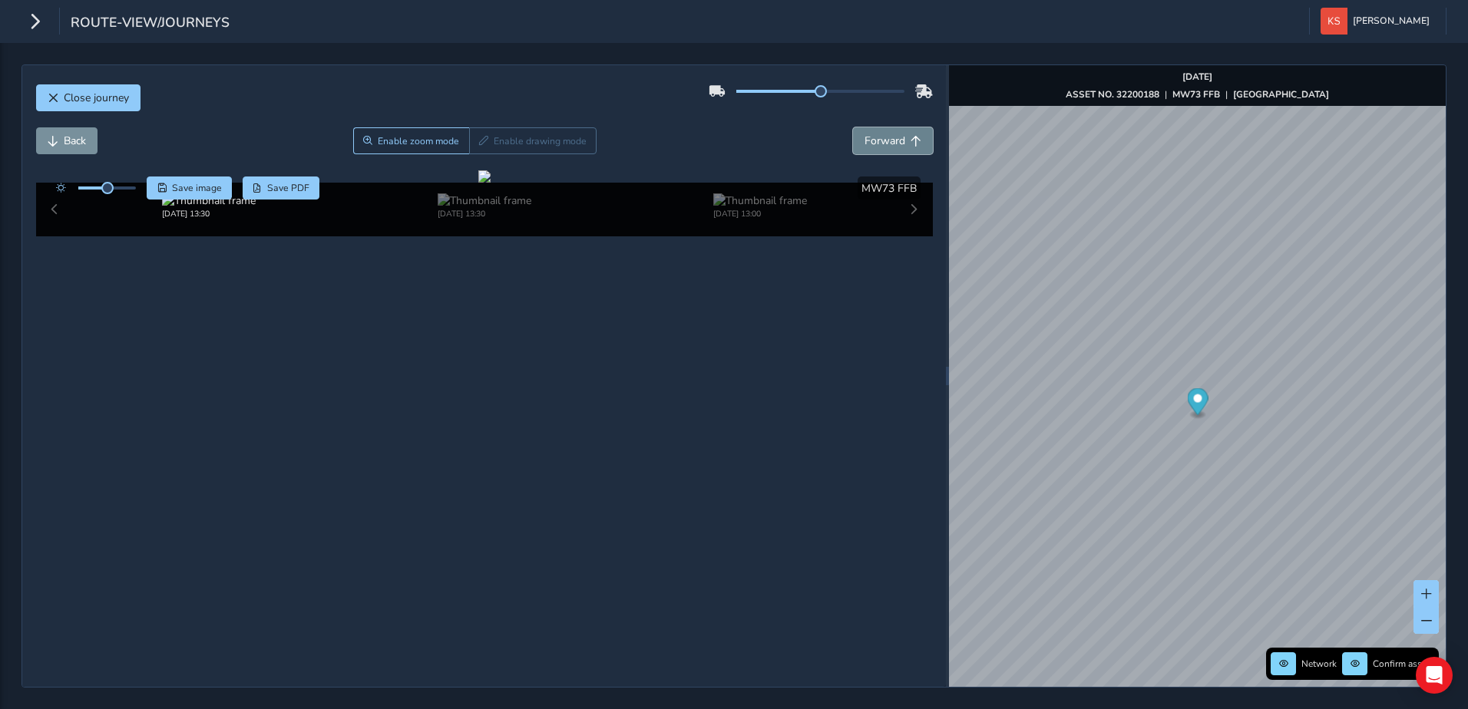
click at [910, 142] on span "Forward" at bounding box center [915, 141] width 11 height 11
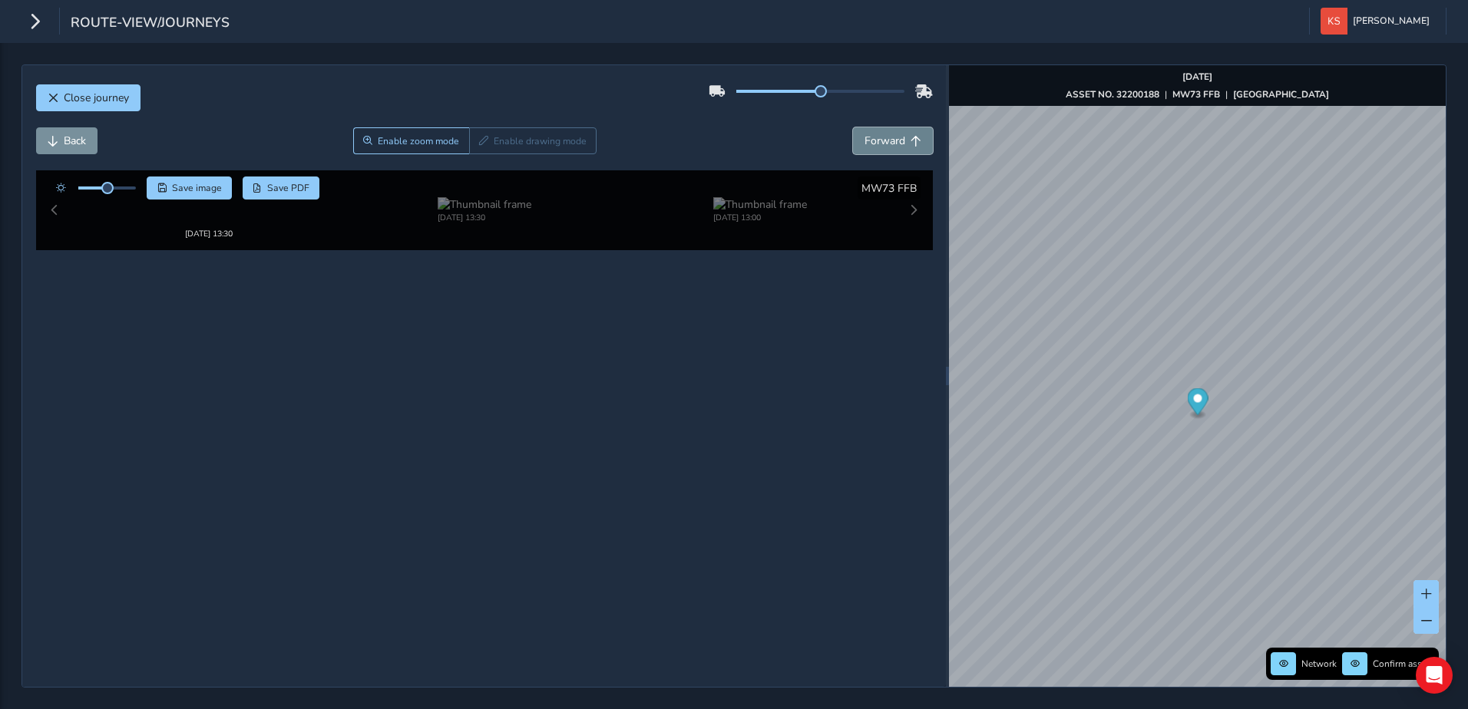
click at [910, 142] on span "Forward" at bounding box center [915, 141] width 11 height 11
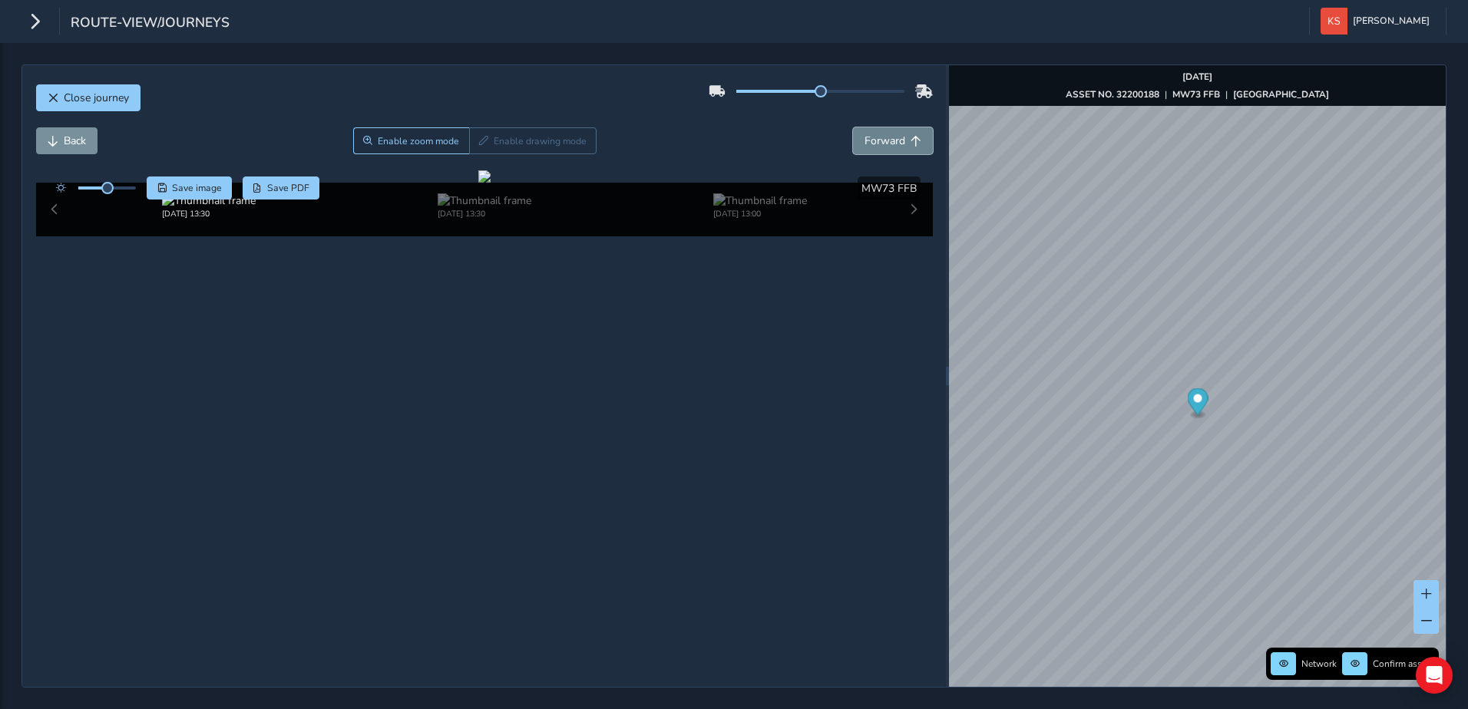
click at [910, 142] on span "Forward" at bounding box center [915, 141] width 11 height 11
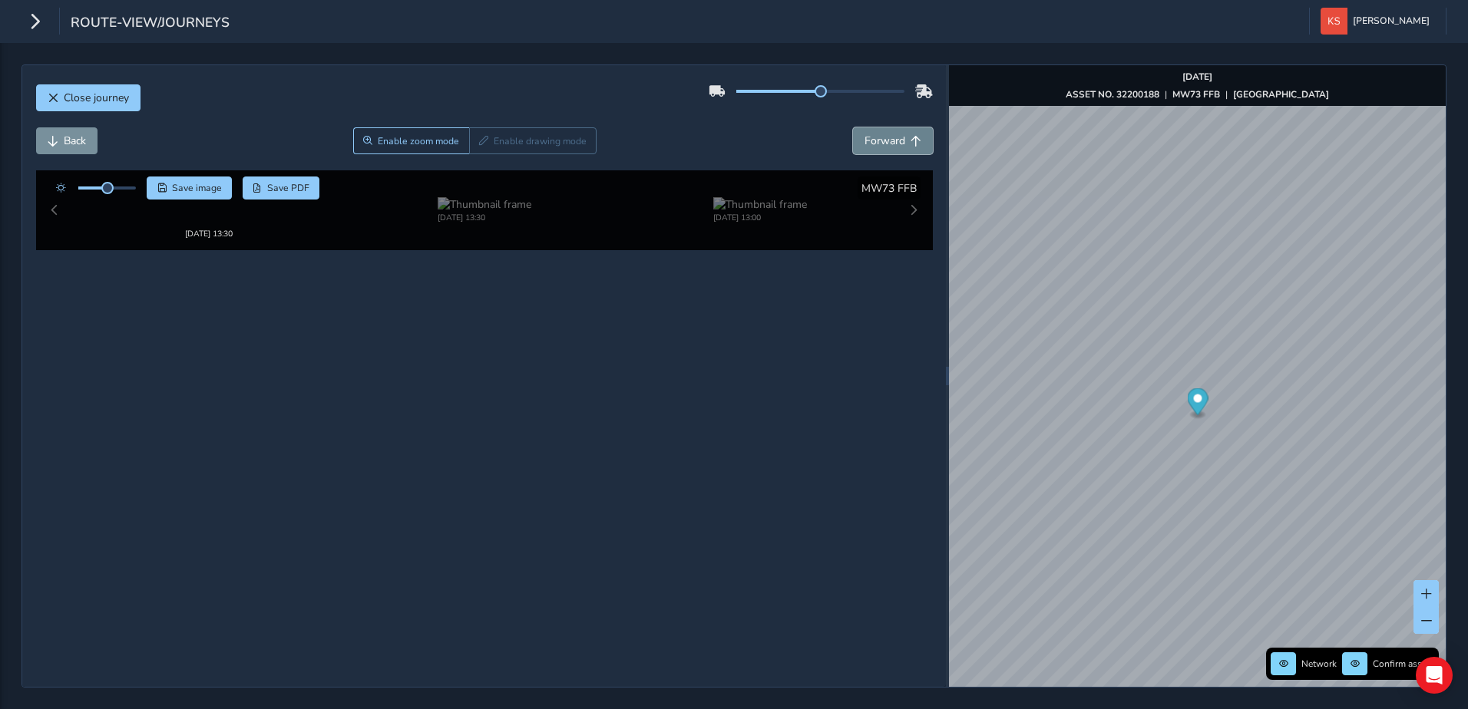
click at [910, 142] on span "Forward" at bounding box center [915, 141] width 11 height 11
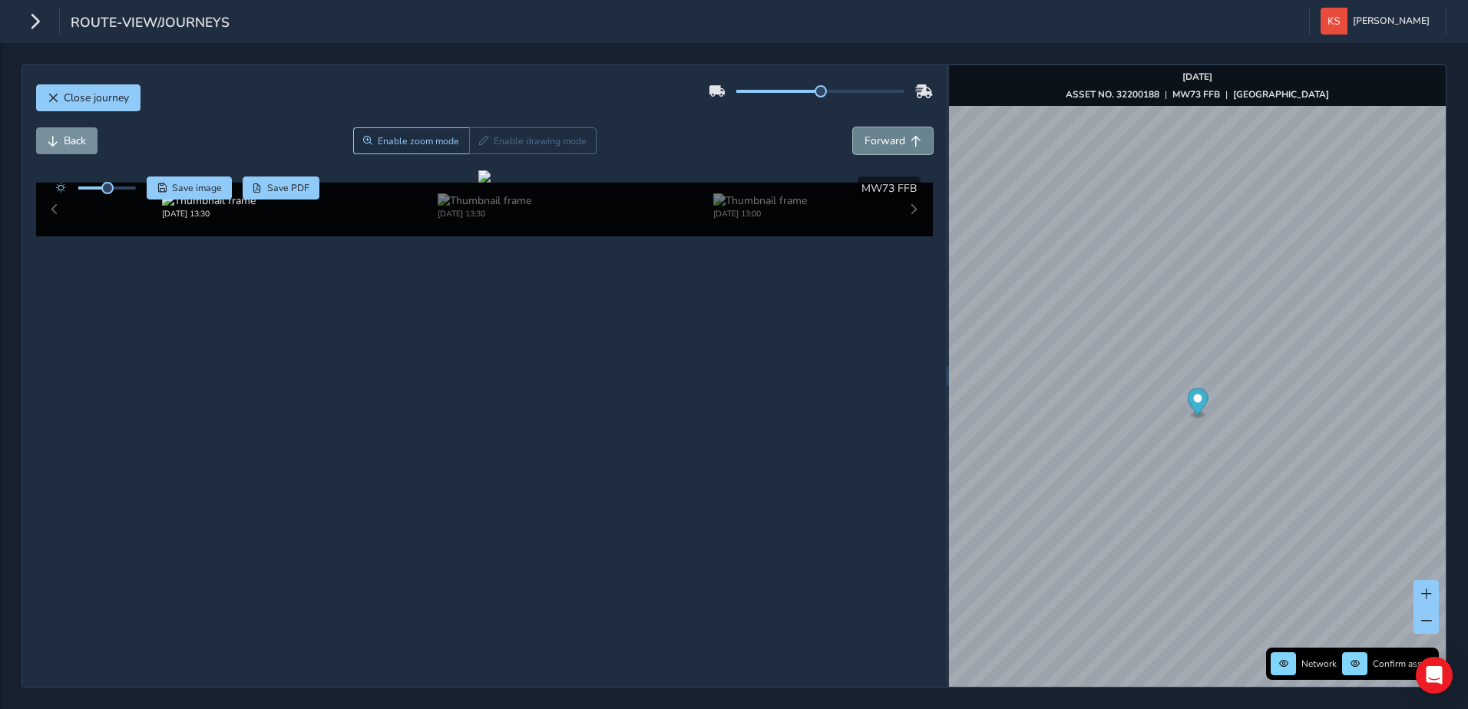
click at [910, 142] on span "Forward" at bounding box center [915, 141] width 11 height 11
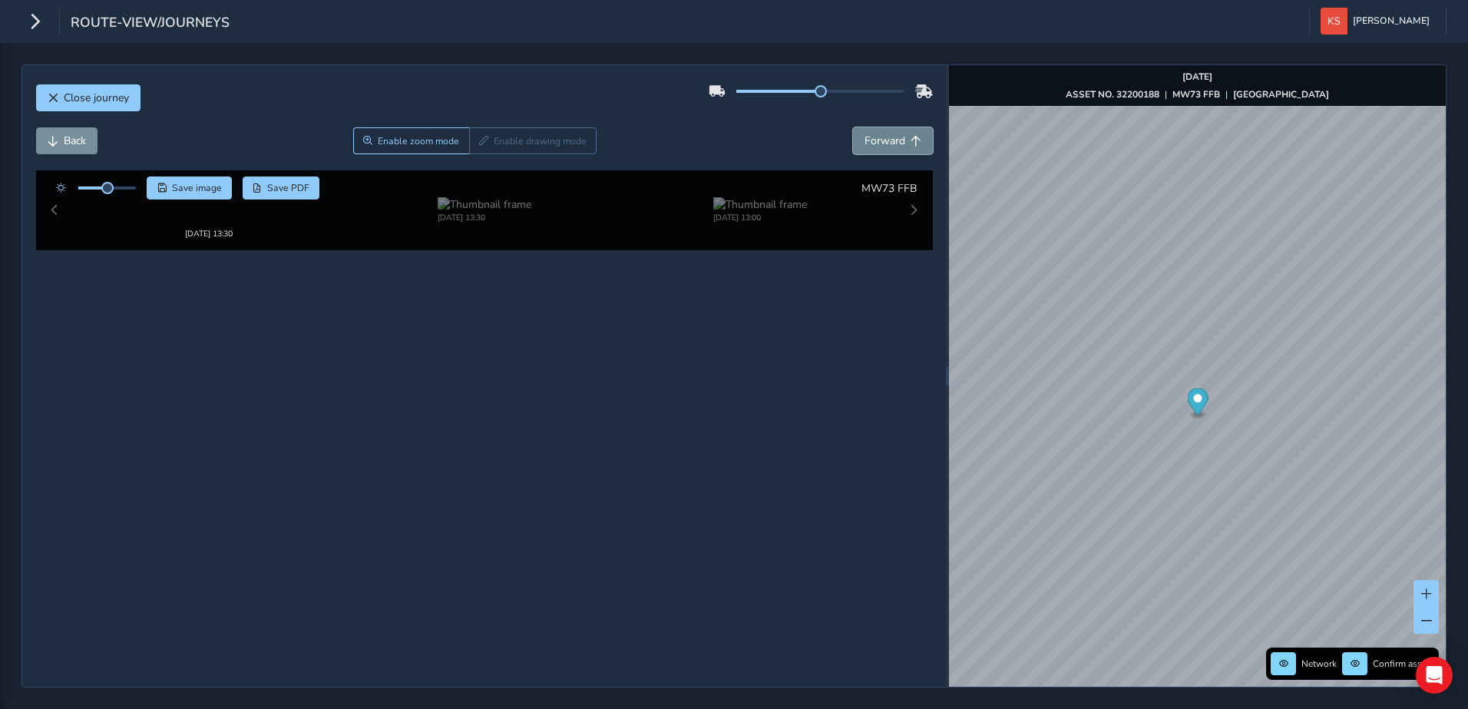
click at [910, 142] on span "Forward" at bounding box center [915, 141] width 11 height 11
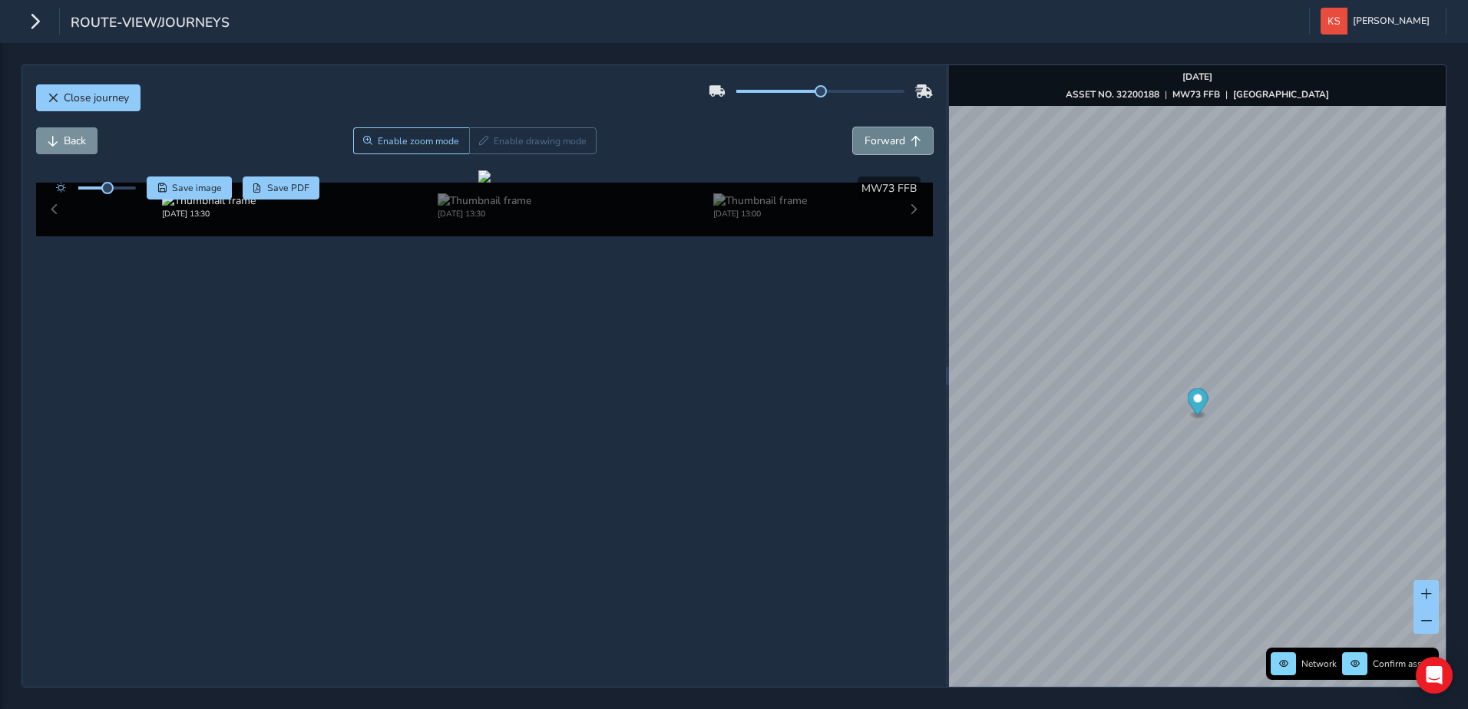
click at [910, 142] on span "Forward" at bounding box center [915, 141] width 11 height 11
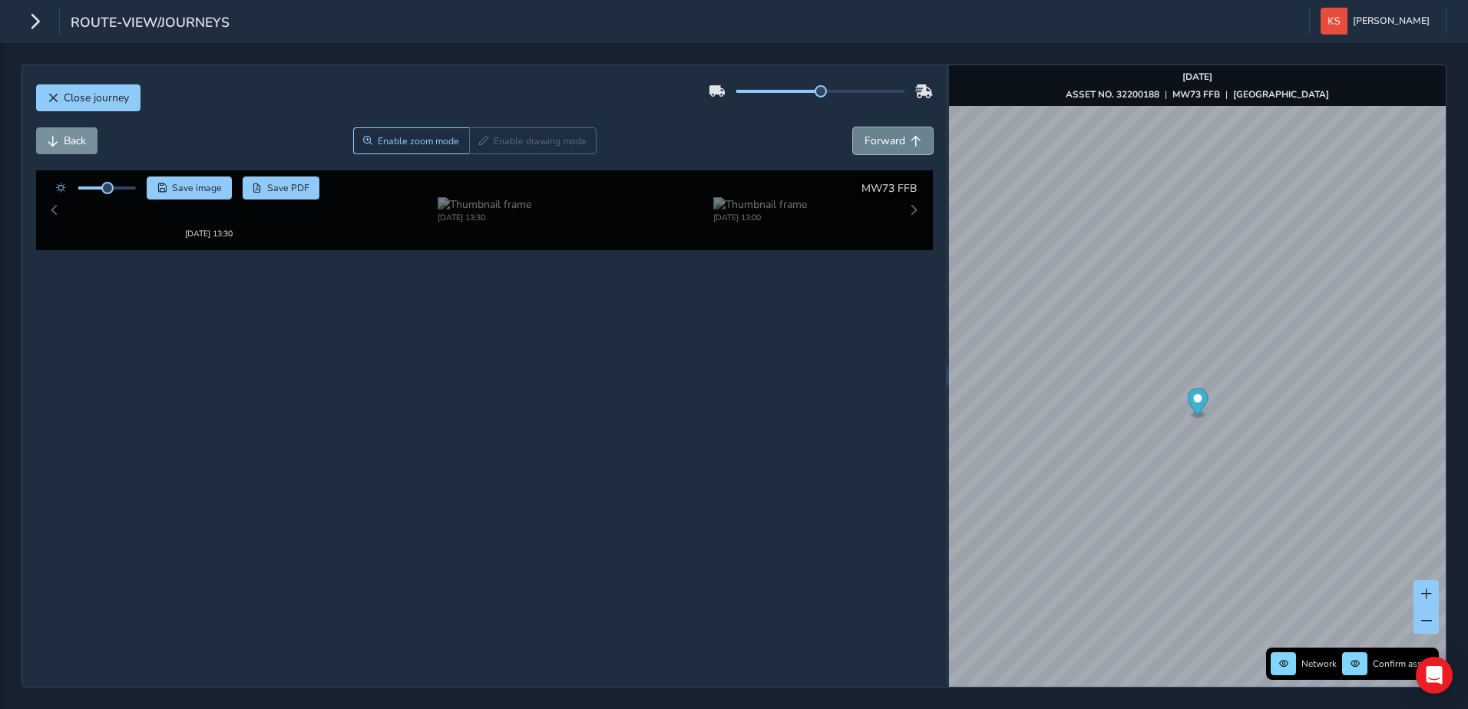
click at [910, 142] on span "Forward" at bounding box center [915, 141] width 11 height 11
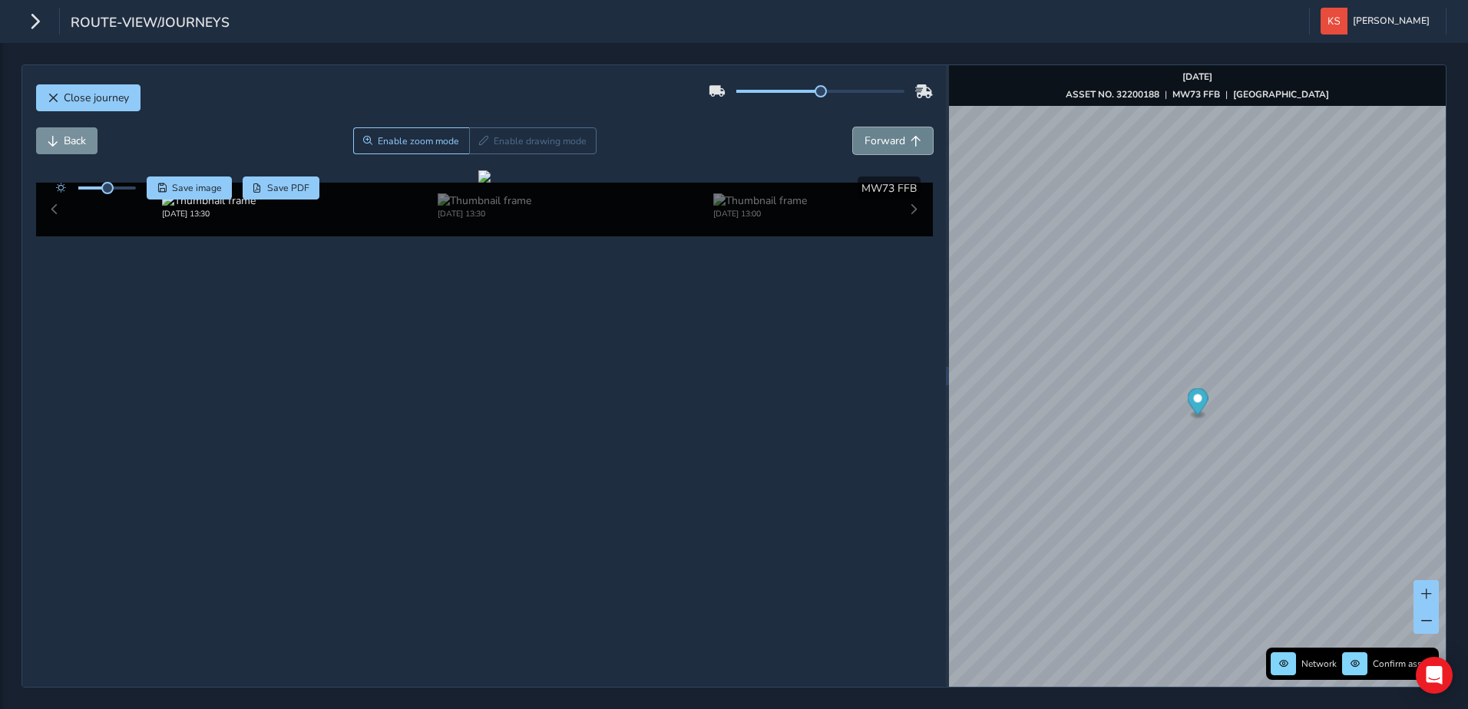
click at [910, 142] on span "Forward" at bounding box center [915, 141] width 11 height 11
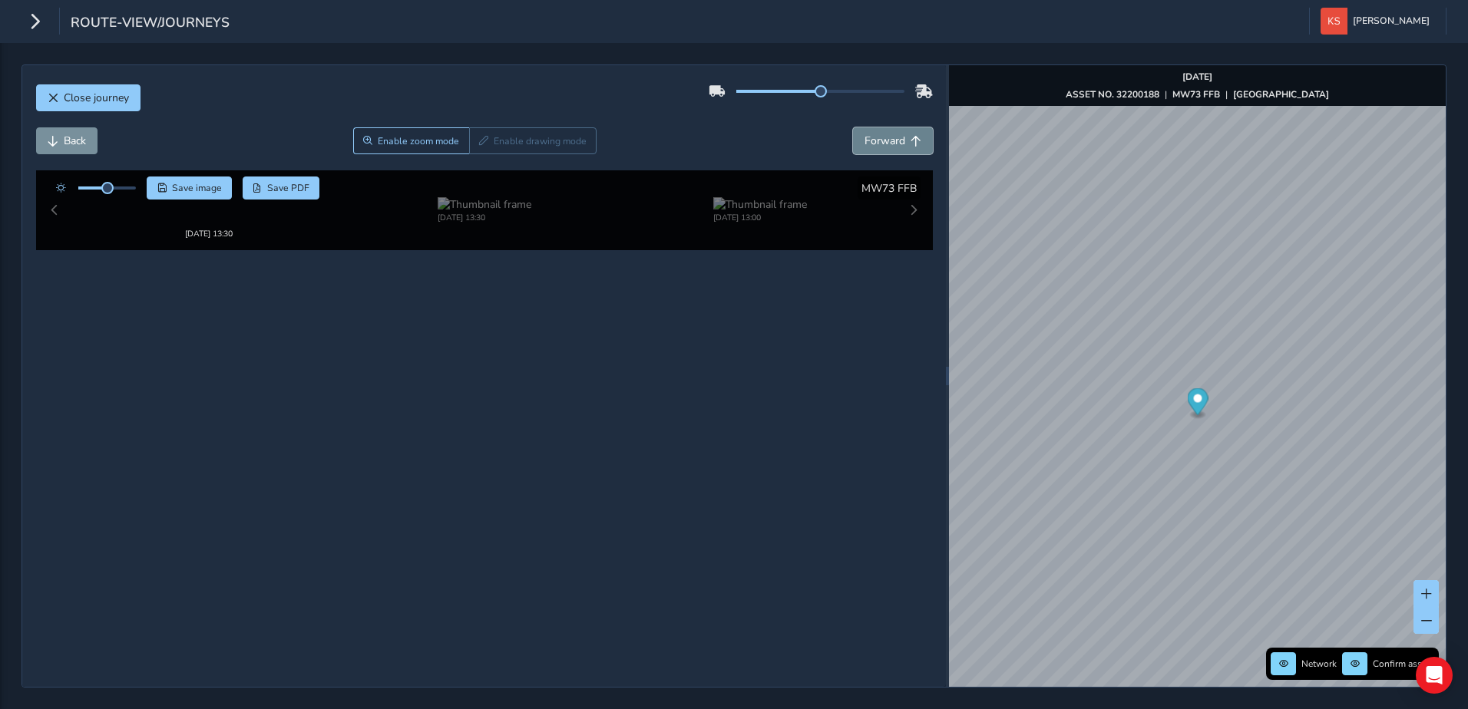
click at [910, 142] on span "Forward" at bounding box center [915, 141] width 11 height 11
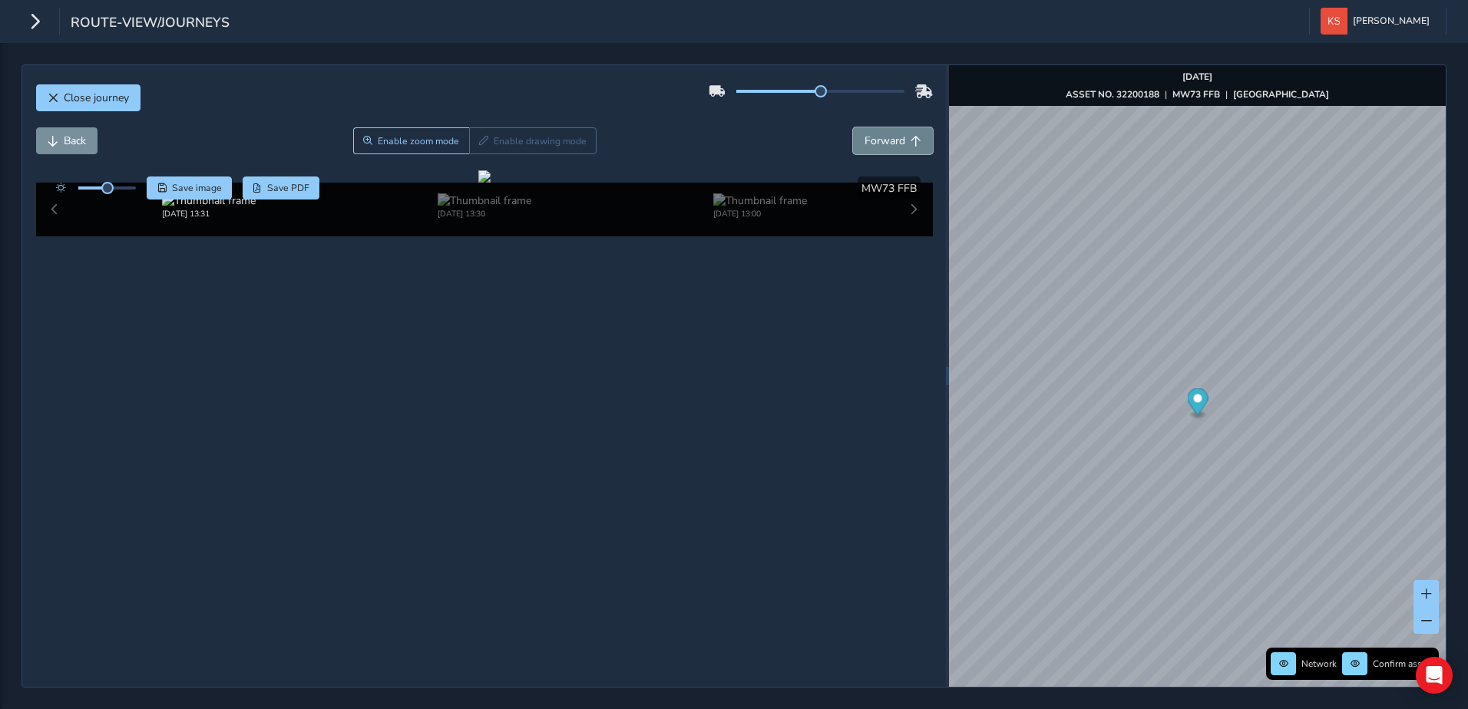
click at [910, 142] on span "Forward" at bounding box center [915, 141] width 11 height 11
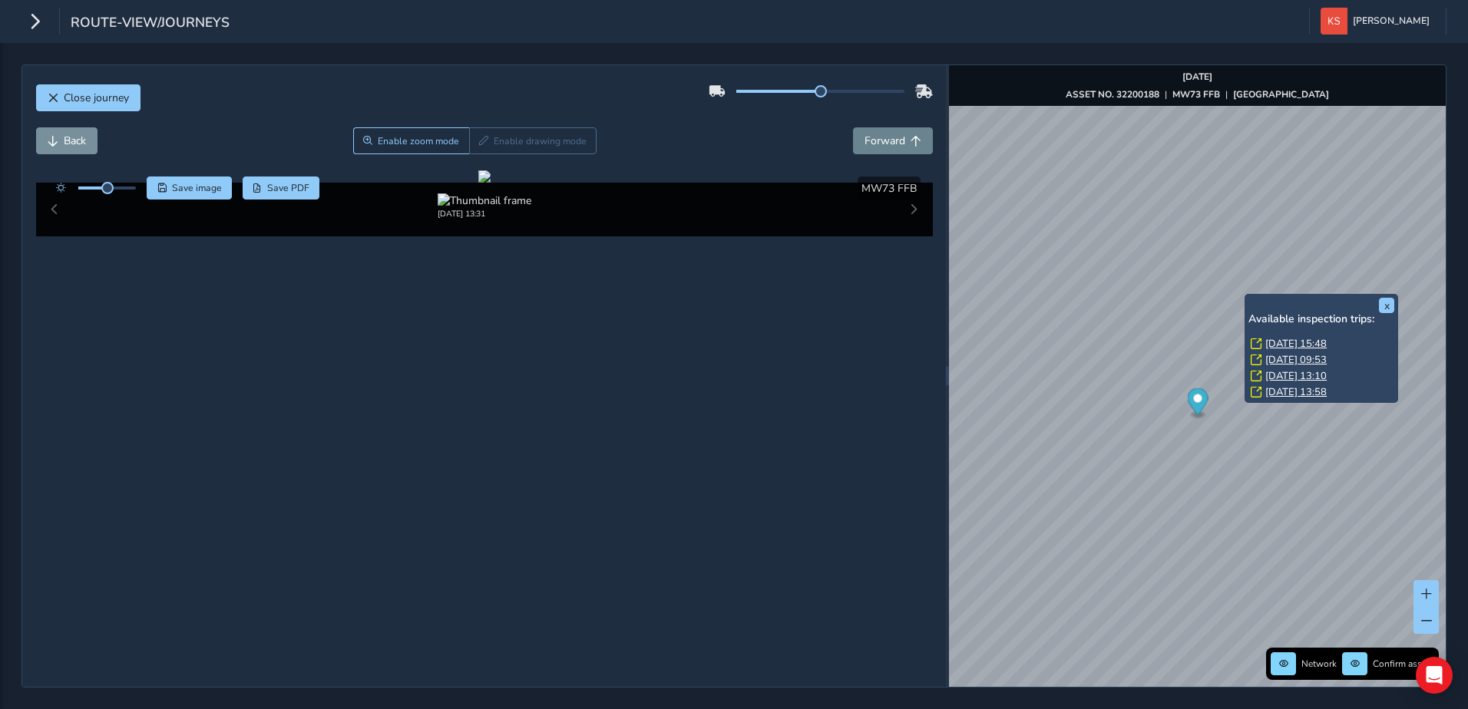
click at [1246, 296] on div "x Available inspection trips: [DATE] 15:48 [DATE] 09:53 [DATE] 13:10 [DATE] 13:…" at bounding box center [1321, 348] width 154 height 109
click at [1272, 342] on link "[DATE] 15:48" at bounding box center [1295, 344] width 61 height 14
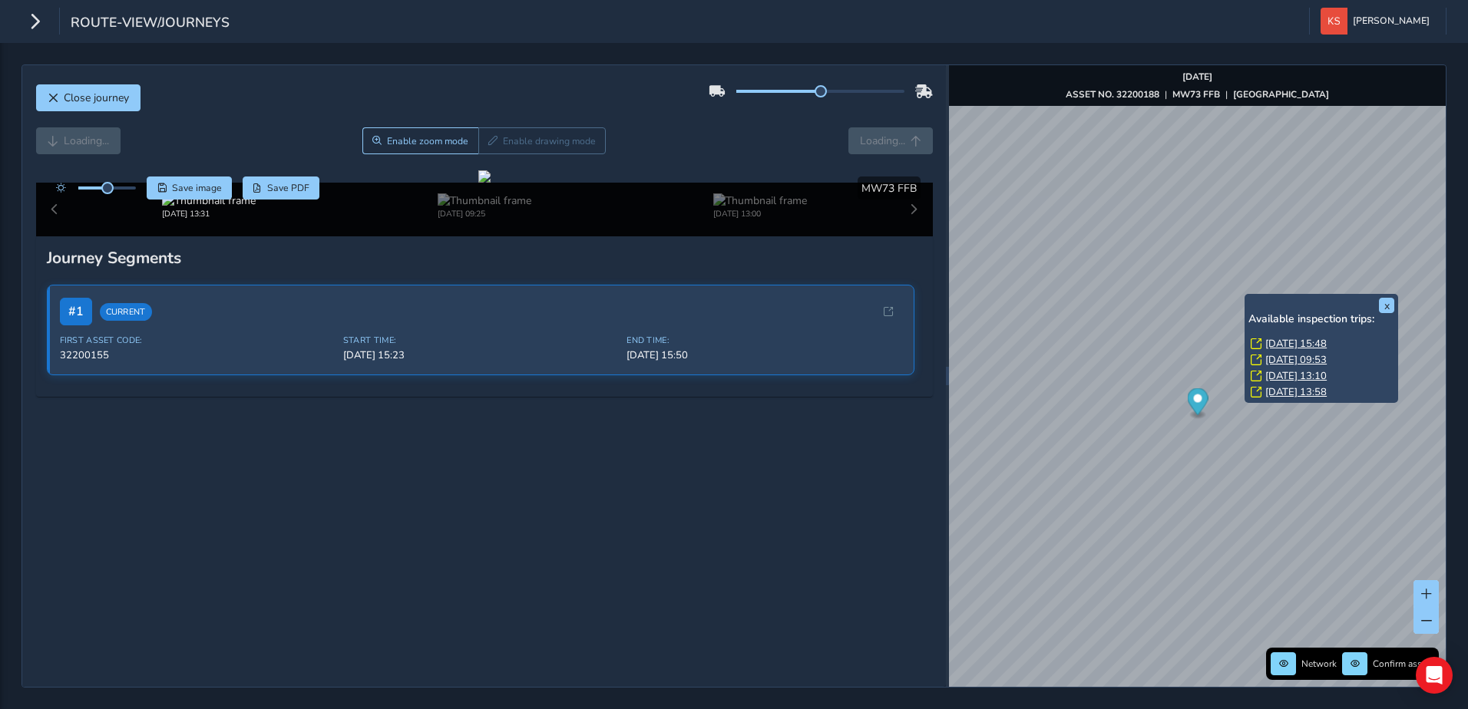
click at [1272, 342] on link "[DATE] 15:48" at bounding box center [1295, 344] width 61 height 14
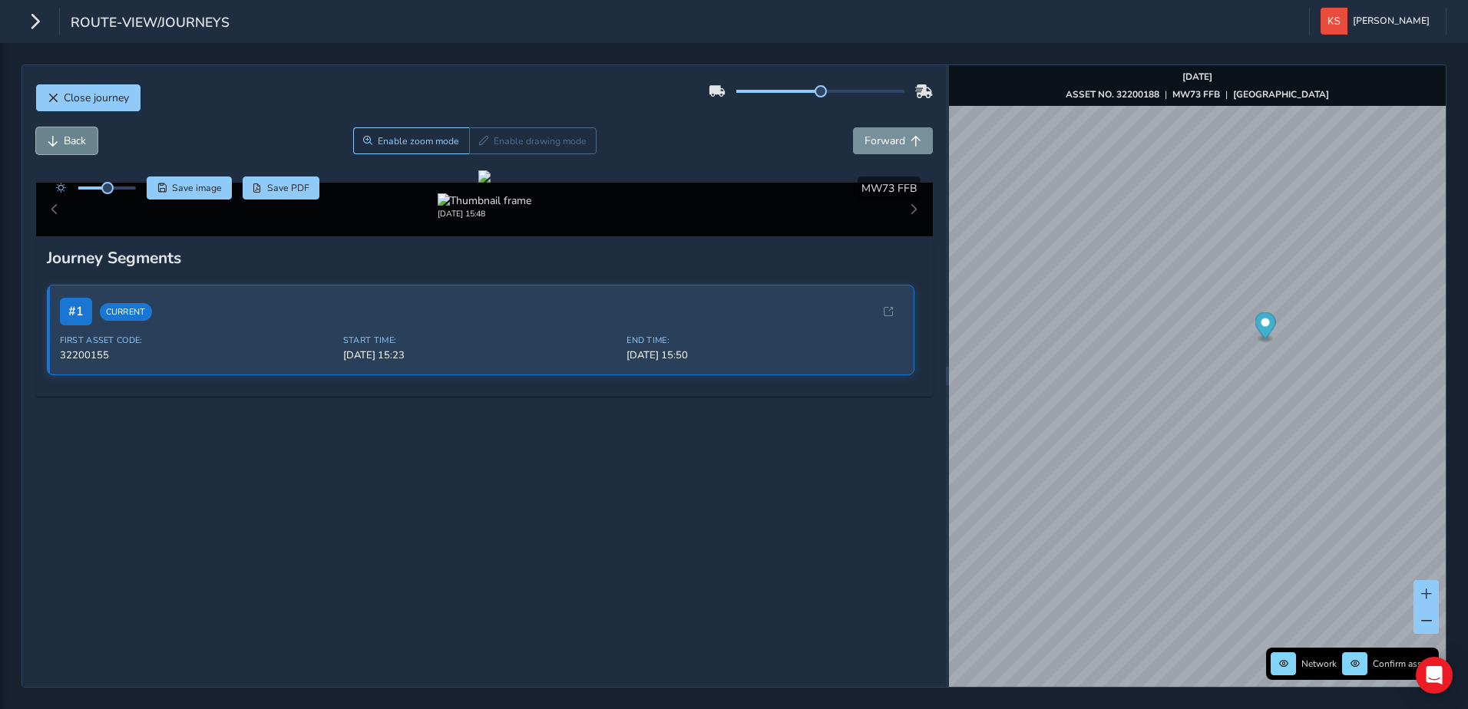
click at [76, 145] on span "Back" at bounding box center [75, 141] width 22 height 15
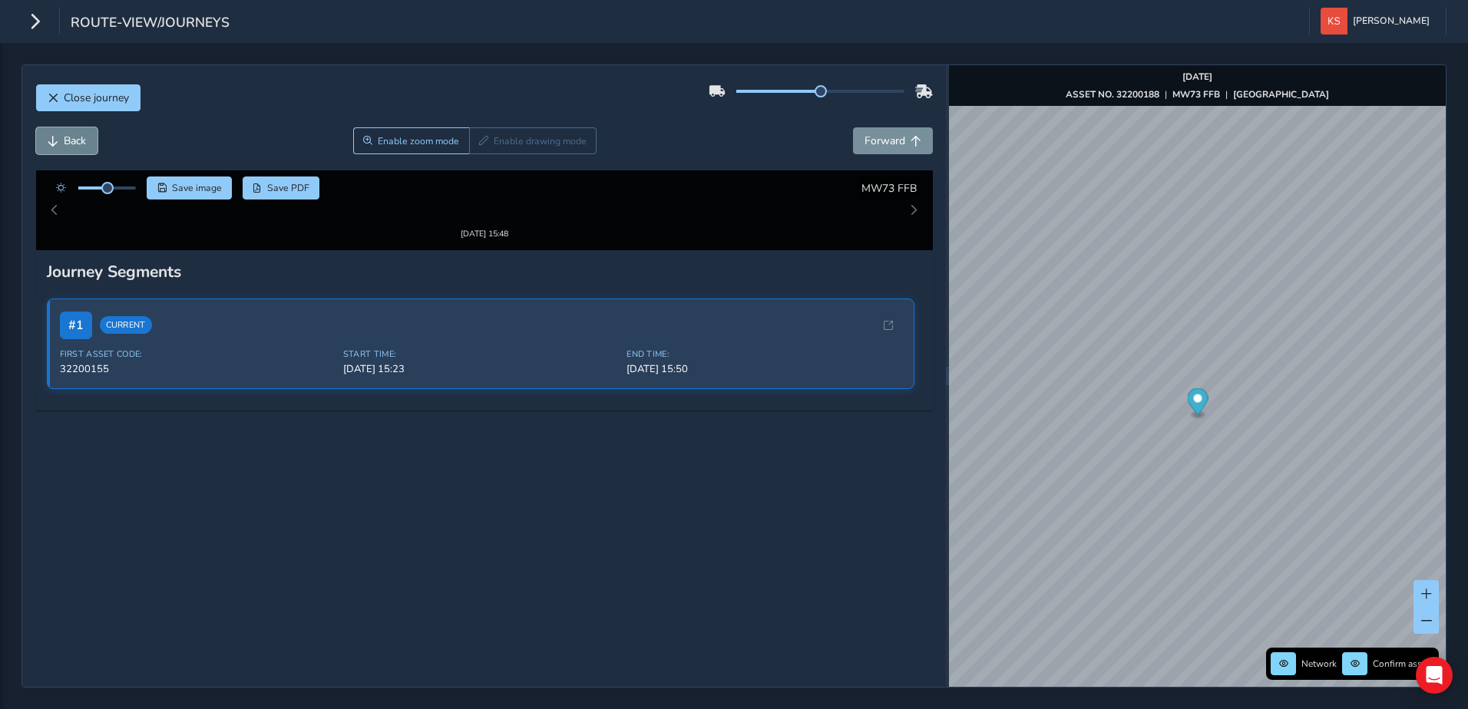
click at [76, 145] on span "Back" at bounding box center [75, 141] width 22 height 15
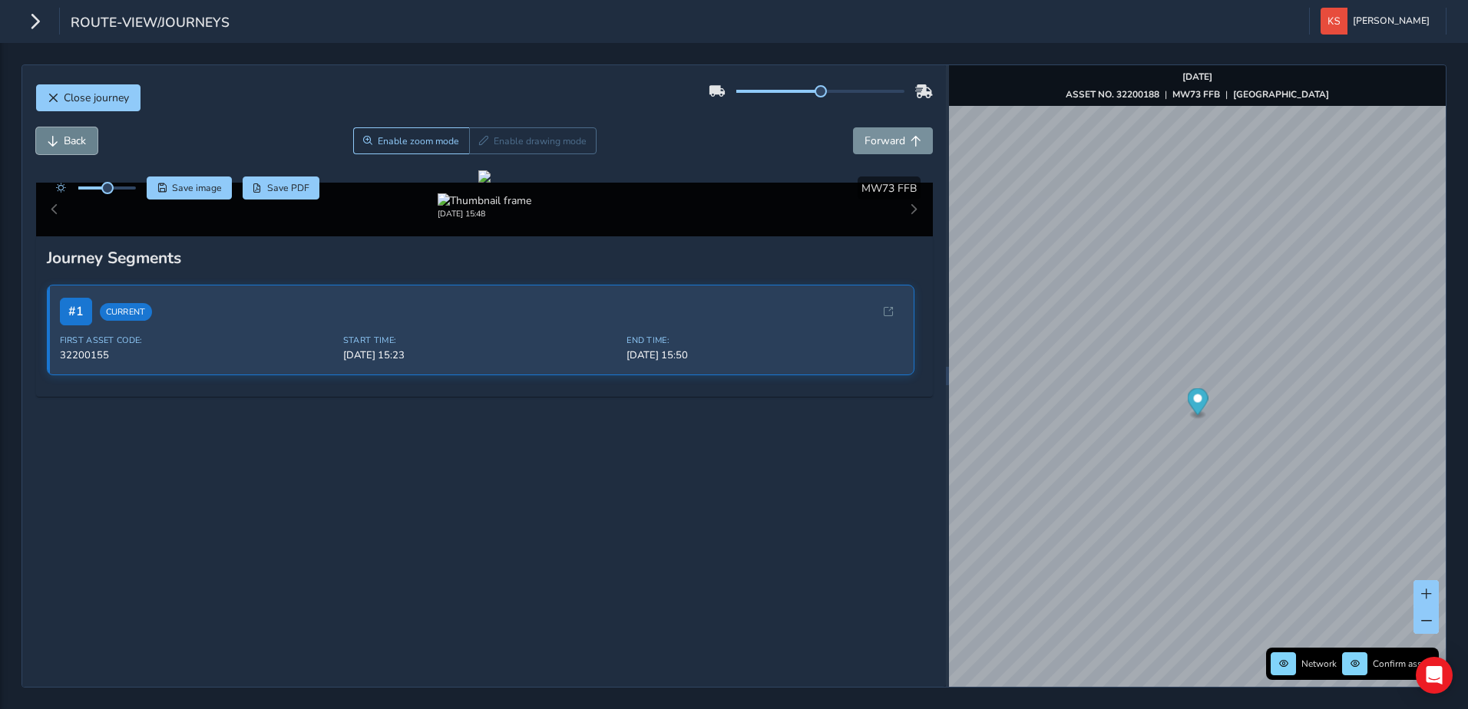
click at [76, 145] on span "Back" at bounding box center [75, 141] width 22 height 15
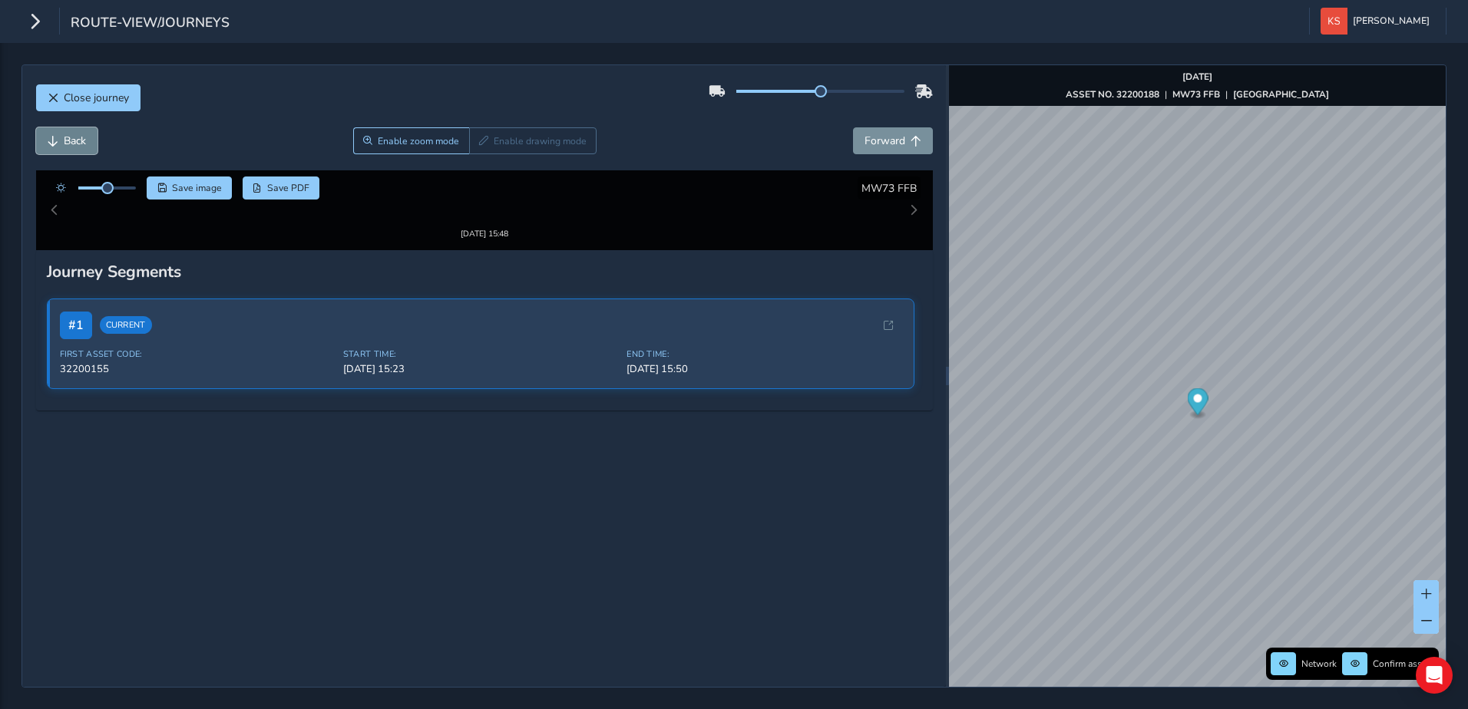
click at [76, 145] on span "Back" at bounding box center [75, 141] width 22 height 15
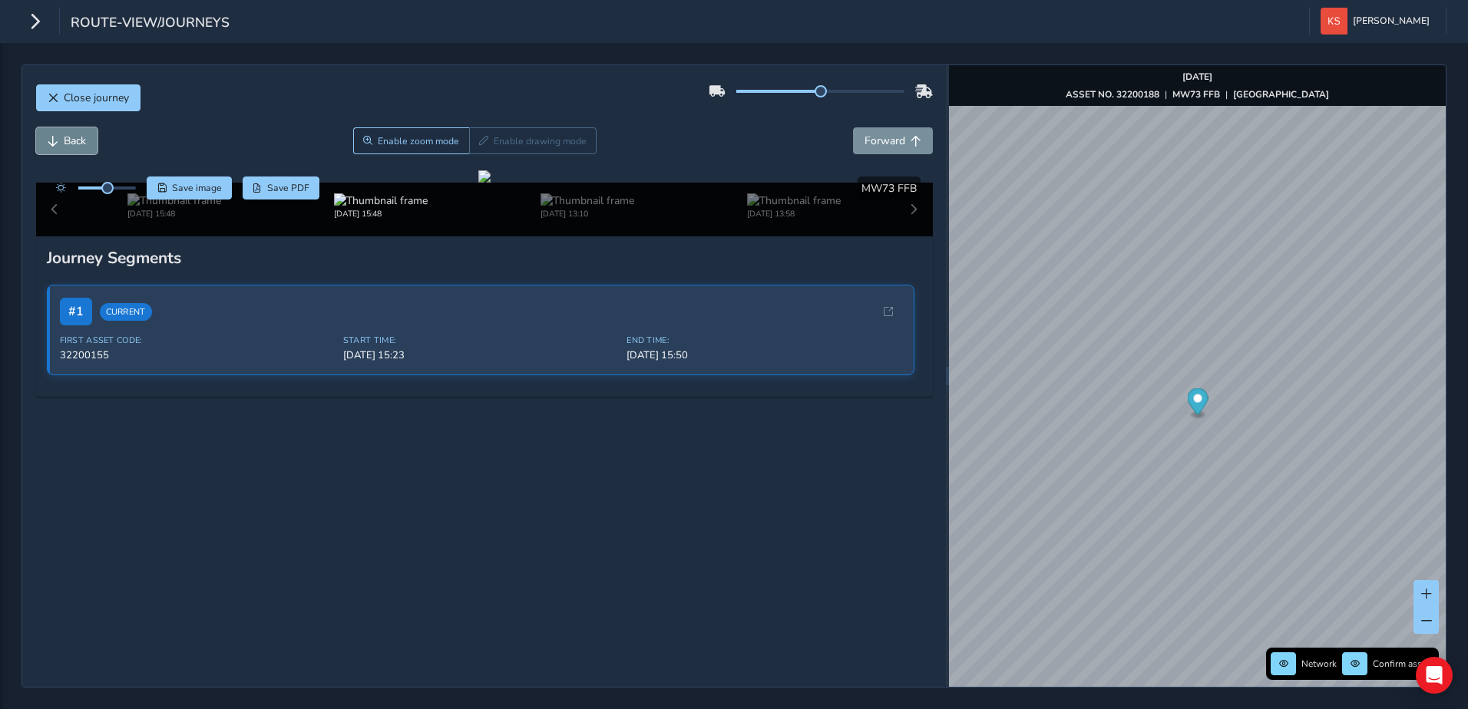
click at [76, 145] on span "Back" at bounding box center [75, 141] width 22 height 15
click at [894, 137] on button "Forward" at bounding box center [893, 140] width 80 height 27
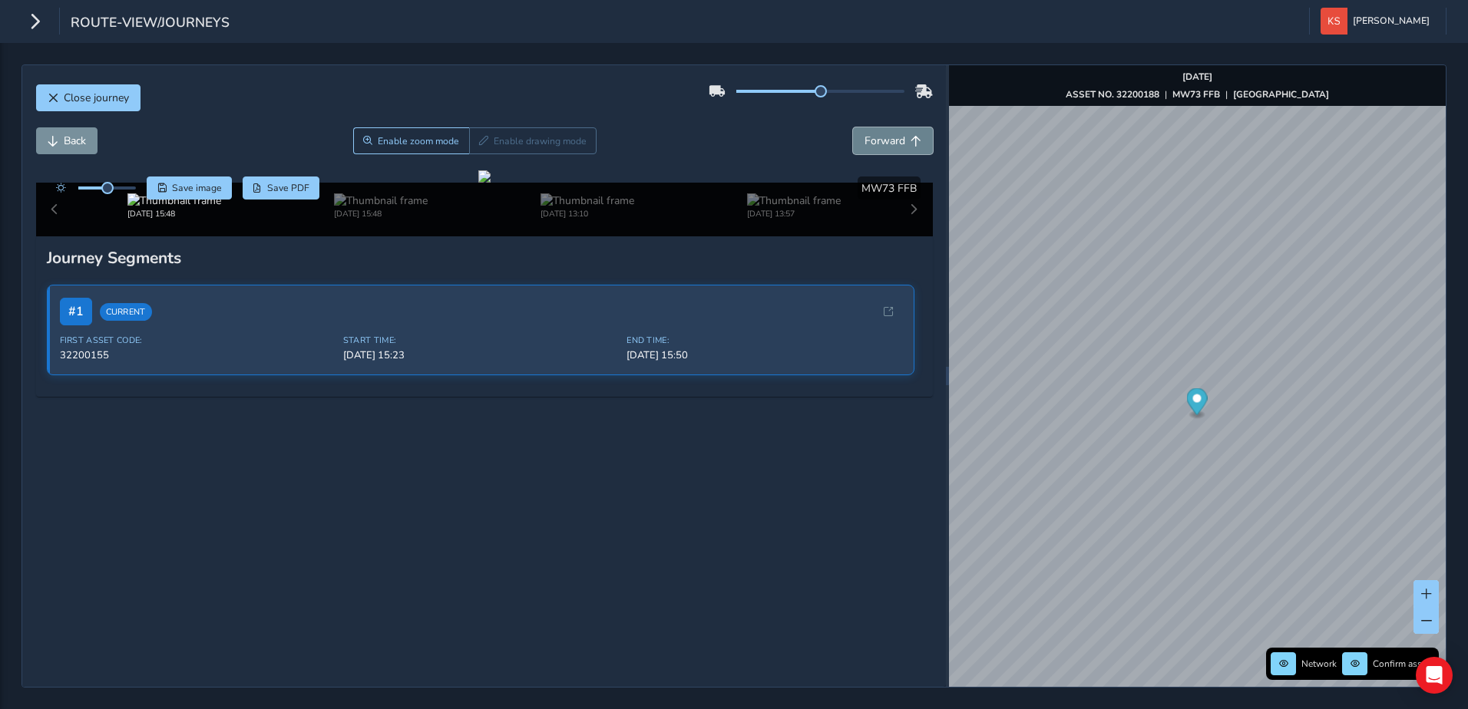
click at [894, 137] on button "Forward" at bounding box center [893, 140] width 80 height 27
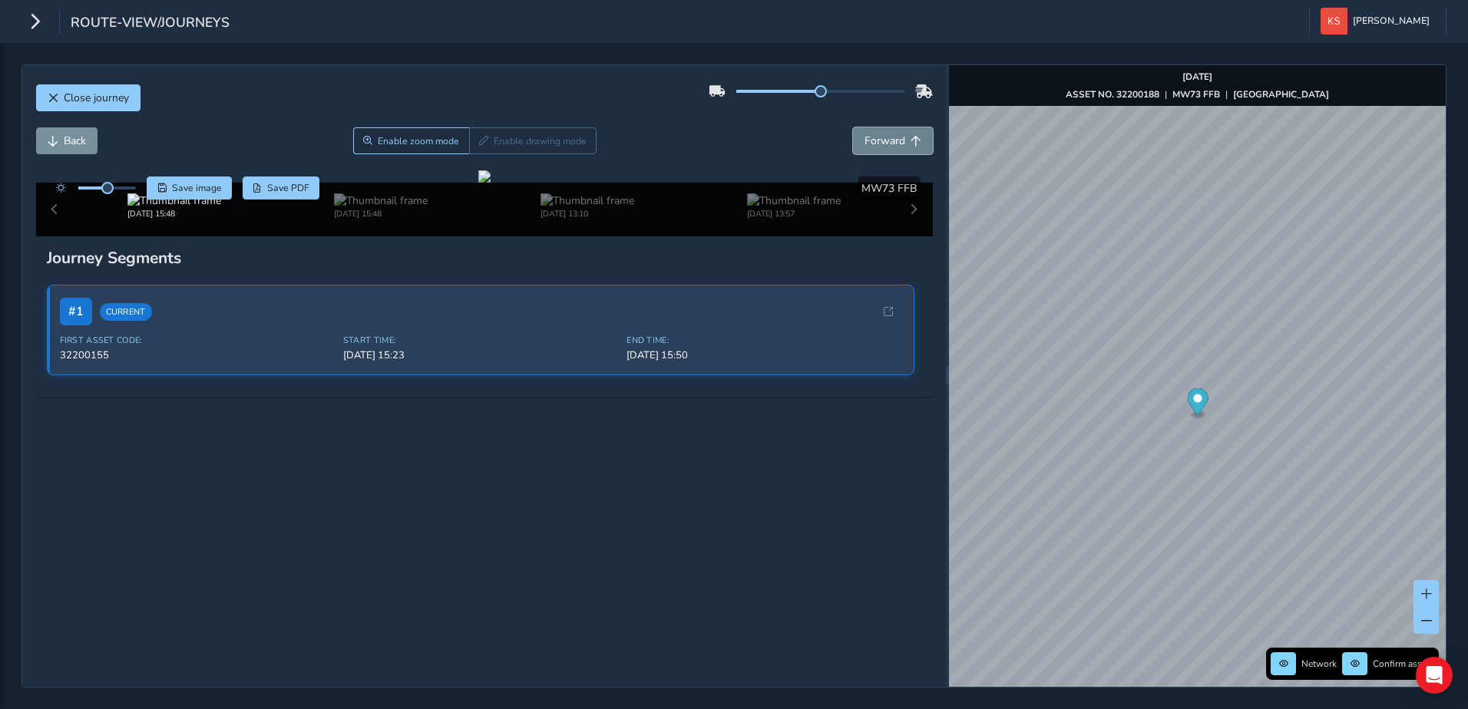
click at [894, 137] on button "Forward" at bounding box center [893, 140] width 80 height 27
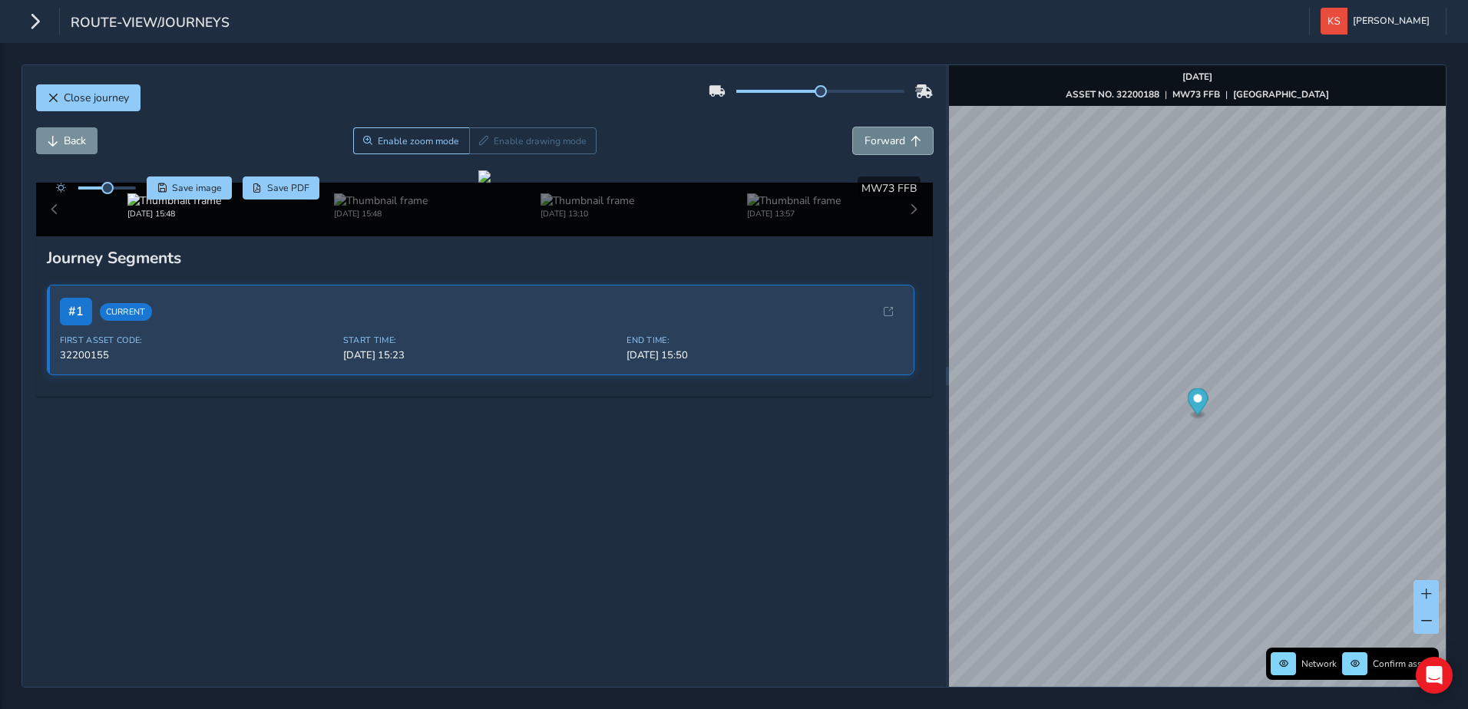
click at [894, 137] on button "Forward" at bounding box center [893, 140] width 80 height 27
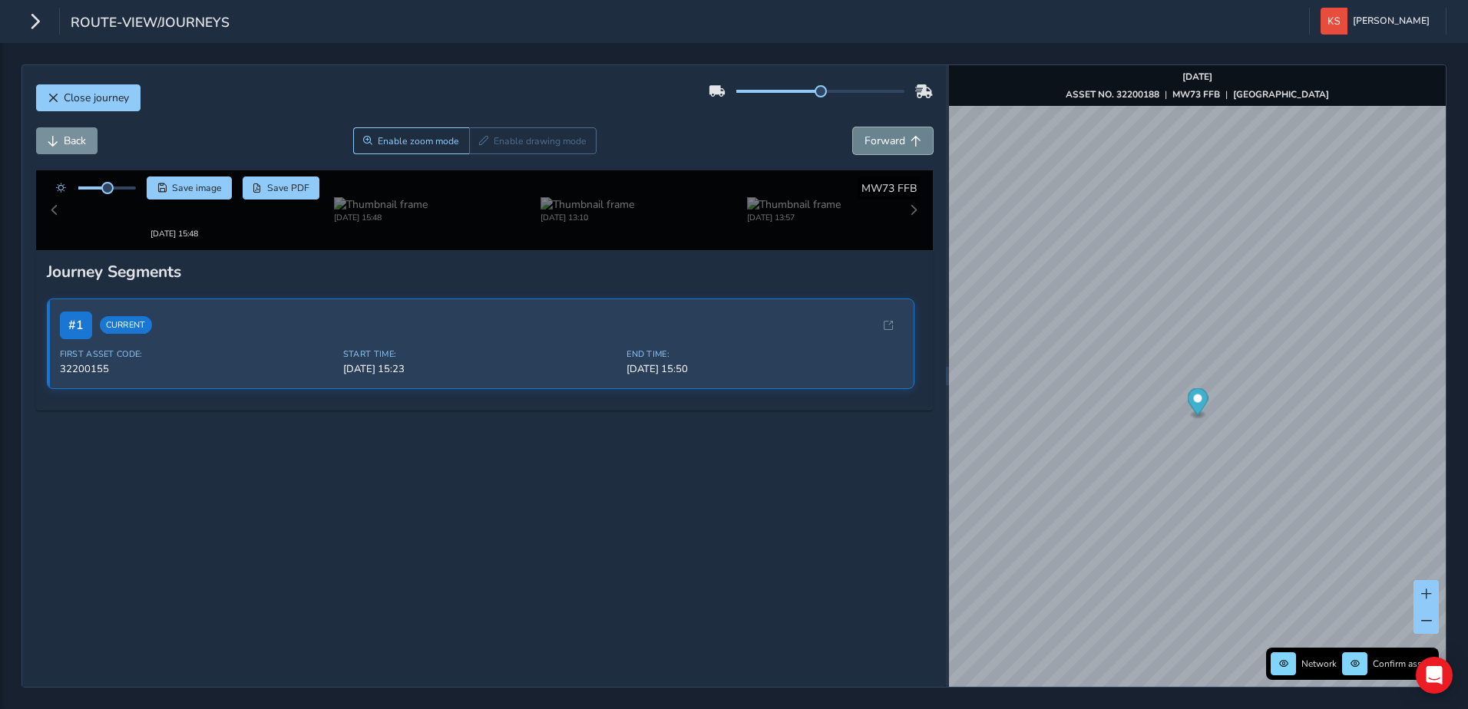
click at [894, 137] on button "Forward" at bounding box center [893, 140] width 80 height 27
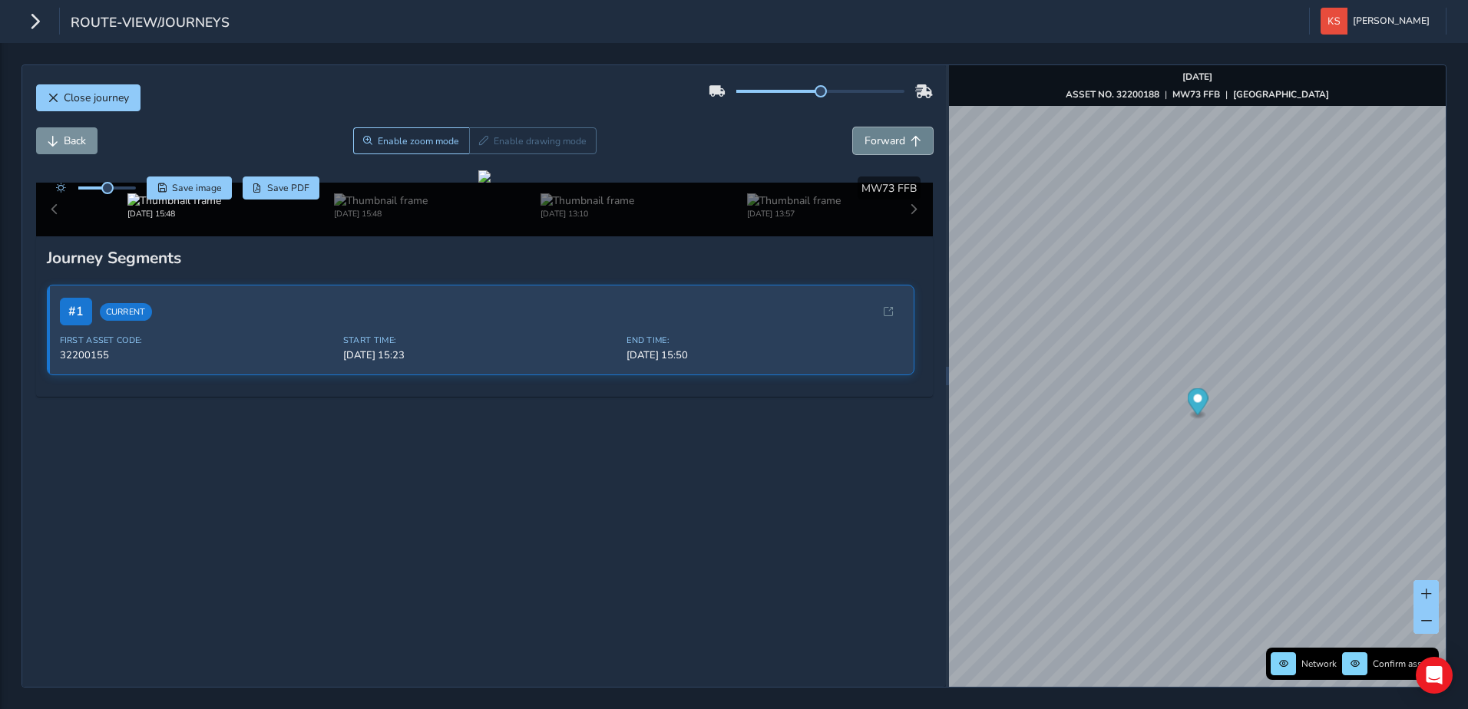
click at [894, 137] on button "Forward" at bounding box center [893, 140] width 80 height 27
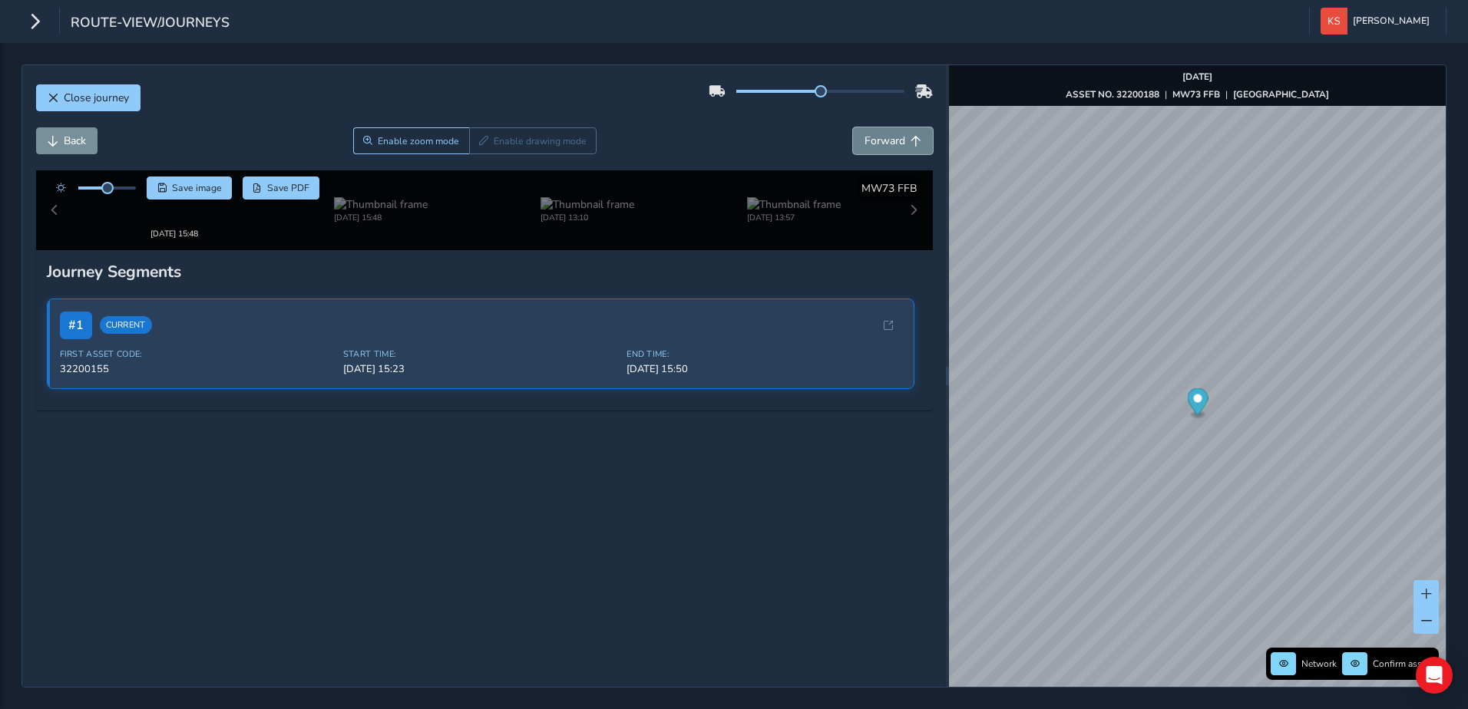
click at [894, 137] on button "Forward" at bounding box center [893, 140] width 80 height 27
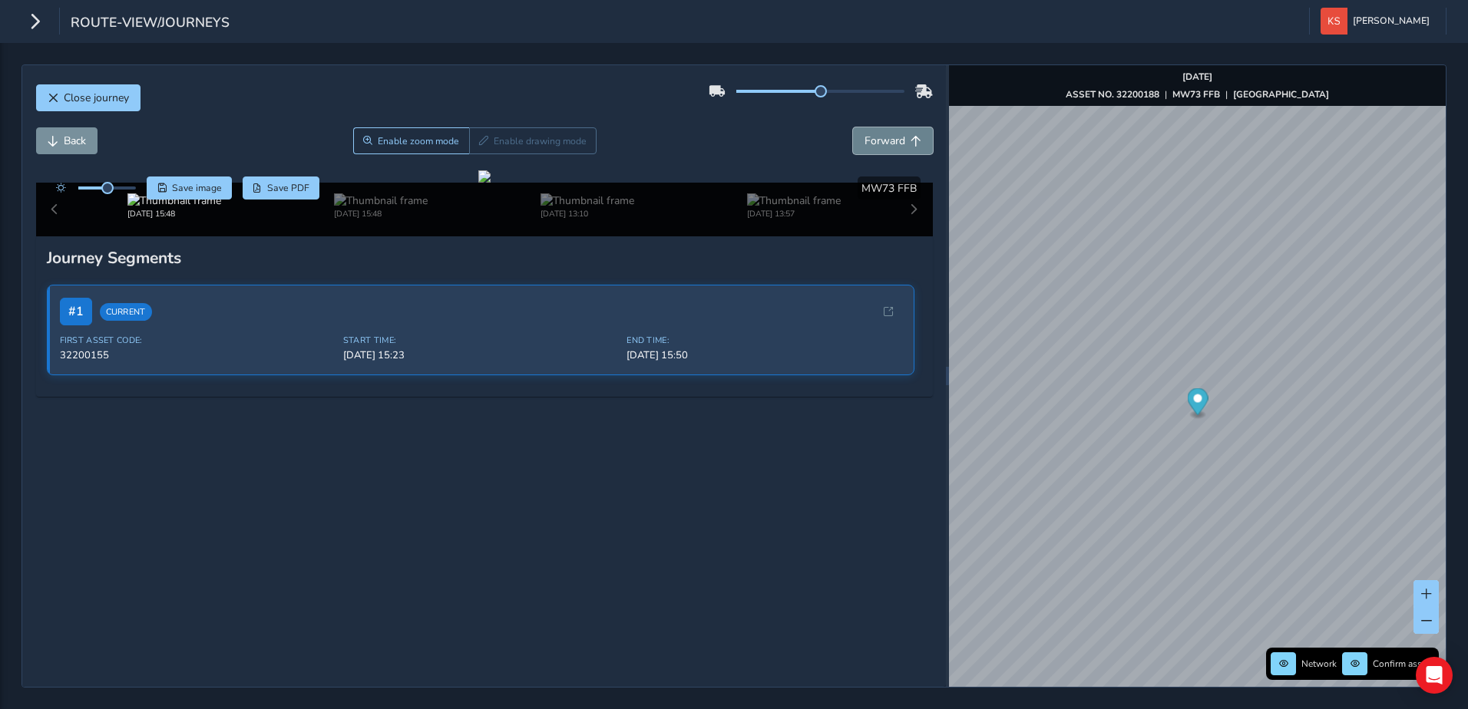
click at [894, 137] on button "Forward" at bounding box center [893, 140] width 80 height 27
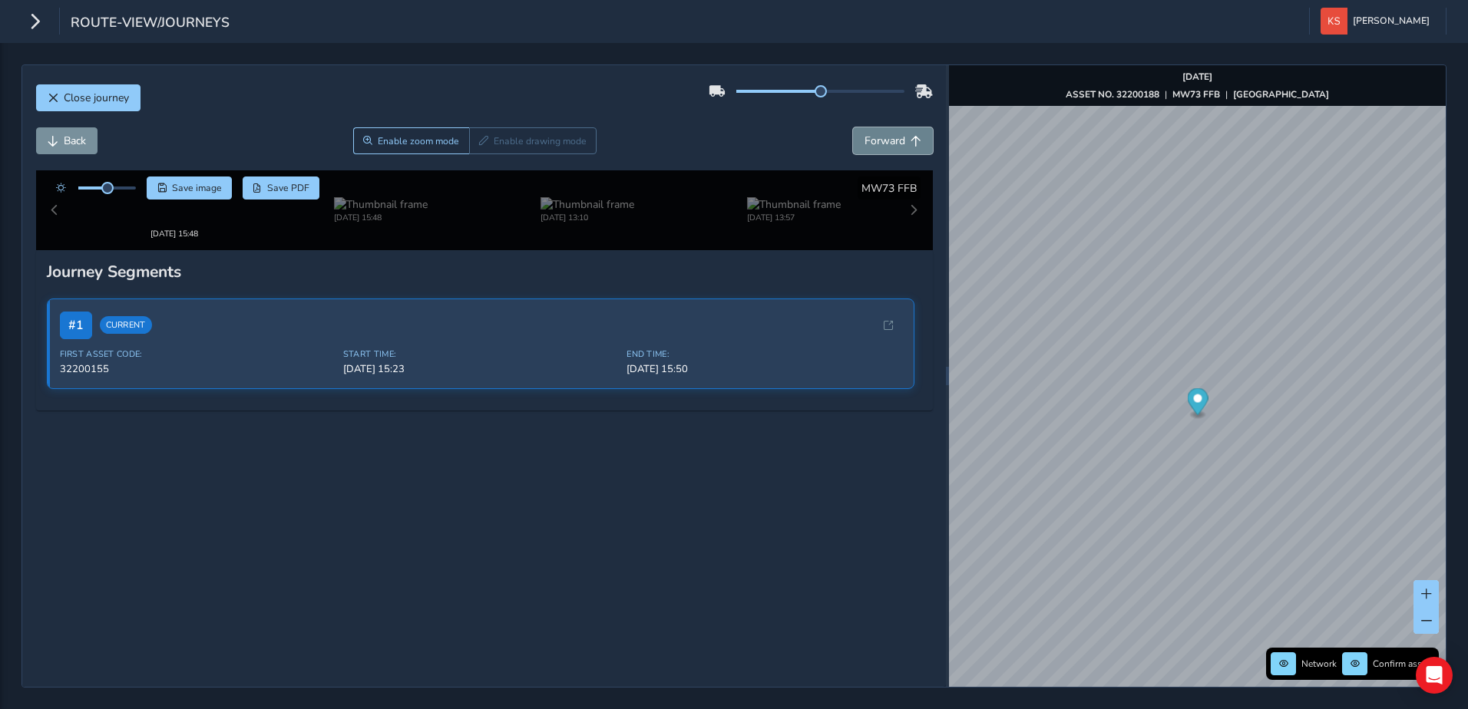
click at [894, 137] on button "Forward" at bounding box center [893, 140] width 80 height 27
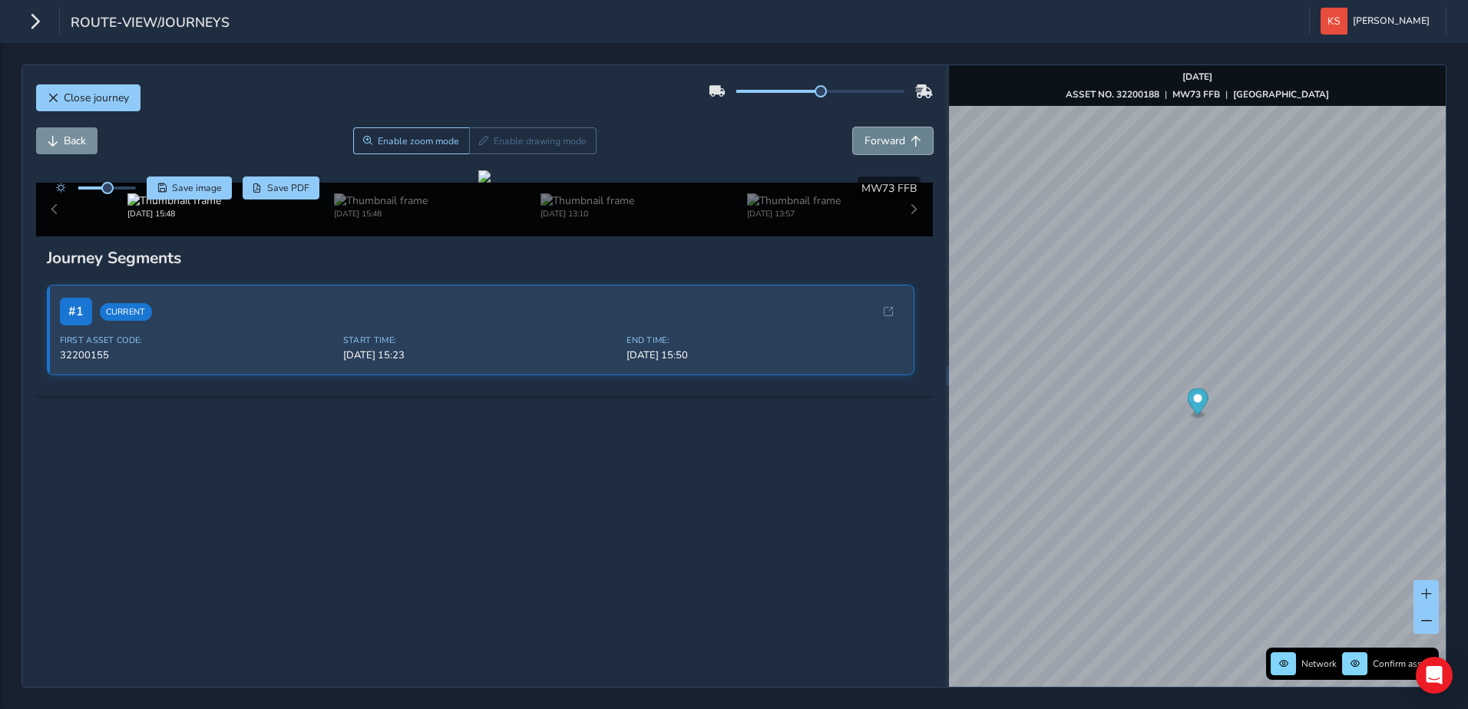
click at [894, 137] on button "Forward" at bounding box center [893, 140] width 80 height 27
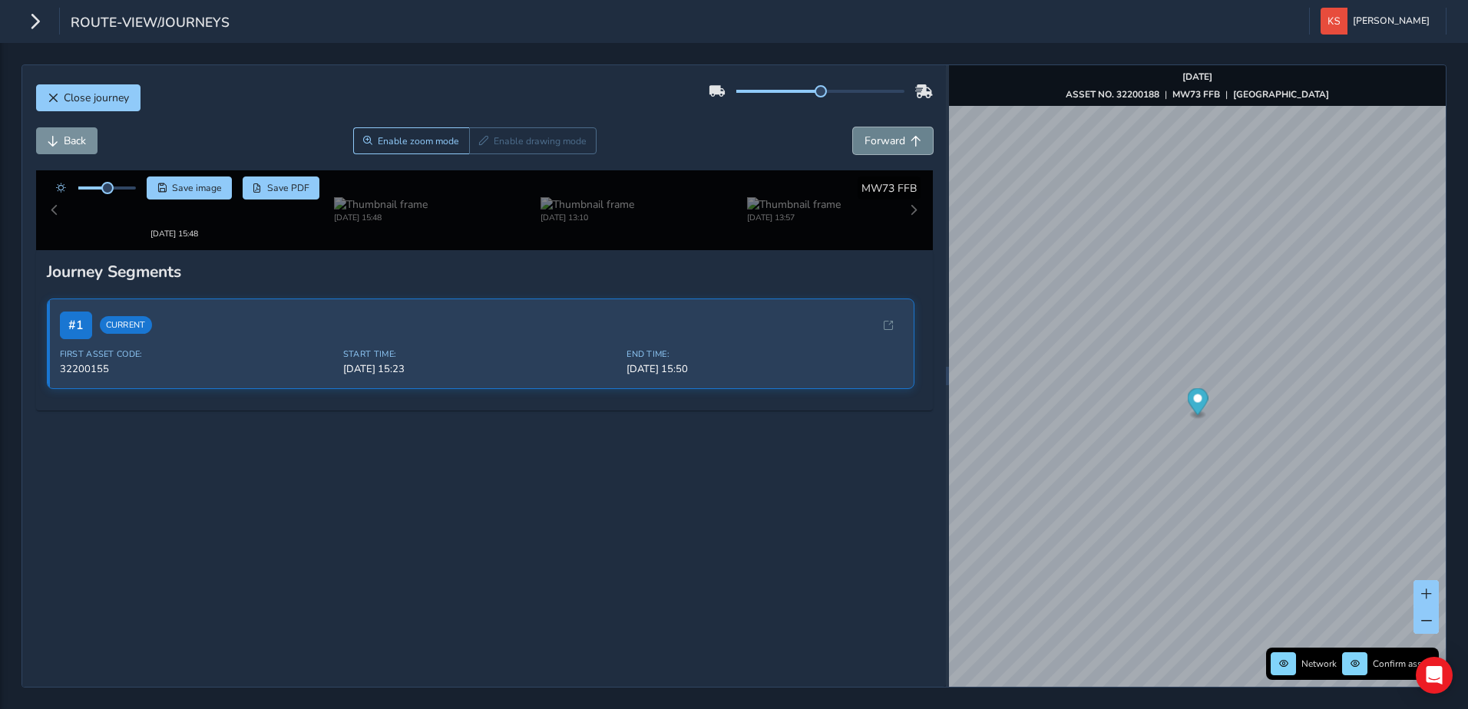
click at [894, 137] on button "Forward" at bounding box center [893, 140] width 80 height 27
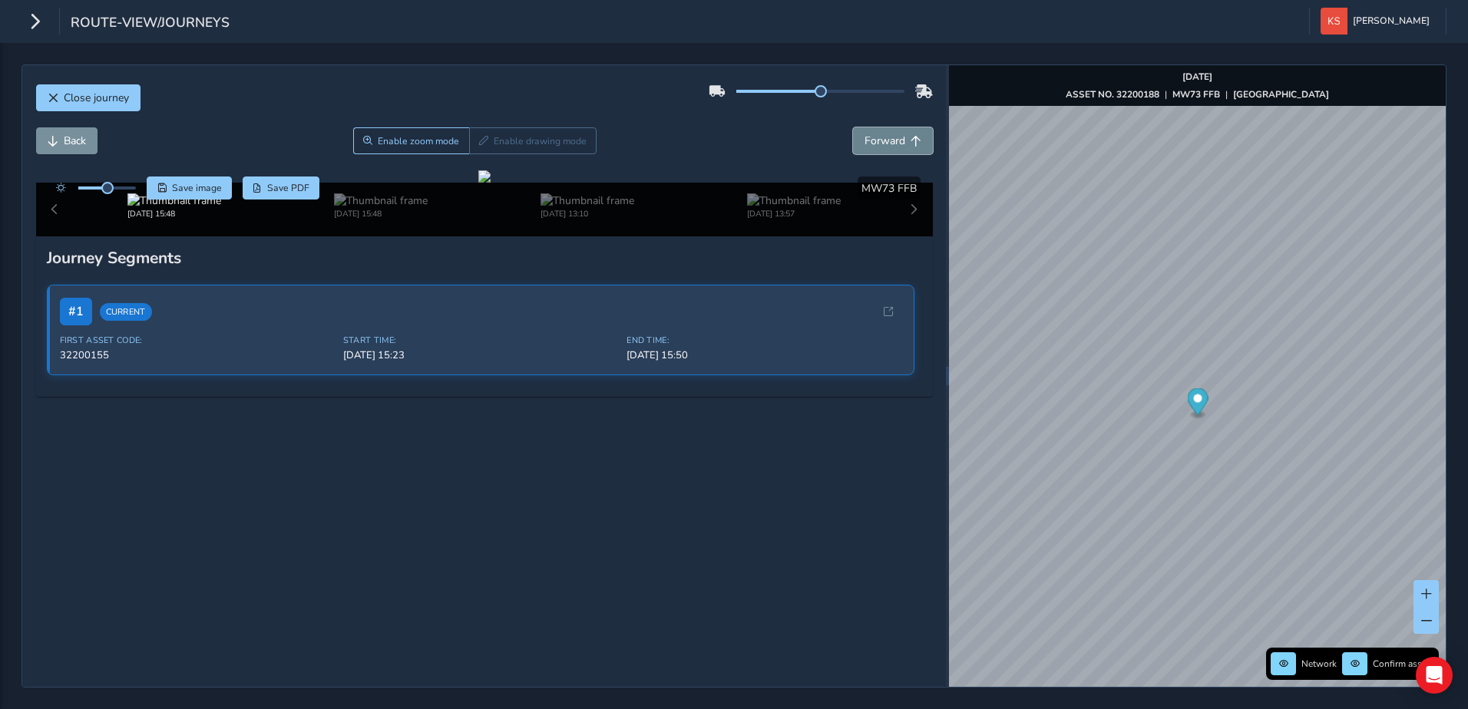
click at [894, 137] on button "Forward" at bounding box center [893, 140] width 80 height 27
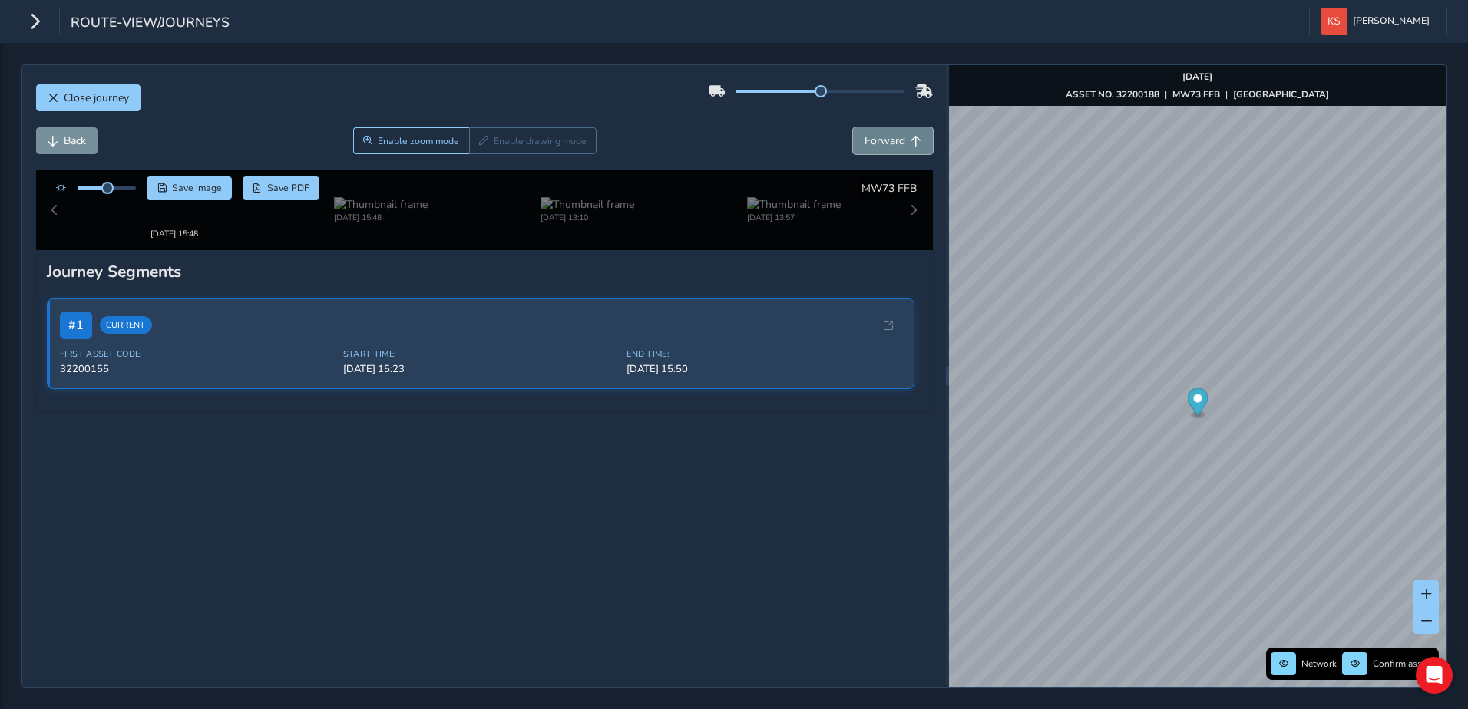
click at [894, 137] on button "Forward" at bounding box center [893, 140] width 80 height 27
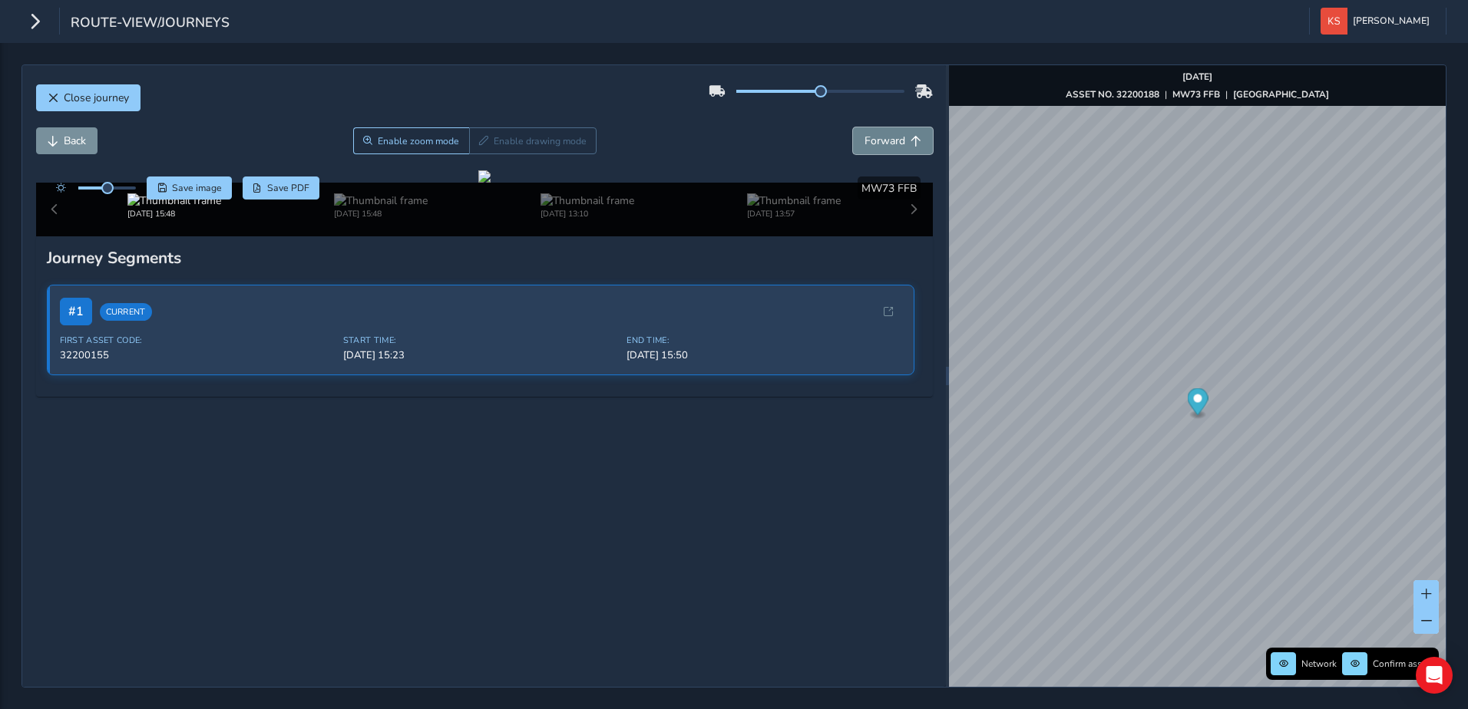
click at [894, 137] on button "Forward" at bounding box center [893, 140] width 80 height 27
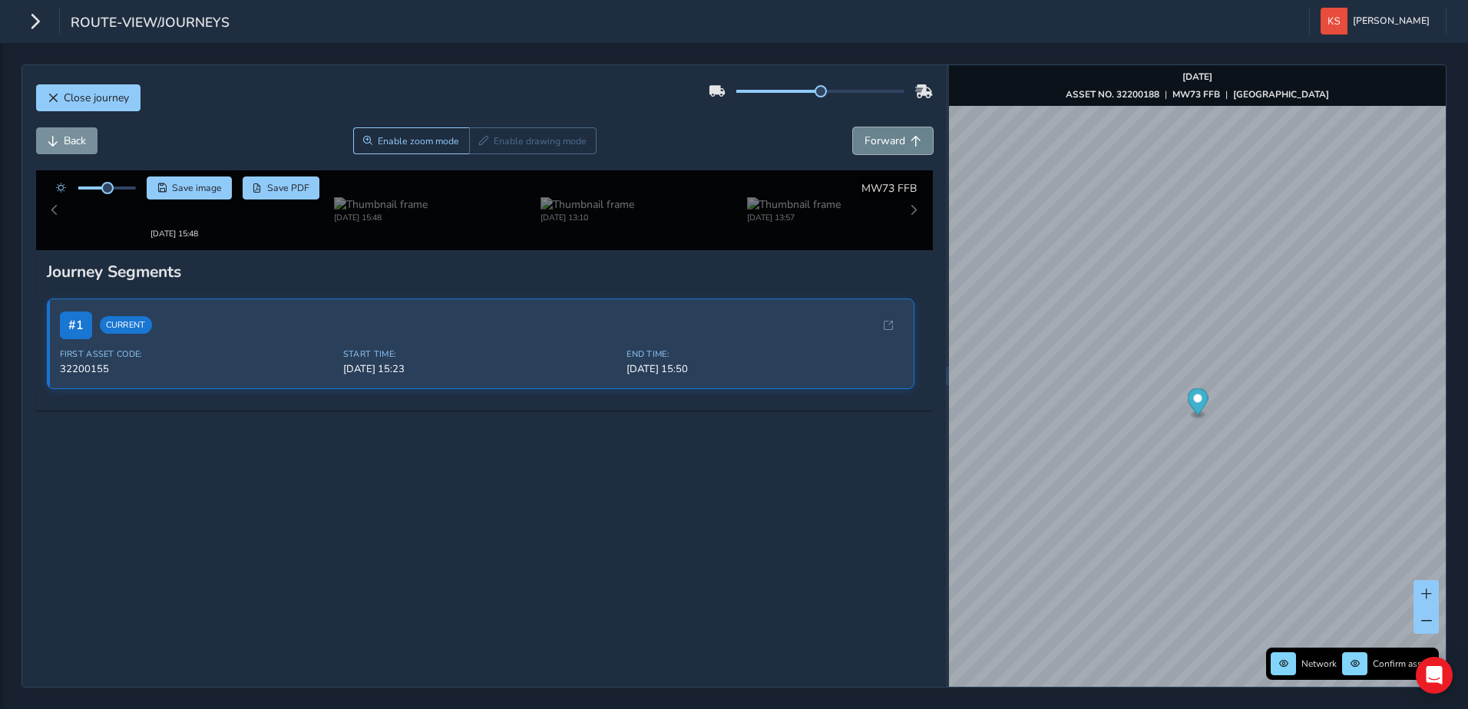
click at [894, 137] on button "Forward" at bounding box center [893, 140] width 80 height 27
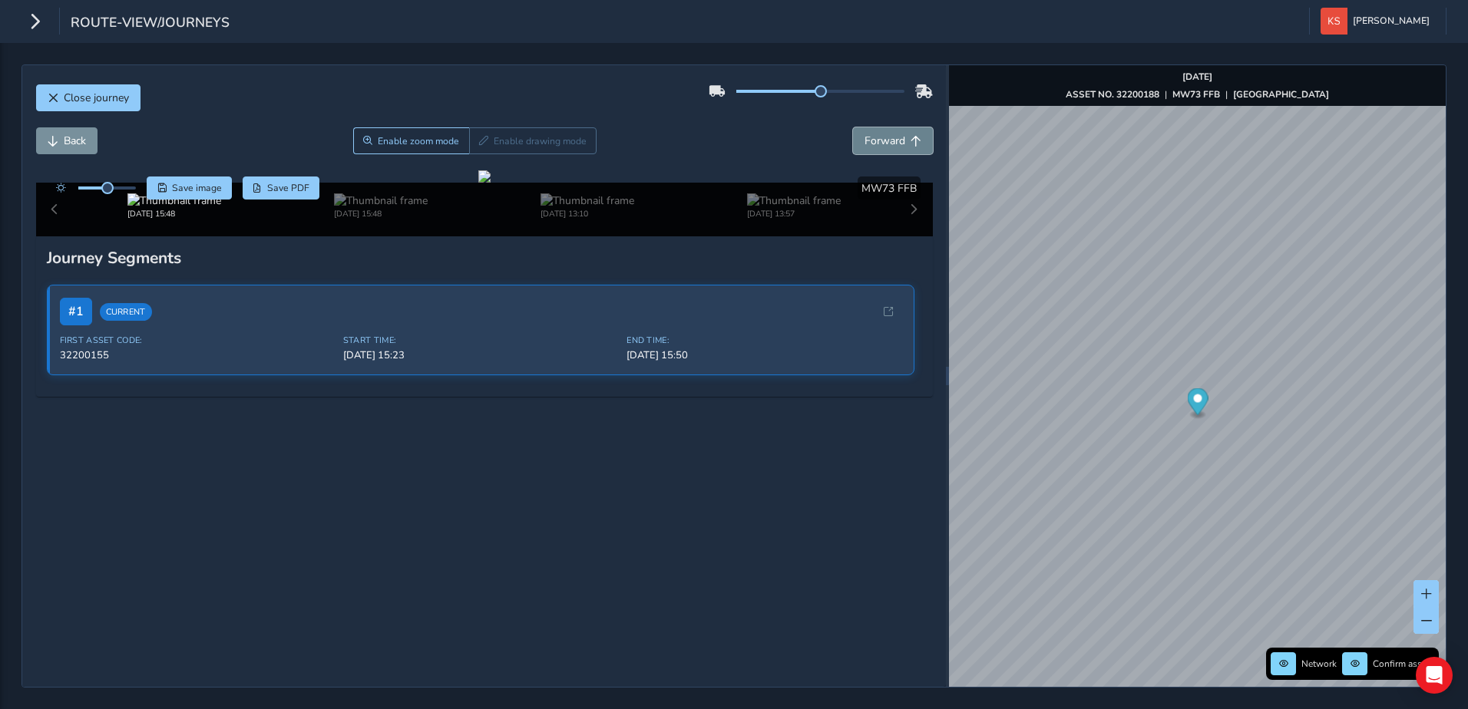
click at [894, 137] on button "Forward" at bounding box center [893, 140] width 80 height 27
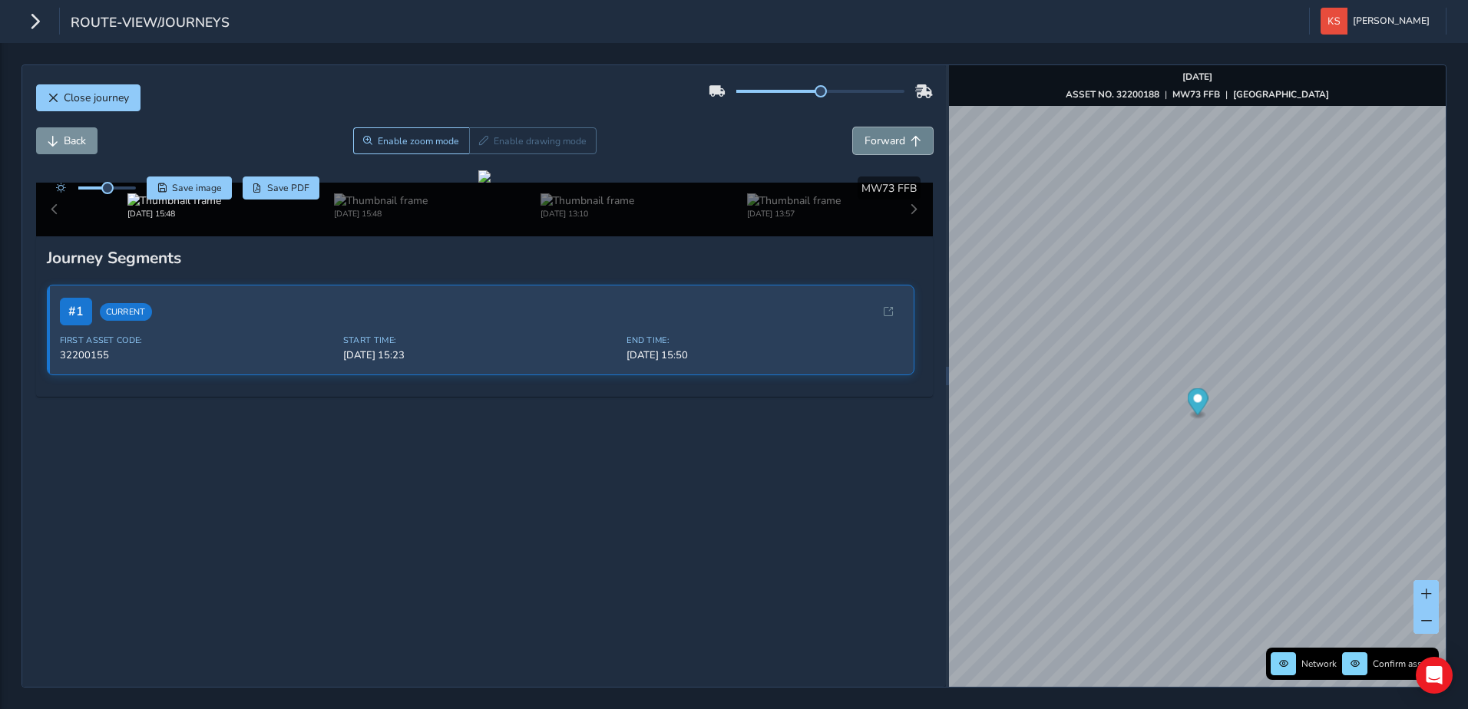
click at [894, 137] on button "Forward" at bounding box center [893, 140] width 80 height 27
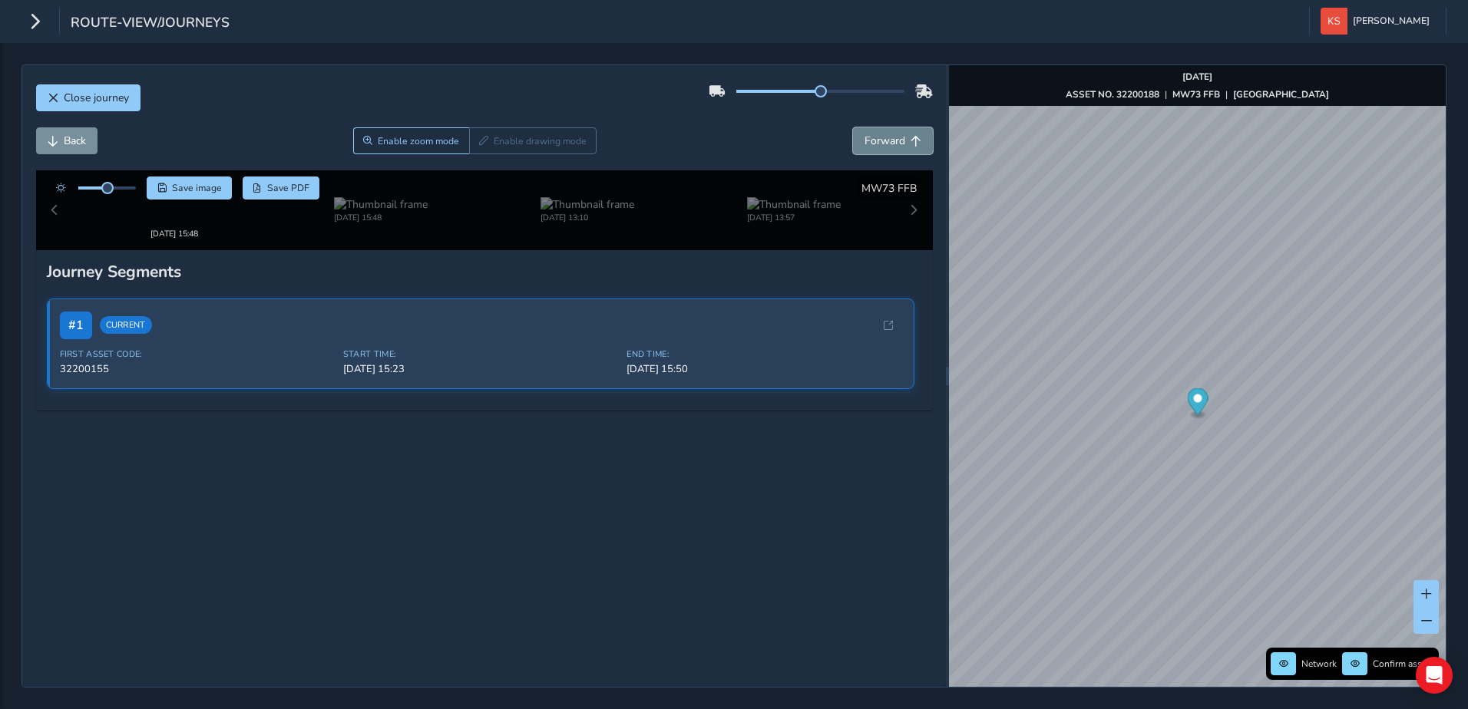
click at [894, 137] on button "Forward" at bounding box center [893, 140] width 80 height 27
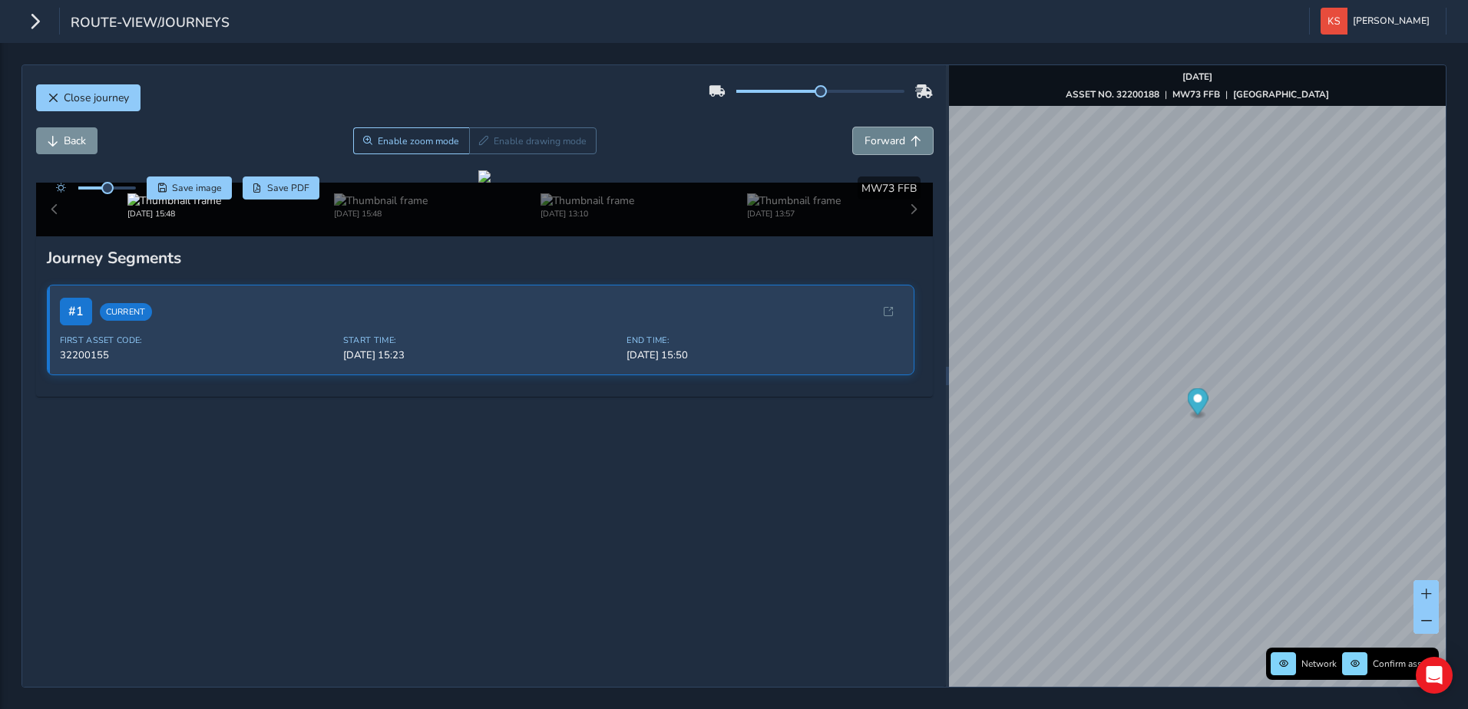
click at [894, 137] on button "Forward" at bounding box center [893, 140] width 80 height 27
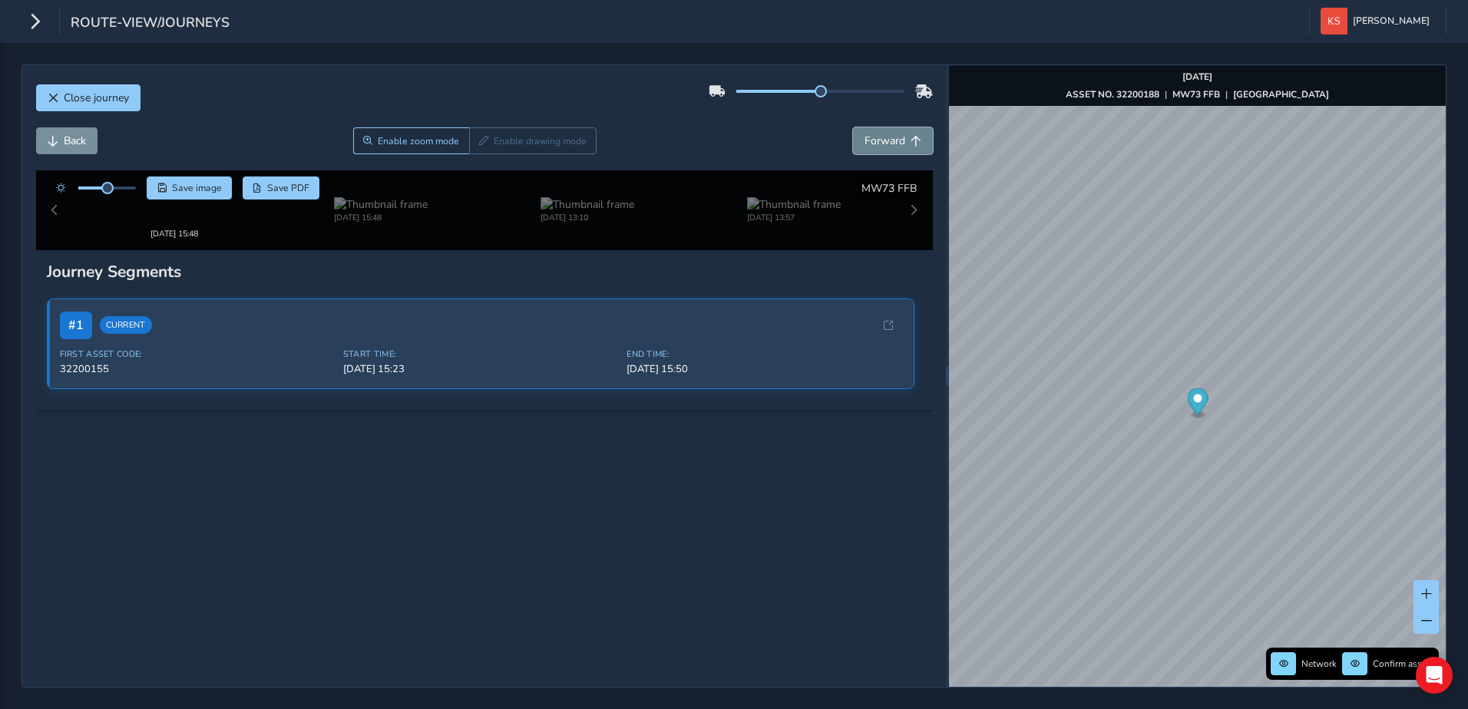
click at [894, 137] on button "Forward" at bounding box center [893, 140] width 80 height 27
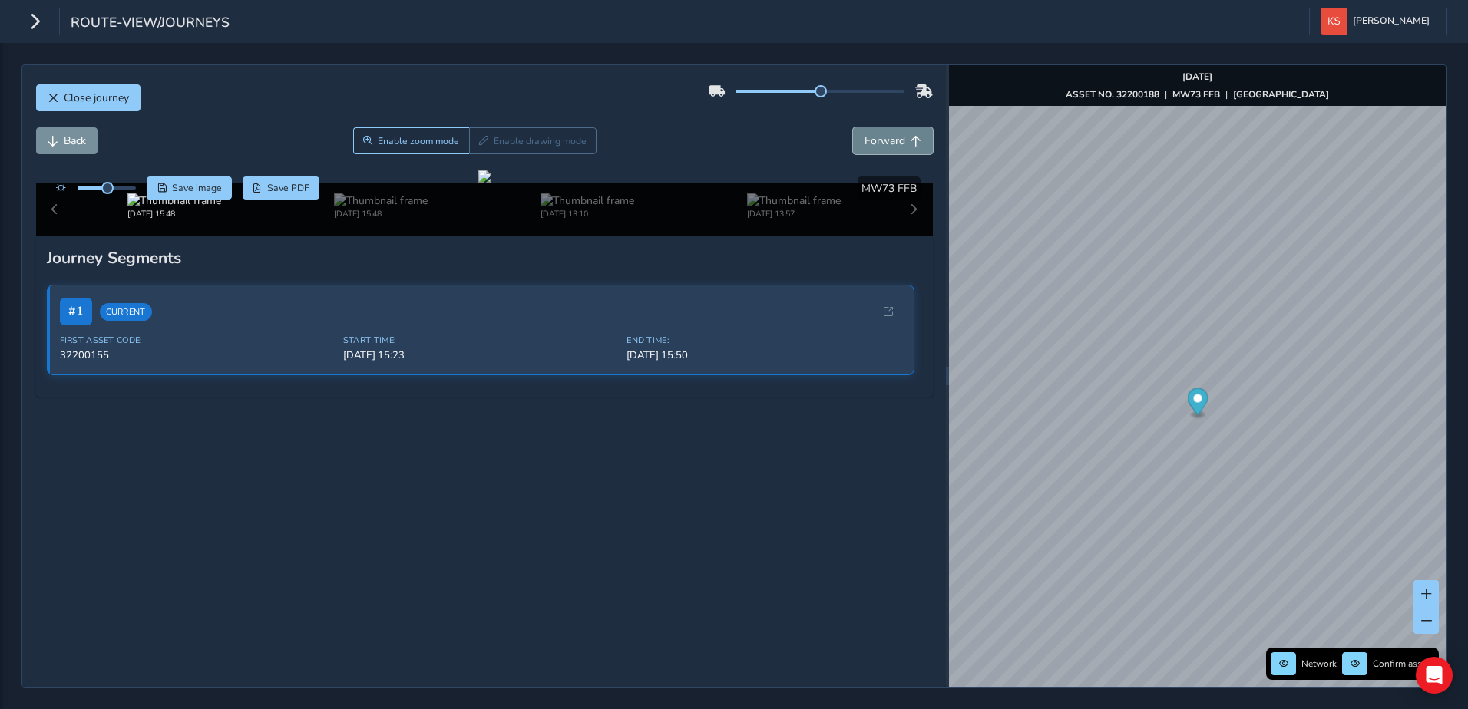
click at [894, 137] on button "Forward" at bounding box center [893, 140] width 80 height 27
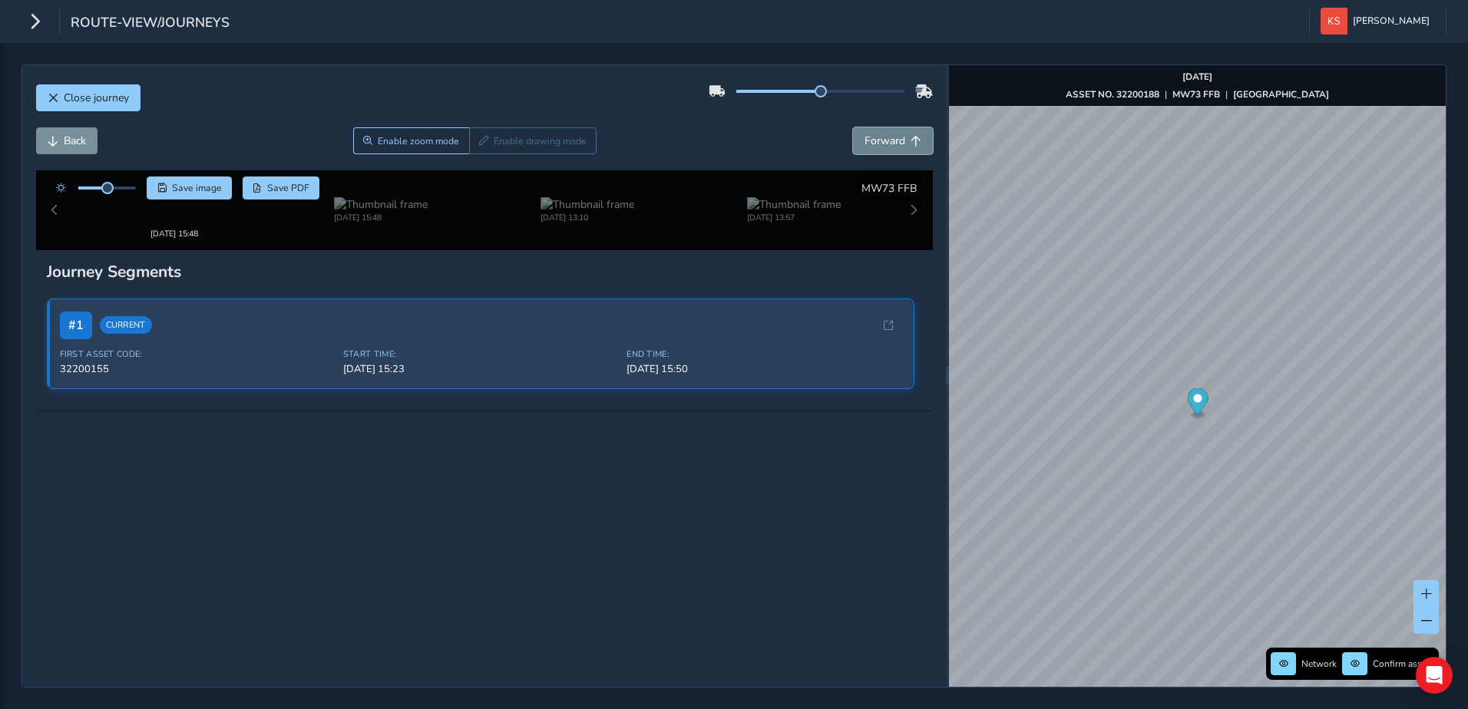
click at [894, 137] on button "Forward" at bounding box center [893, 140] width 80 height 27
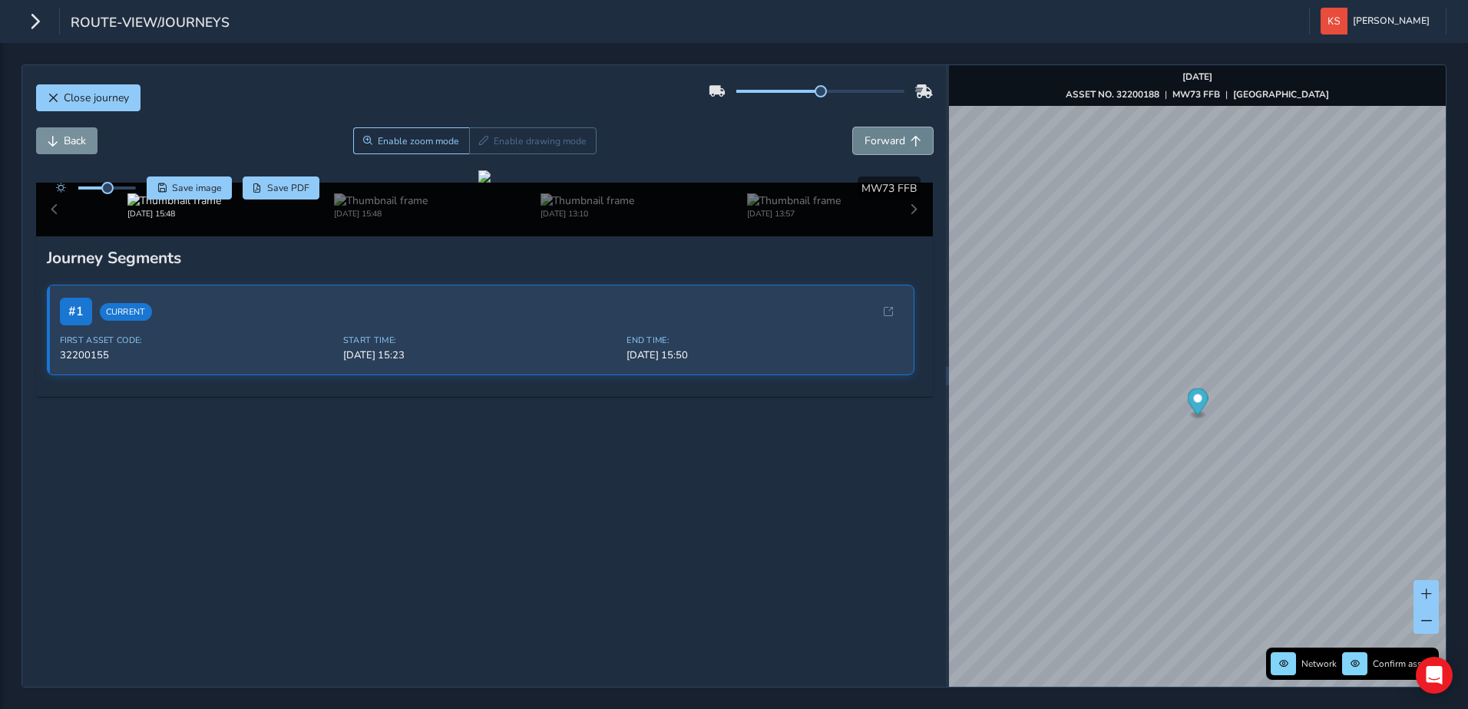
click at [894, 137] on button "Forward" at bounding box center [893, 140] width 80 height 27
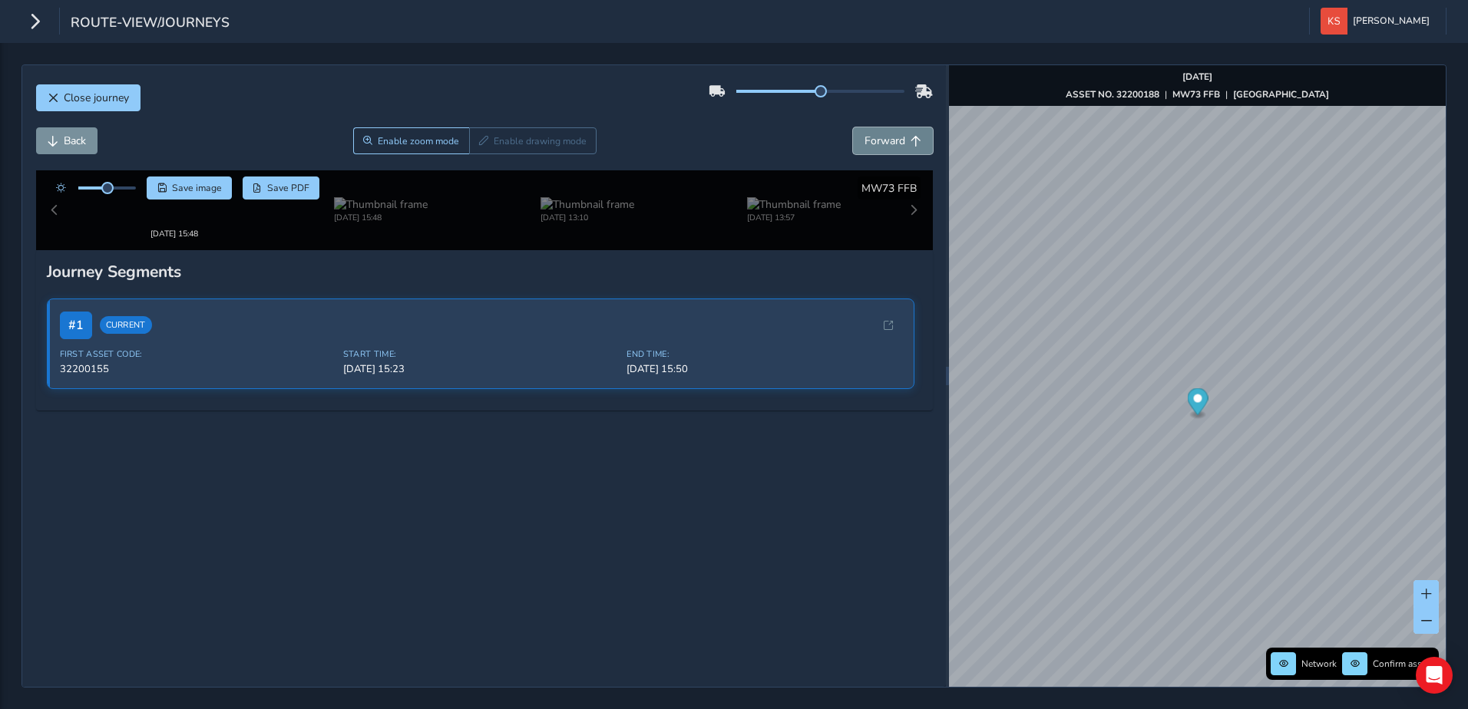
click at [894, 137] on button "Forward" at bounding box center [893, 140] width 80 height 27
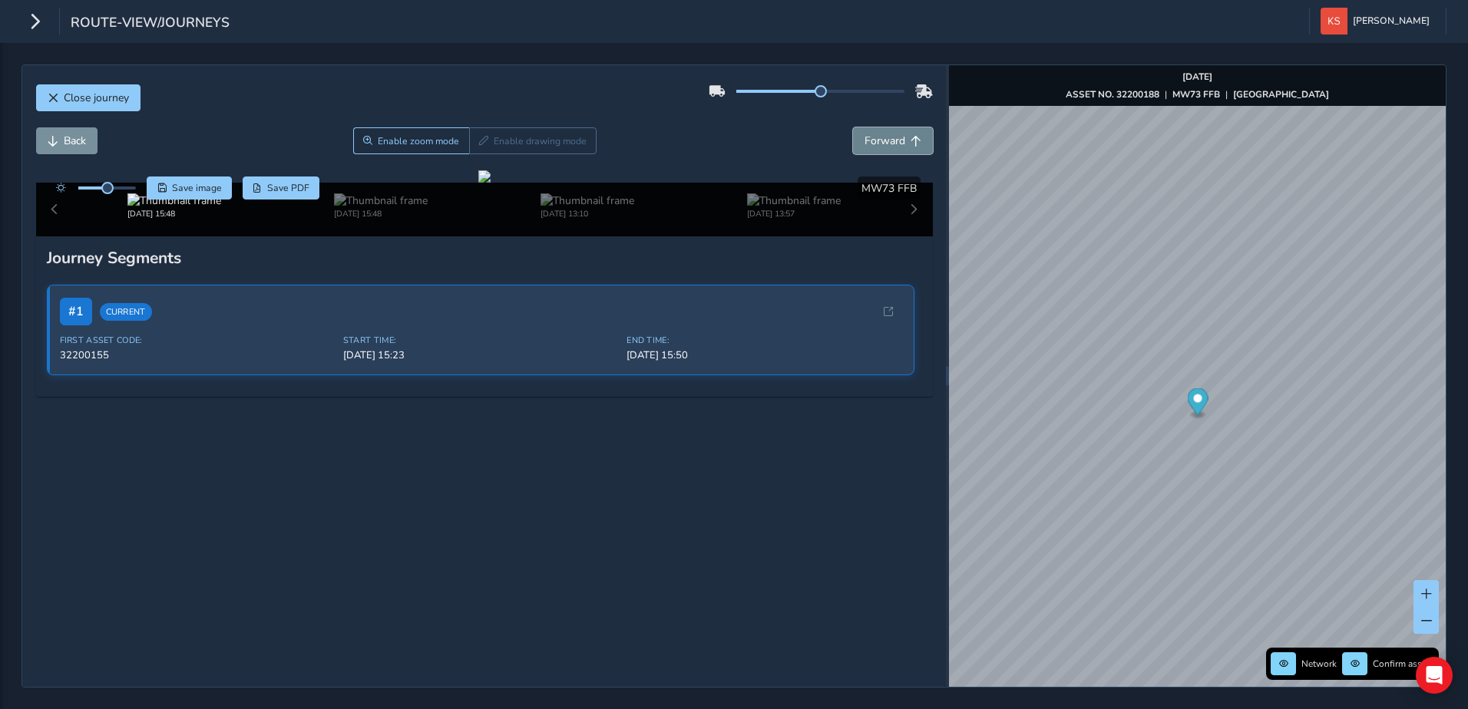
click at [894, 137] on button "Forward" at bounding box center [893, 140] width 80 height 27
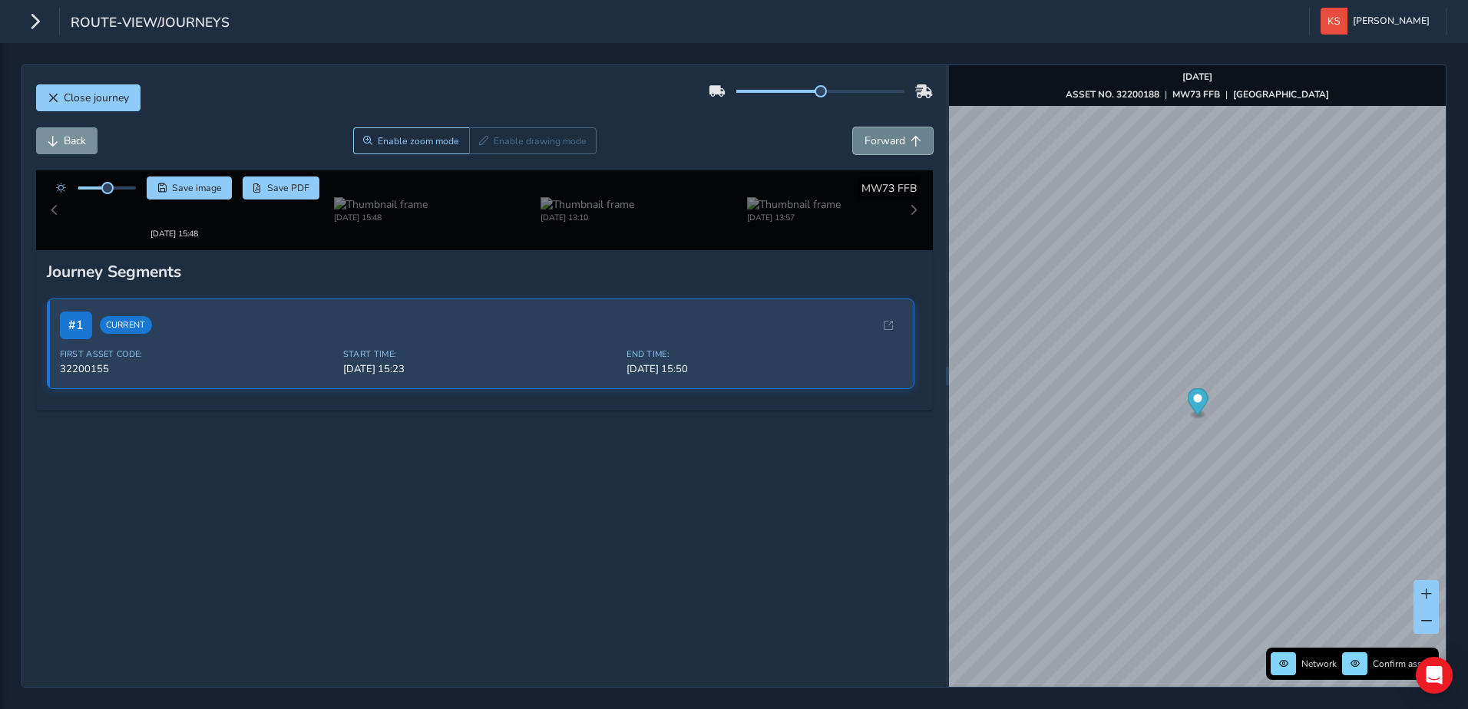
click at [894, 137] on button "Forward" at bounding box center [893, 140] width 80 height 27
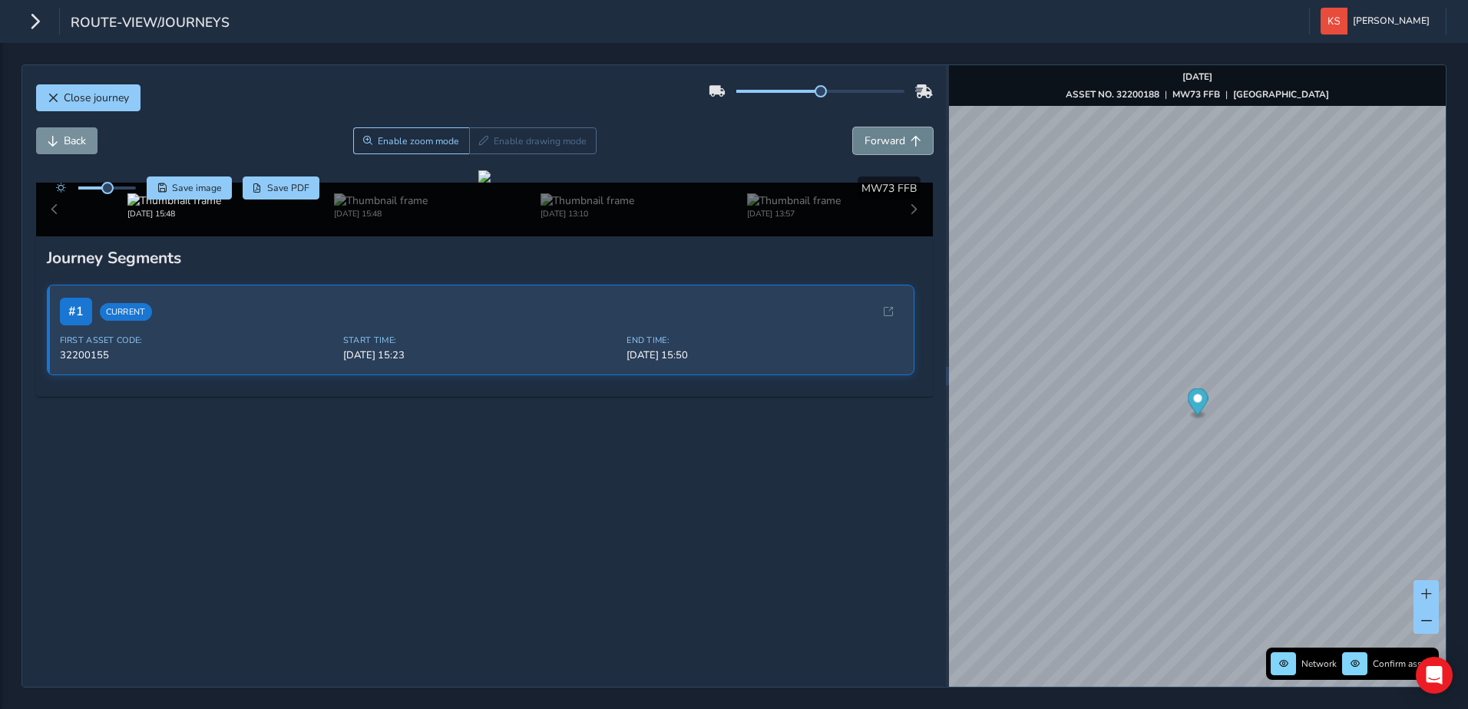
click at [894, 137] on button "Forward" at bounding box center [893, 140] width 80 height 27
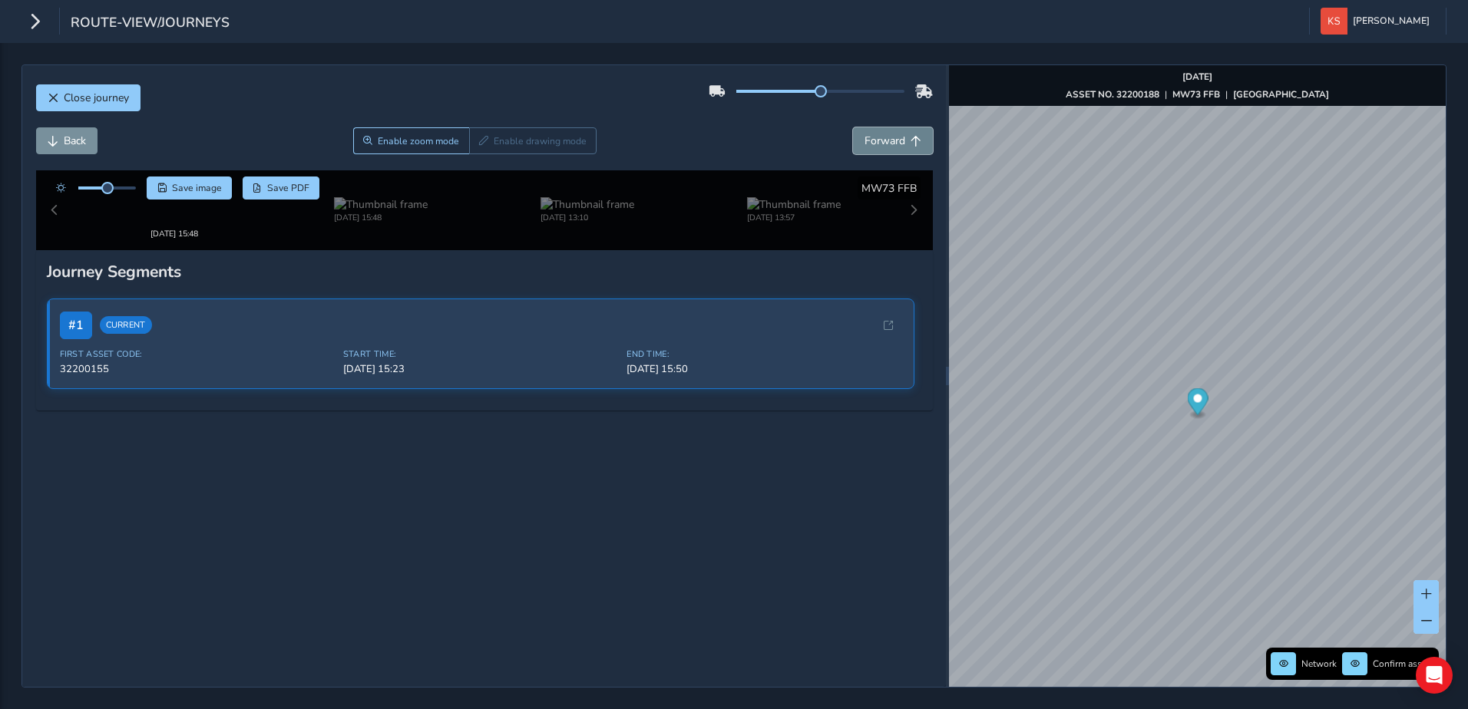
click at [894, 137] on button "Forward" at bounding box center [893, 140] width 80 height 27
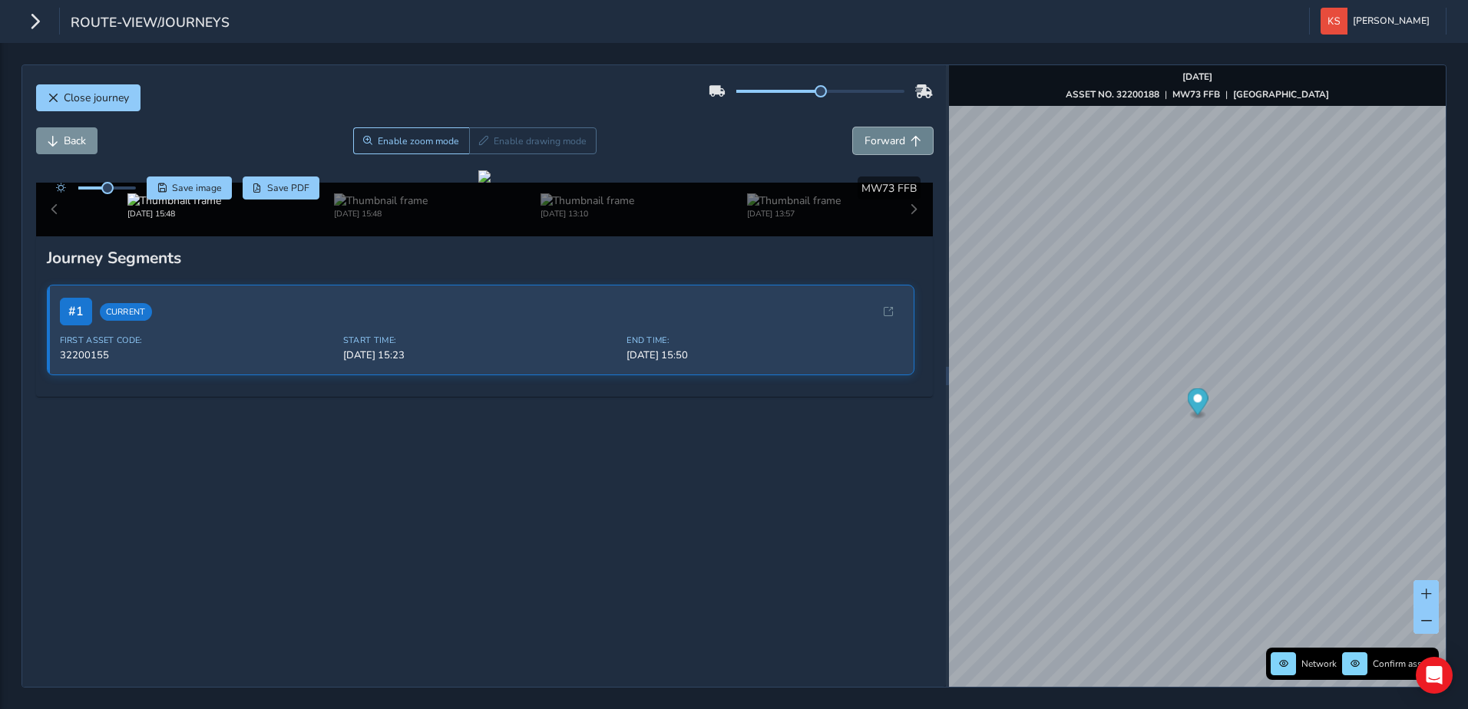
click at [894, 137] on button "Forward" at bounding box center [893, 140] width 80 height 27
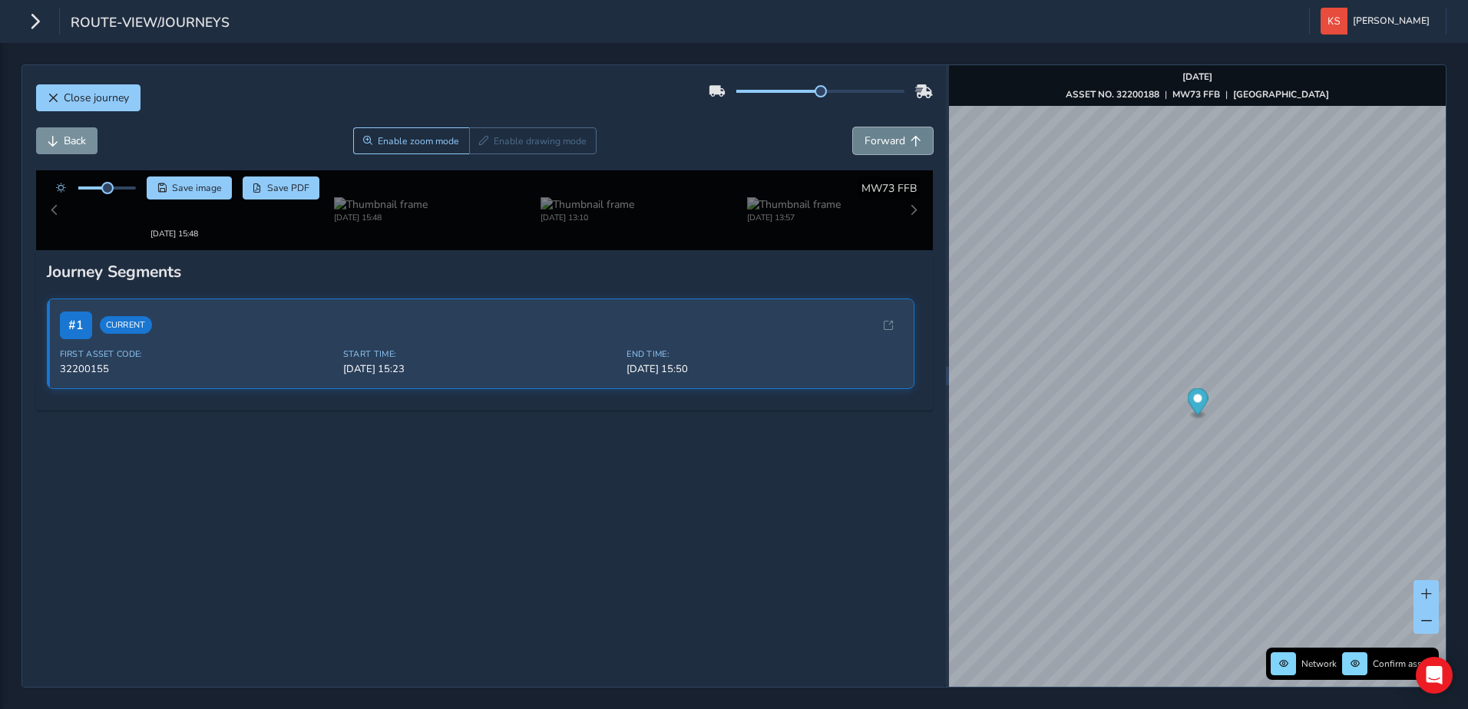
click at [894, 137] on button "Forward" at bounding box center [893, 140] width 80 height 27
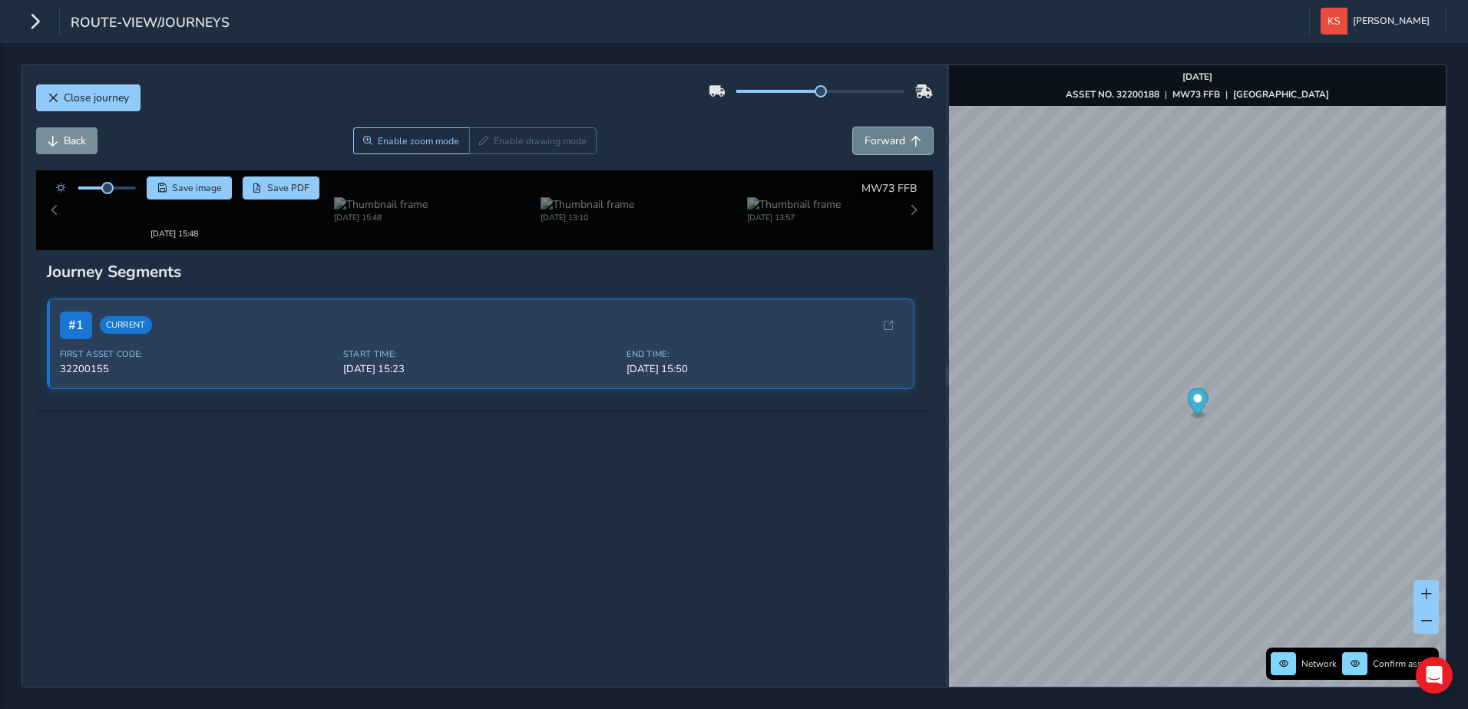
click at [894, 137] on button "Forward" at bounding box center [893, 140] width 80 height 27
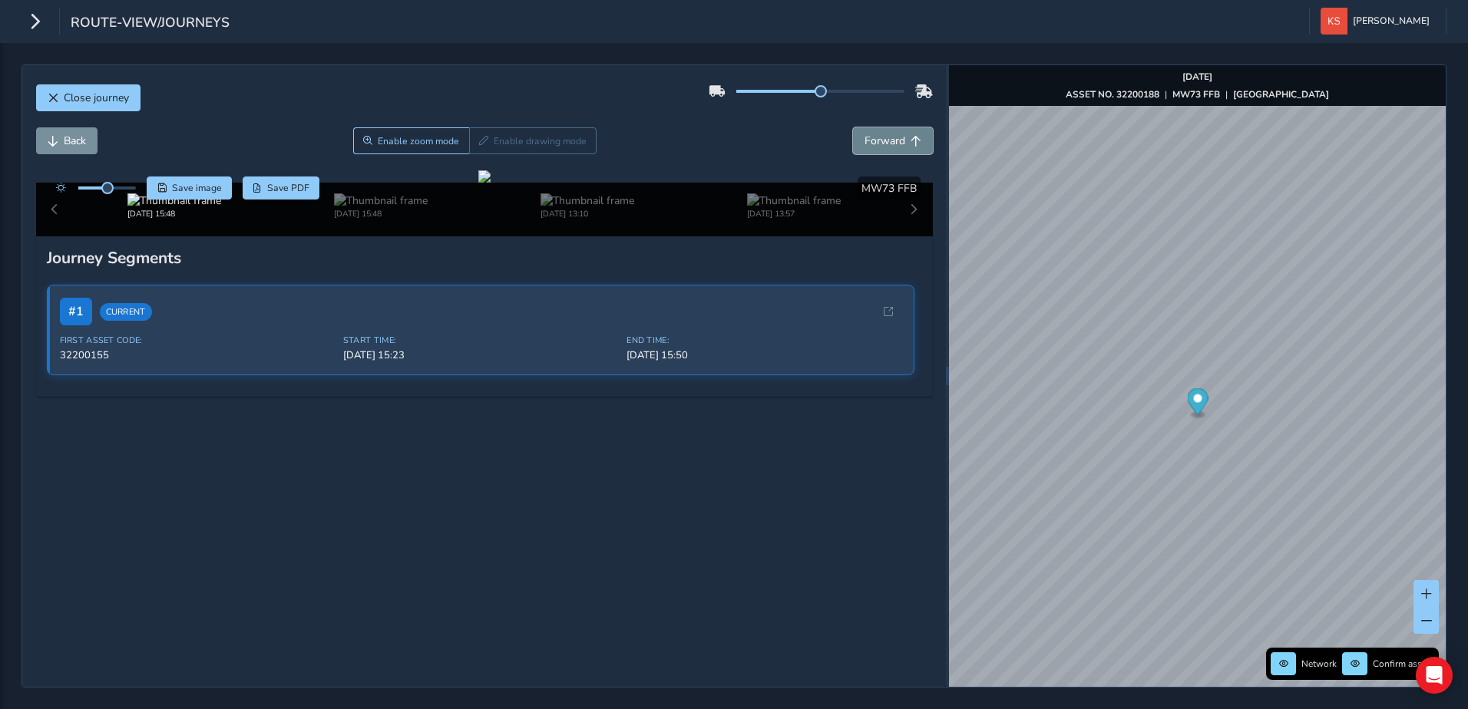
click at [894, 137] on button "Forward" at bounding box center [893, 140] width 80 height 27
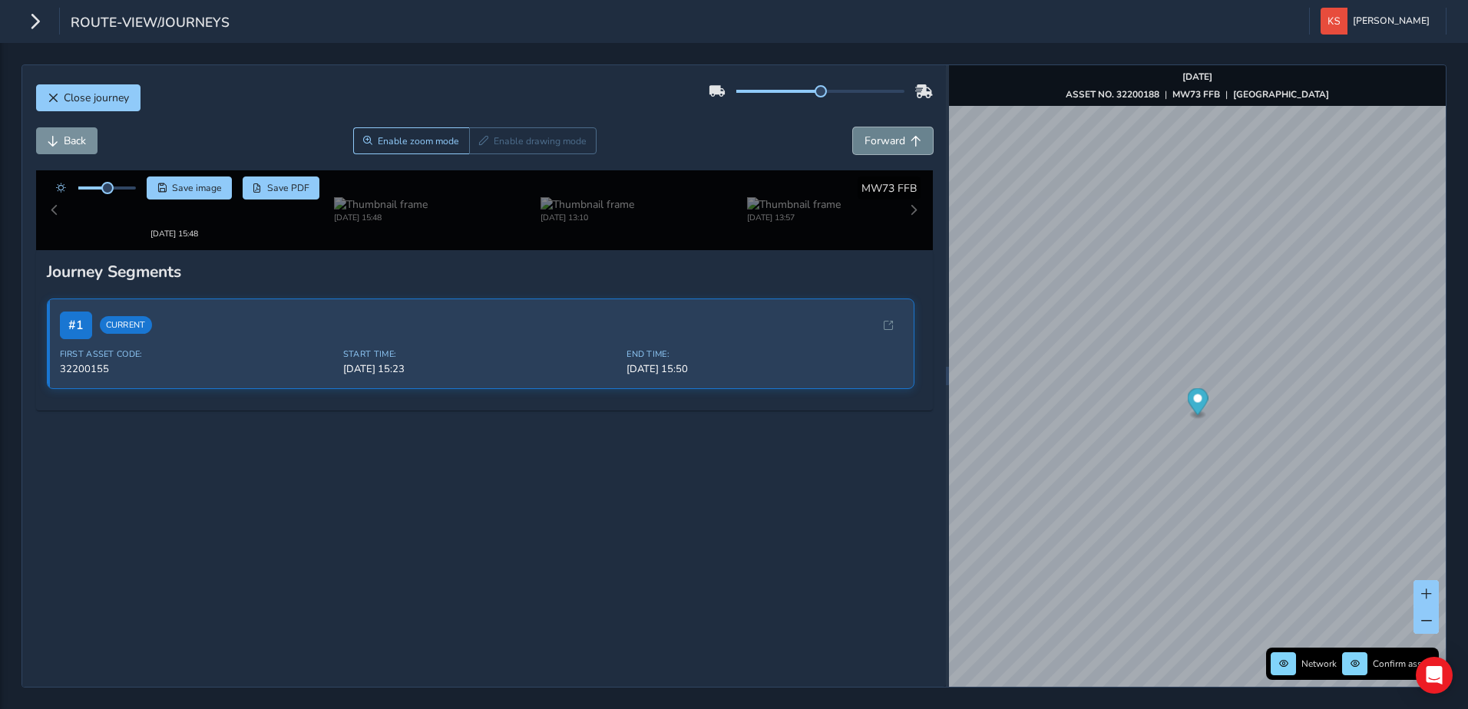
click at [894, 137] on button "Forward" at bounding box center [893, 140] width 80 height 27
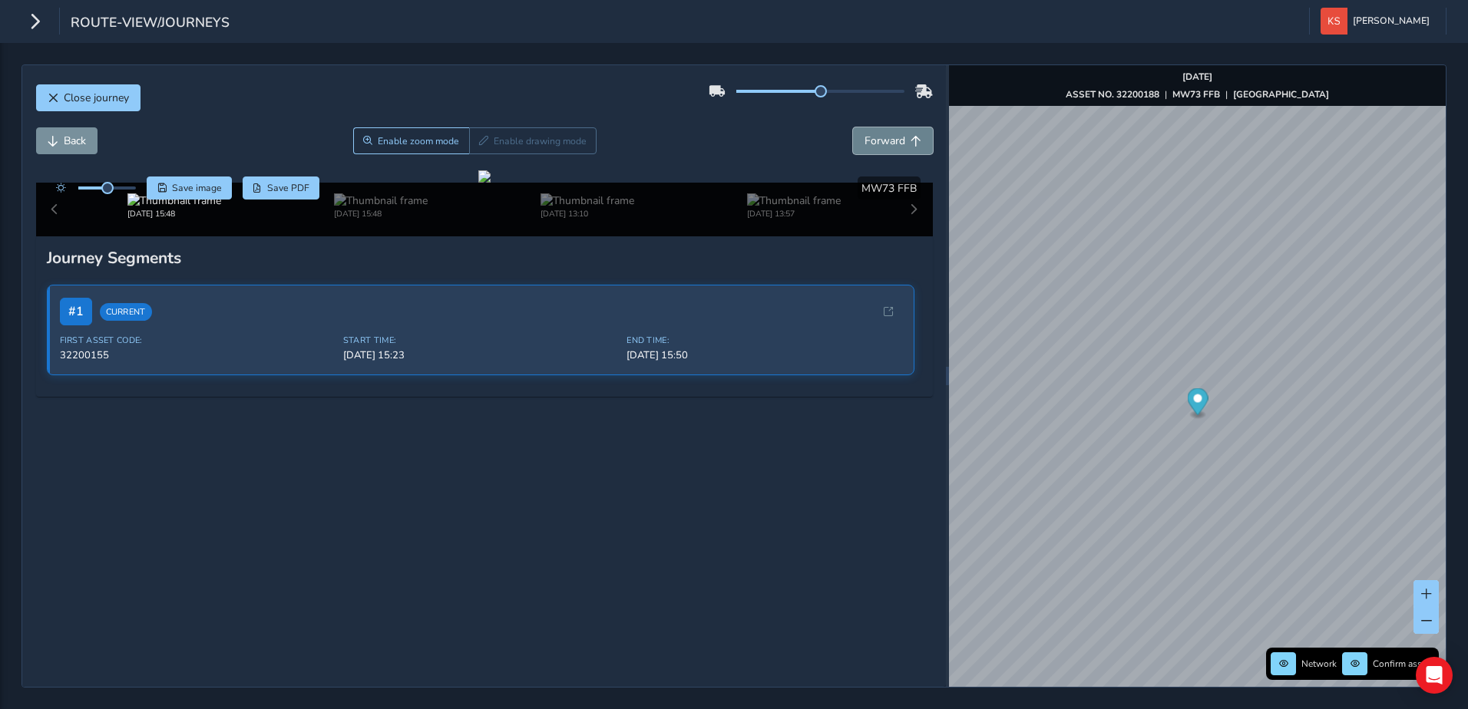
click at [894, 137] on button "Forward" at bounding box center [893, 140] width 80 height 27
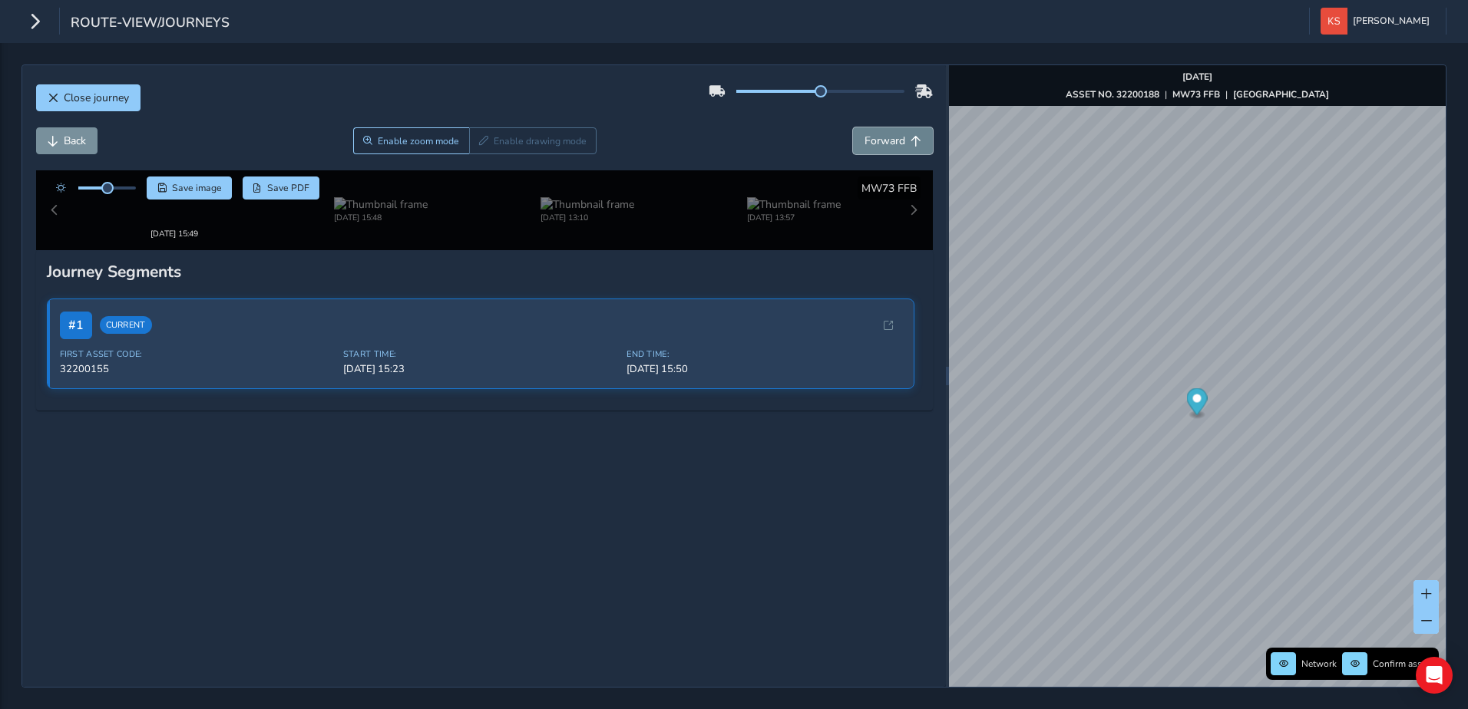
click at [894, 137] on button "Forward" at bounding box center [893, 140] width 80 height 27
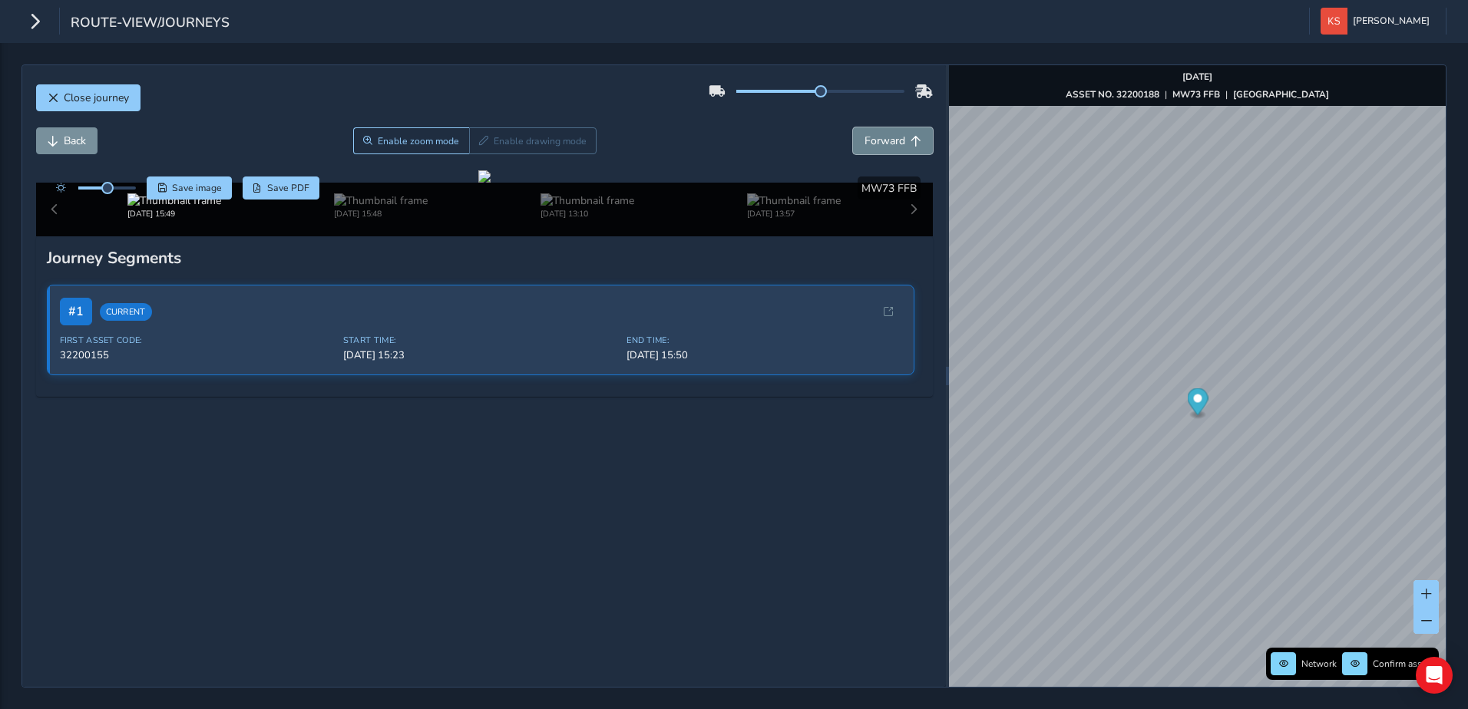
click at [894, 137] on button "Forward" at bounding box center [893, 140] width 80 height 27
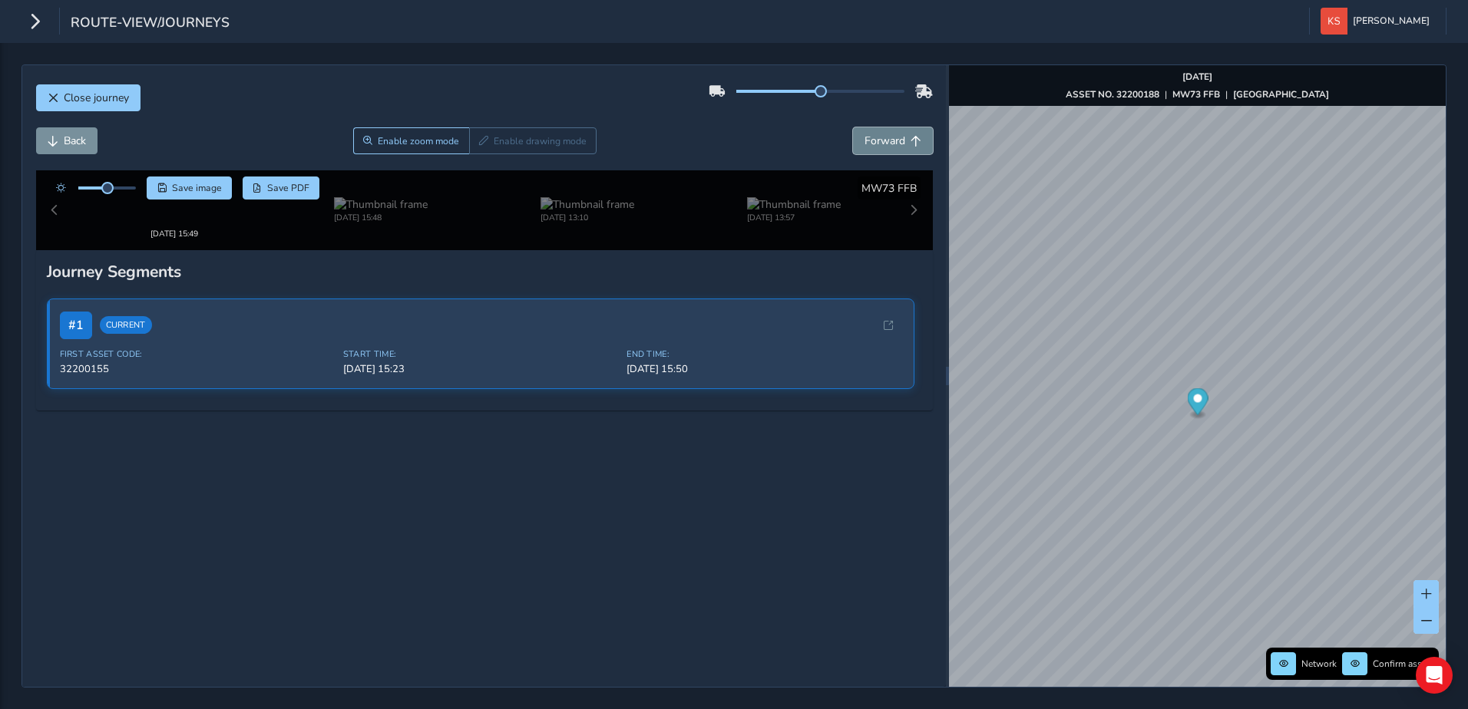
click at [894, 137] on button "Forward" at bounding box center [893, 140] width 80 height 27
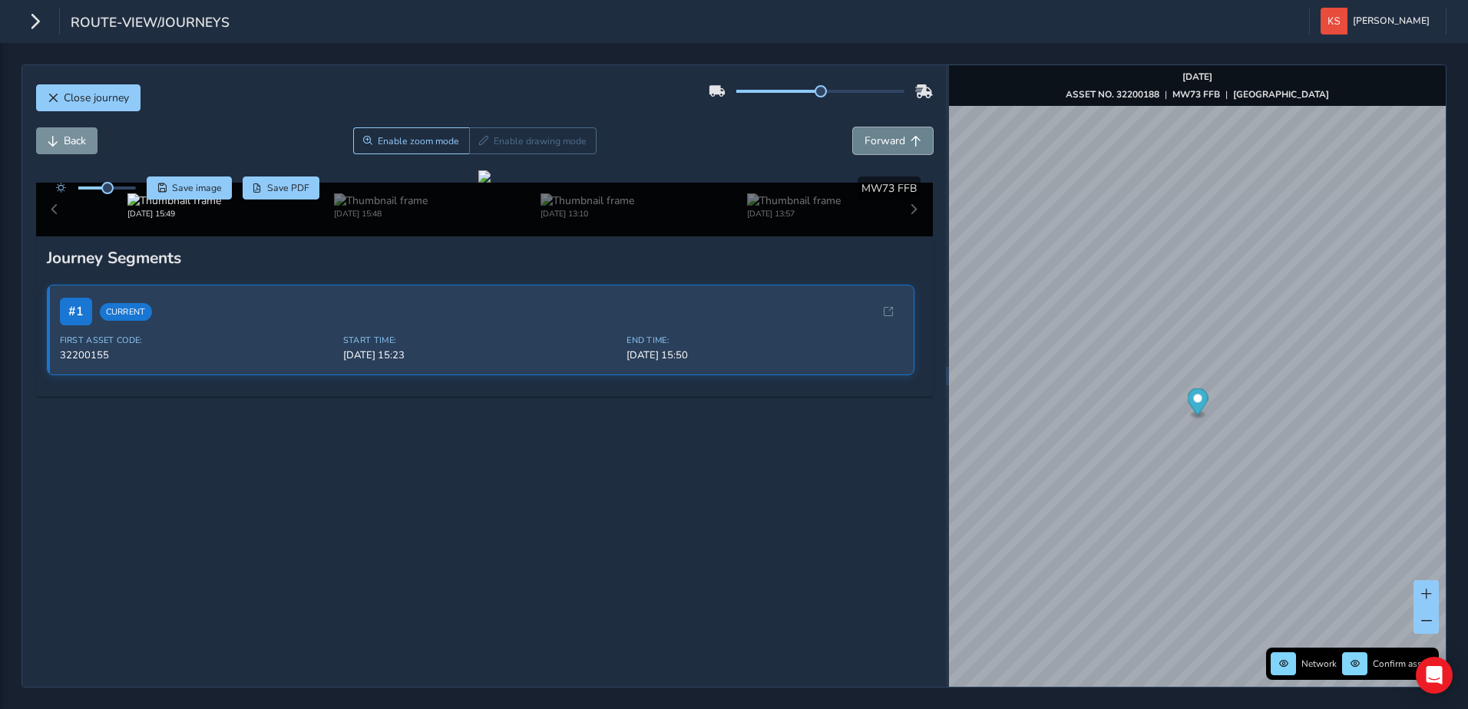
click at [894, 137] on button "Forward" at bounding box center [893, 140] width 80 height 27
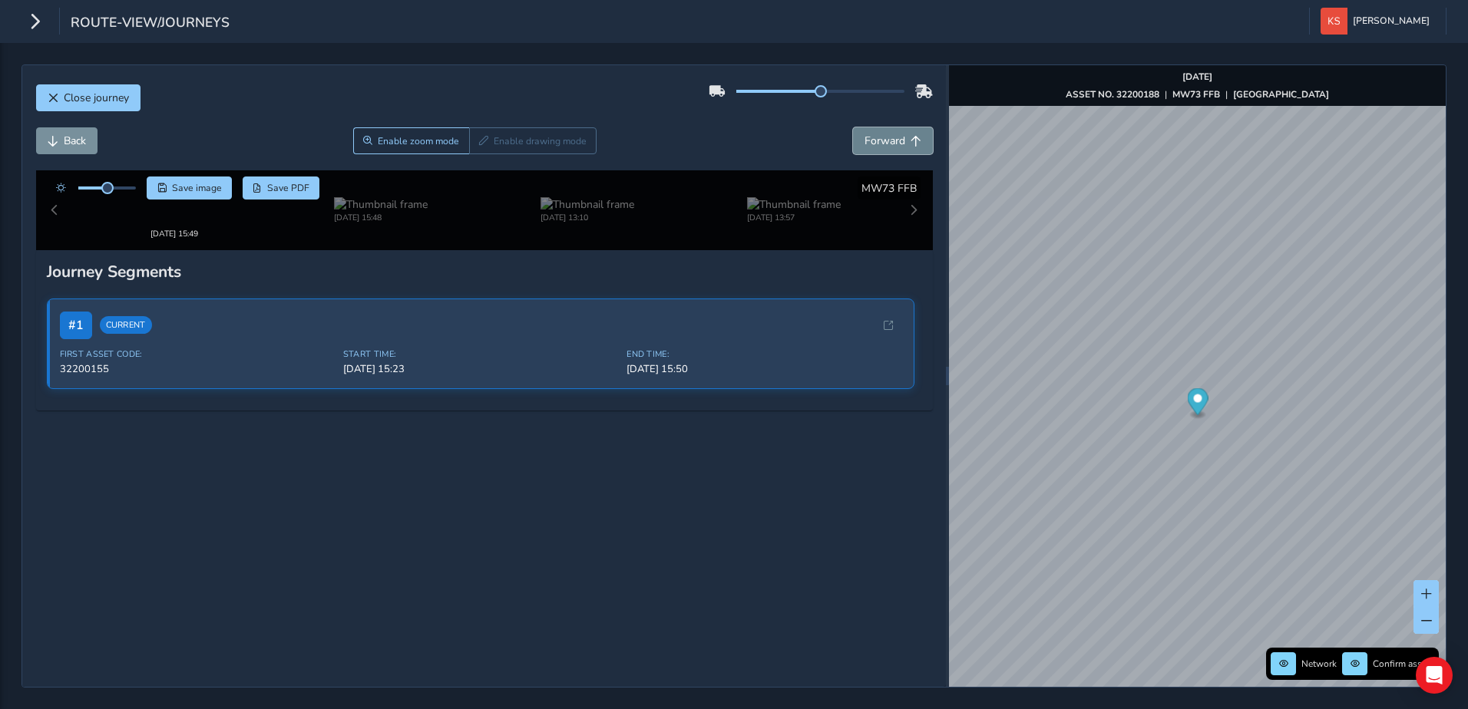
click at [894, 137] on button "Forward" at bounding box center [893, 140] width 80 height 27
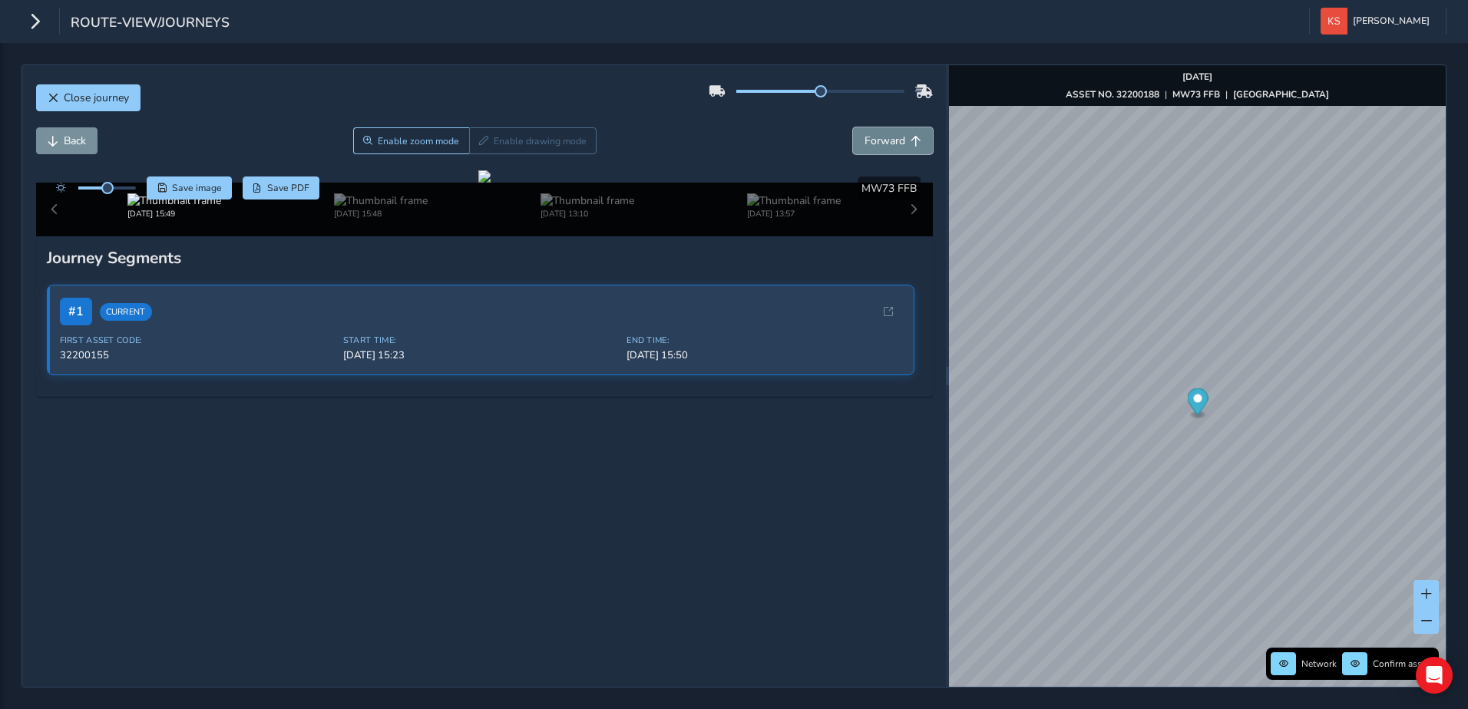
click at [894, 137] on button "Forward" at bounding box center [893, 140] width 80 height 27
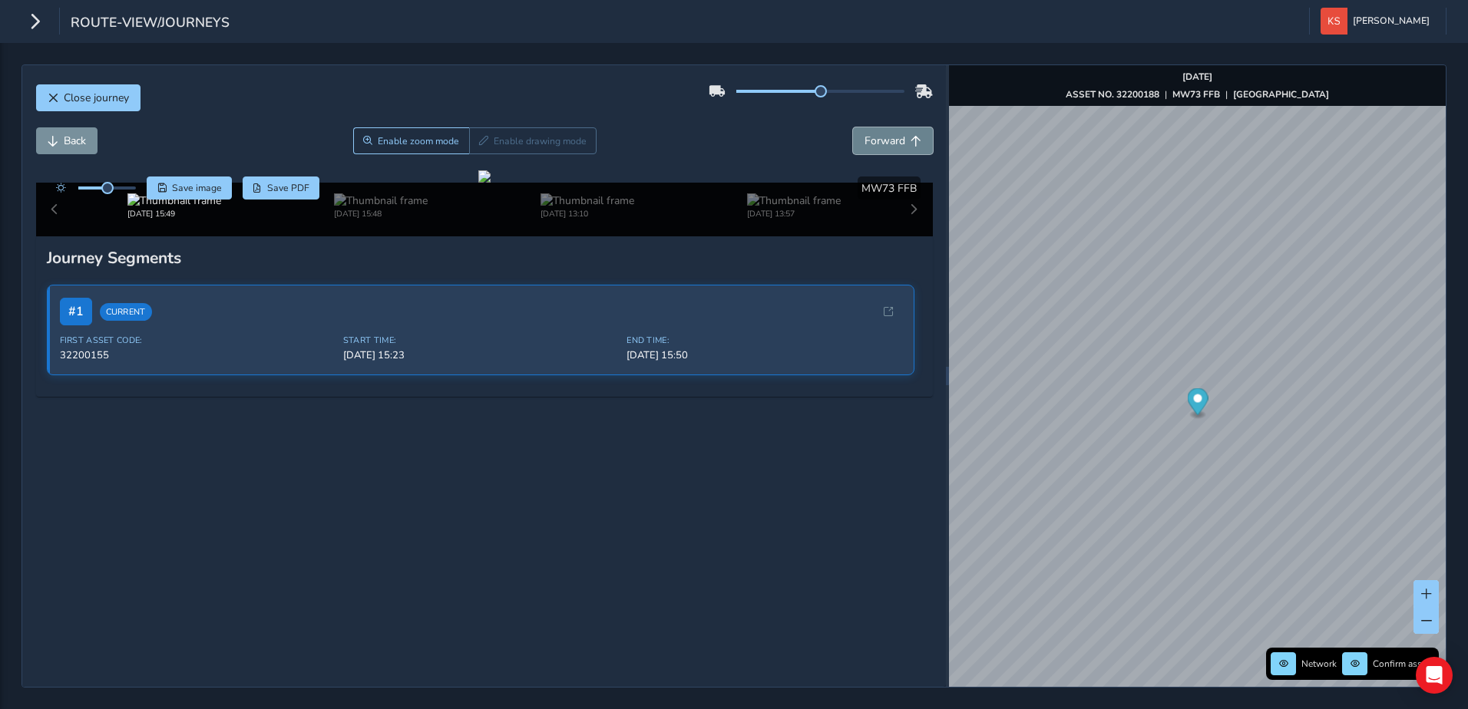
click at [894, 137] on button "Forward" at bounding box center [893, 140] width 80 height 27
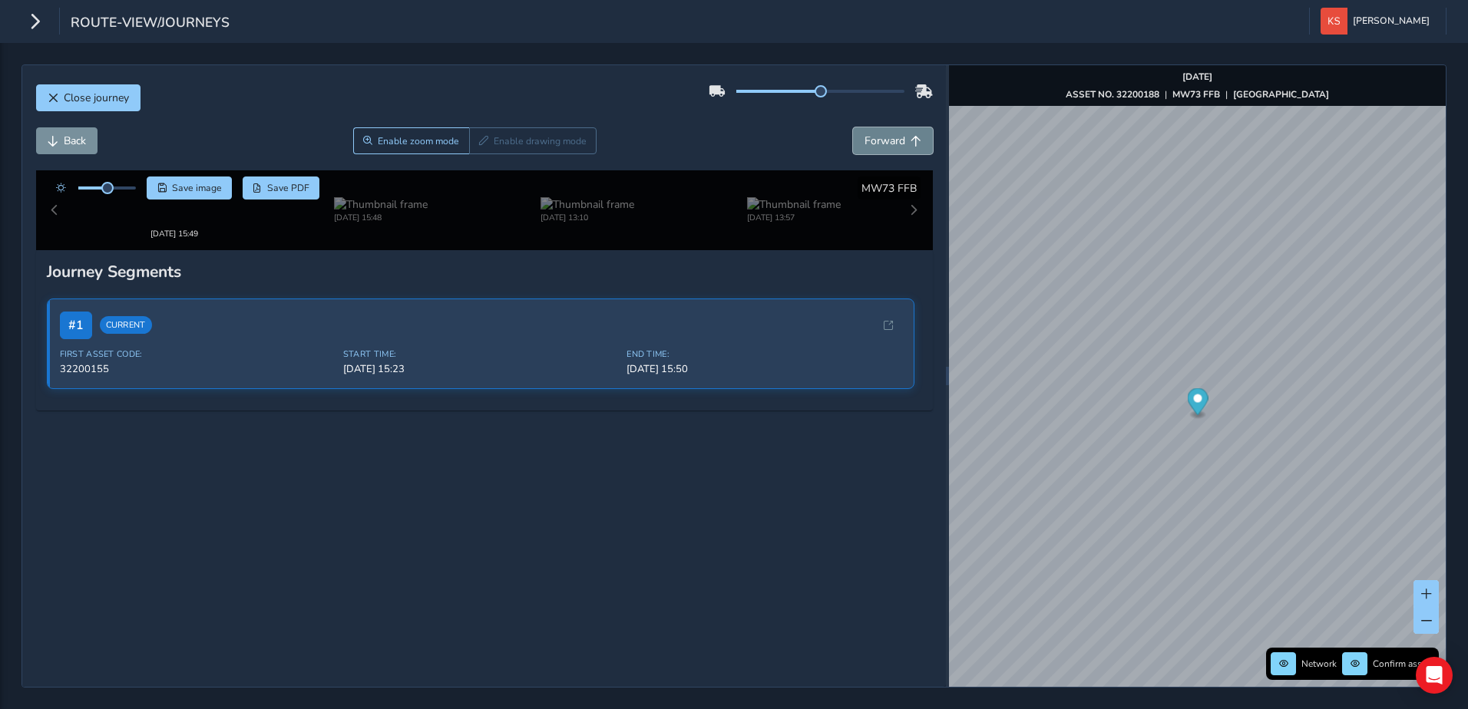
click at [894, 137] on button "Forward" at bounding box center [893, 140] width 80 height 27
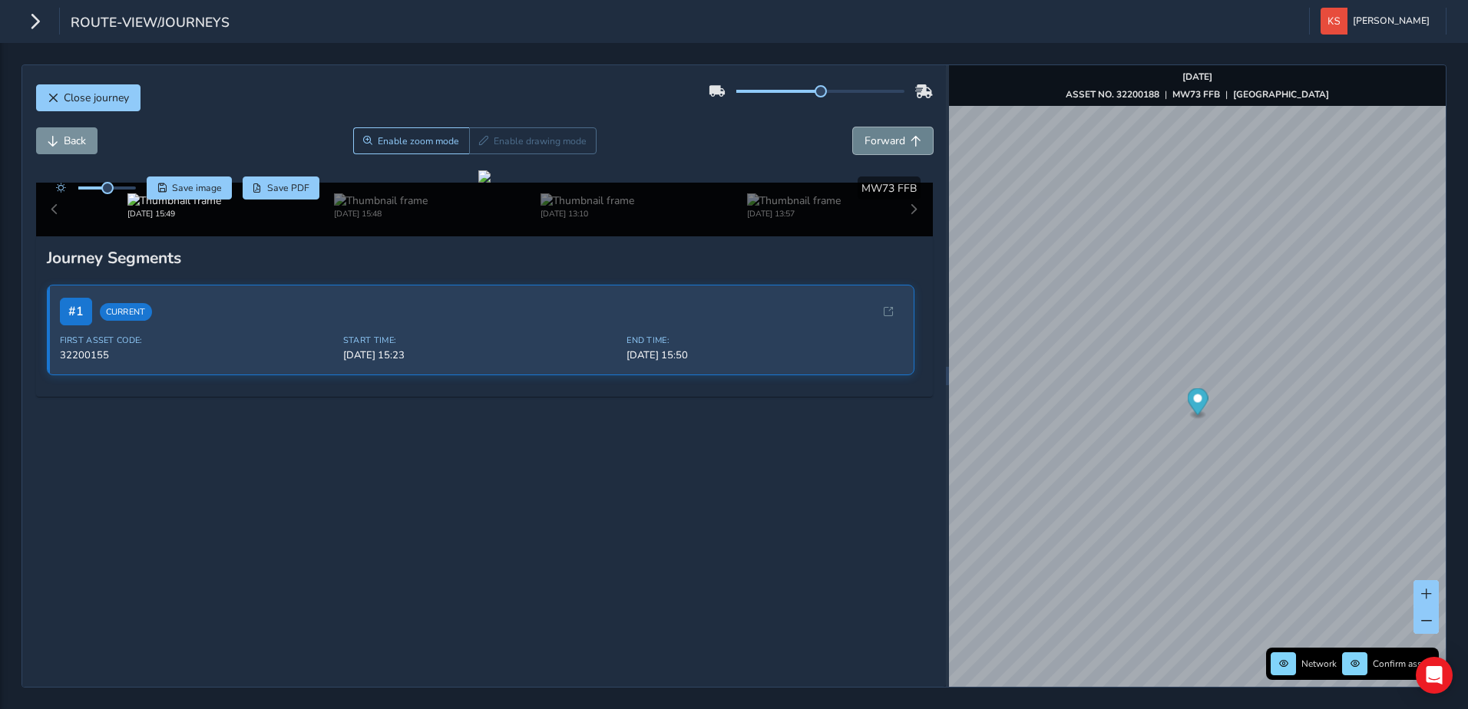
click at [894, 137] on button "Forward" at bounding box center [893, 140] width 80 height 27
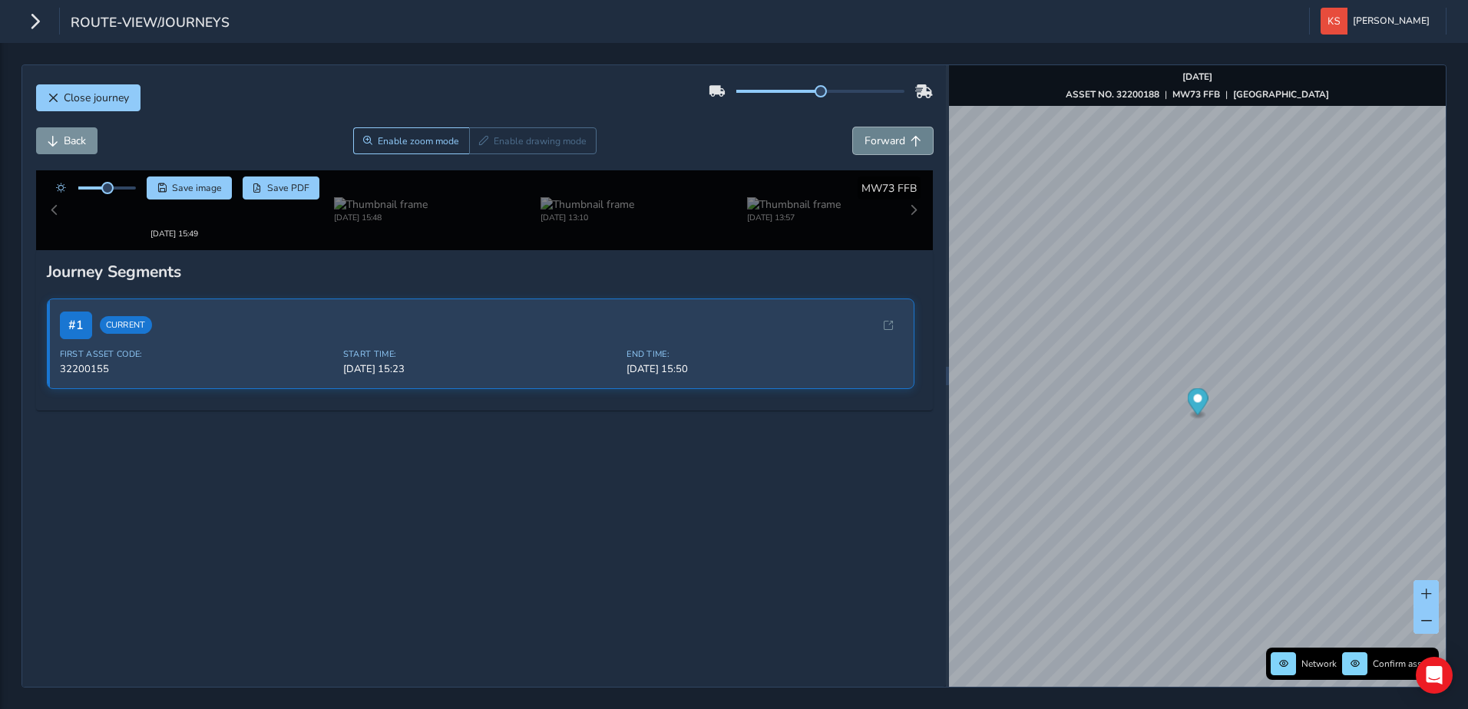
click at [894, 137] on button "Forward" at bounding box center [893, 140] width 80 height 27
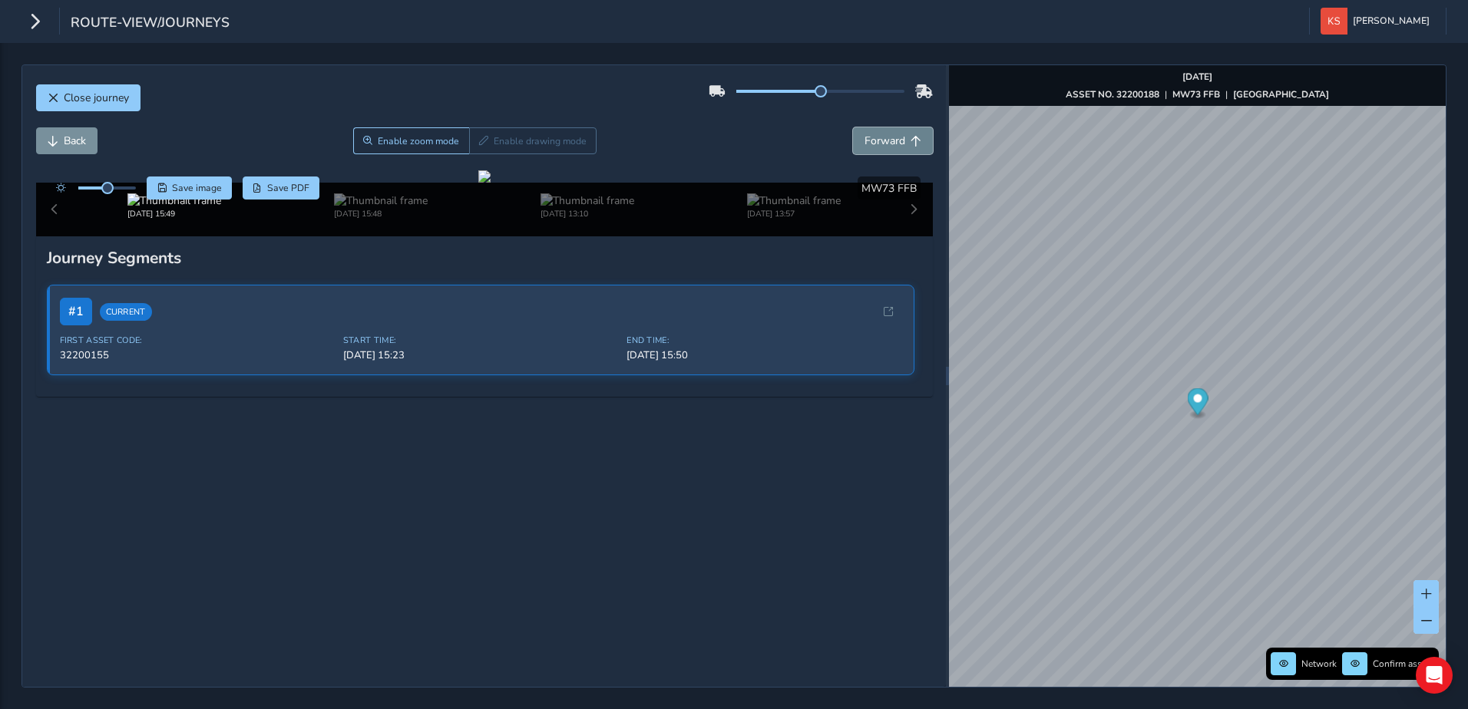
click at [894, 137] on button "Forward" at bounding box center [893, 140] width 80 height 27
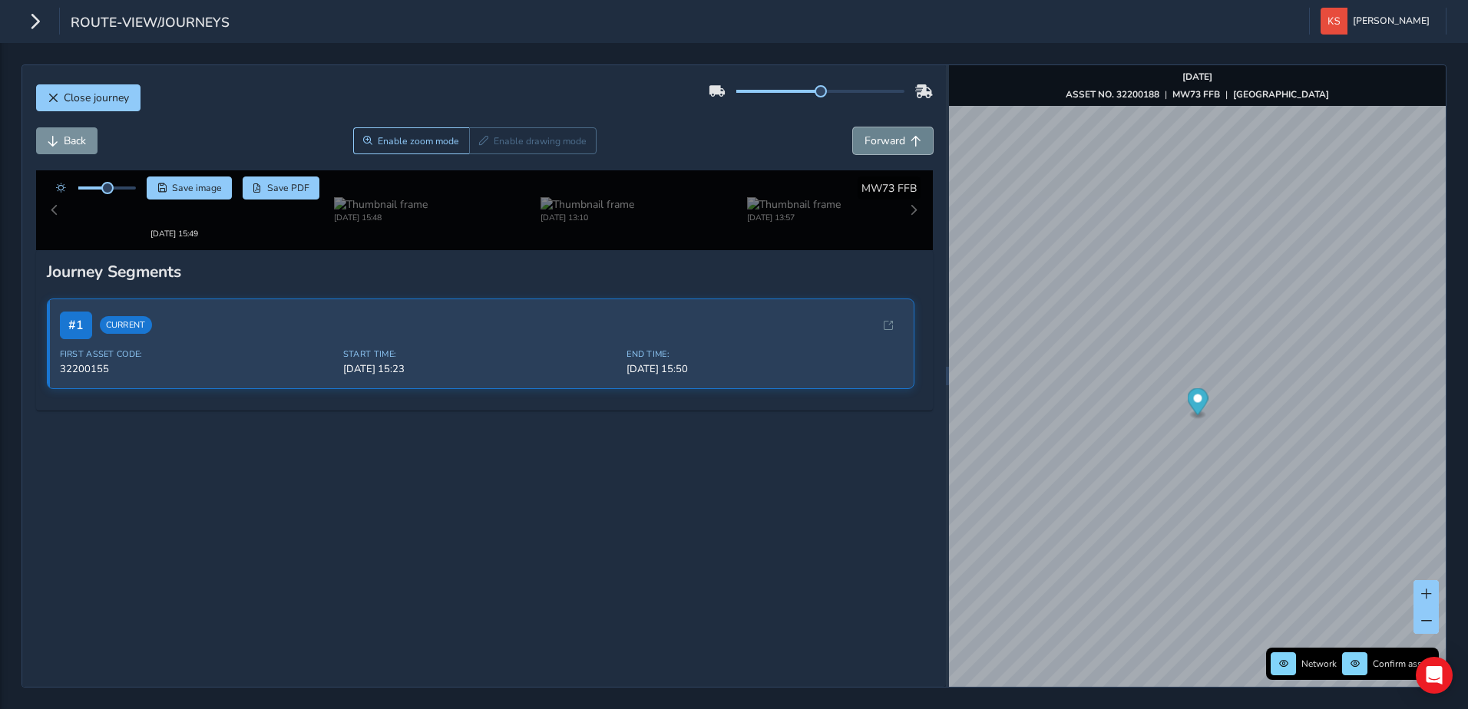
click at [894, 137] on button "Forward" at bounding box center [893, 140] width 80 height 27
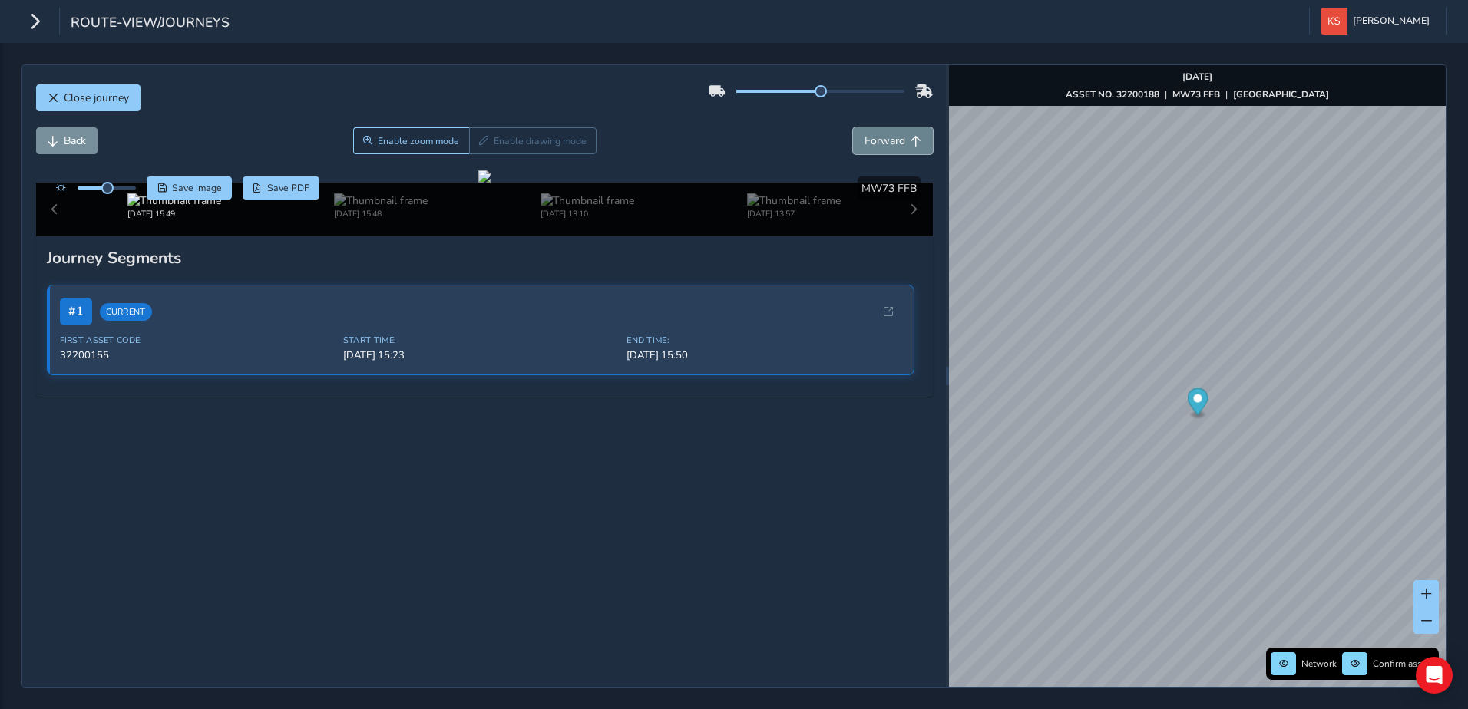
click at [894, 137] on button "Forward" at bounding box center [893, 140] width 80 height 27
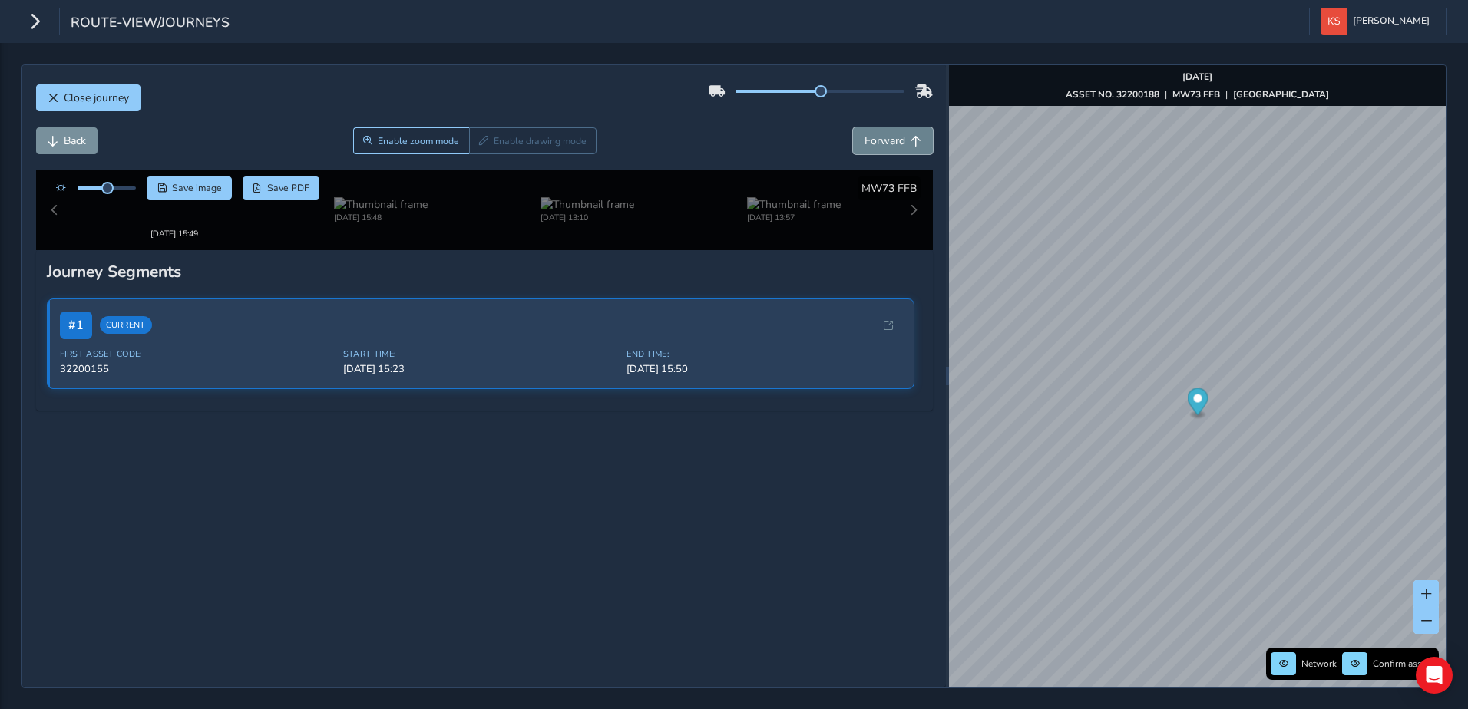
click at [894, 137] on button "Forward" at bounding box center [893, 140] width 80 height 27
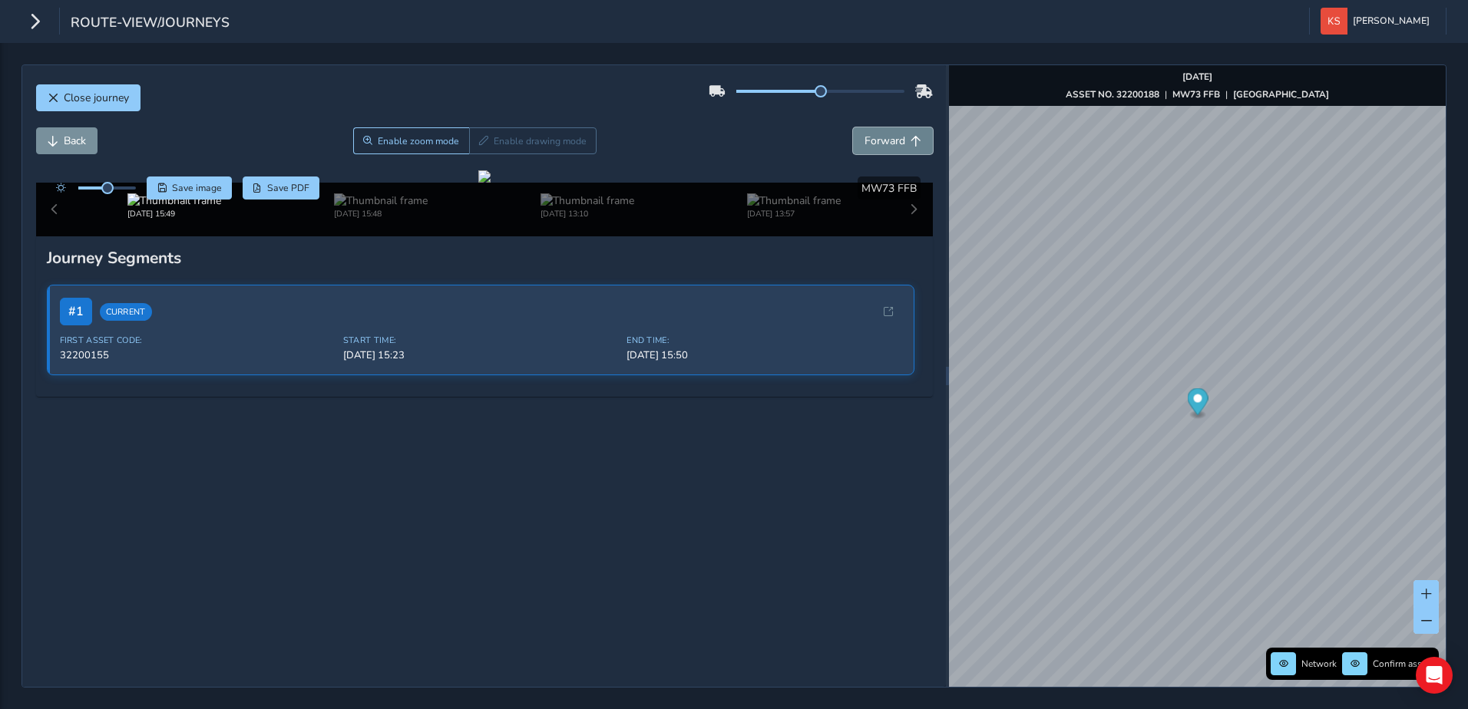
click at [894, 137] on button "Forward" at bounding box center [893, 140] width 80 height 27
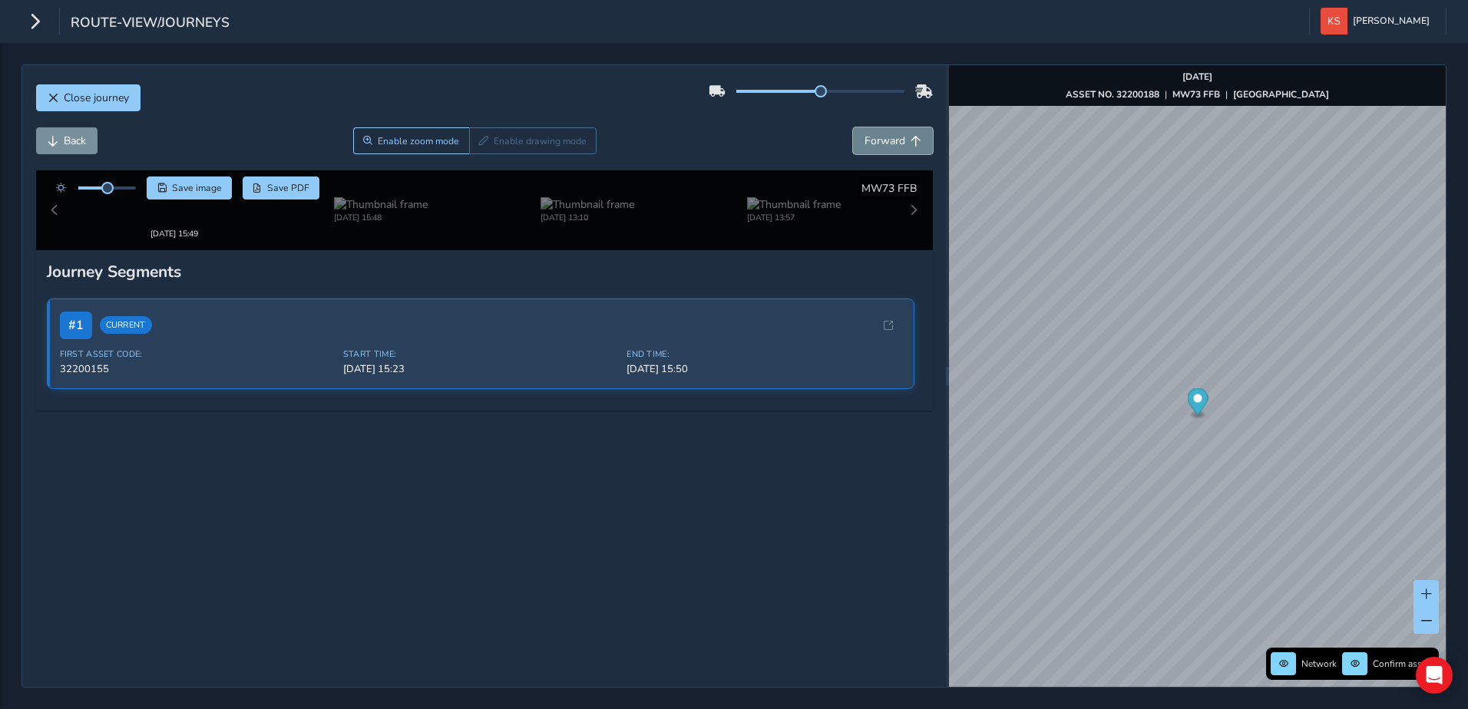
click at [894, 137] on button "Forward" at bounding box center [893, 140] width 80 height 27
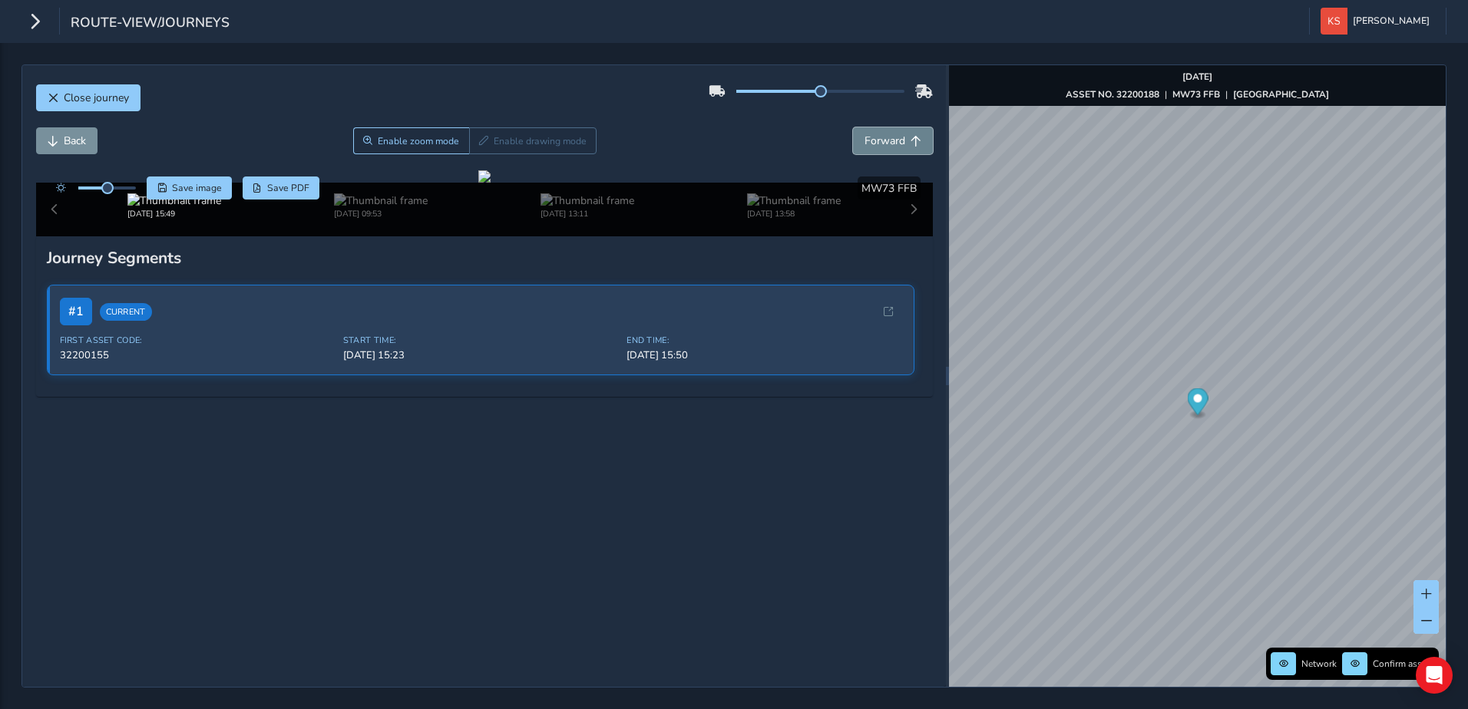
click at [894, 137] on button "Forward" at bounding box center [893, 140] width 80 height 27
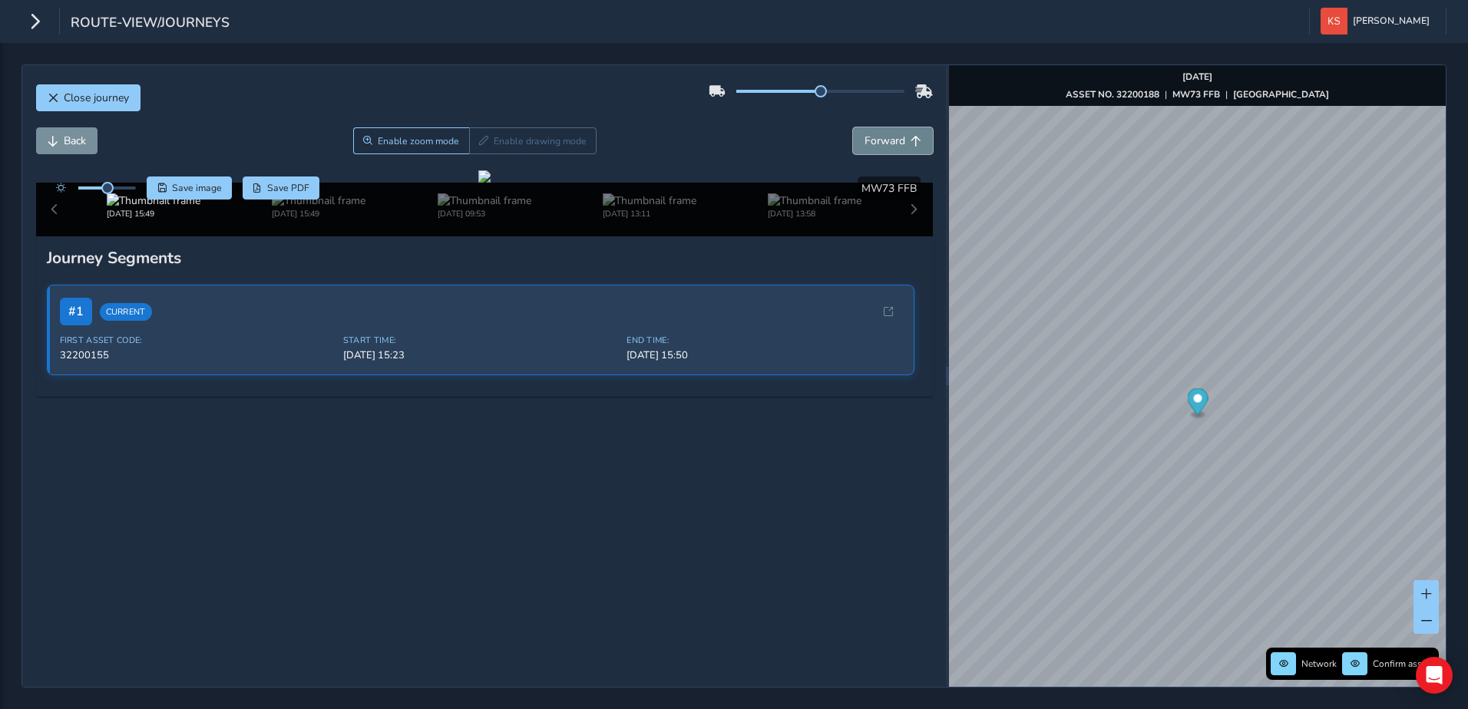
click at [894, 137] on button "Forward" at bounding box center [893, 140] width 80 height 27
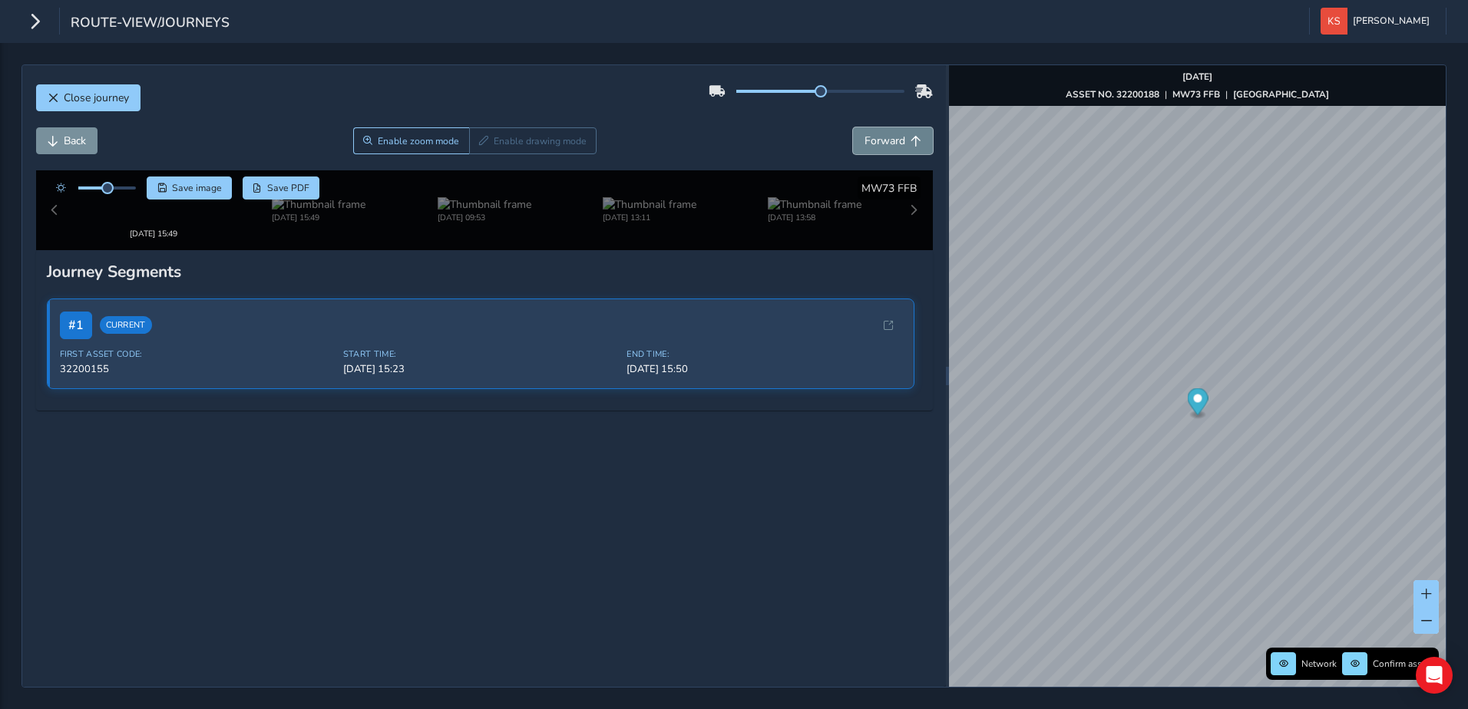
click at [894, 137] on button "Forward" at bounding box center [893, 140] width 80 height 27
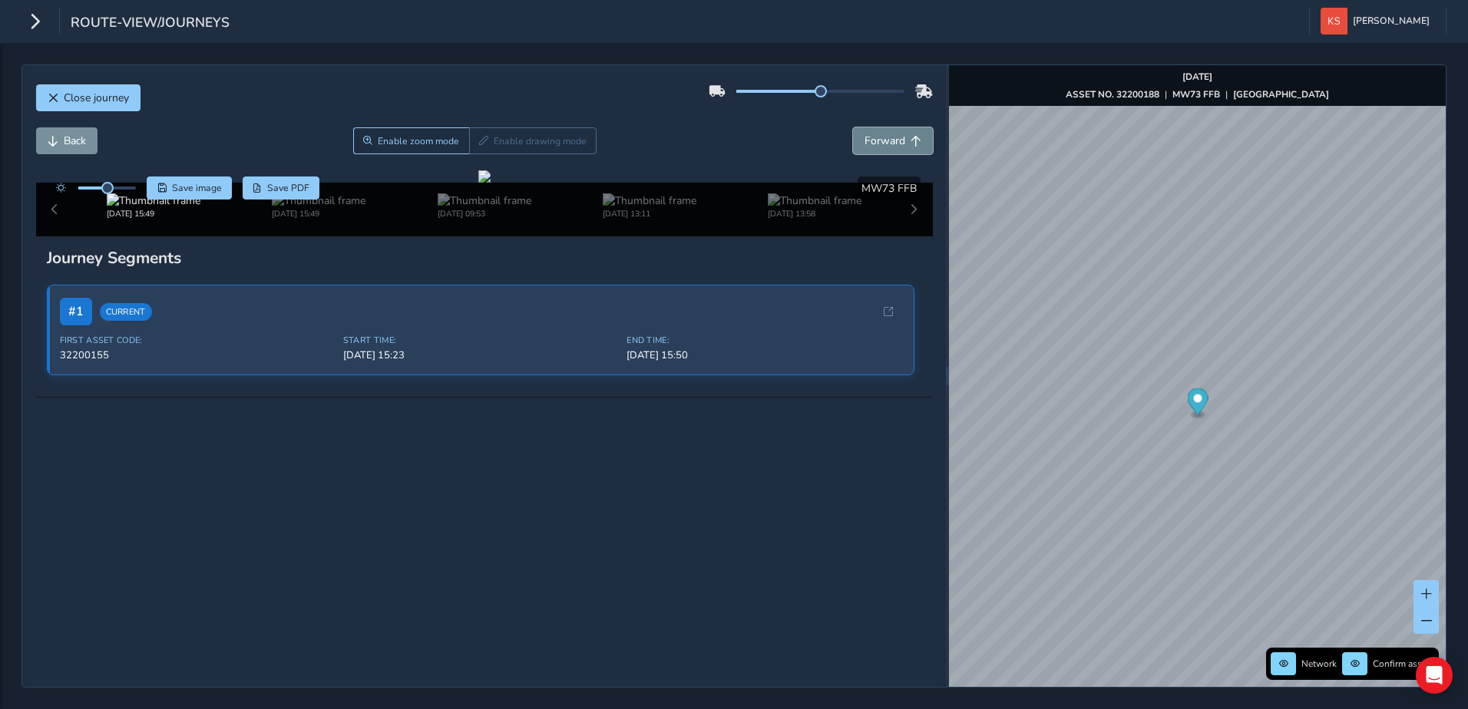
click at [894, 137] on button "Forward" at bounding box center [893, 140] width 80 height 27
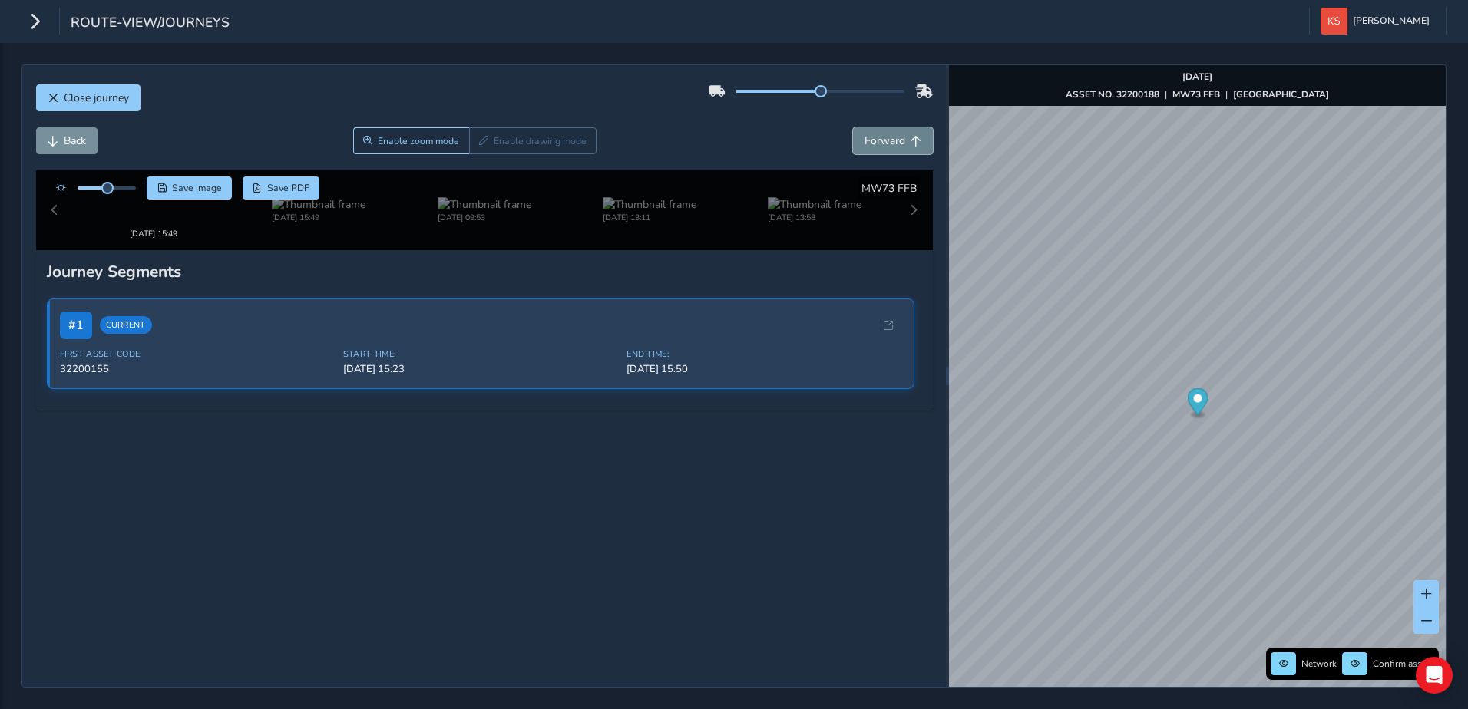
click at [894, 137] on button "Forward" at bounding box center [893, 140] width 80 height 27
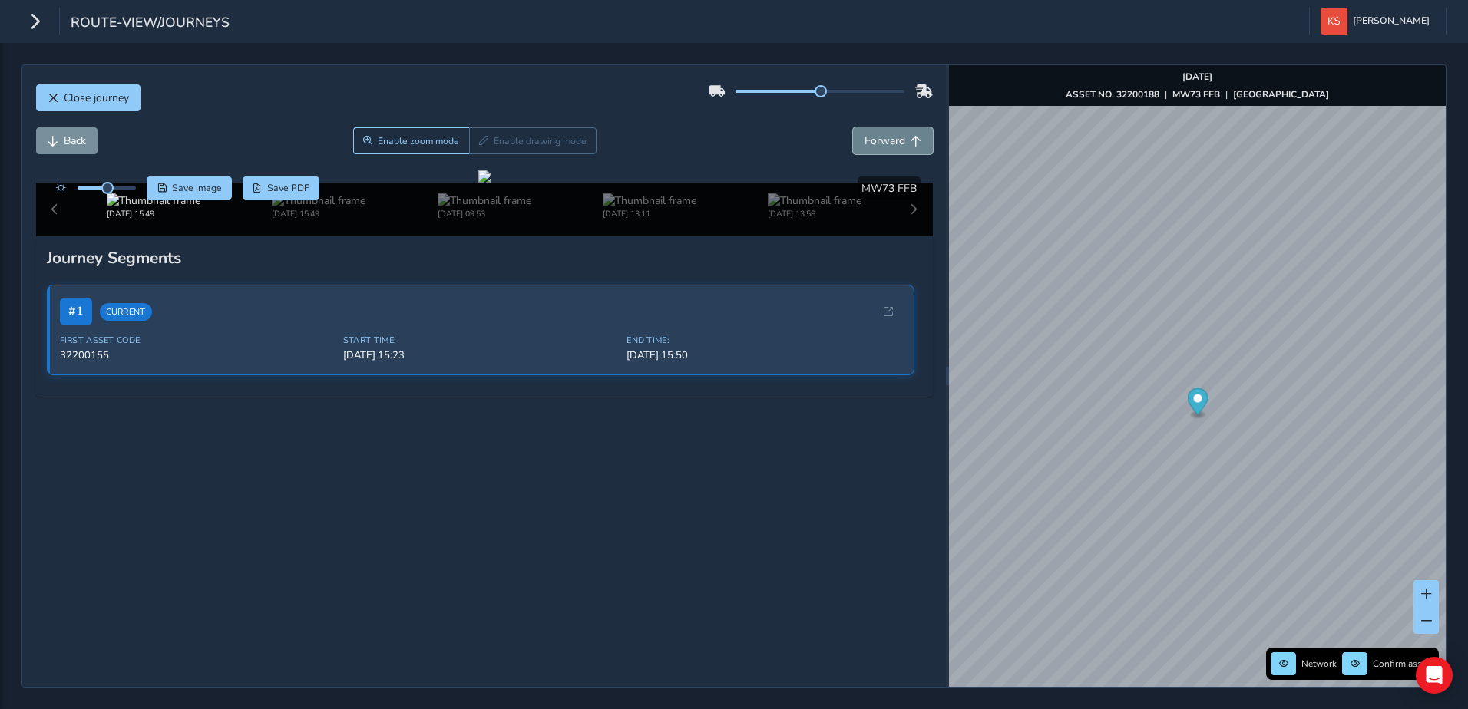
click at [894, 137] on button "Forward" at bounding box center [893, 140] width 80 height 27
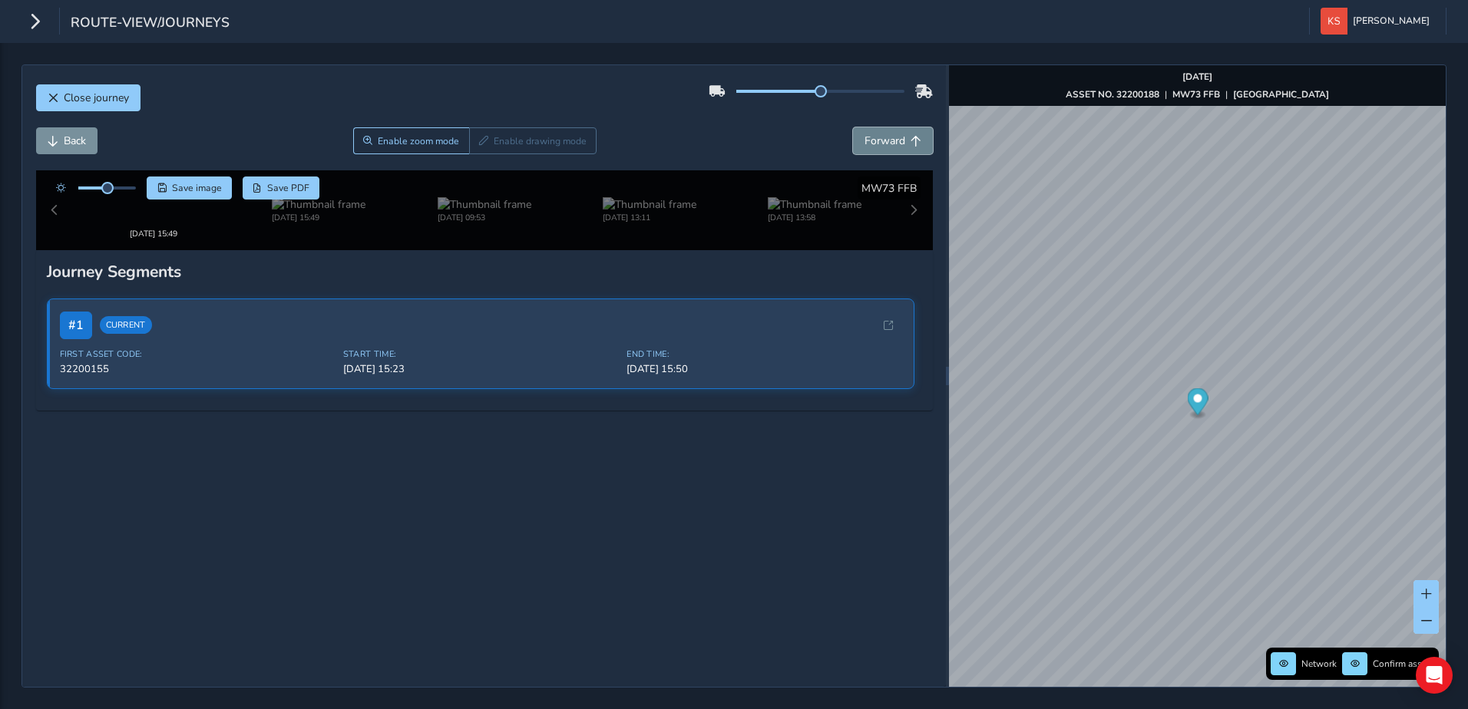
click at [894, 137] on button "Forward" at bounding box center [893, 140] width 80 height 27
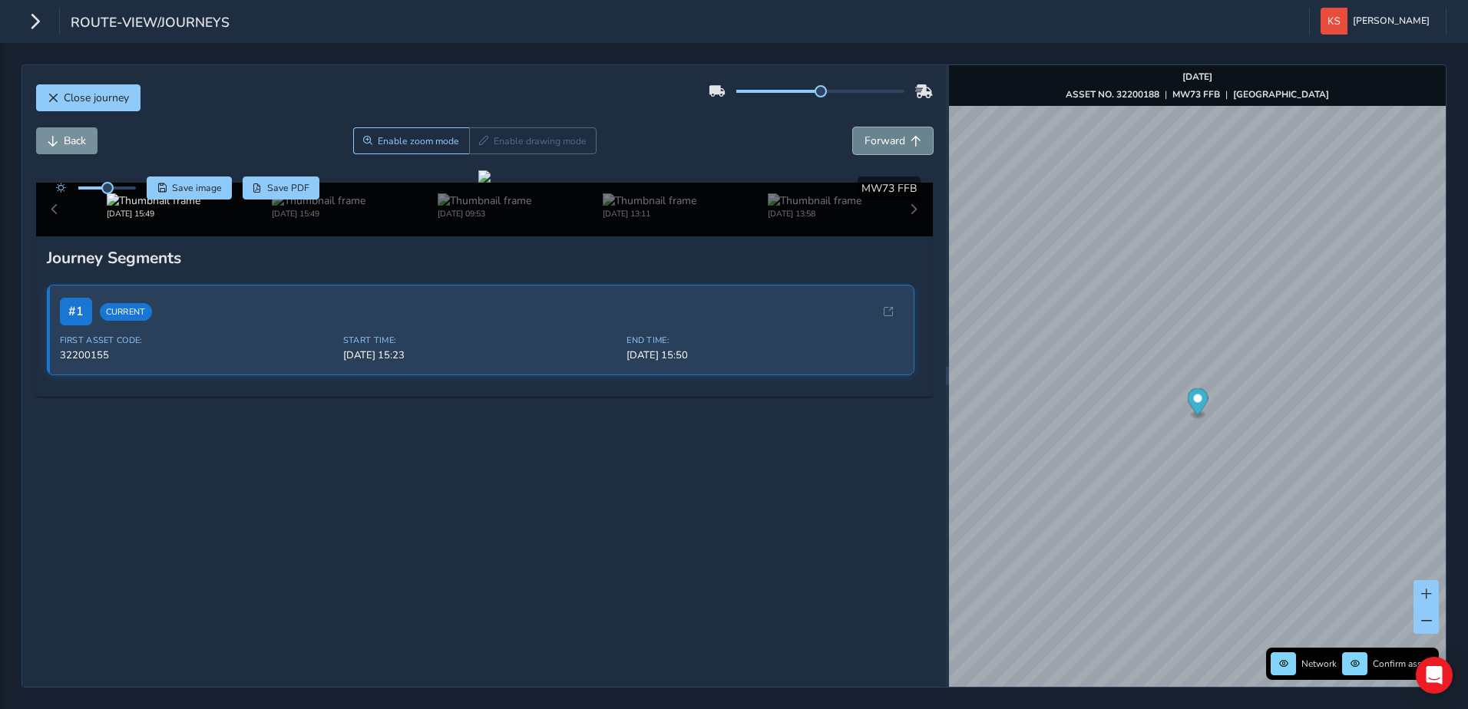
click at [894, 137] on button "Forward" at bounding box center [893, 140] width 80 height 27
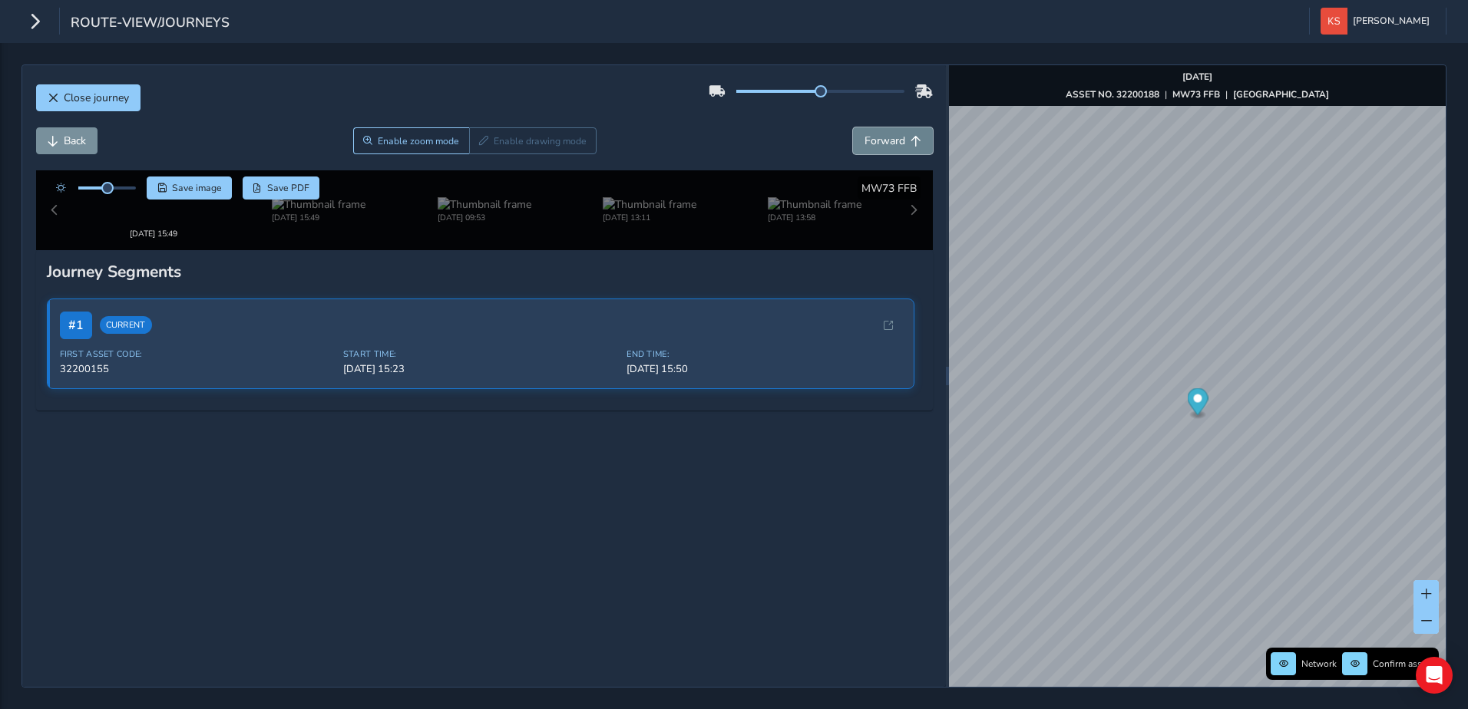
click at [894, 137] on button "Forward" at bounding box center [893, 140] width 80 height 27
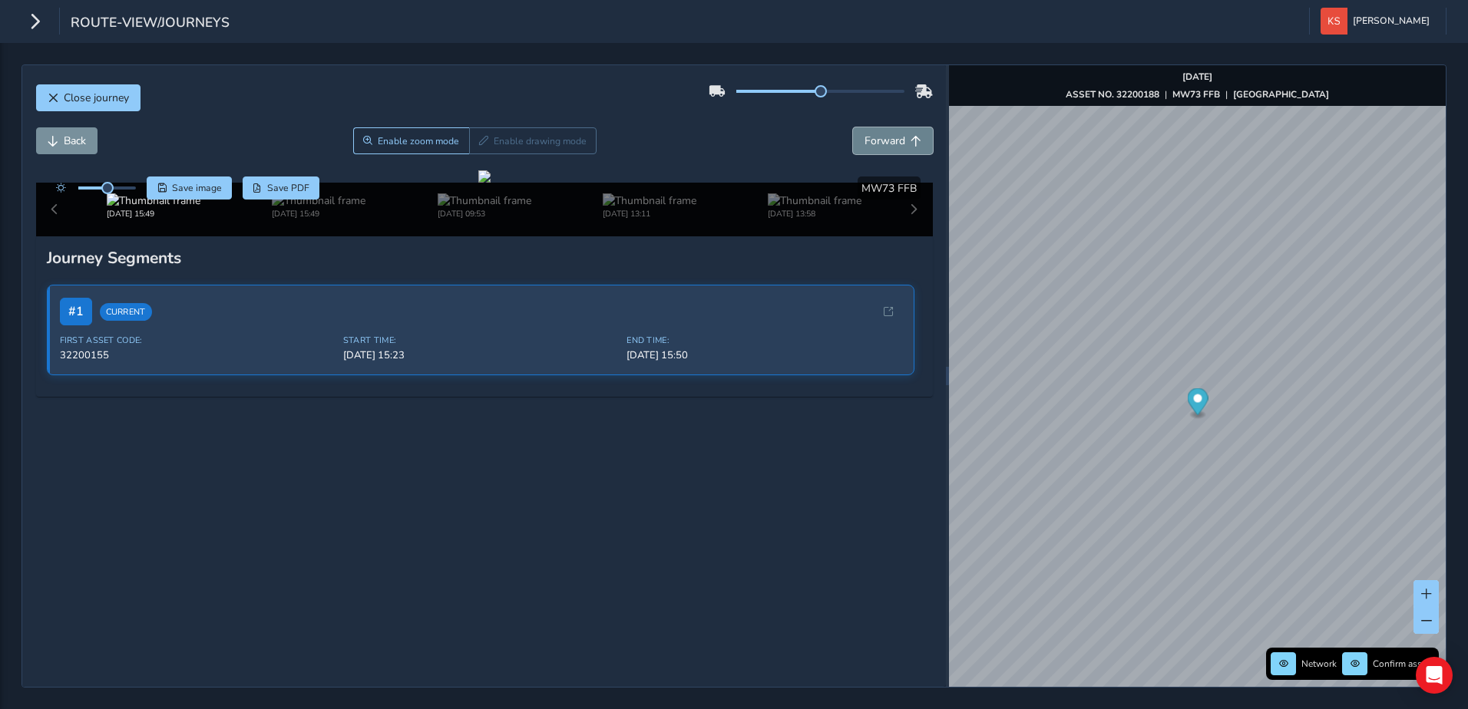
click at [894, 137] on button "Forward" at bounding box center [893, 140] width 80 height 27
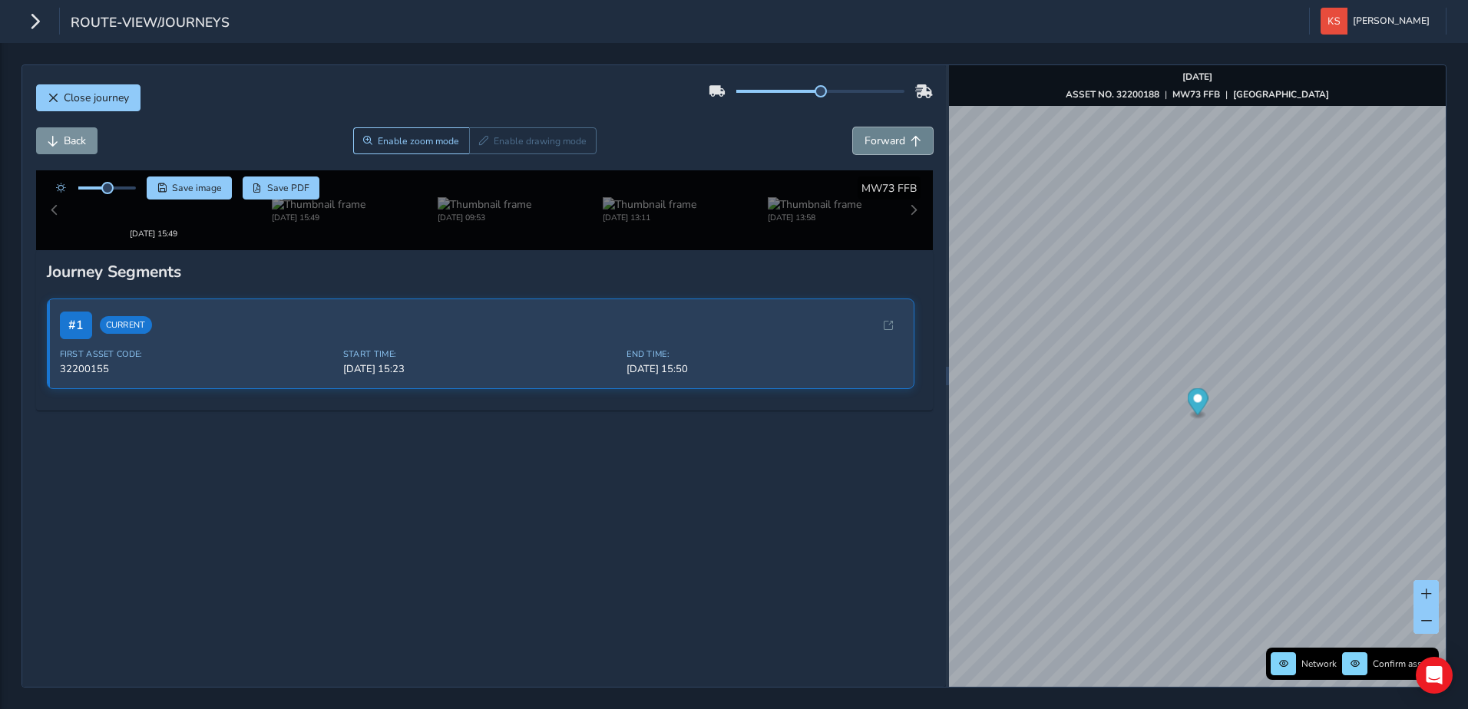
click at [894, 137] on button "Forward" at bounding box center [893, 140] width 80 height 27
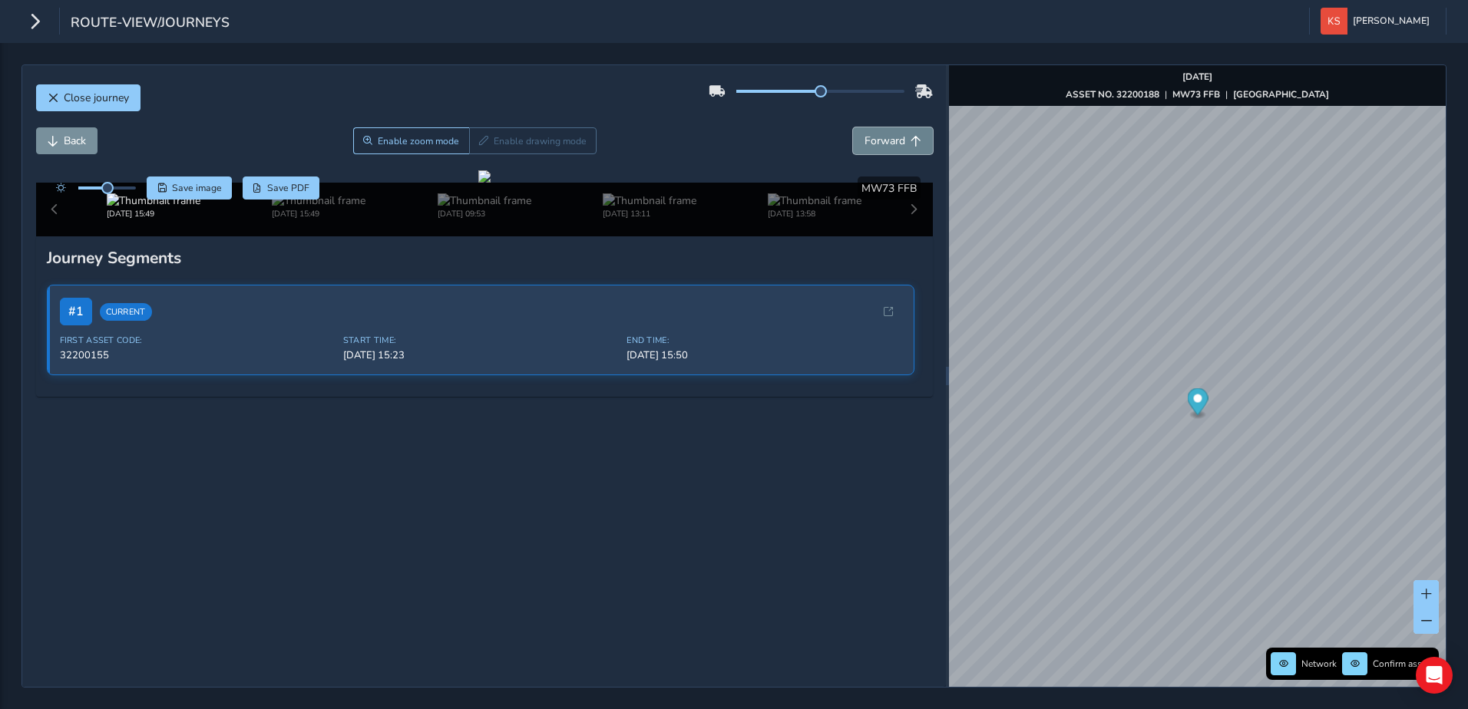
click at [894, 137] on button "Forward" at bounding box center [893, 140] width 80 height 27
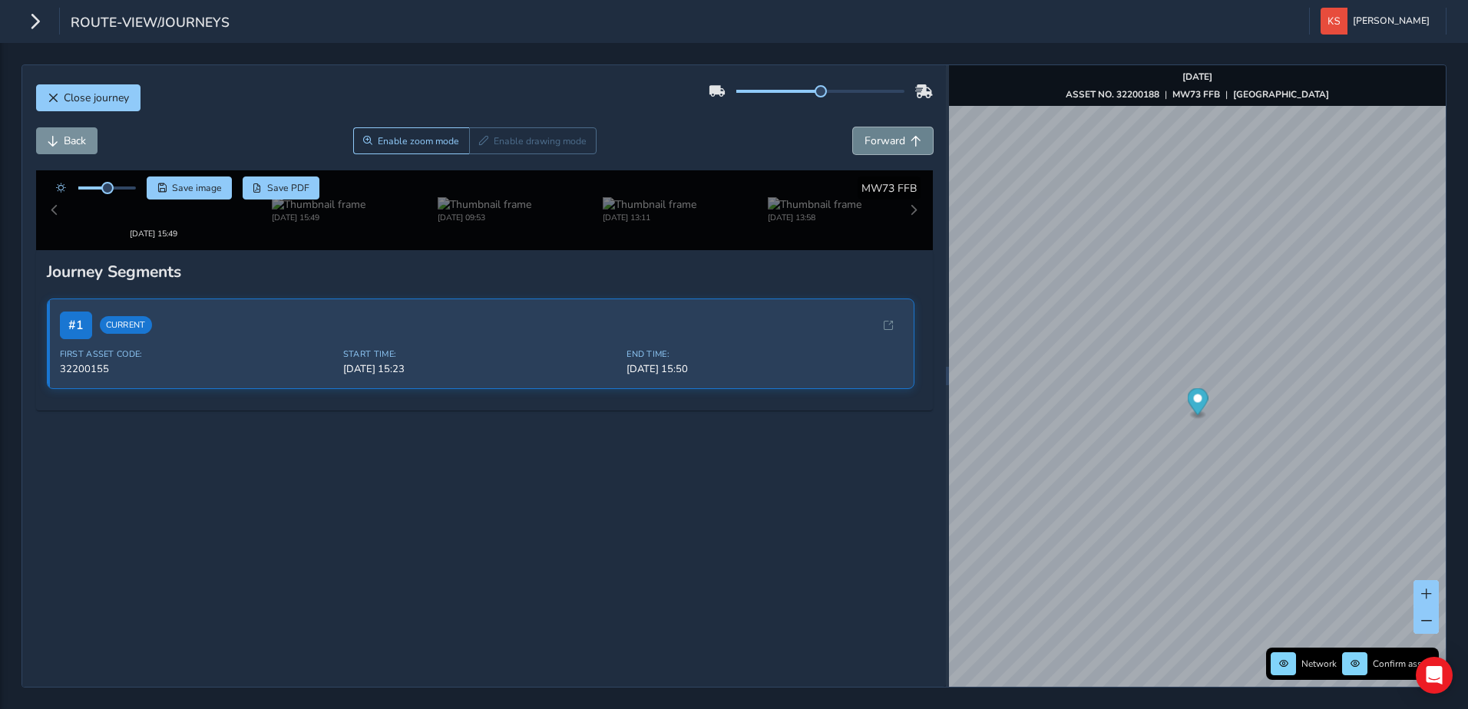
click at [894, 137] on button "Forward" at bounding box center [893, 140] width 80 height 27
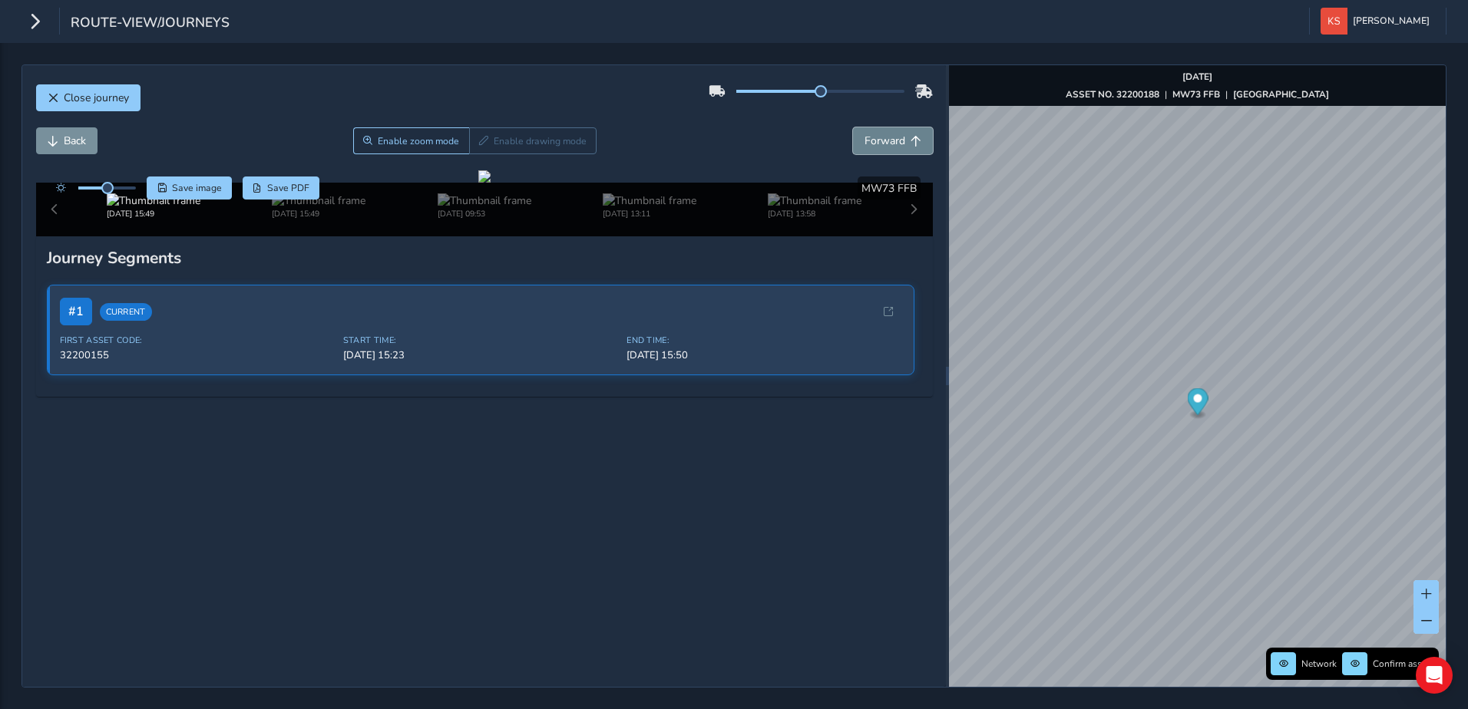
click at [894, 137] on button "Forward" at bounding box center [893, 140] width 80 height 27
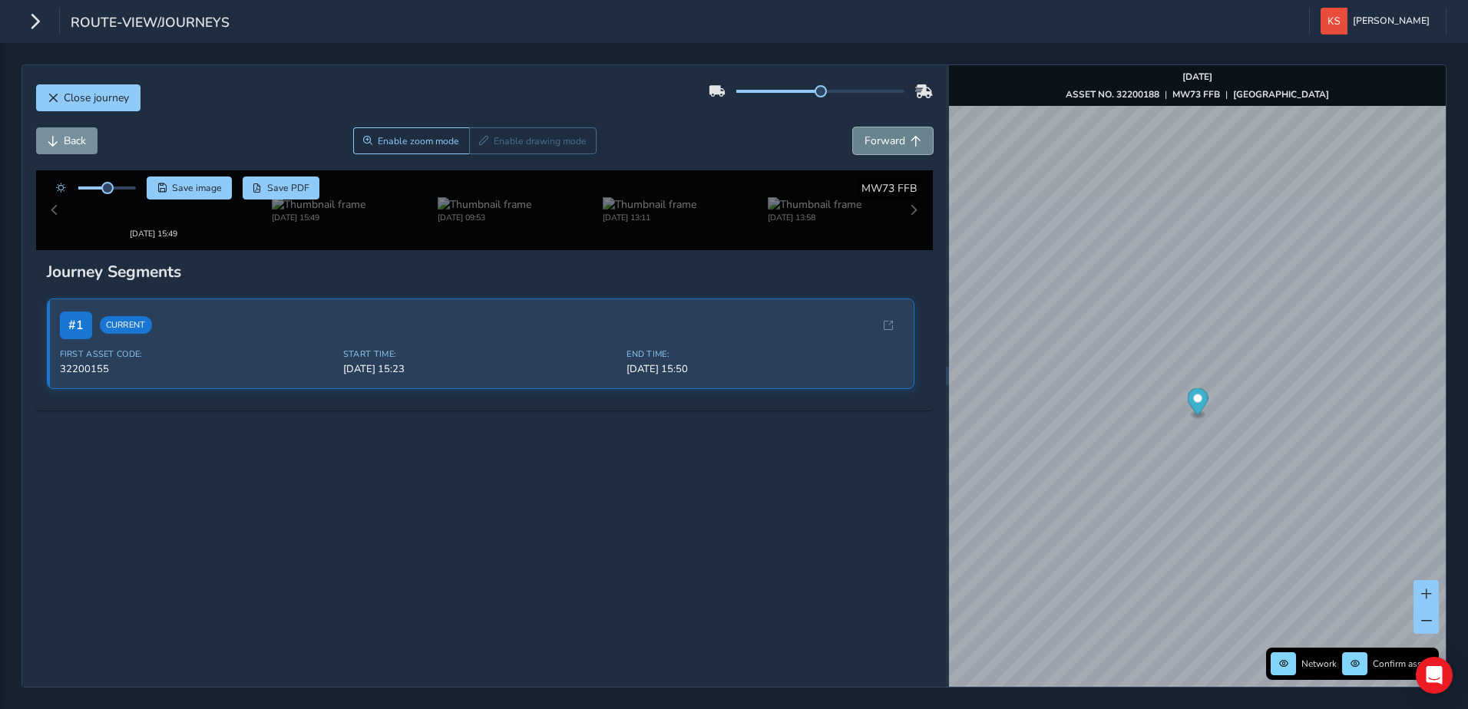
click at [894, 137] on button "Forward" at bounding box center [893, 140] width 80 height 27
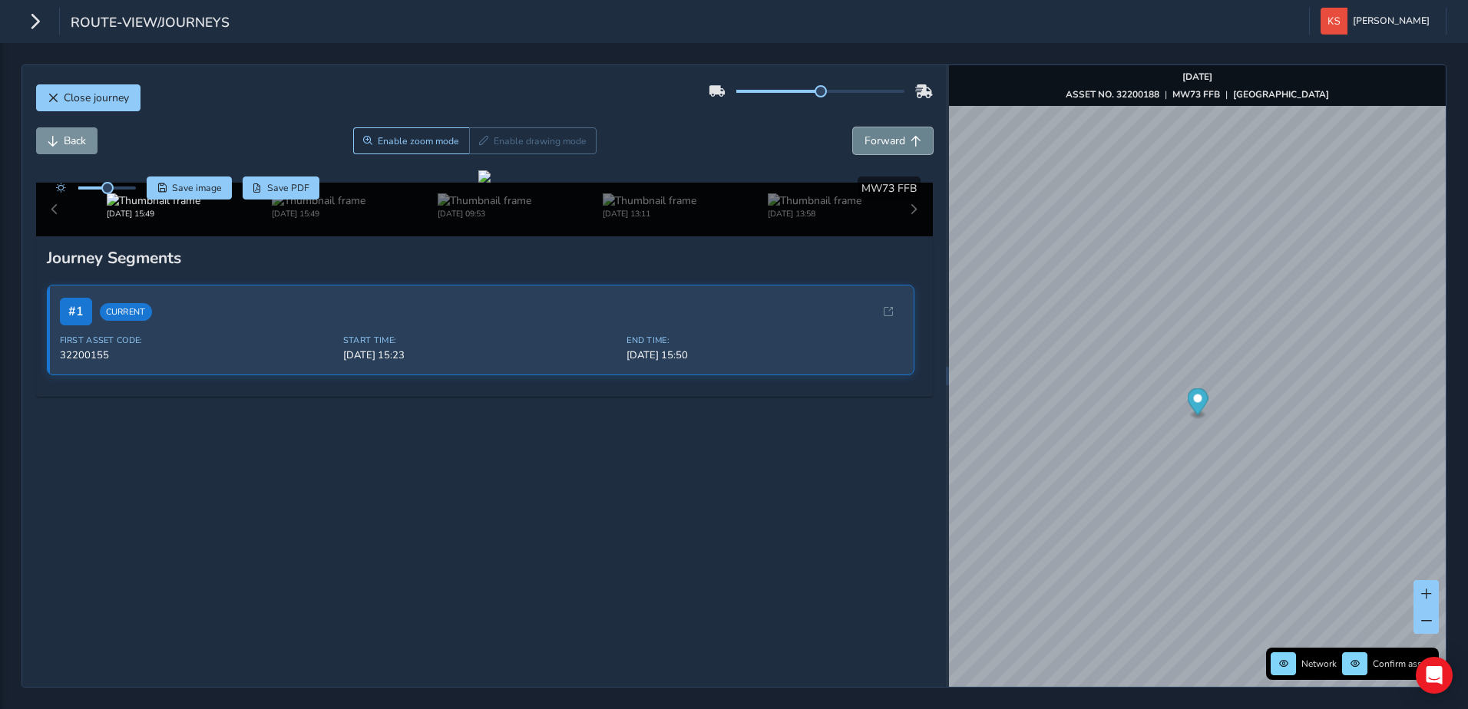
click at [894, 137] on button "Forward" at bounding box center [893, 140] width 80 height 27
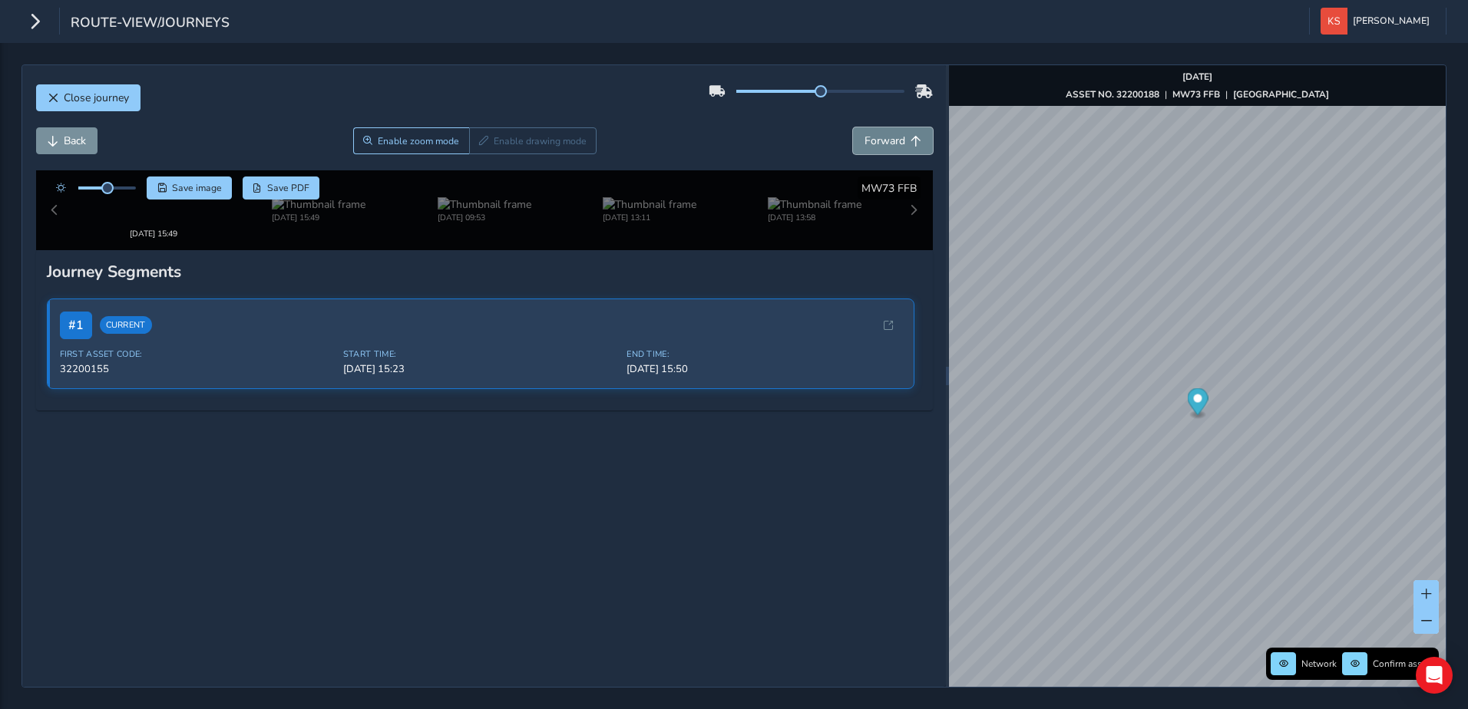
click at [894, 137] on button "Forward" at bounding box center [893, 140] width 80 height 27
